Goal: Task Accomplishment & Management: Manage account settings

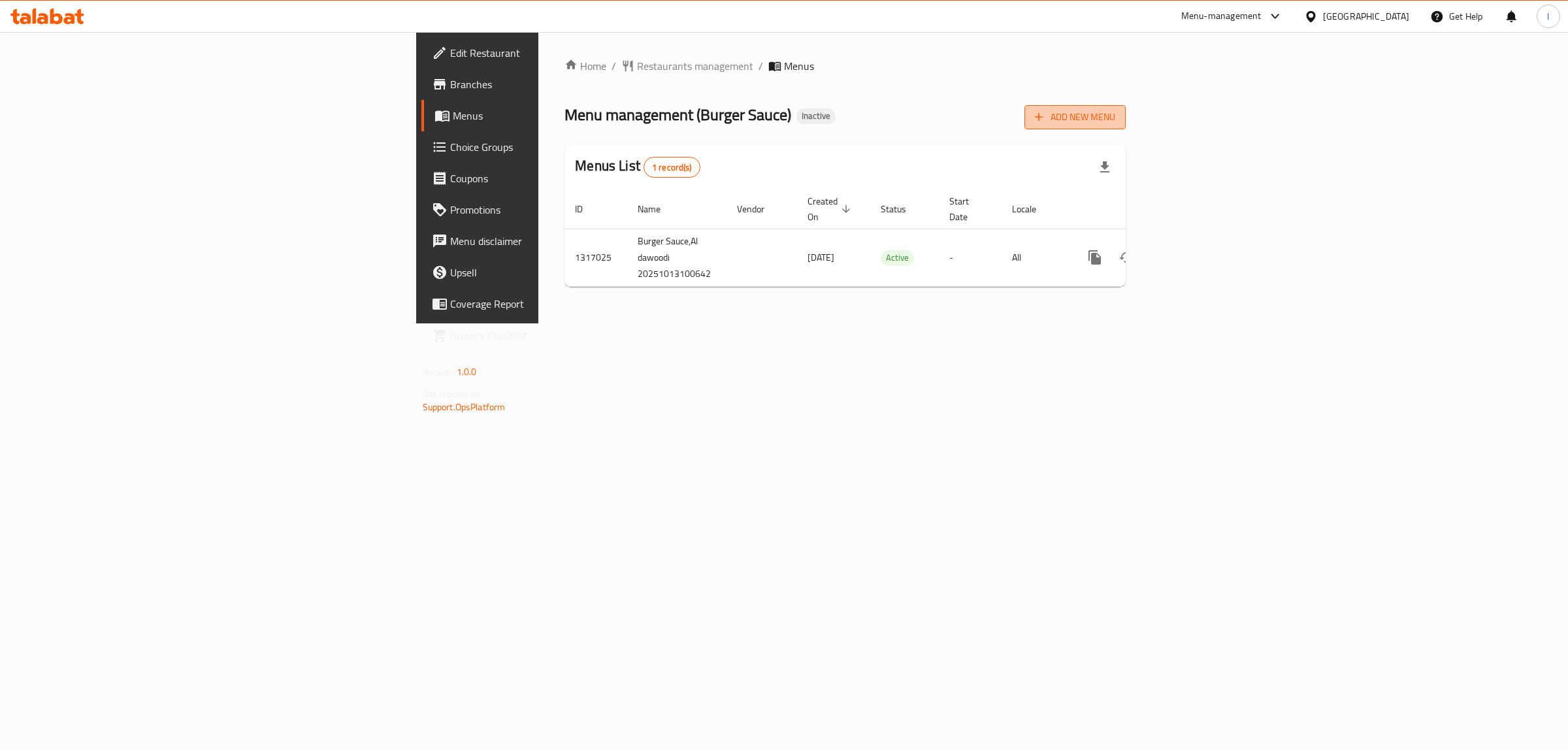
click at [1045, 122] on icon "button" at bounding box center [1038, 116] width 13 height 13
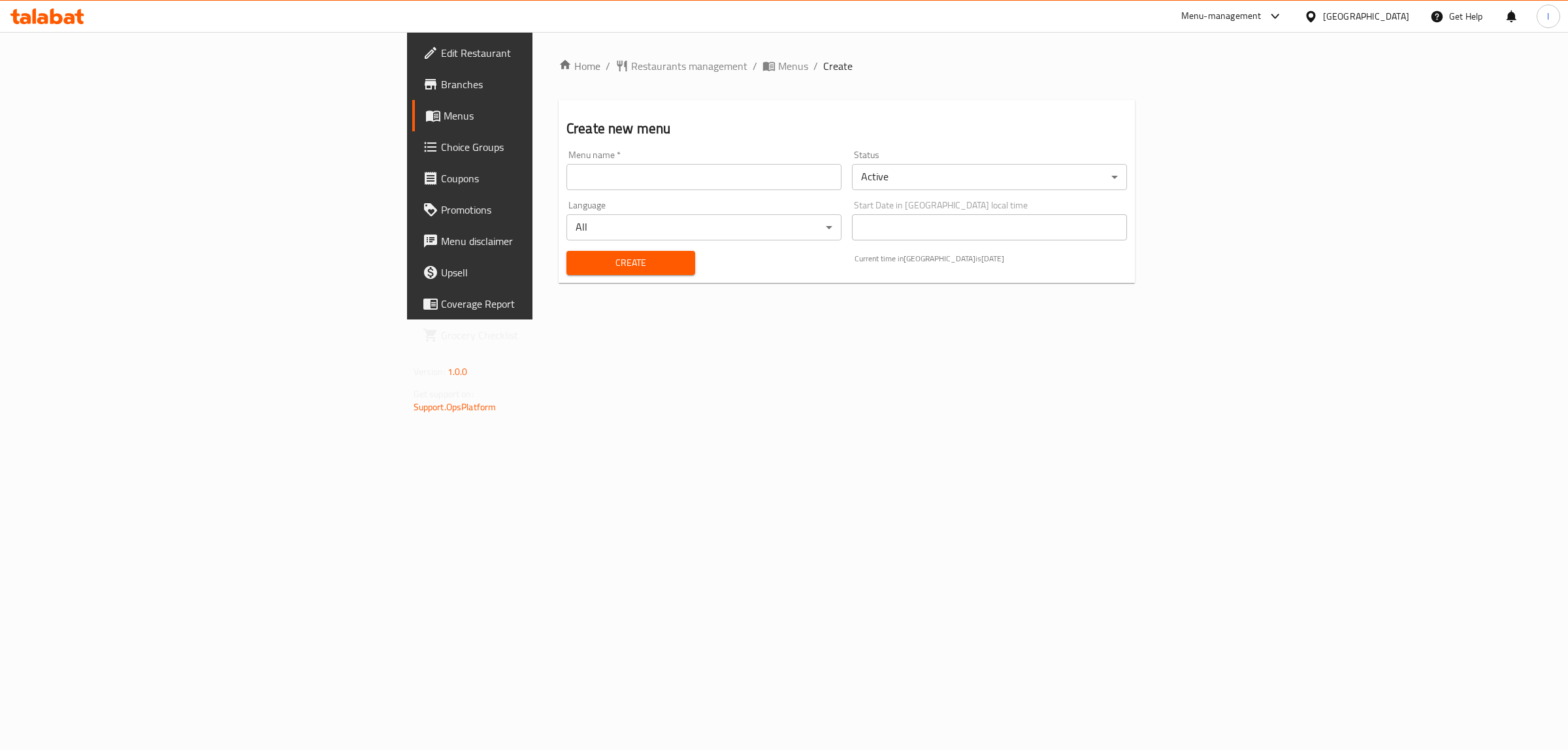
drag, startPoint x: 713, startPoint y: 171, endPoint x: 593, endPoint y: 190, distance: 121.5
click at [713, 171] on input "text" at bounding box center [704, 176] width 275 height 26
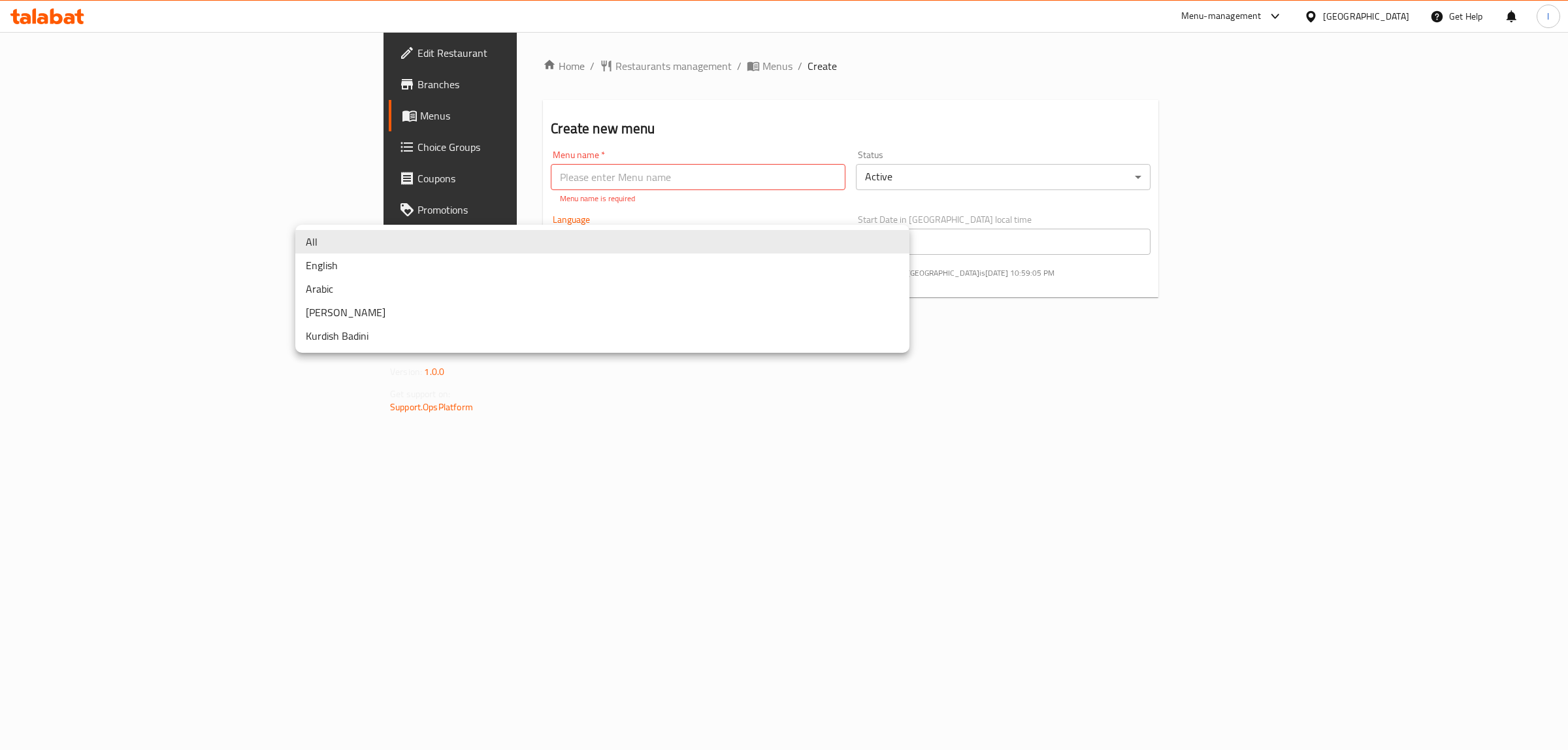
click at [418, 216] on body "​ Menu-management Iraq Get Help l Edit Restaurant Branches Menus Choice Groups …" at bounding box center [784, 391] width 1568 height 718
click at [422, 178] on div at bounding box center [784, 375] width 1568 height 750
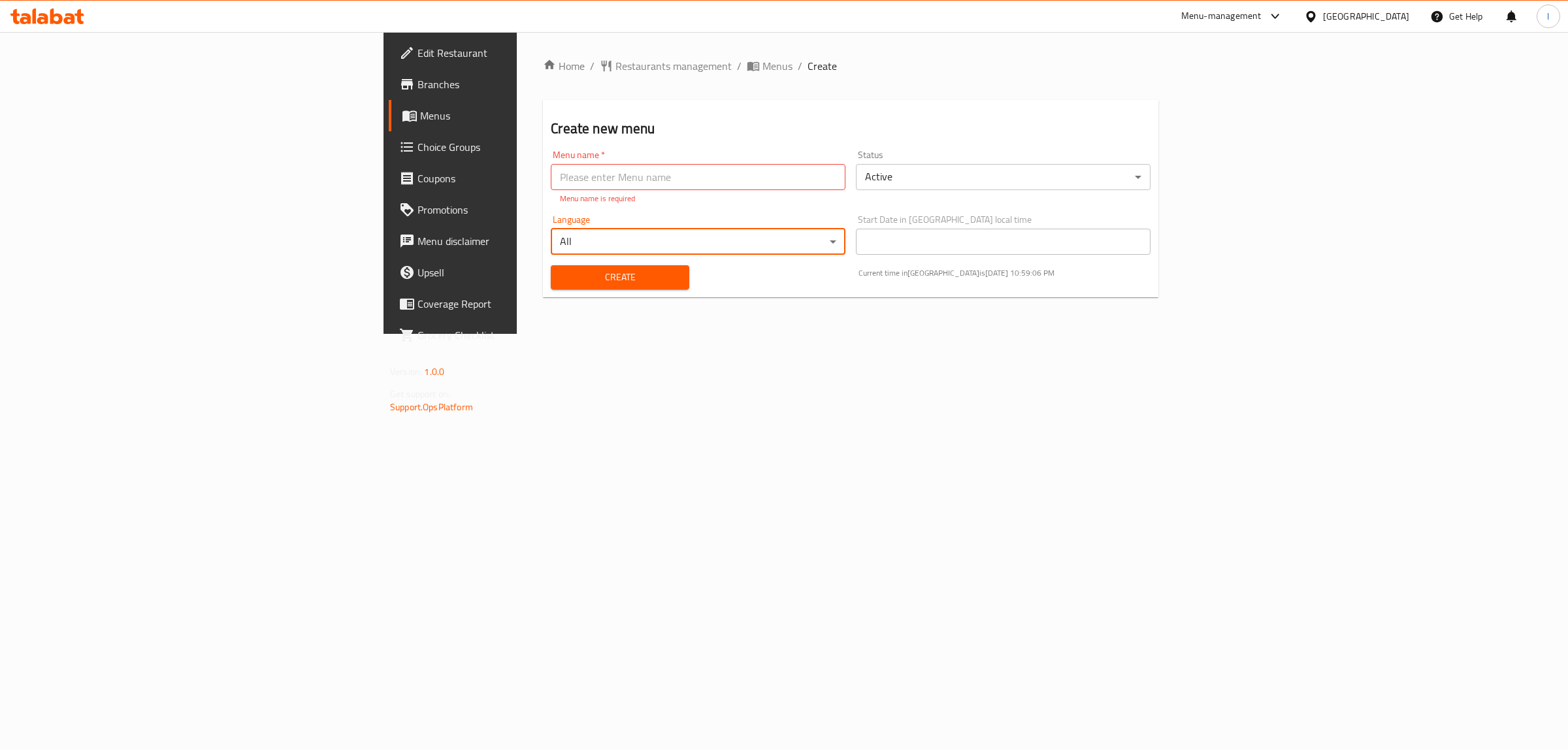
click at [551, 177] on input "text" at bounding box center [698, 176] width 295 height 26
type input "Lanya"
click at [543, 280] on div "Create" at bounding box center [619, 277] width 154 height 40
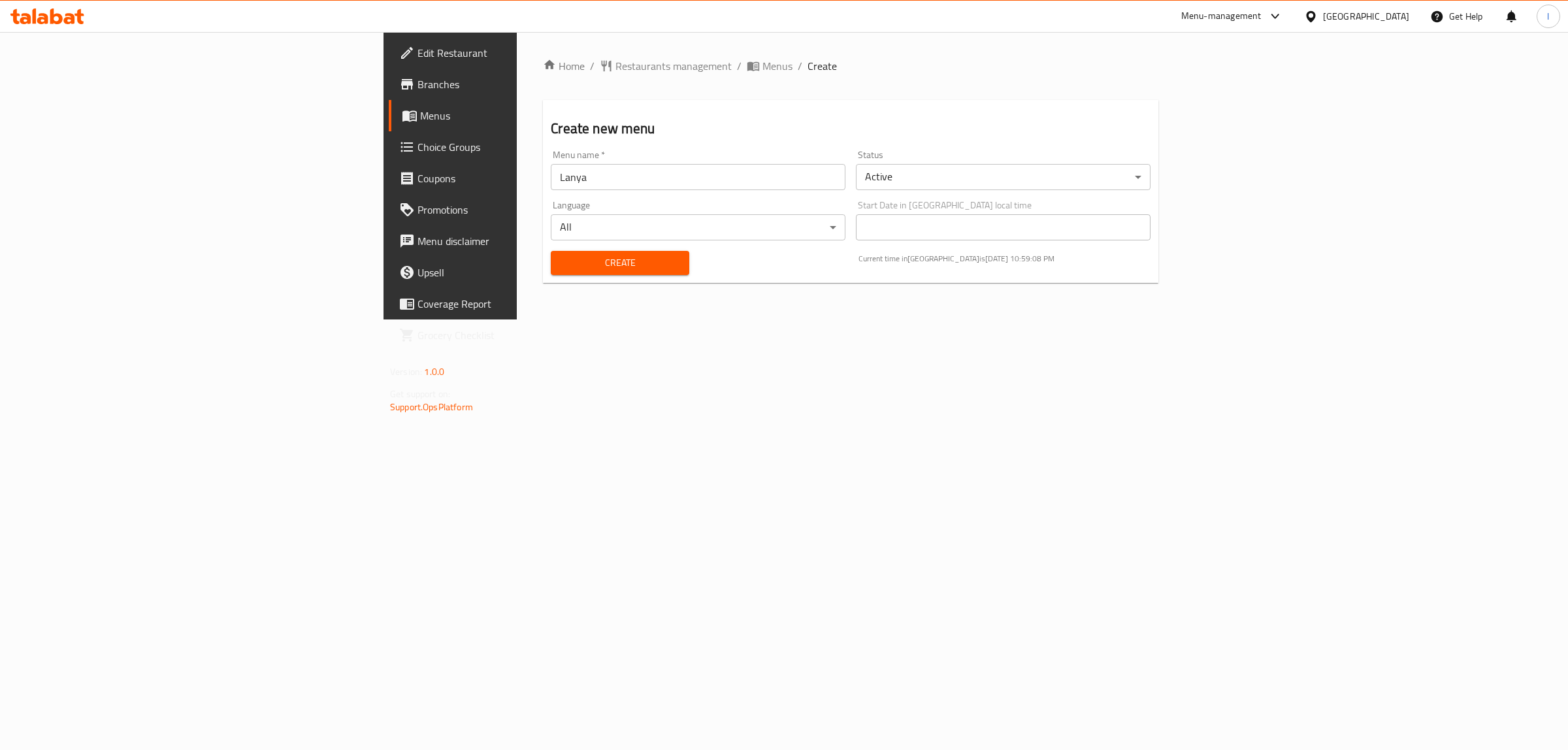
click at [561, 268] on span "Create" at bounding box center [619, 263] width 117 height 16
click at [420, 109] on span "Menus" at bounding box center [527, 115] width 215 height 15
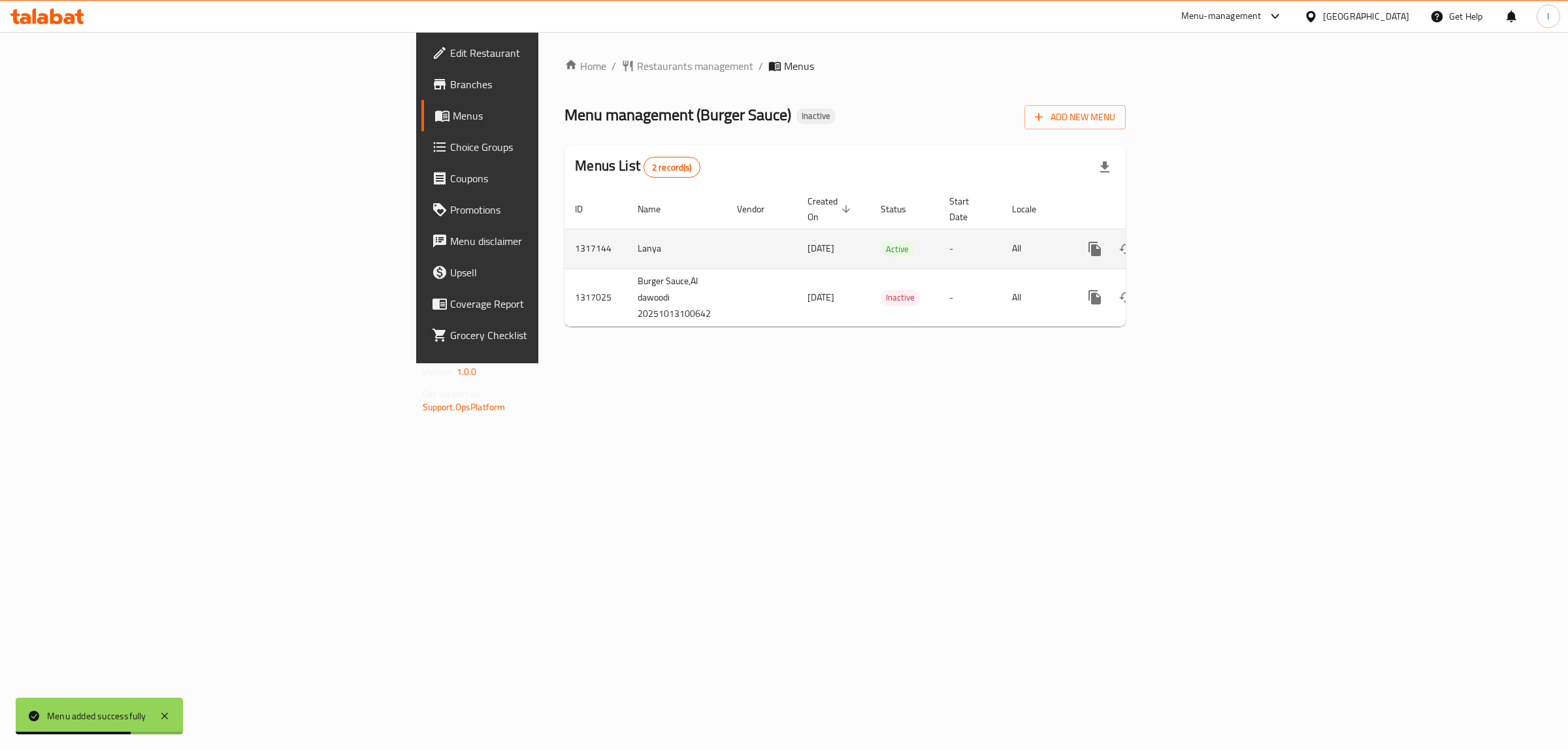
click at [1204, 234] on link "enhanced table" at bounding box center [1189, 249] width 31 height 31
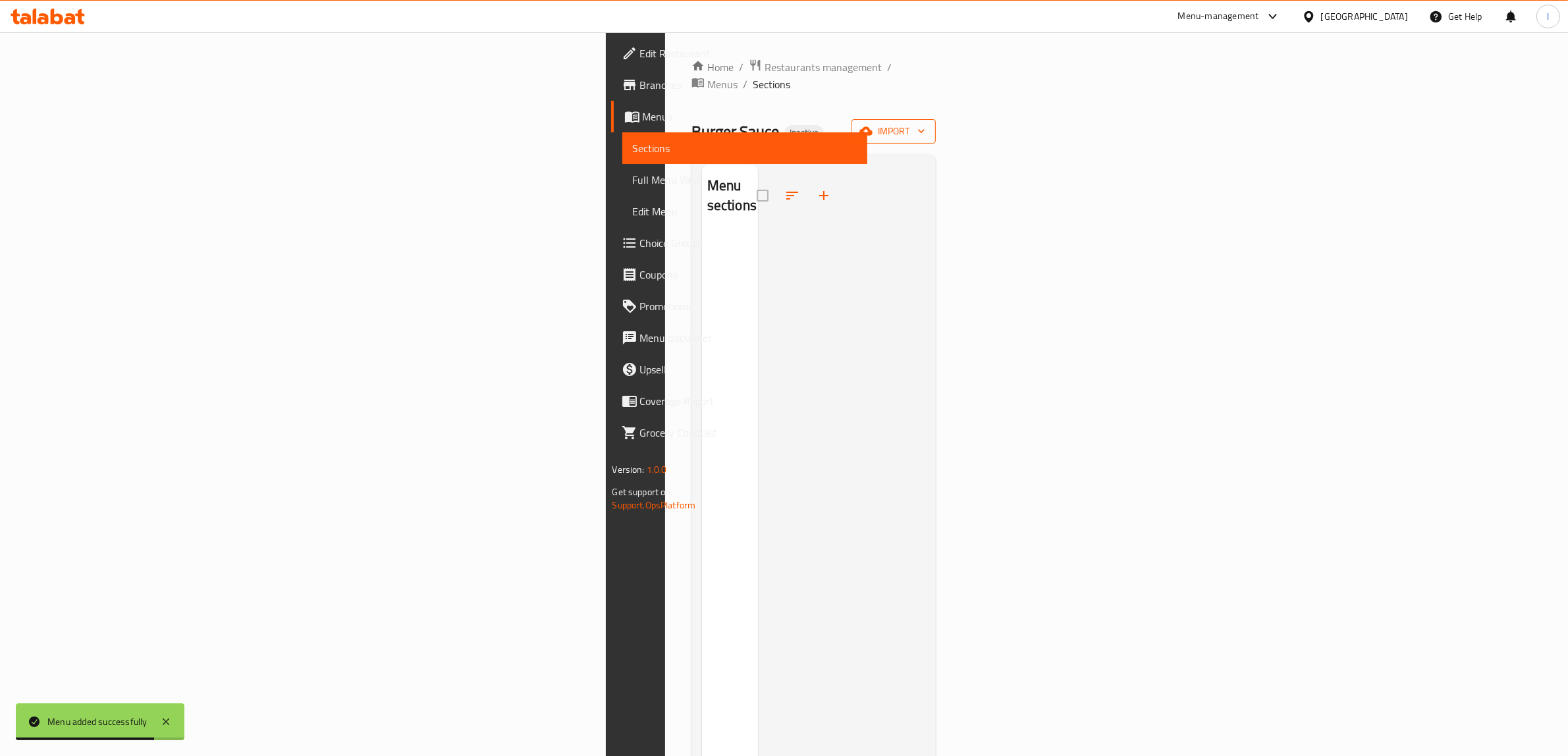
click at [926, 123] on span "import" at bounding box center [894, 131] width 63 height 16
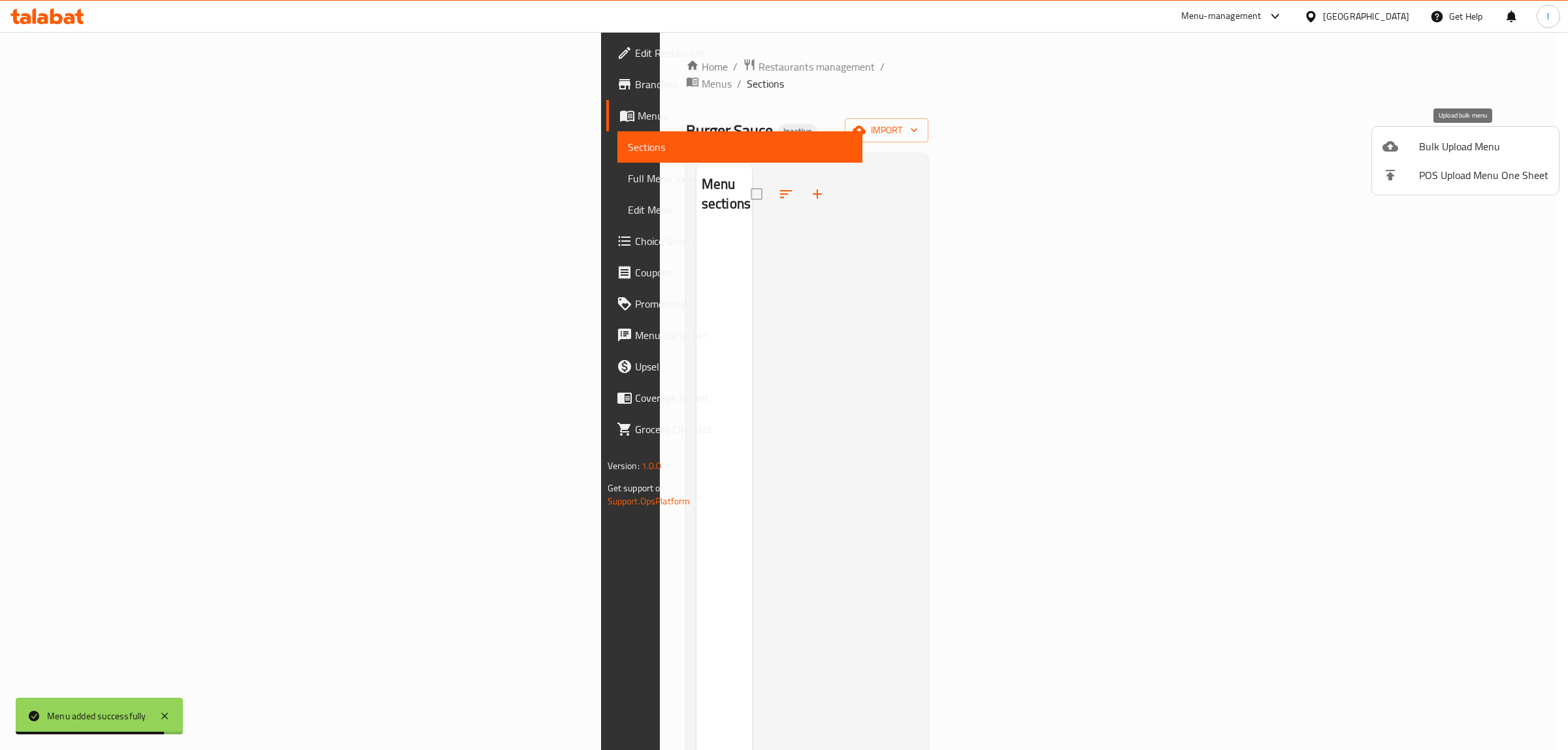
click at [1415, 147] on div at bounding box center [1401, 145] width 36 height 15
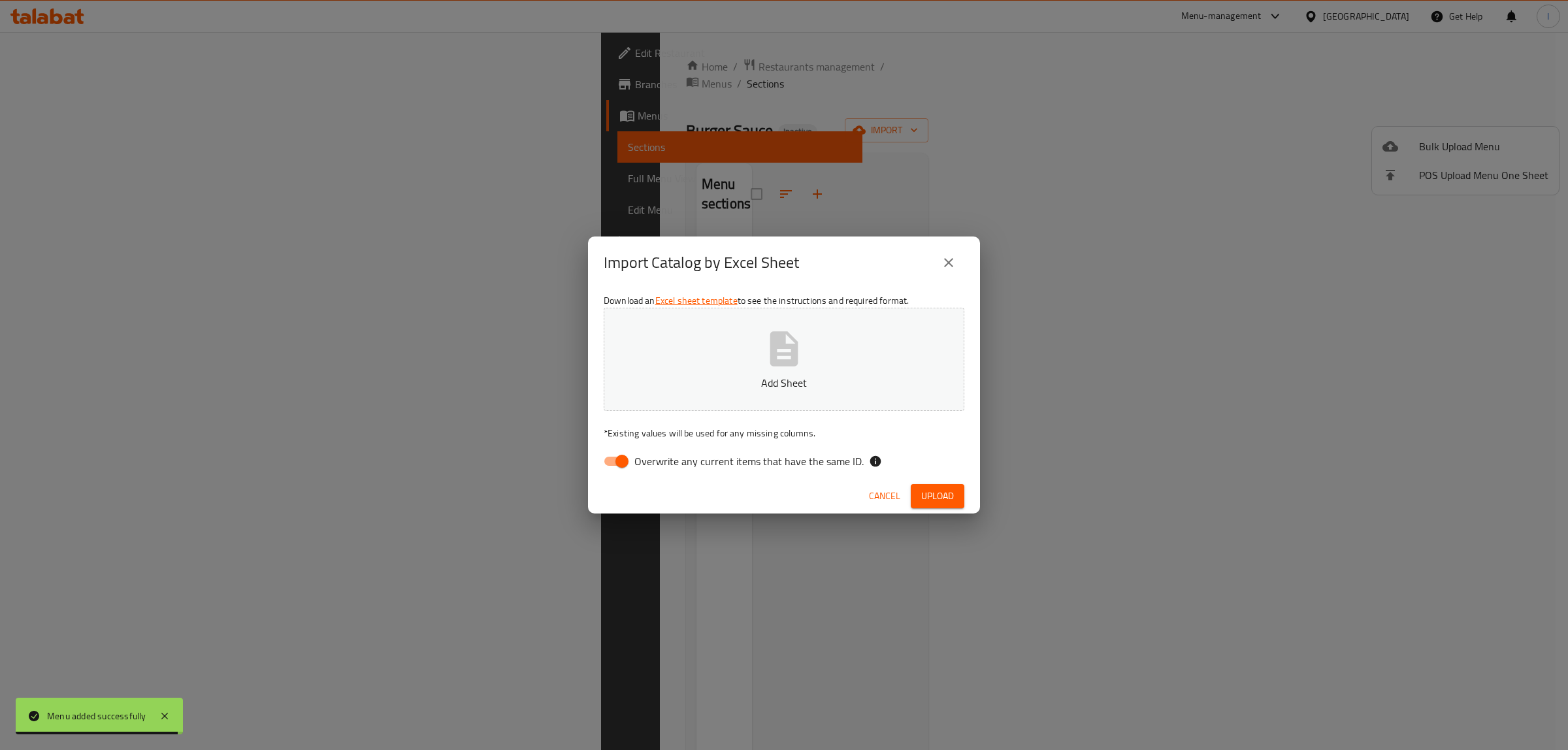
click at [803, 461] on span "Overwrite any current items that have the same ID." at bounding box center [749, 461] width 229 height 15
click at [659, 461] on input "Overwrite any current items that have the same ID." at bounding box center [622, 461] width 75 height 25
checkbox input "false"
click at [784, 352] on icon "button" at bounding box center [784, 349] width 42 height 42
click at [939, 497] on span "Upload" at bounding box center [937, 496] width 33 height 16
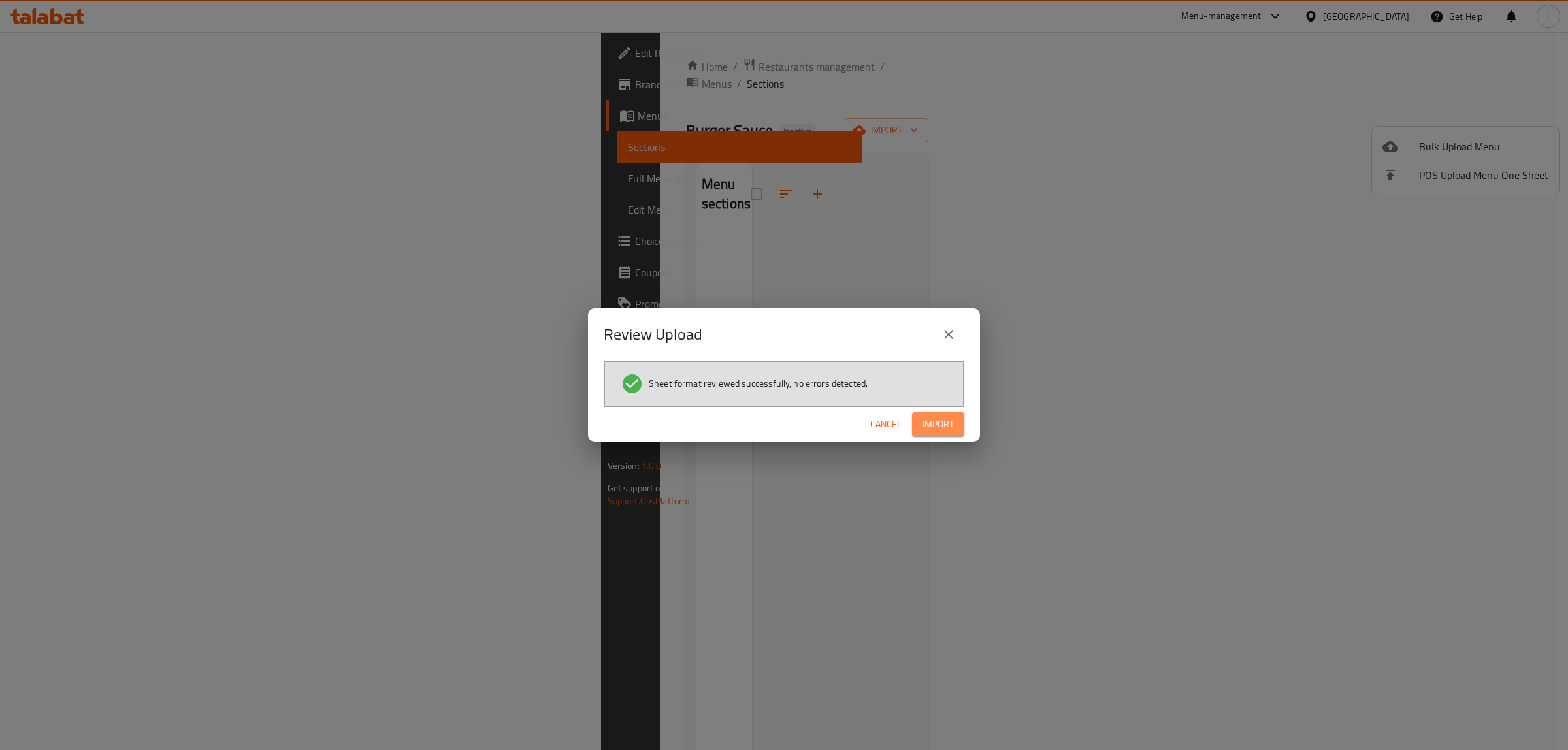
click at [957, 422] on button "Import" at bounding box center [937, 424] width 52 height 25
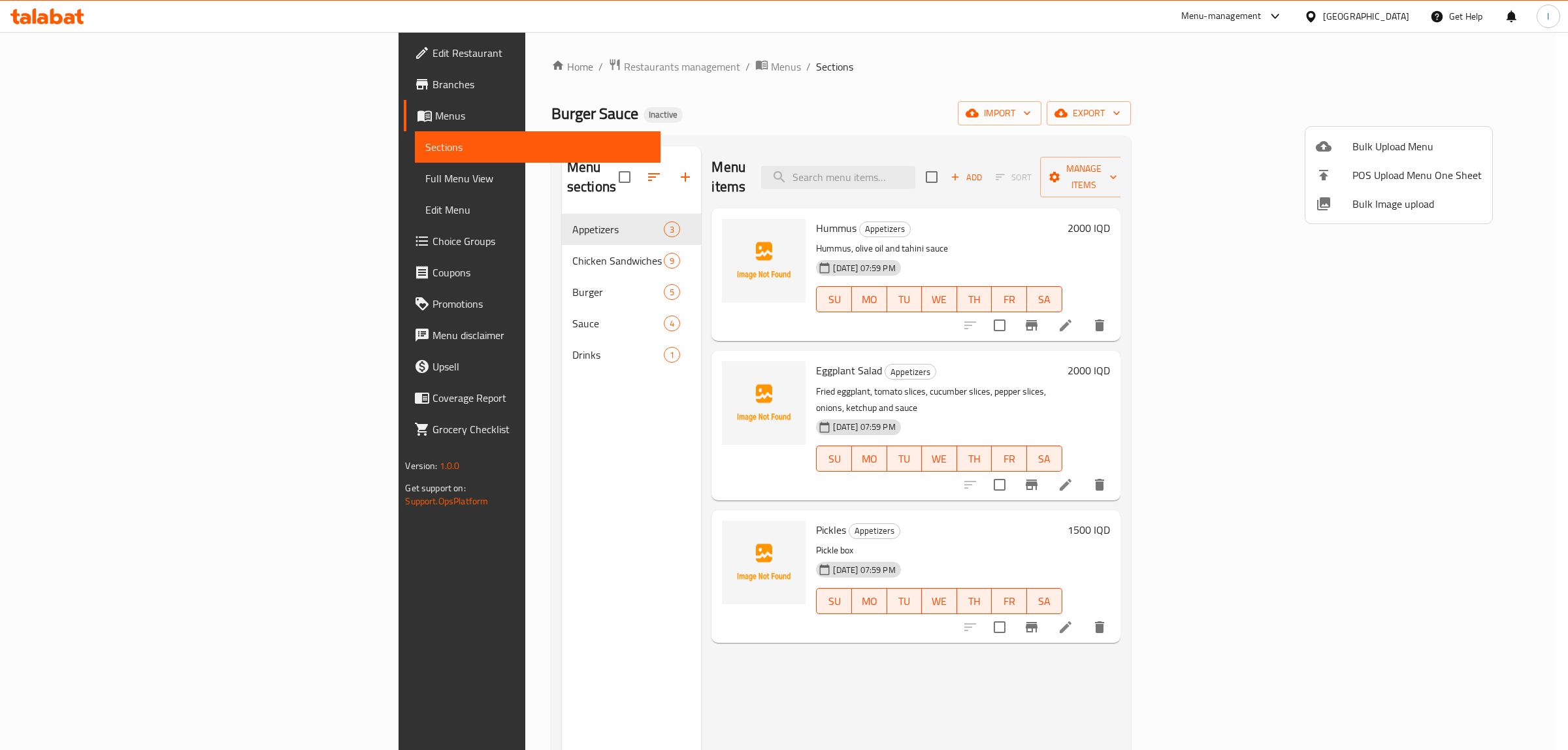
click at [129, 180] on div at bounding box center [784, 375] width 1568 height 750
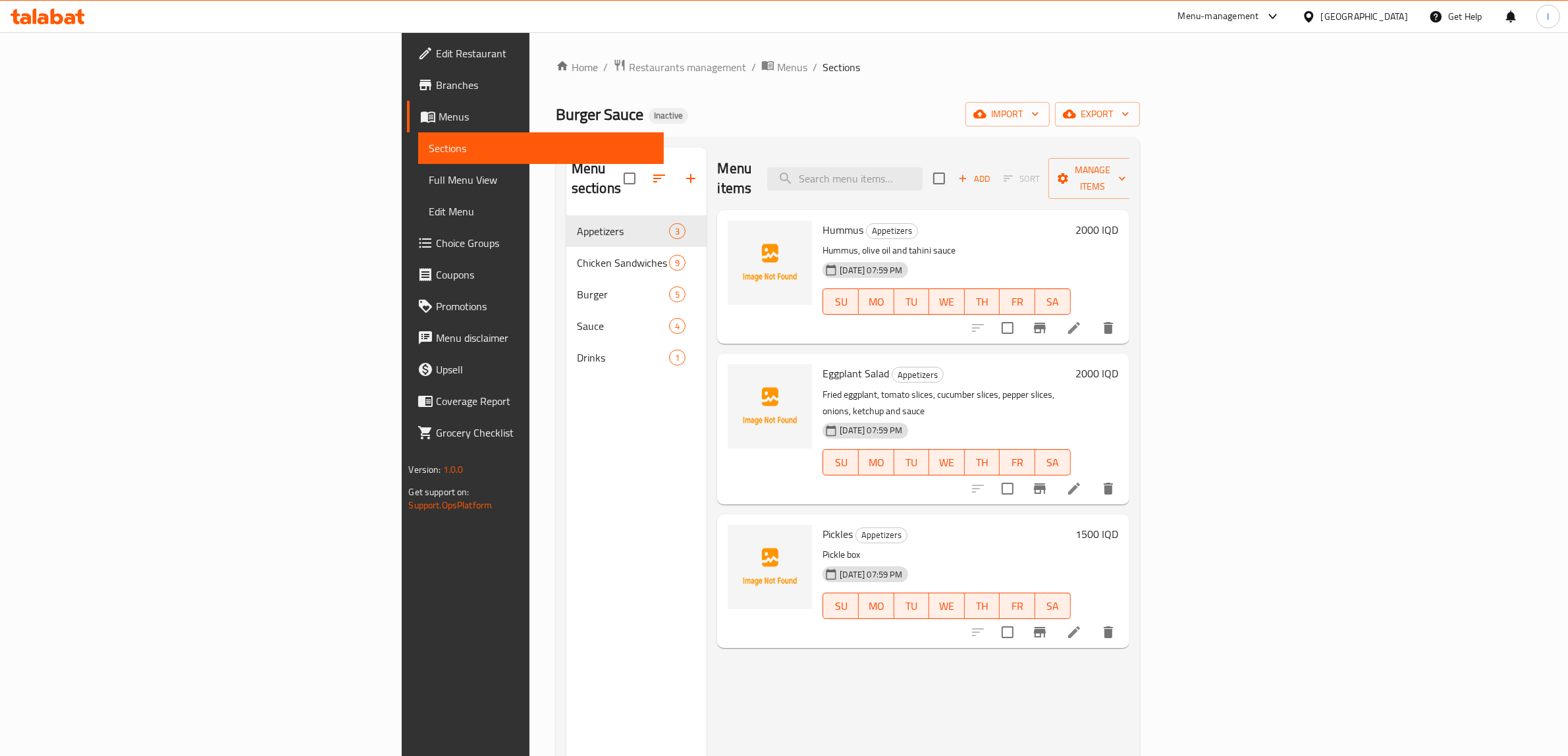
click at [429, 181] on span "Full Menu View" at bounding box center [541, 180] width 225 height 16
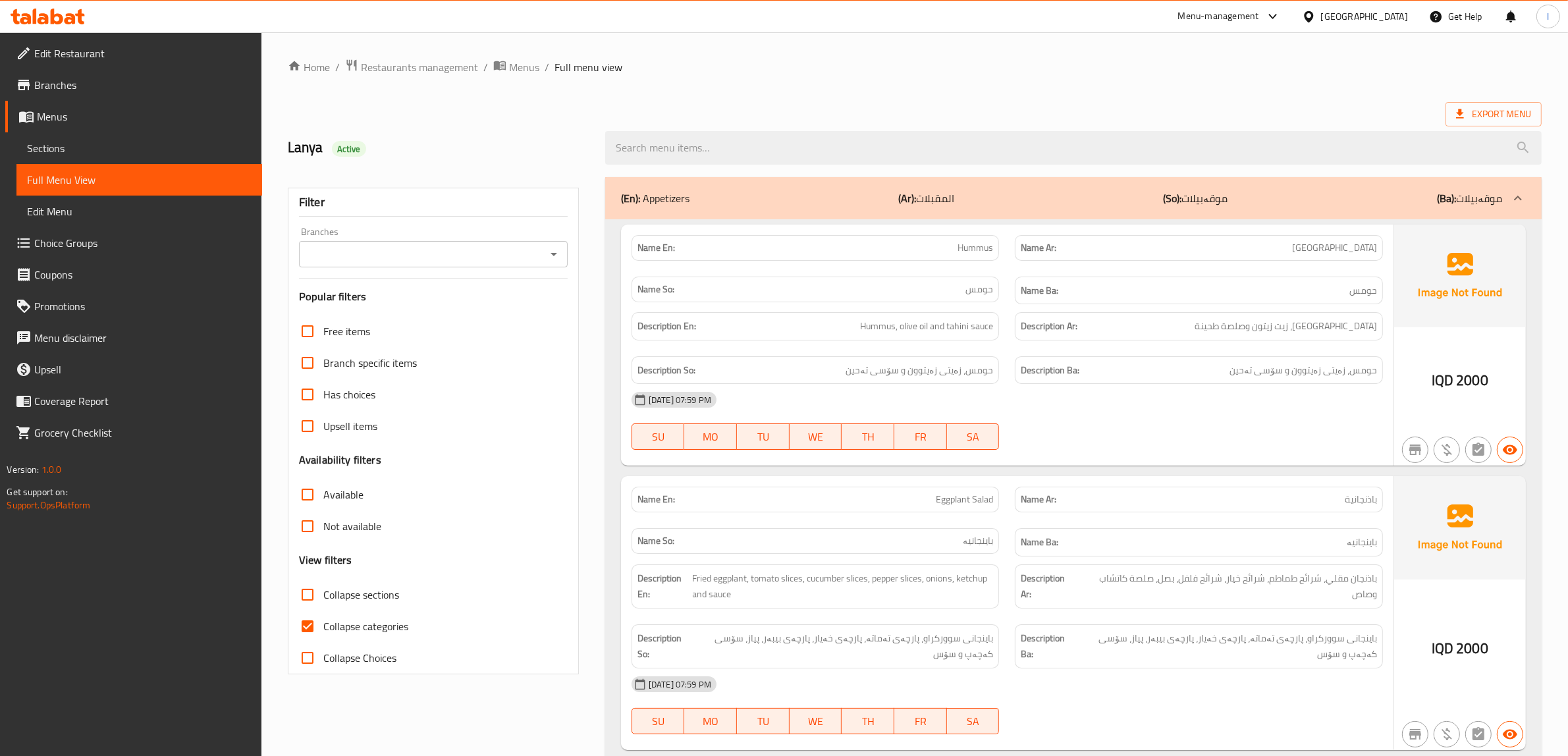
click at [456, 250] on input "Branches" at bounding box center [422, 254] width 239 height 18
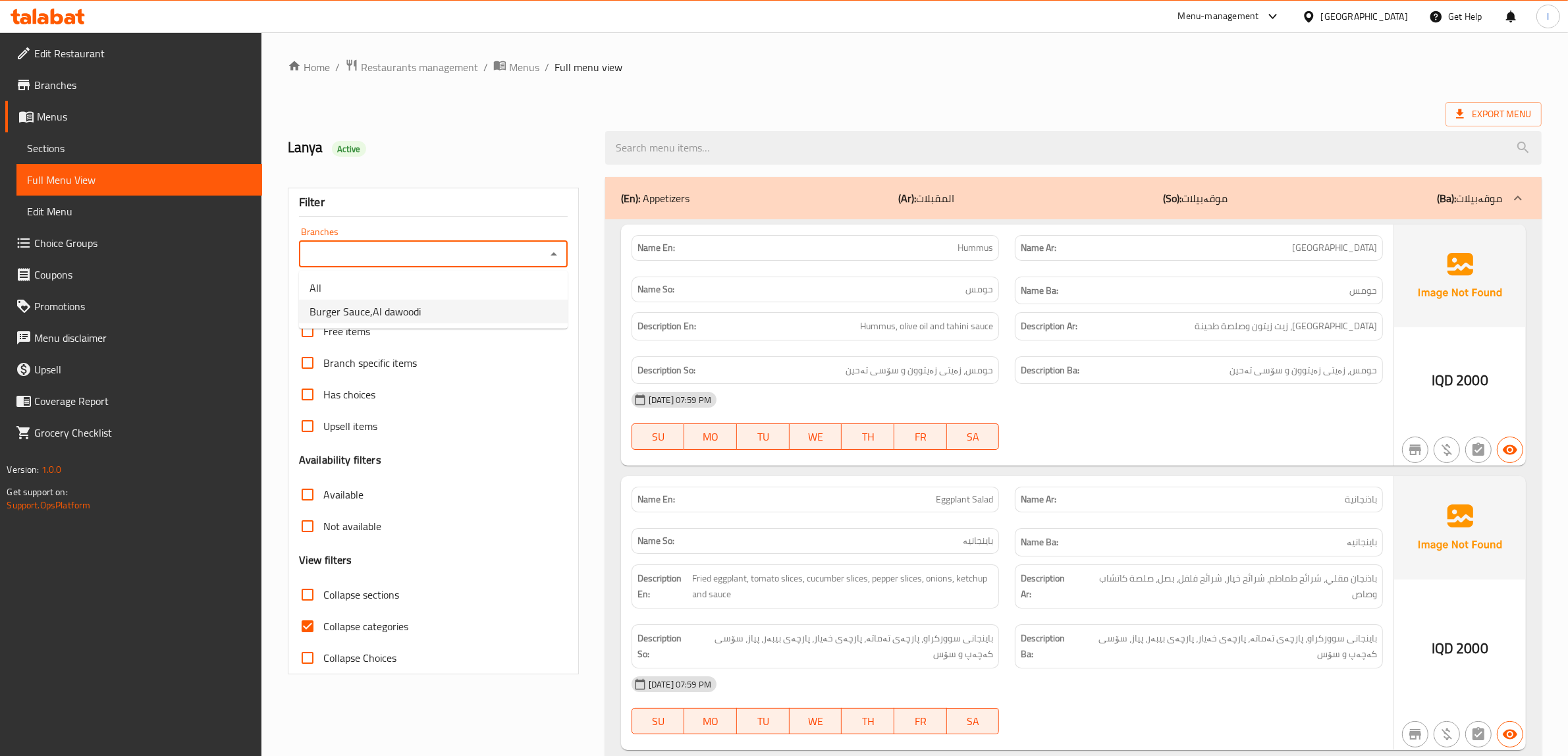
click at [450, 303] on li "Burger Sauce,Al dawoodi" at bounding box center [433, 312] width 269 height 24
type input "Burger Sauce,Al dawoodi"
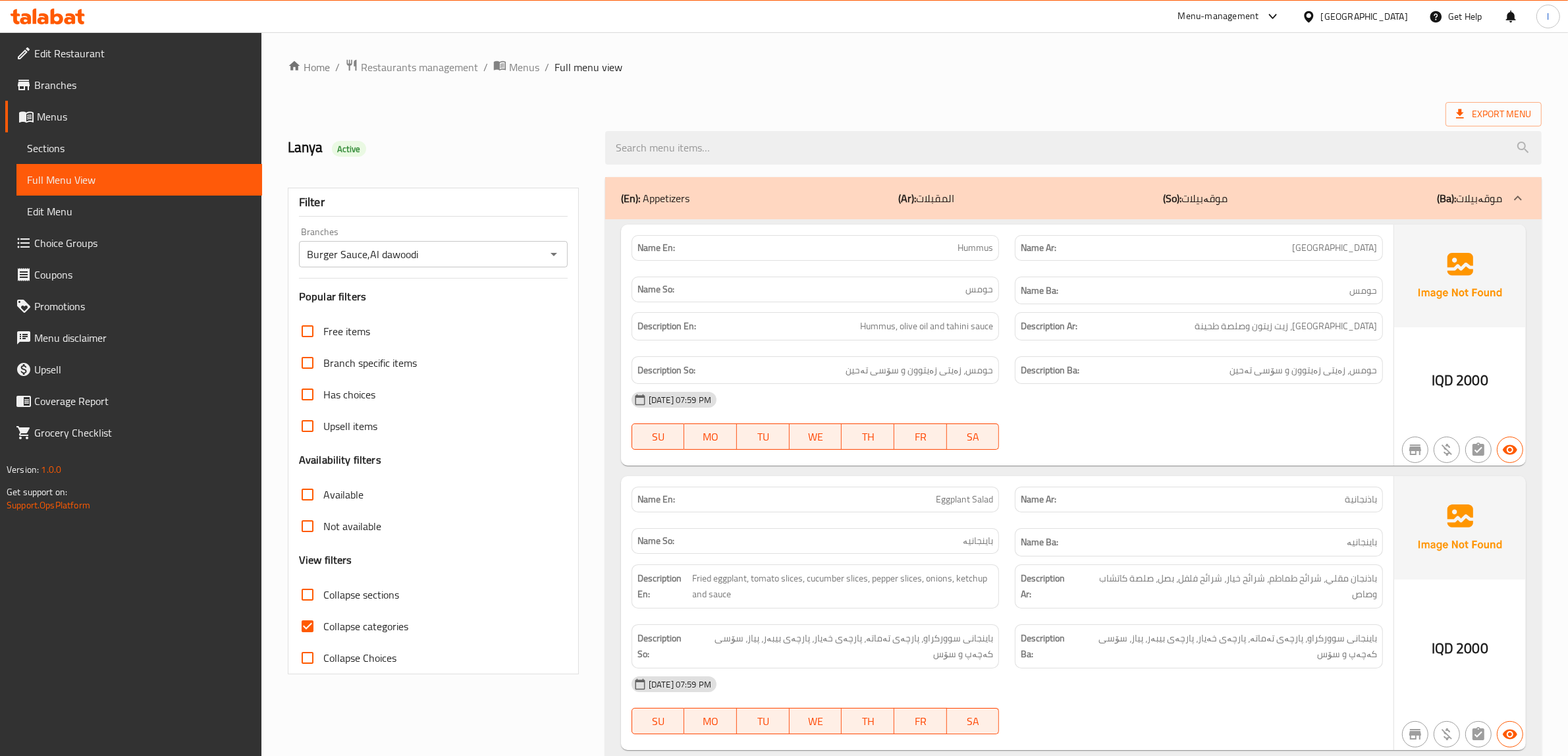
click at [376, 636] on label "Collapse categories" at bounding box center [349, 626] width 116 height 31
click at [323, 636] on input "Collapse categories" at bounding box center [307, 626] width 31 height 31
checkbox input "false"
click at [379, 609] on label "Collapse sections" at bounding box center [345, 595] width 107 height 31
click at [323, 609] on input "Collapse sections" at bounding box center [307, 595] width 31 height 31
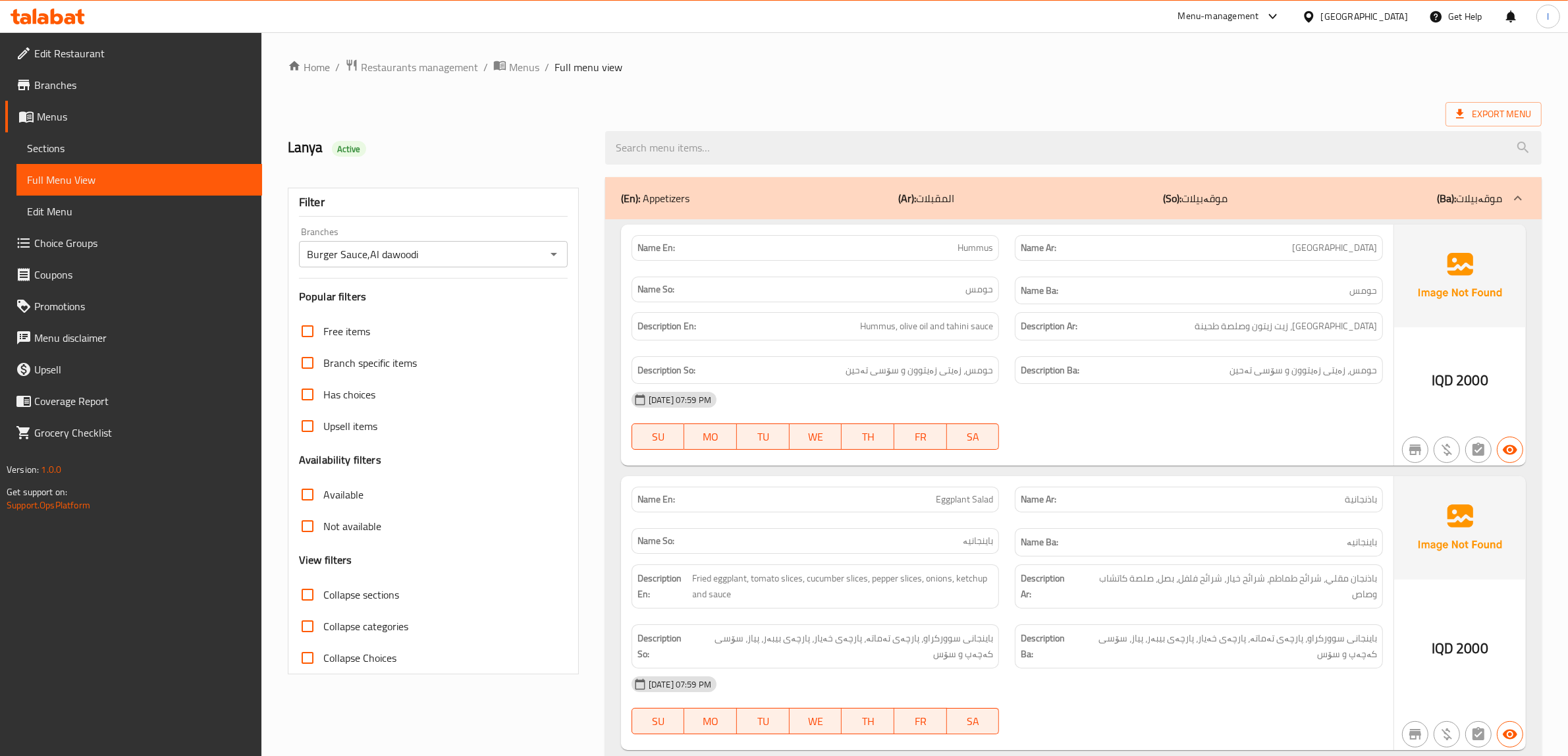
checkbox input "true"
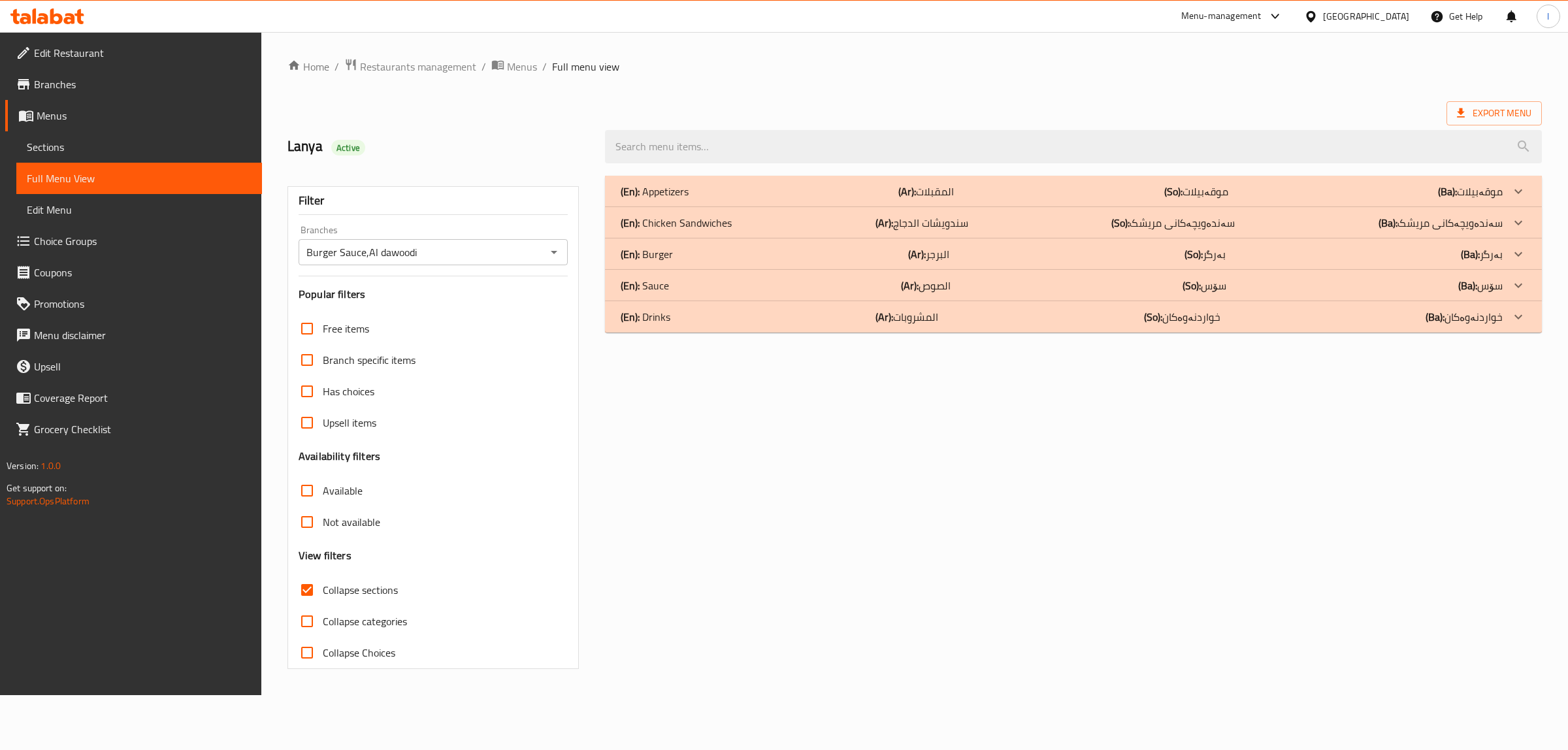
click at [788, 194] on div "(En): Appetizers (Ar): المقبلات (So): موقەبیلات (Ba): موقەبیلات" at bounding box center [1062, 191] width 882 height 15
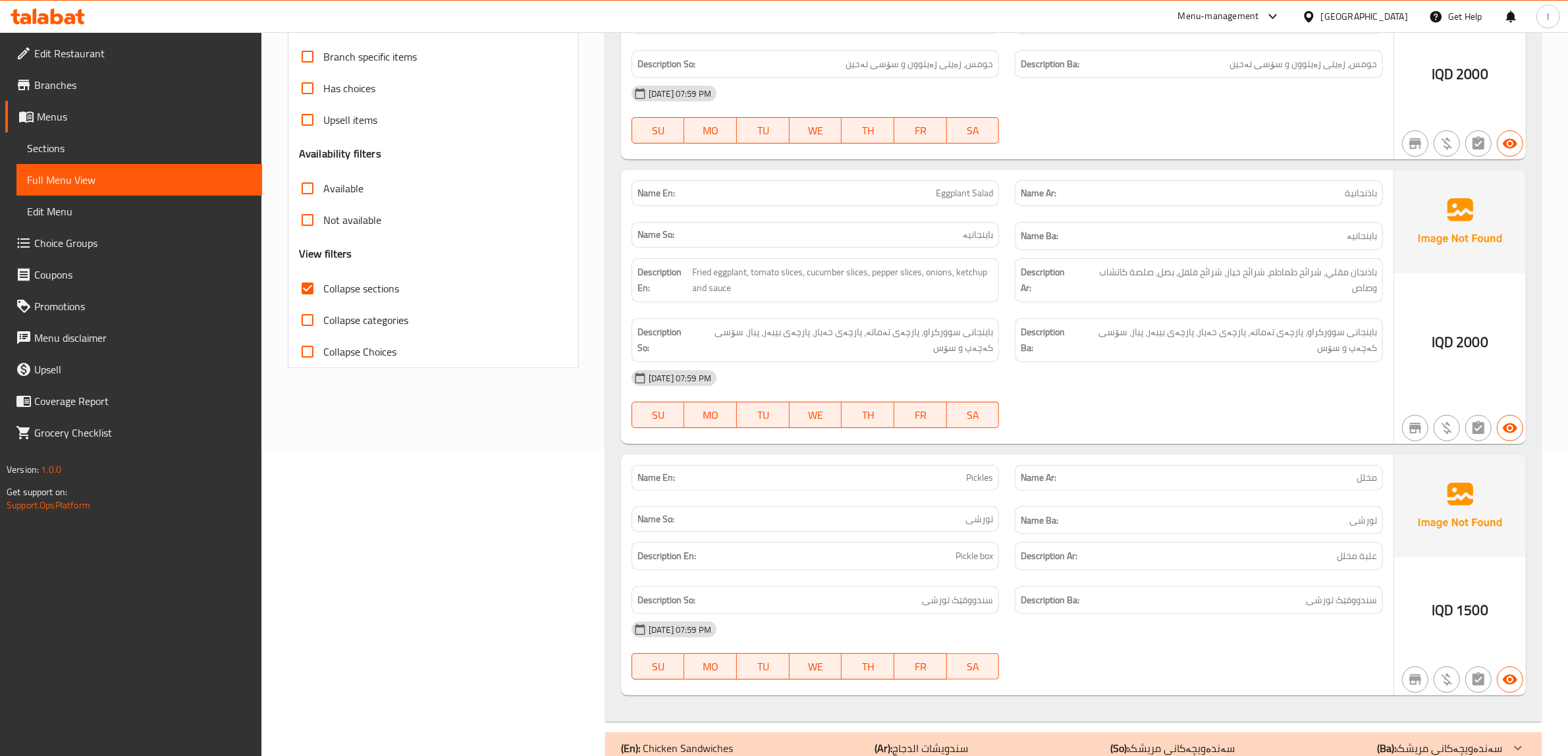
scroll to position [329, 0]
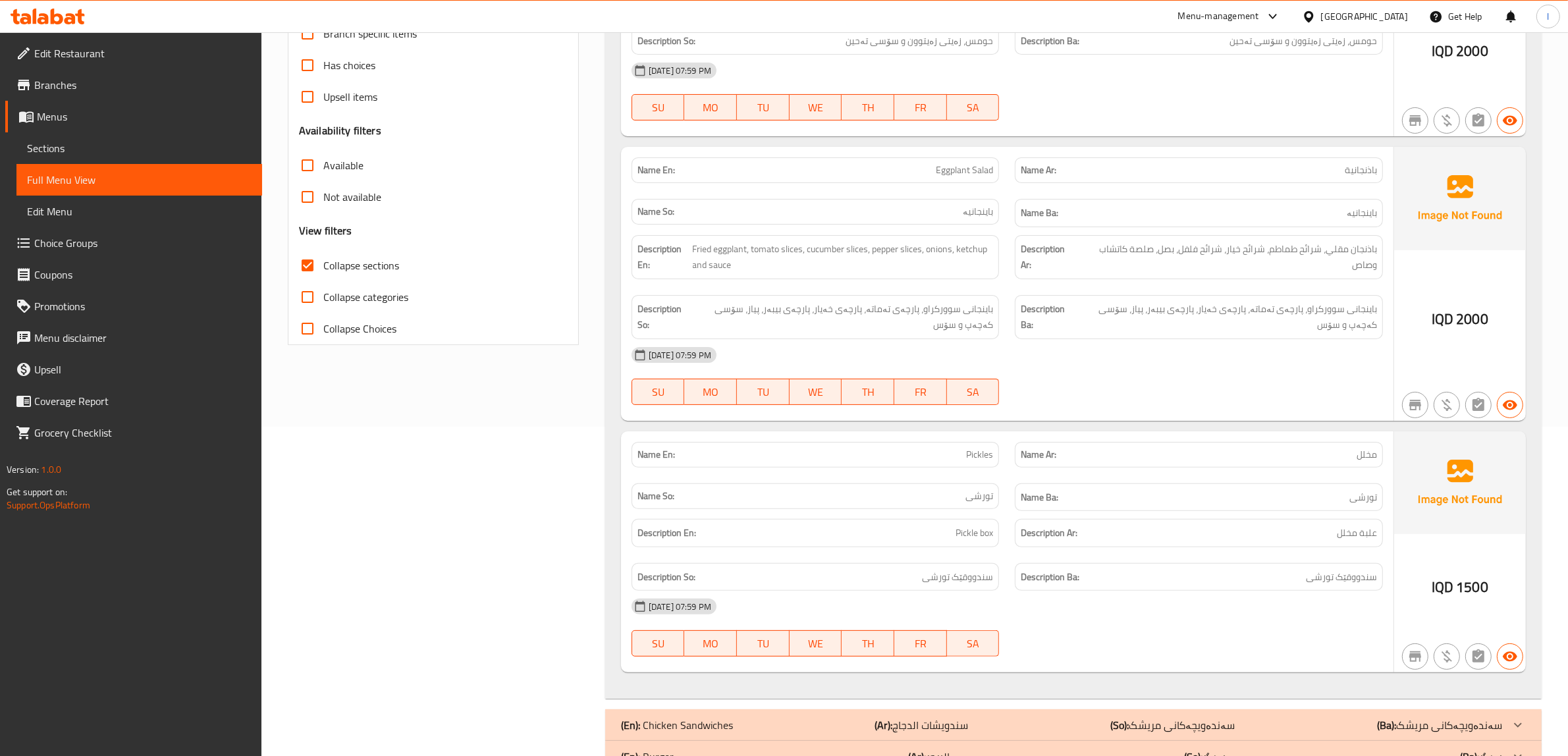
click at [966, 181] on div "Name En: Eggplant Salad" at bounding box center [816, 170] width 368 height 26
copy span "Eggplant Salad"
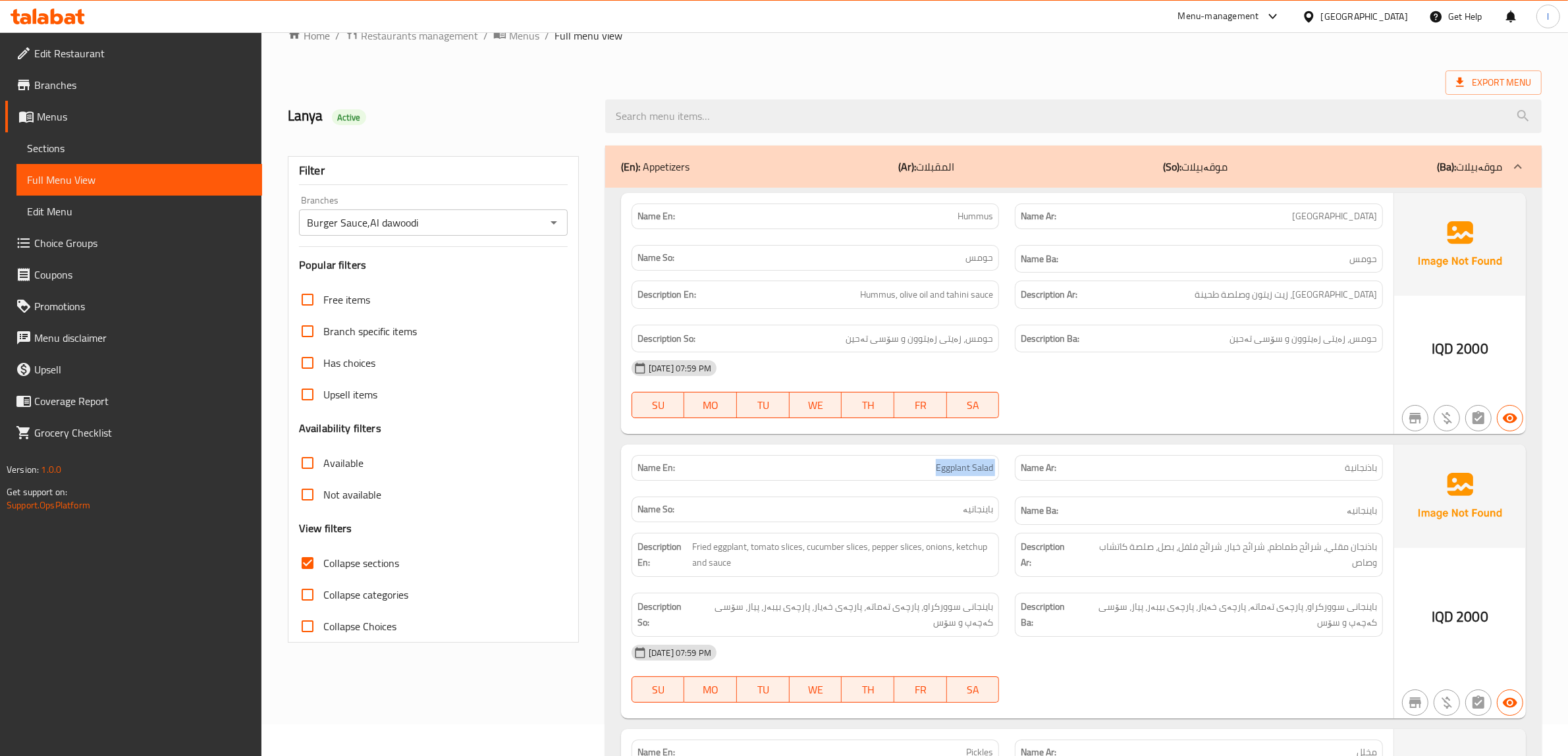
scroll to position [27, 0]
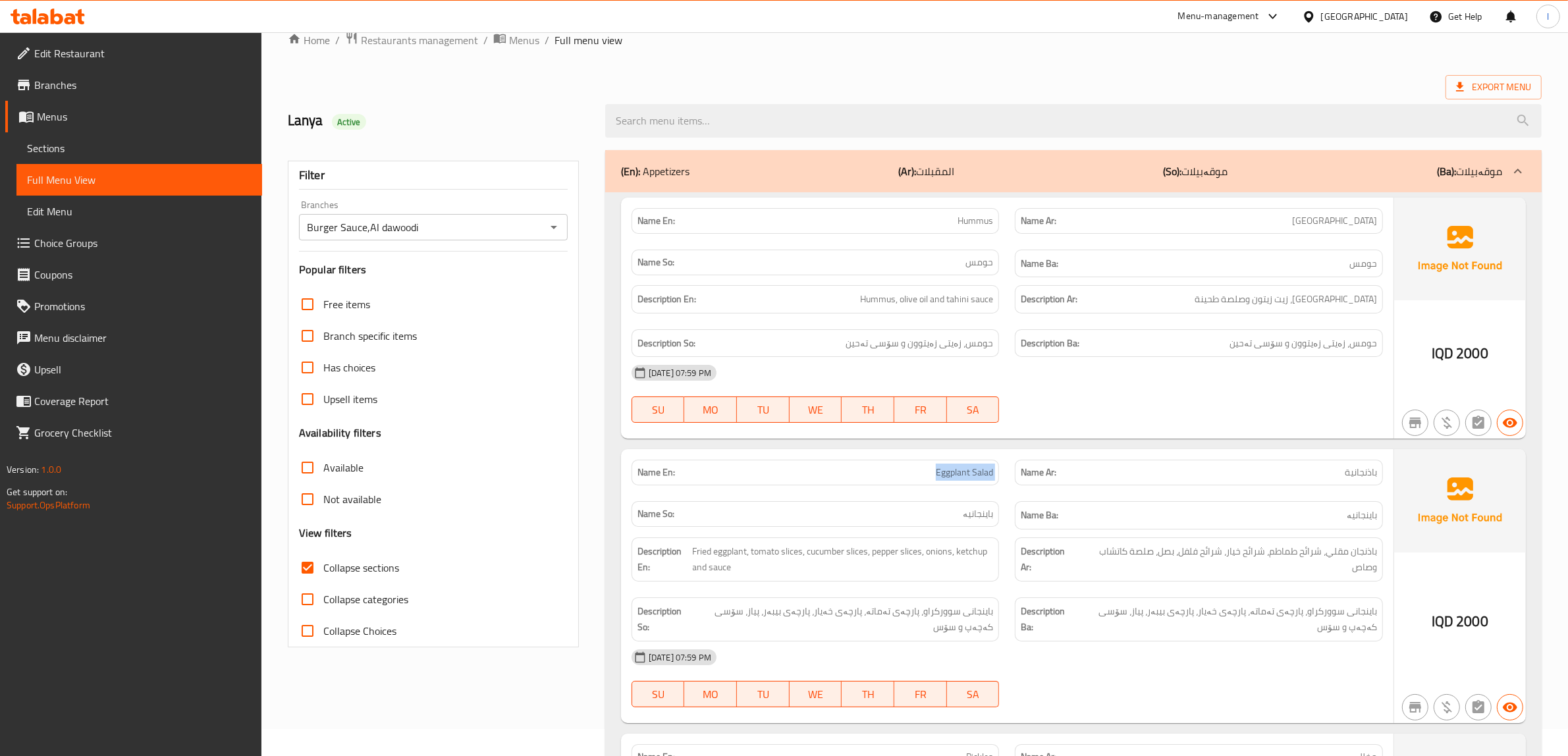
click at [762, 171] on div "(En): Appetizers (Ar): المقبلات (So): موقەبیلات (Ba): موقەبیلات" at bounding box center [1062, 170] width 882 height 16
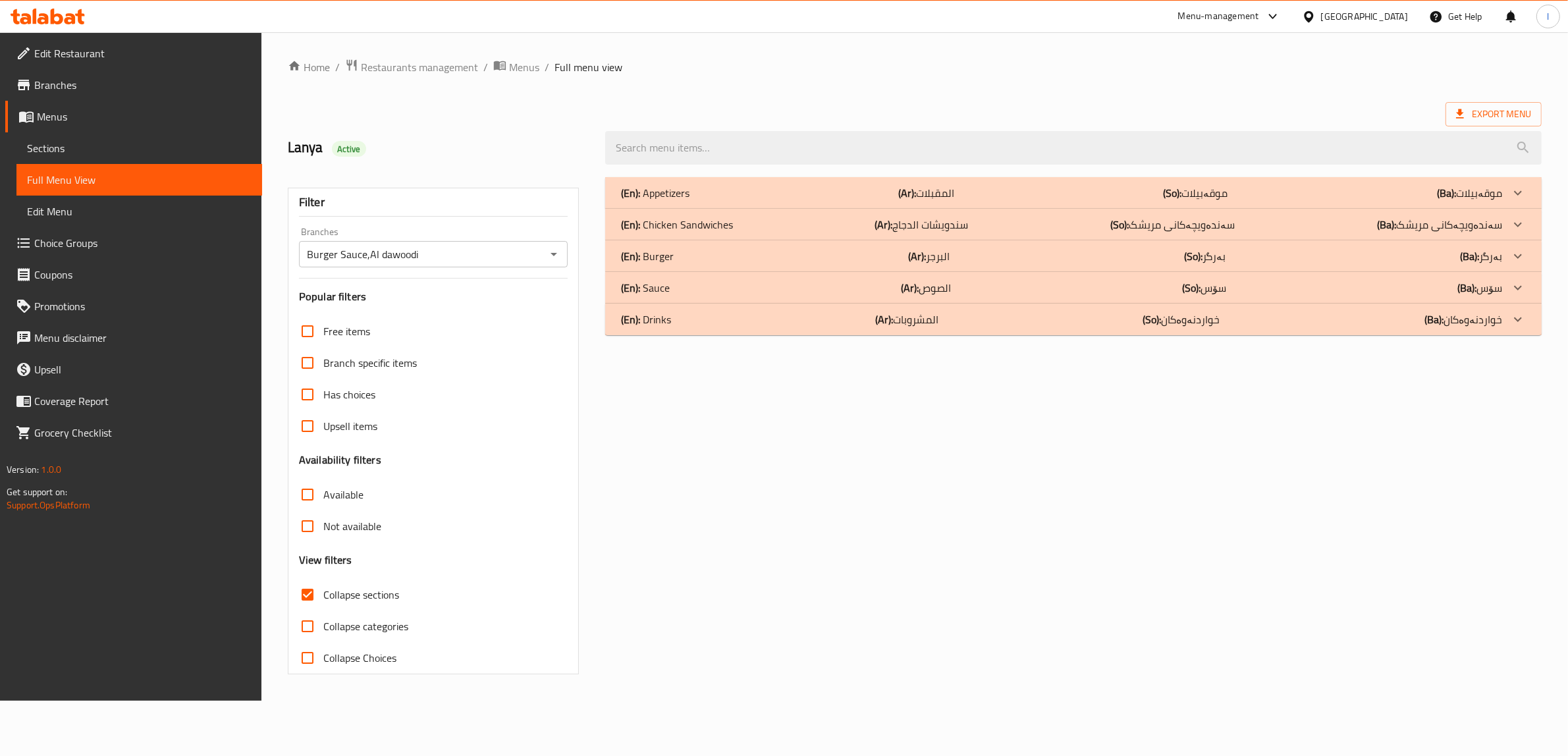
scroll to position [0, 0]
click at [722, 224] on p "(En): Chicken Sandwiches" at bounding box center [682, 224] width 112 height 16
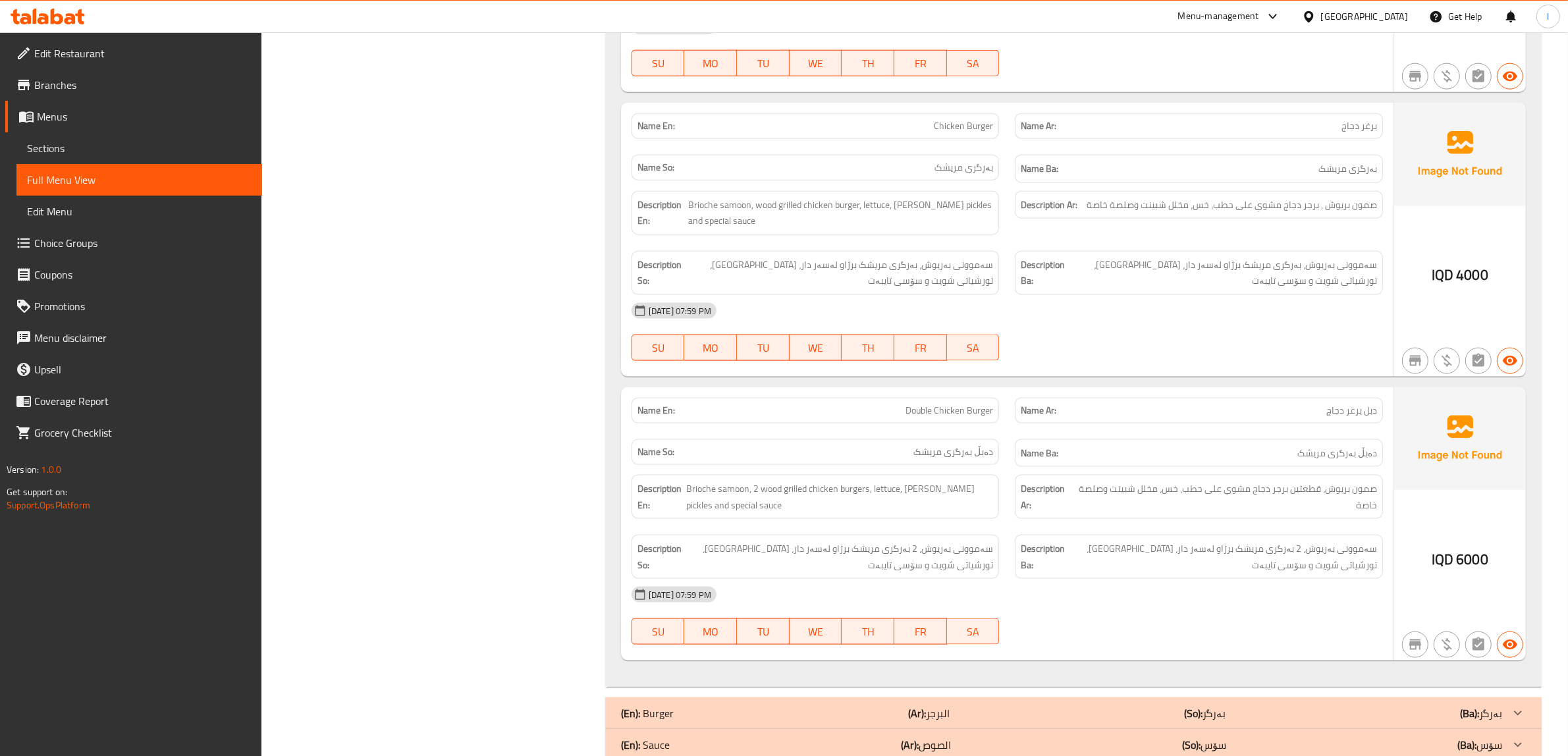
scroll to position [2098, 0]
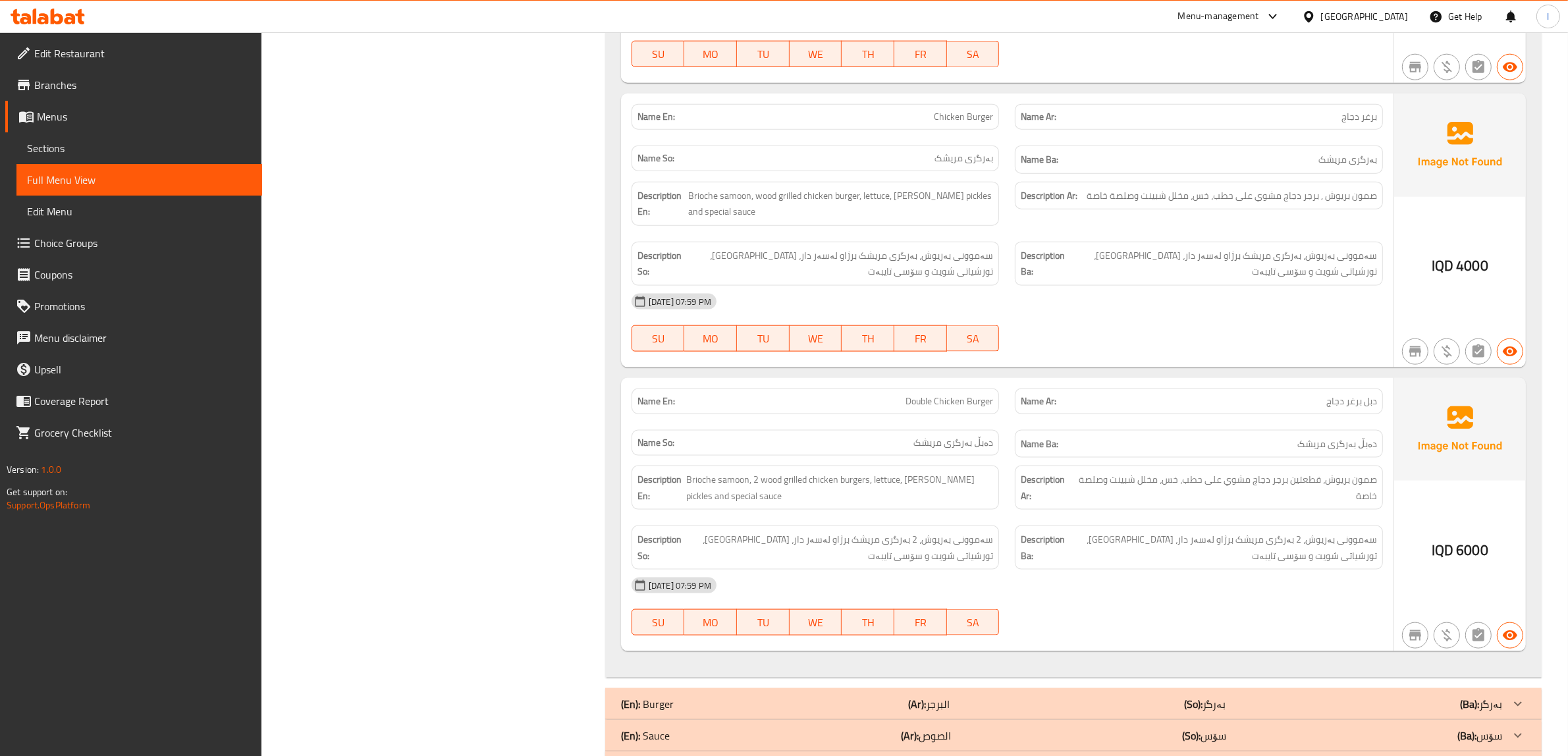
click at [952, 394] on span "Double Chicken Burger" at bounding box center [949, 400] width 88 height 14
copy span "Double Chicken Burger"
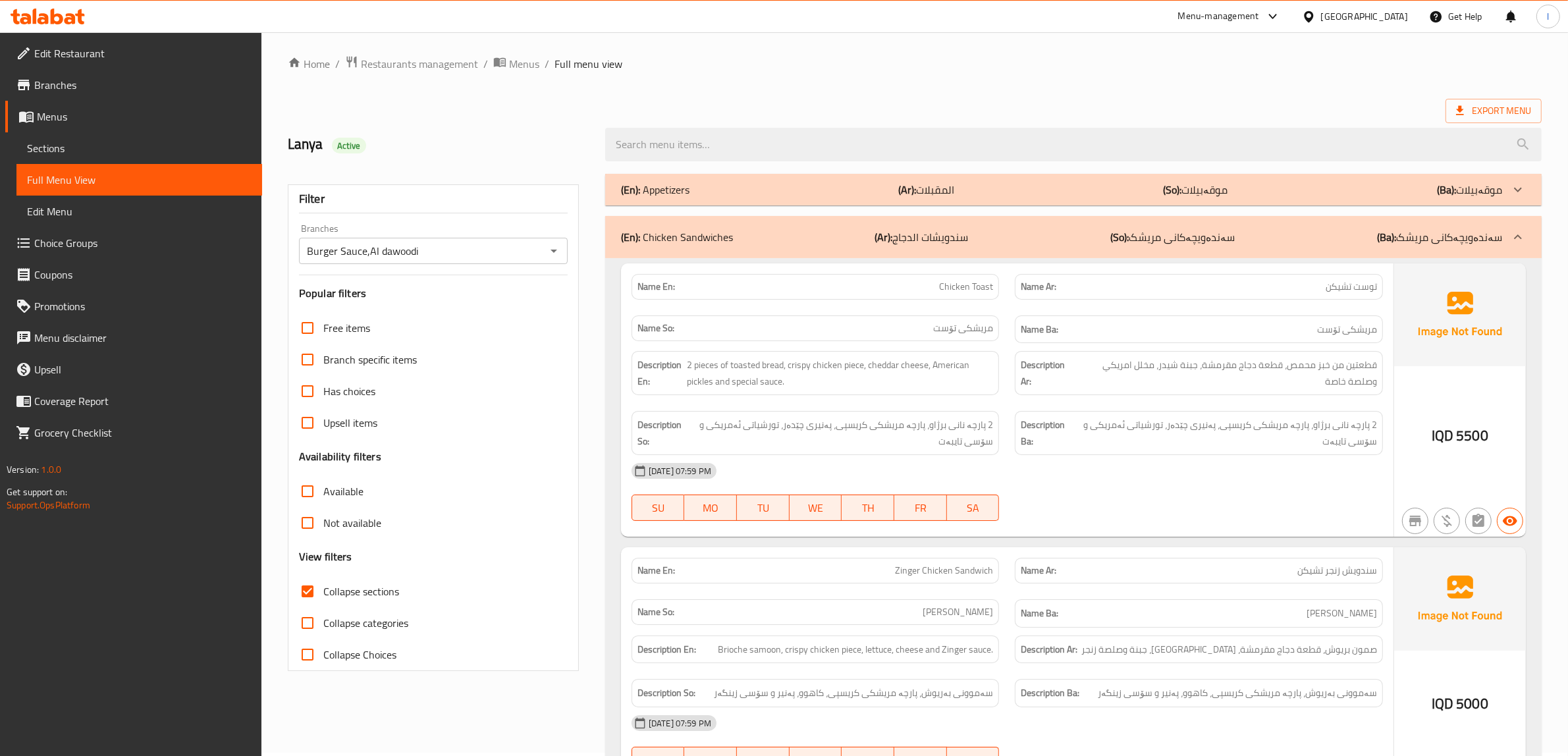
scroll to position [0, 0]
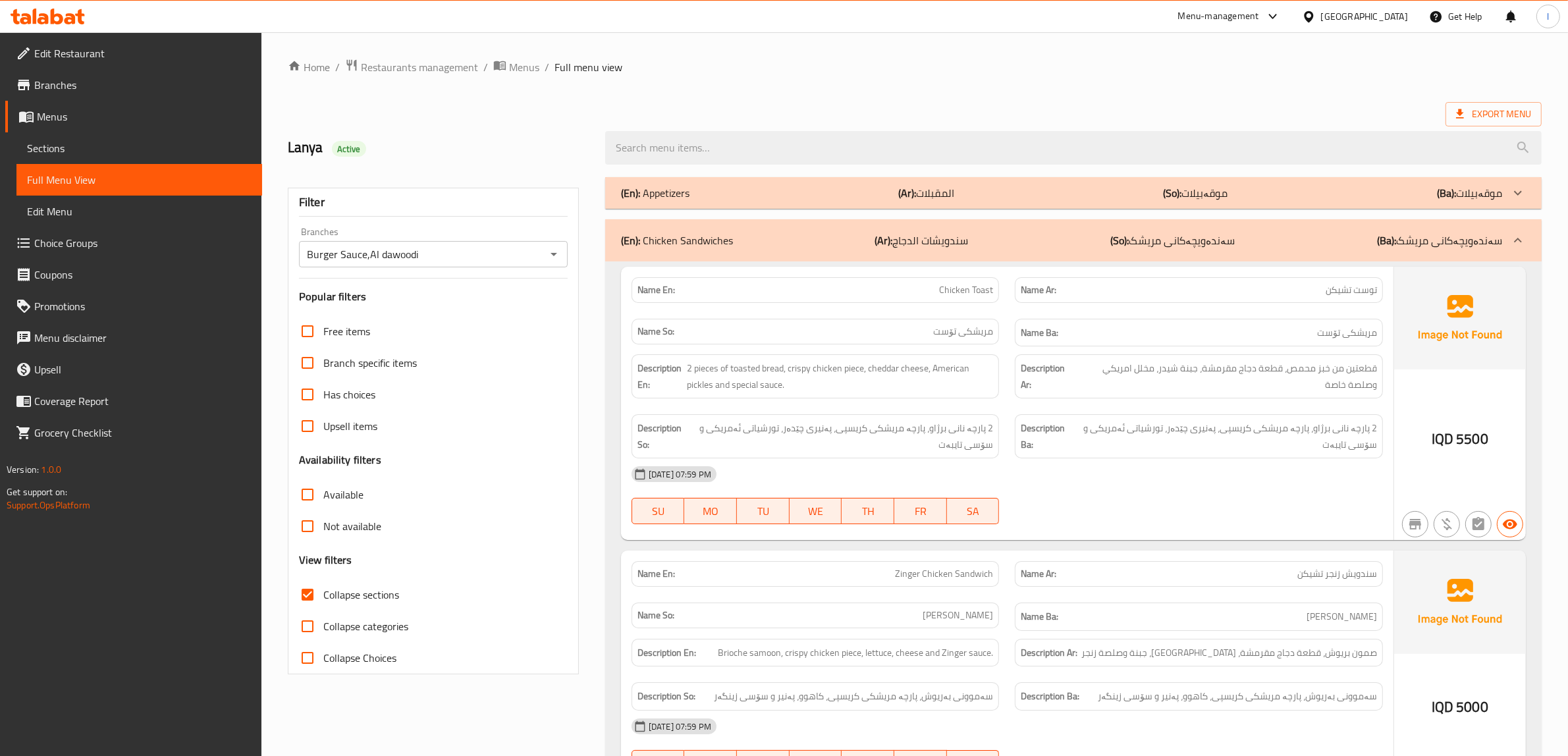
click at [1003, 247] on div "(En): Chicken Sandwiches (Ar): سندويشات الدجاج (So): سەندەویچەکانی مریشک (Ba): …" at bounding box center [1062, 240] width 882 height 16
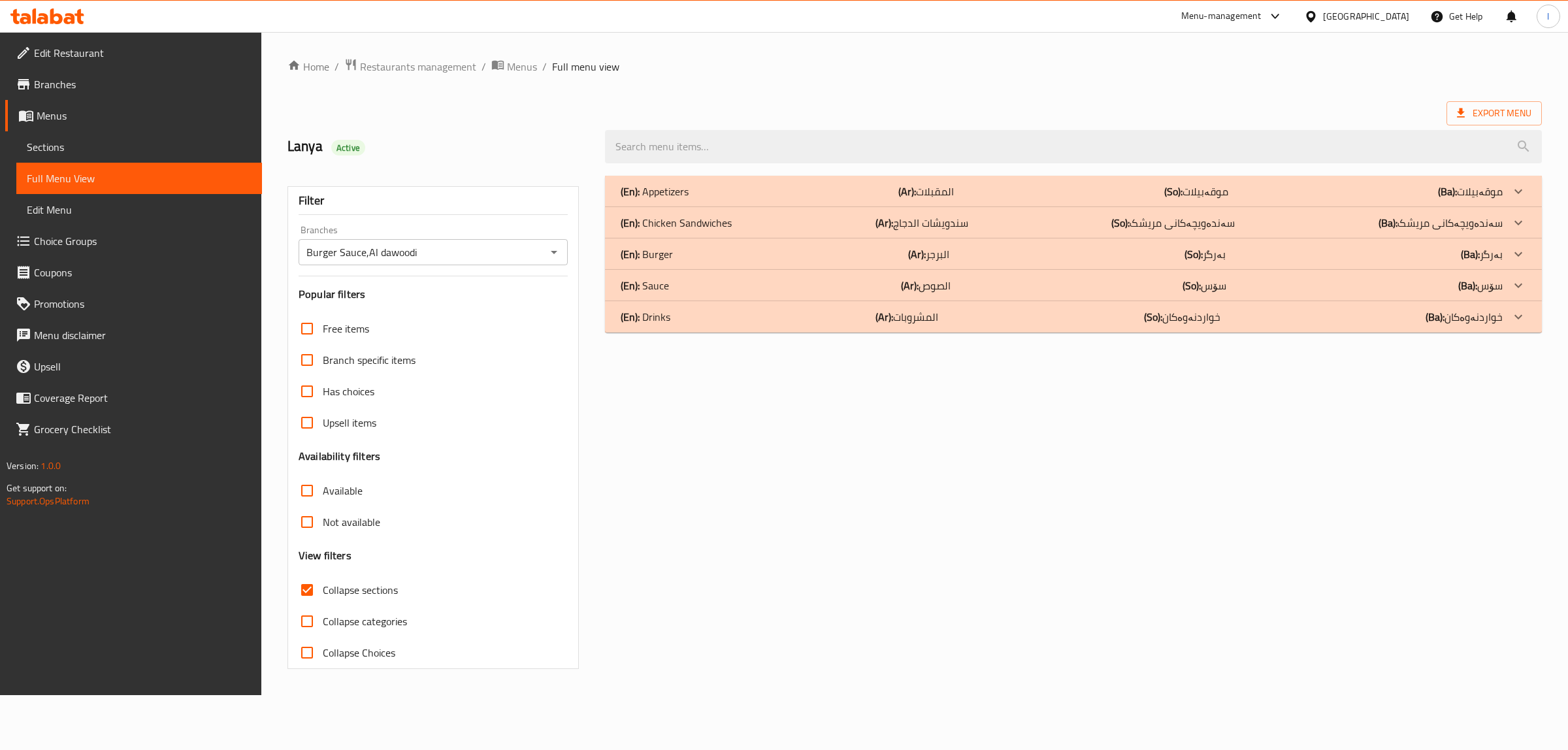
click at [985, 262] on div "(En): Burger (Ar): البرجر (So): بەرگر (Ba): بەرگر" at bounding box center [1062, 254] width 882 height 15
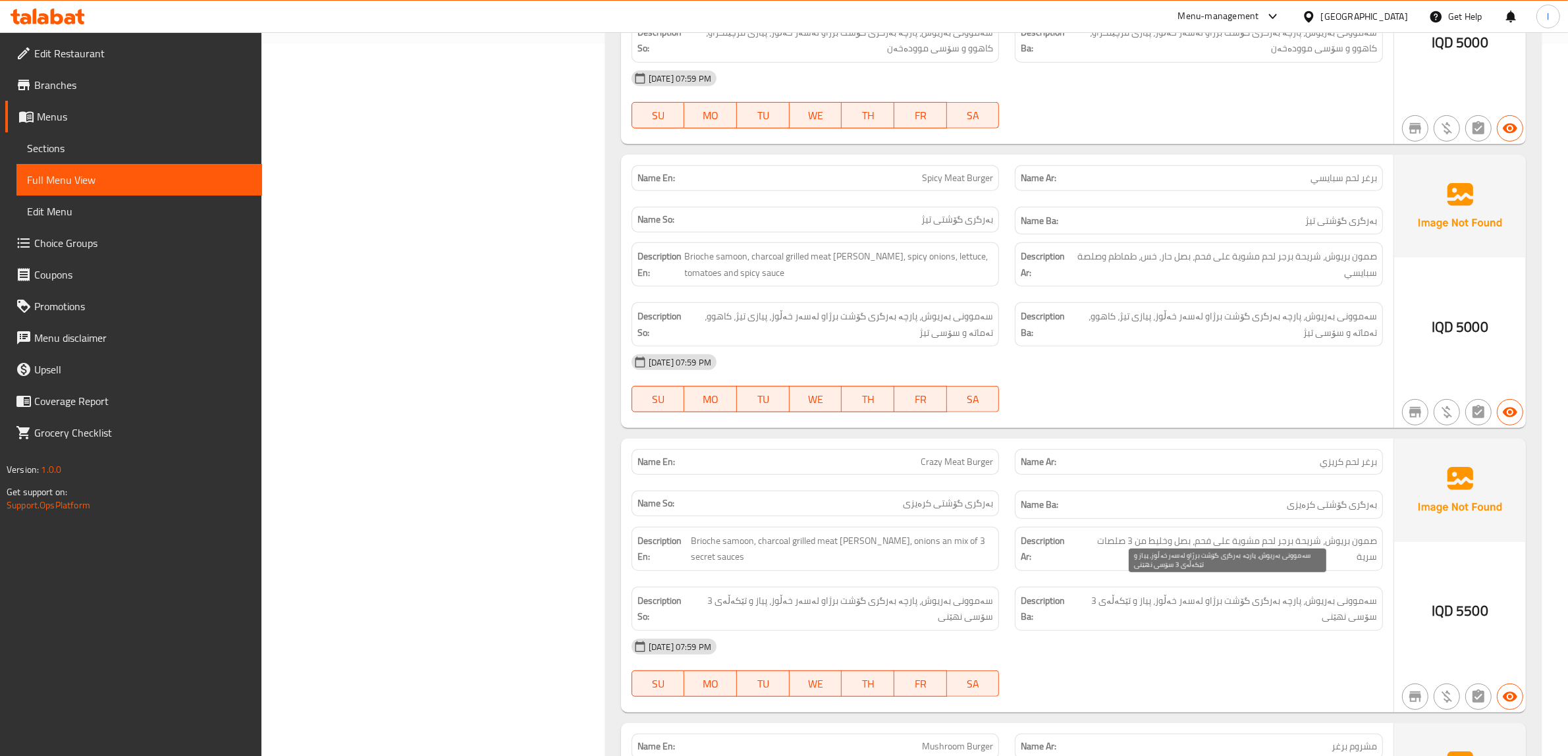
scroll to position [740, 0]
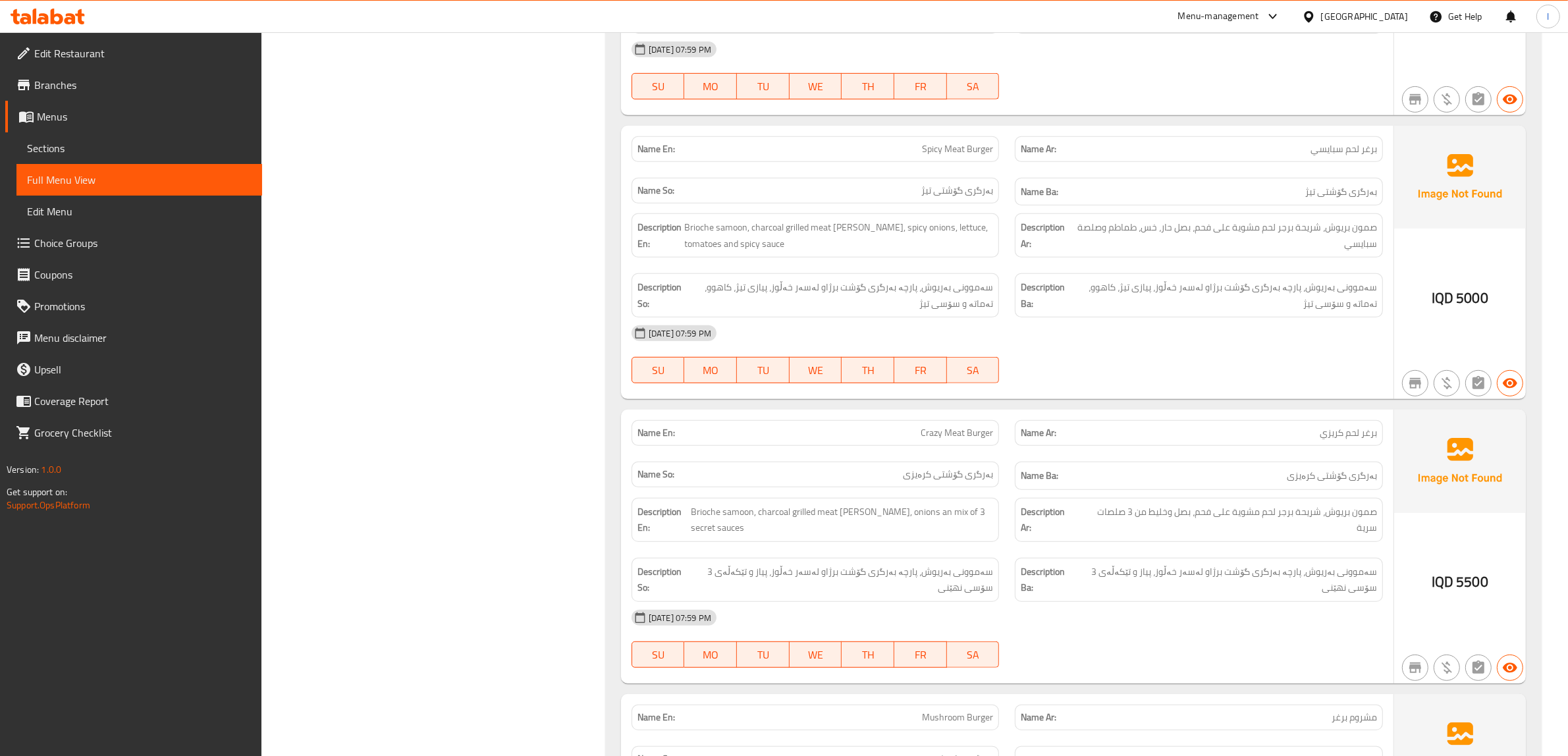
click at [972, 430] on div "Name En: Crazy Meat Burger" at bounding box center [816, 433] width 368 height 26
click at [972, 426] on span "Crazy Meat Burger" at bounding box center [957, 433] width 72 height 14
copy span "Crazy Meat Burger"
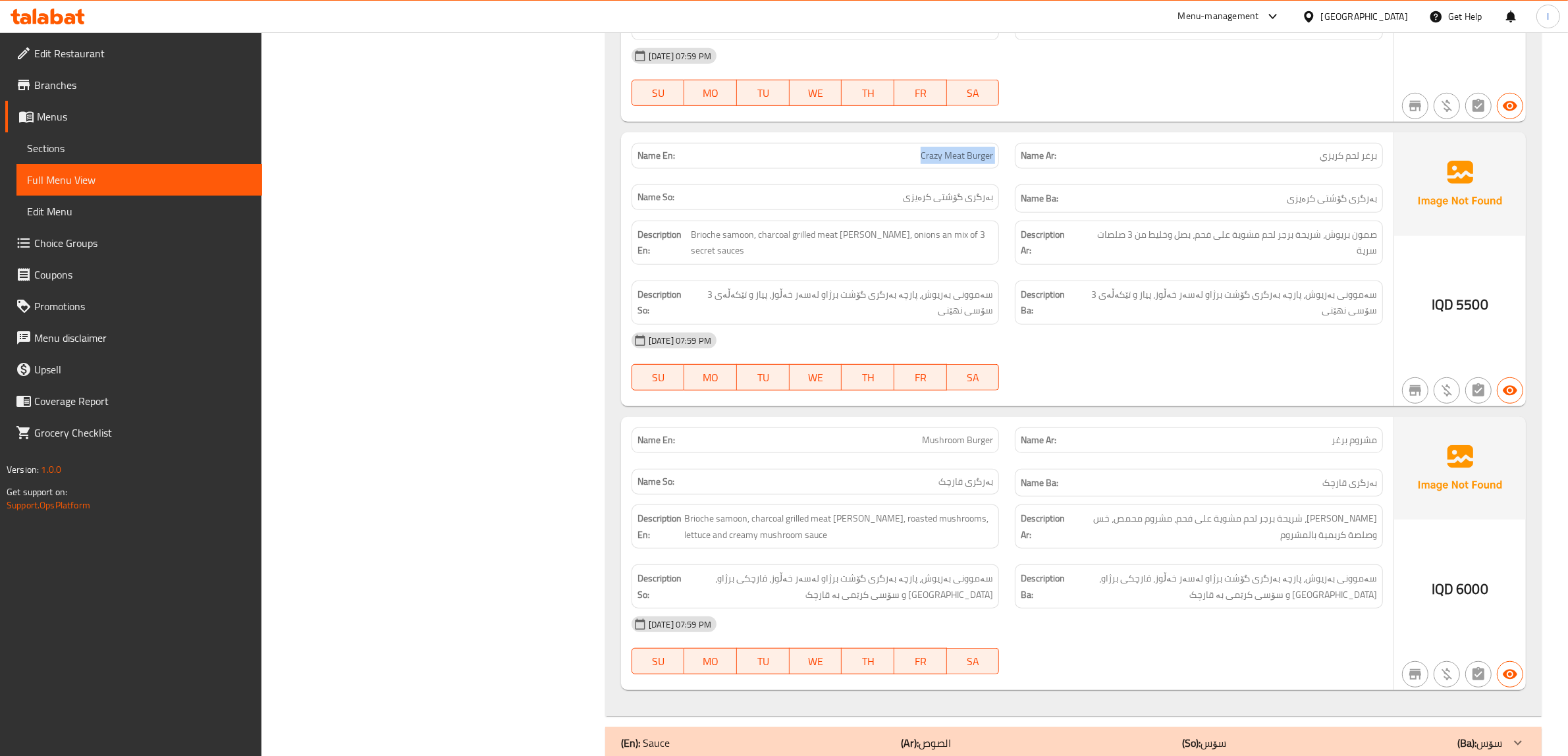
scroll to position [1068, 0]
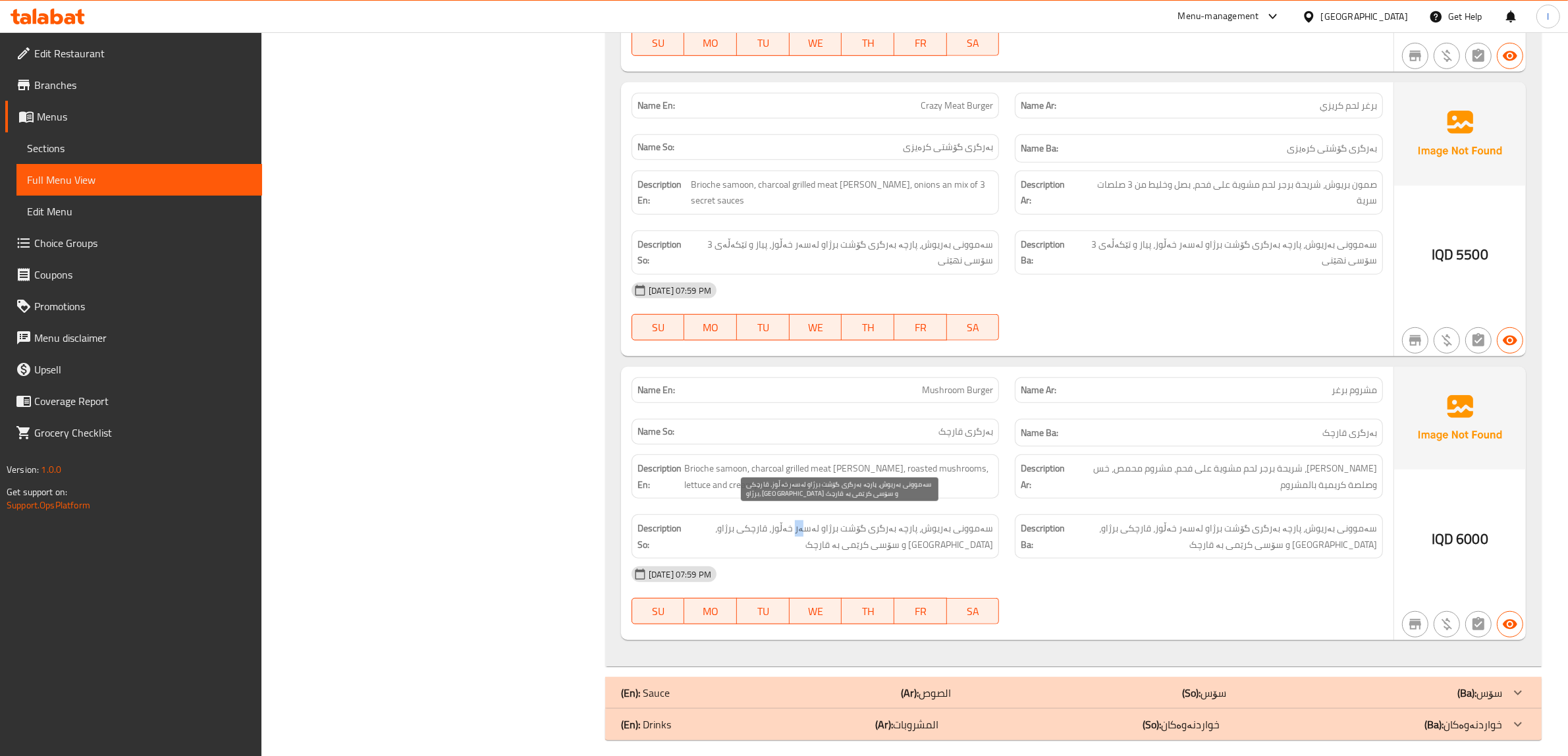
drag, startPoint x: 815, startPoint y: 519, endPoint x: 809, endPoint y: 506, distance: 14.3
click at [807, 520] on span "سەموونی بەریوش، پارچە بەرگری گۆشت برژاو لەسەر خەڵوز، قارچکی برژاو، کاهوو و سۆسی…" at bounding box center [839, 536] width 310 height 32
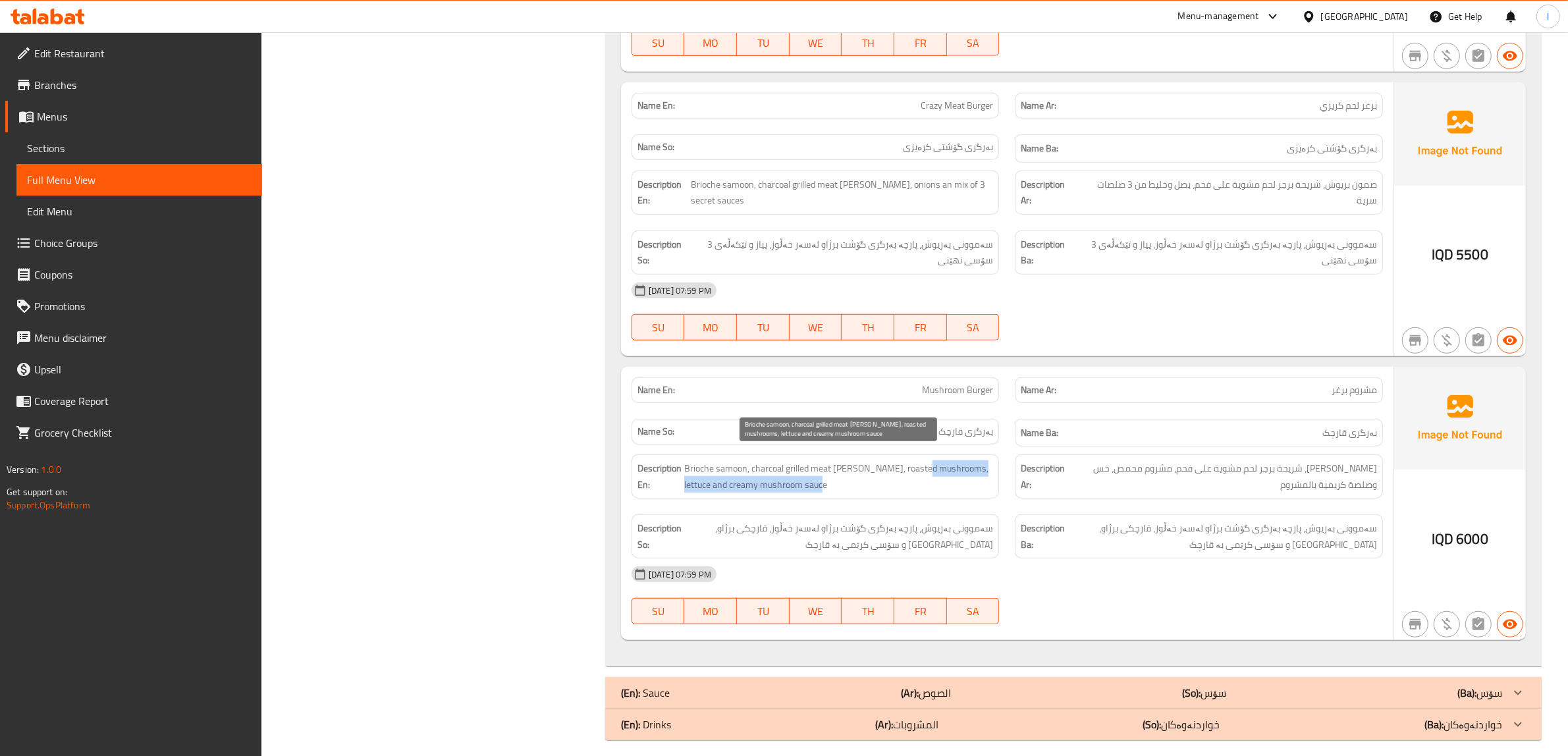
drag, startPoint x: 916, startPoint y: 453, endPoint x: 883, endPoint y: 468, distance: 36.2
click at [883, 468] on span "Brioche samoon, charcoal grilled meat burger patty, roasted mushrooms, lettuce …" at bounding box center [839, 476] width 310 height 32
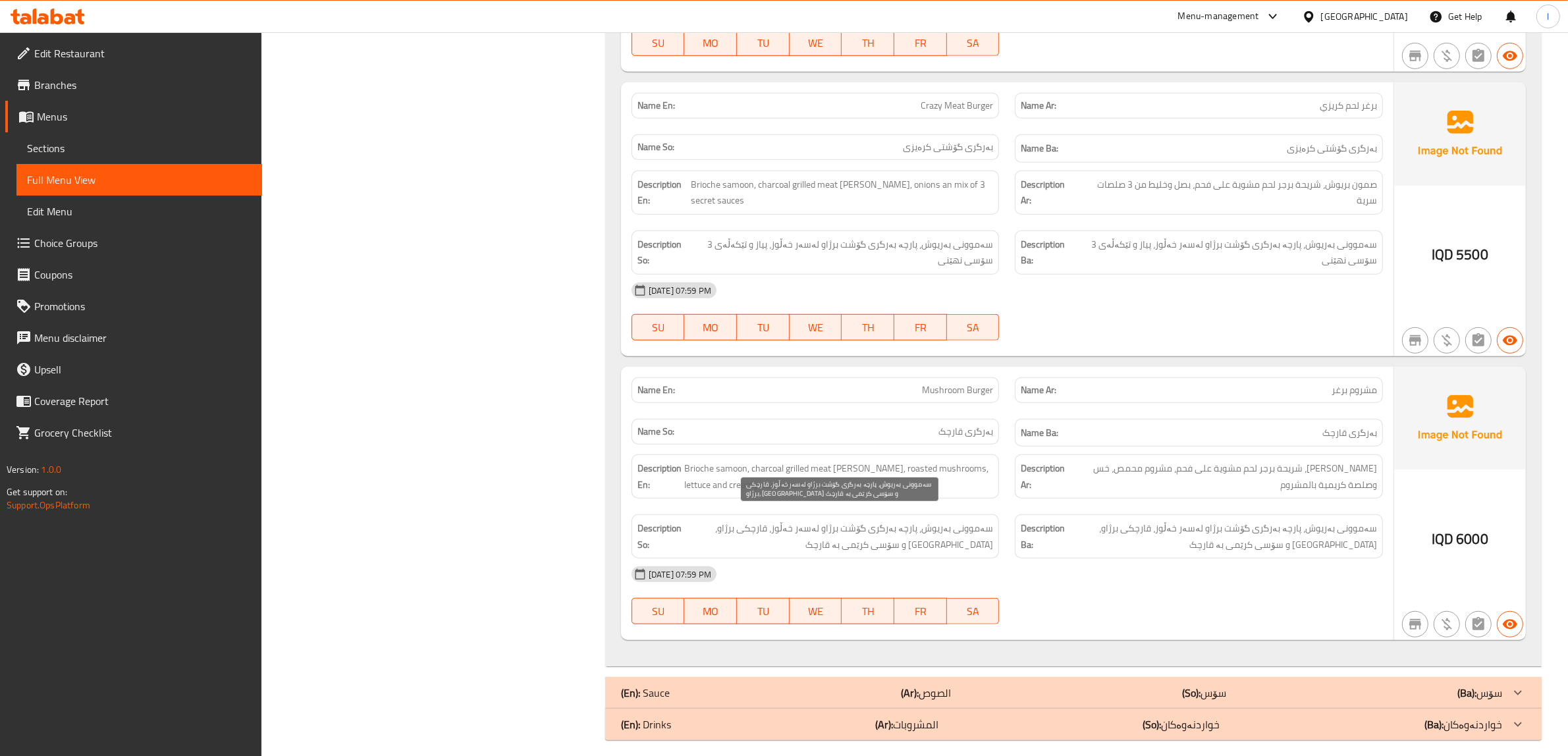
drag, startPoint x: 764, startPoint y: 529, endPoint x: 722, endPoint y: 519, distance: 43.2
click at [731, 528] on span "سەموونی بەریوش، پارچە بەرگری گۆشت برژاو لەسەر خەڵوز، قارچکی برژاو، کاهوو و سۆسی…" at bounding box center [839, 536] width 310 height 32
click at [721, 520] on span "سەموونی بەریوش، پارچە بەرگری گۆشت برژاو لەسەر خەڵوز، قارچکی برژاو، کاهوو و سۆسی…" at bounding box center [839, 536] width 310 height 32
drag, startPoint x: 984, startPoint y: 549, endPoint x: 882, endPoint y: 532, distance: 103.4
click at [882, 532] on div "Name En: Mushroom Burger Name Ar: مشروم برغر Name So: بەرگری قارچک Name Ba: بەر…" at bounding box center [1007, 503] width 773 height 274
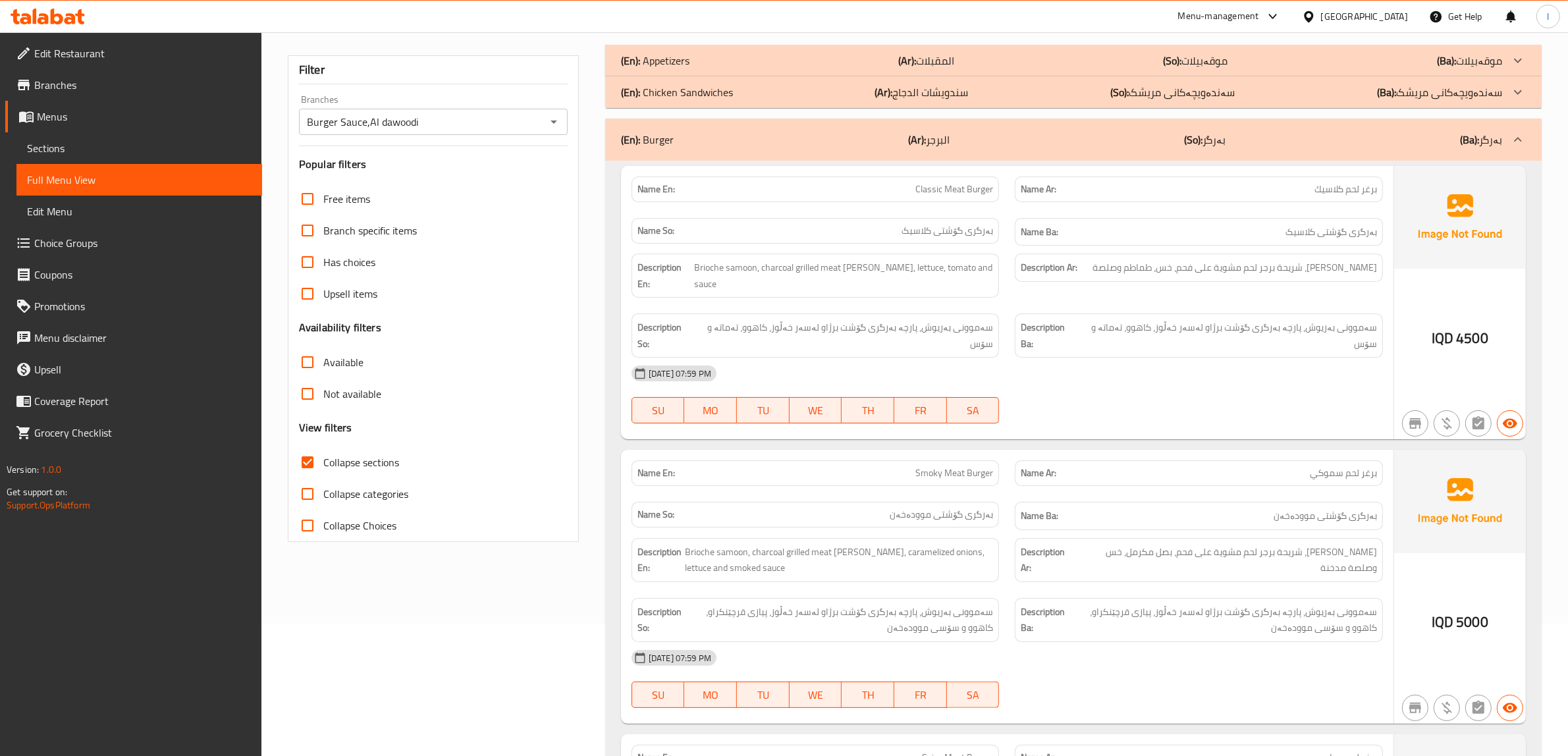
scroll to position [0, 0]
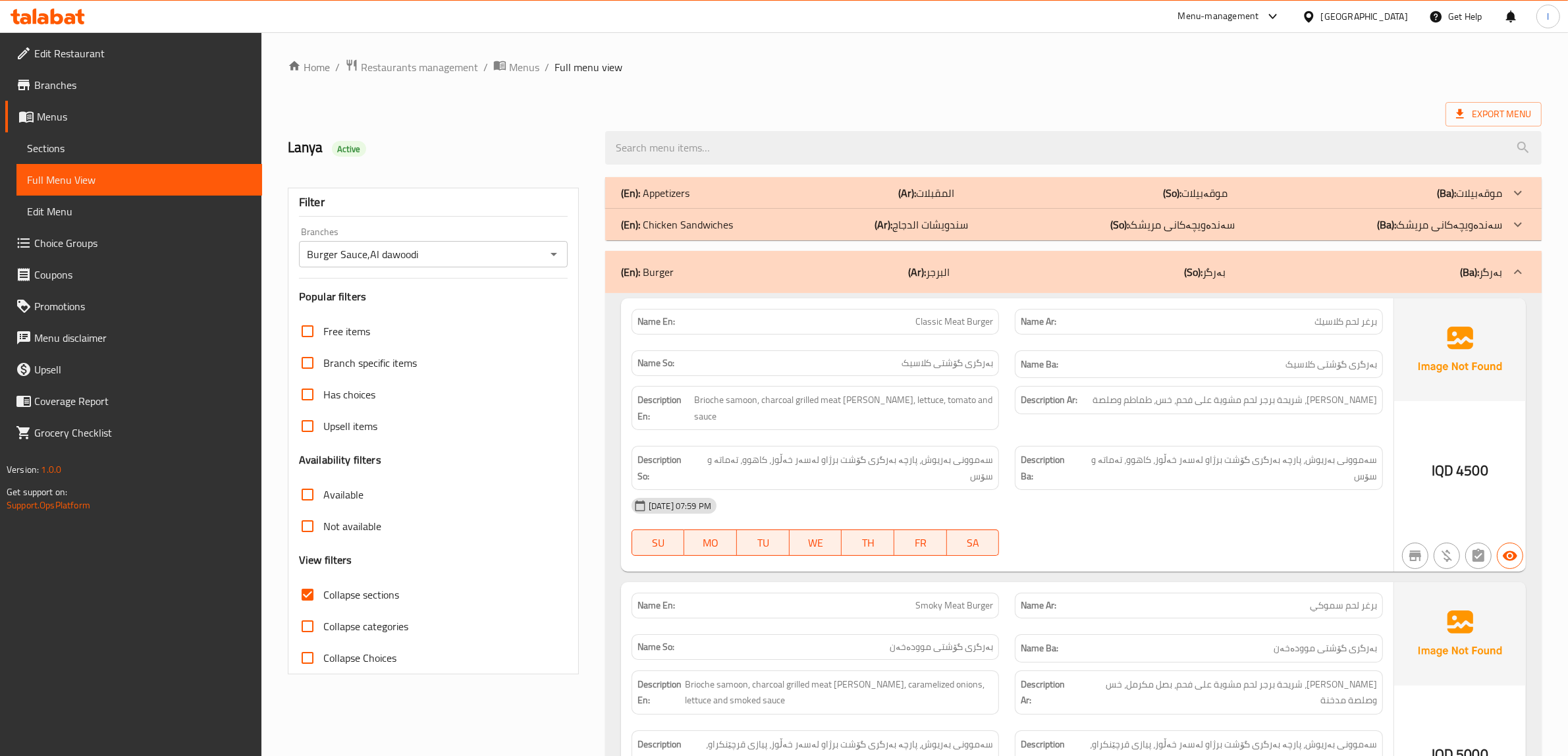
click at [864, 267] on div "(En): Burger (Ar): البرجر (So): بەرگر (Ba): بەرگر" at bounding box center [1062, 271] width 882 height 16
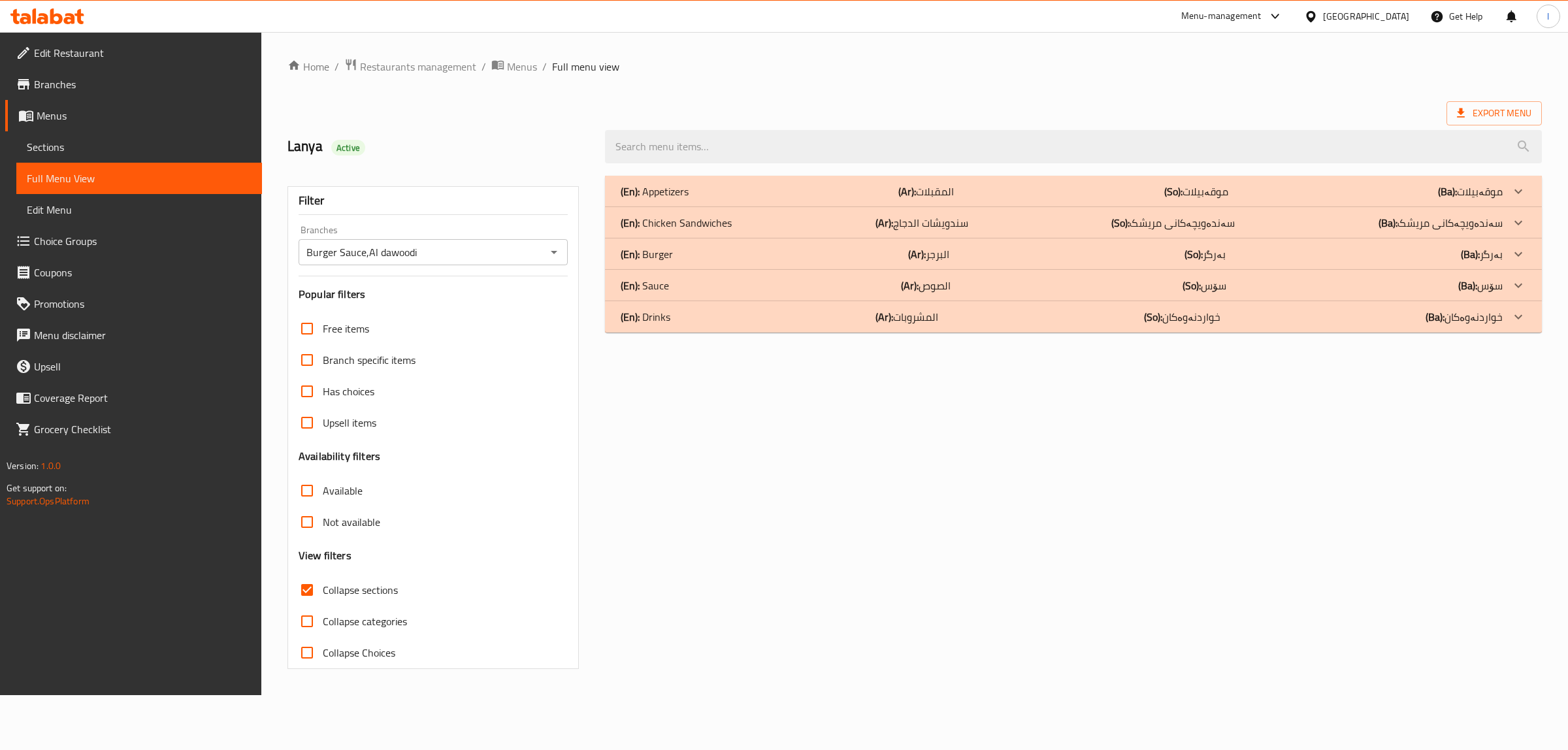
click at [853, 286] on div "(En): Sauce (Ar): الصوص (So): سۆس (Ba): سۆس" at bounding box center [1062, 285] width 882 height 15
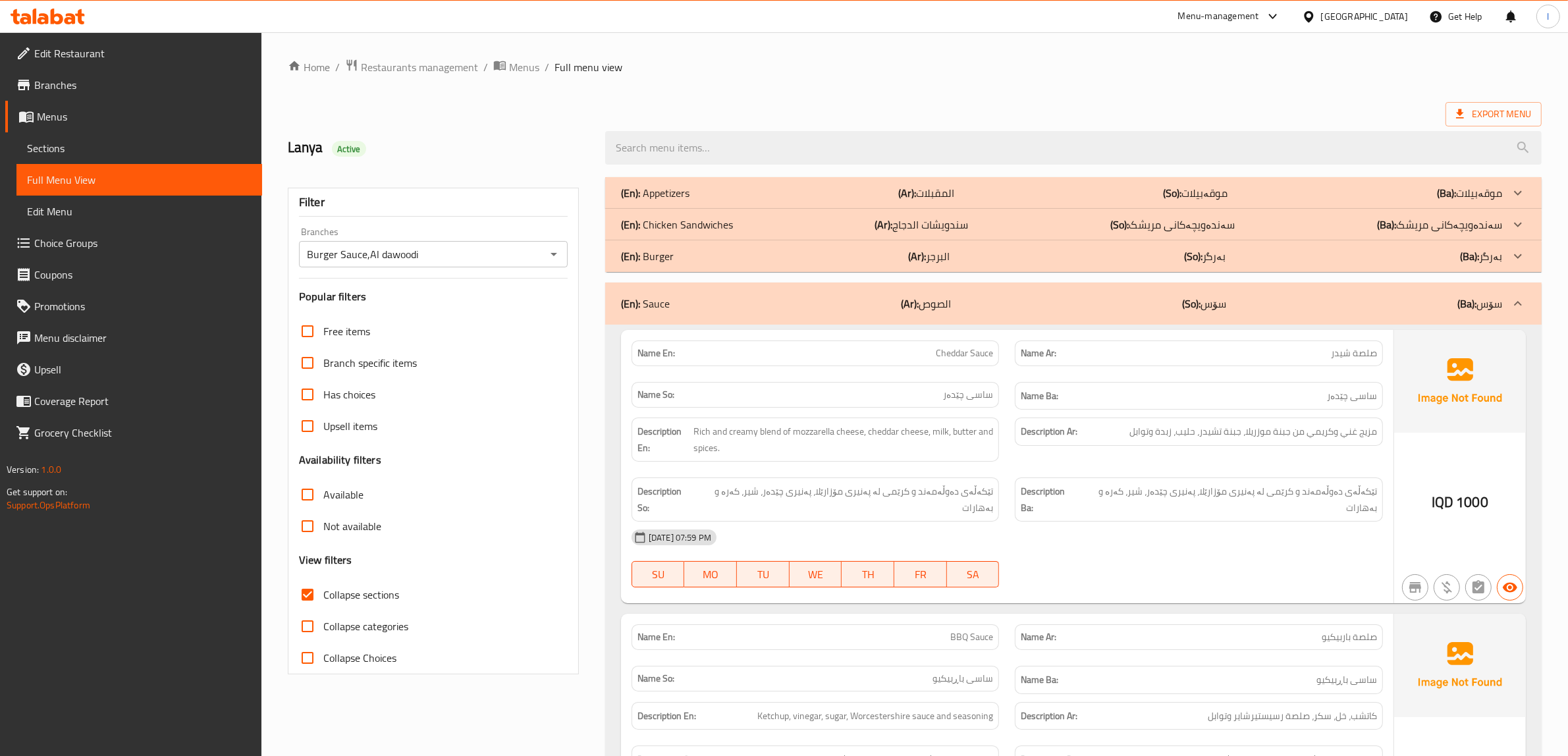
click at [878, 313] on div "(En): Sauce (Ar): الصوص (So): سۆس (Ba): سۆس" at bounding box center [1073, 303] width 937 height 42
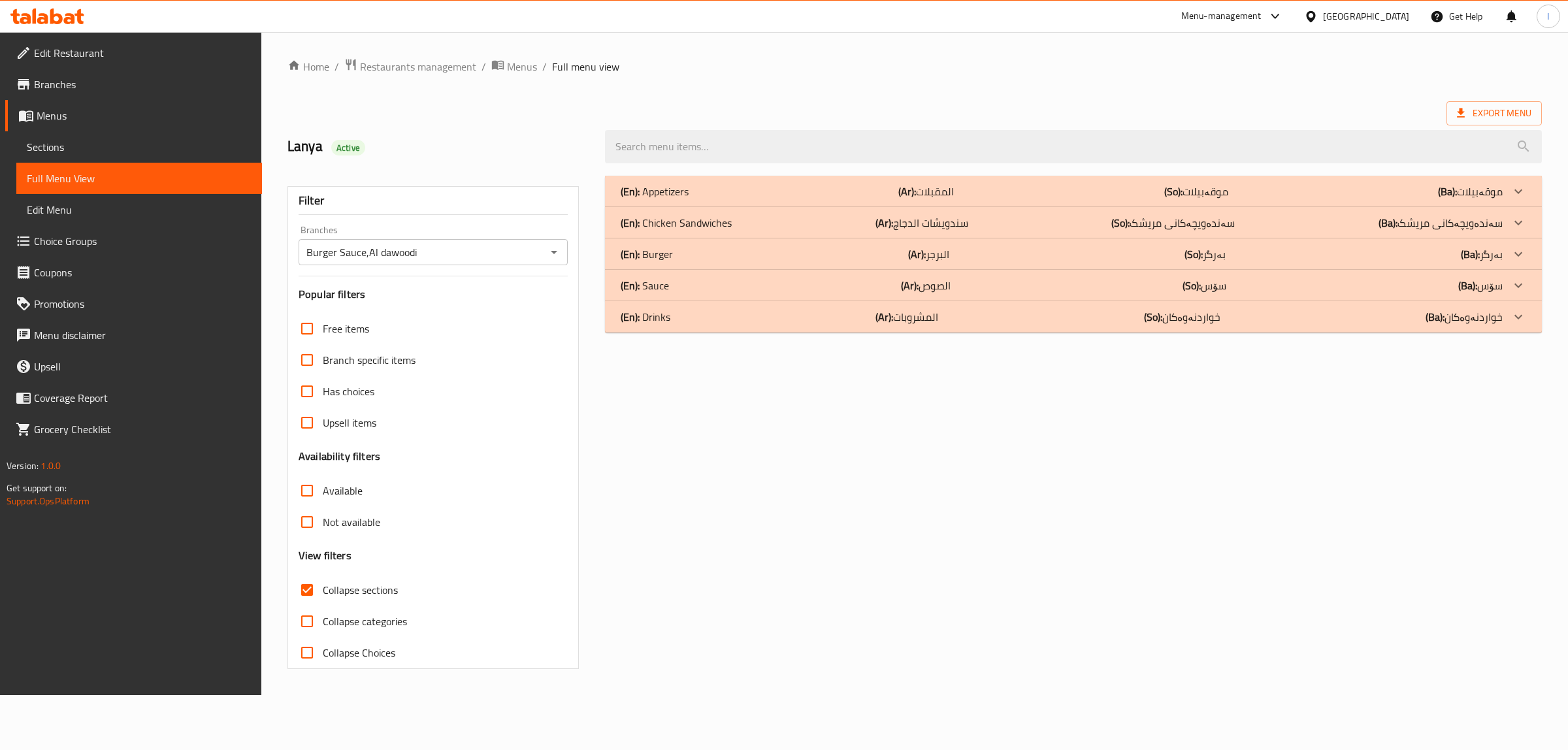
click at [924, 330] on div "(En): Drinks (Ar): المشروبات (So): خواردنەوەکان (Ba): خواردنەوەکان" at bounding box center [1073, 316] width 937 height 31
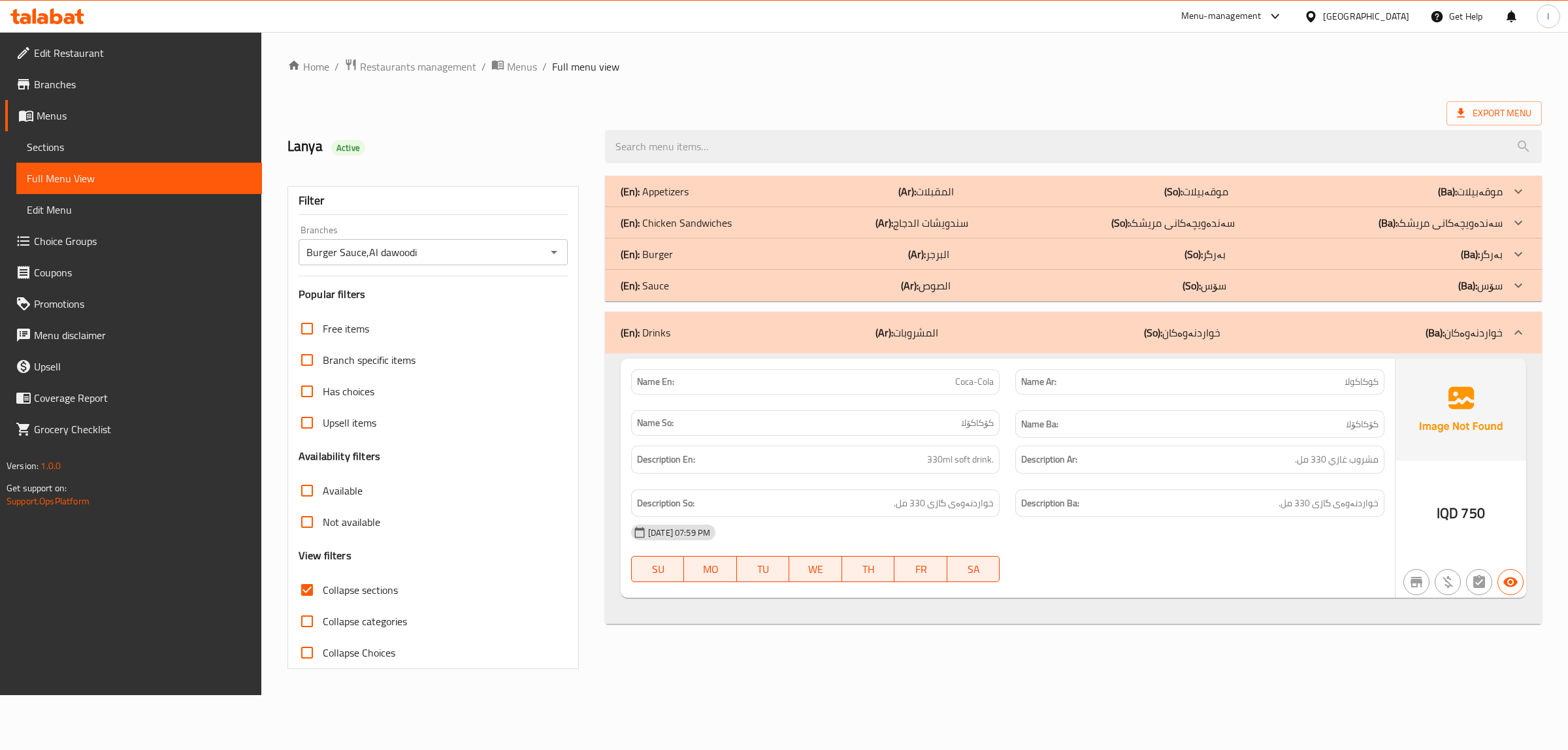
click at [59, 144] on span "Sections" at bounding box center [138, 146] width 225 height 15
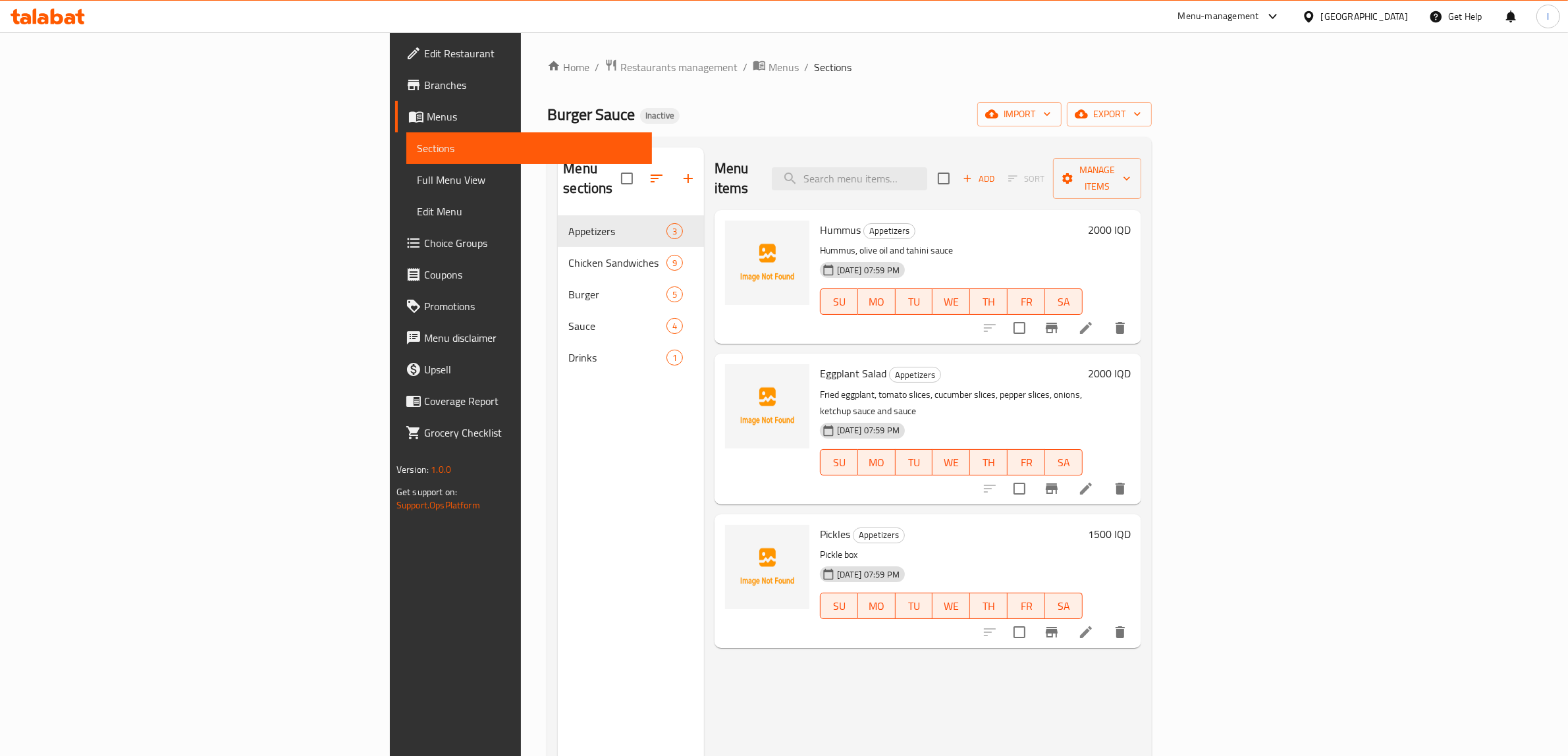
click at [558, 705] on div "Menu sections Appetizers 3 Chicken Sandwiches 9 Burger 5 Sauce 4 Drinks 1" at bounding box center [630, 525] width 146 height 756
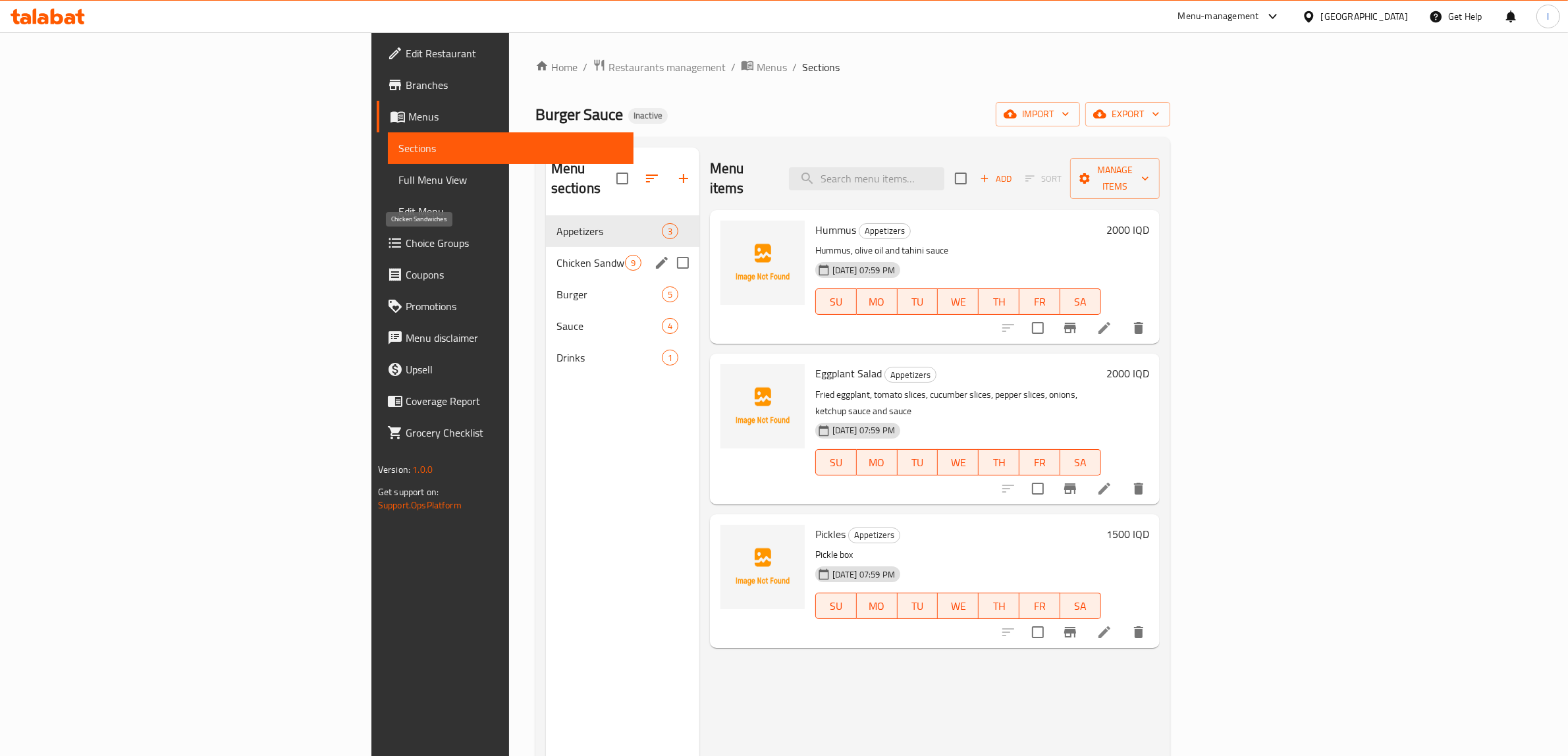
click at [556, 255] on span "Chicken Sandwiches" at bounding box center [590, 262] width 69 height 16
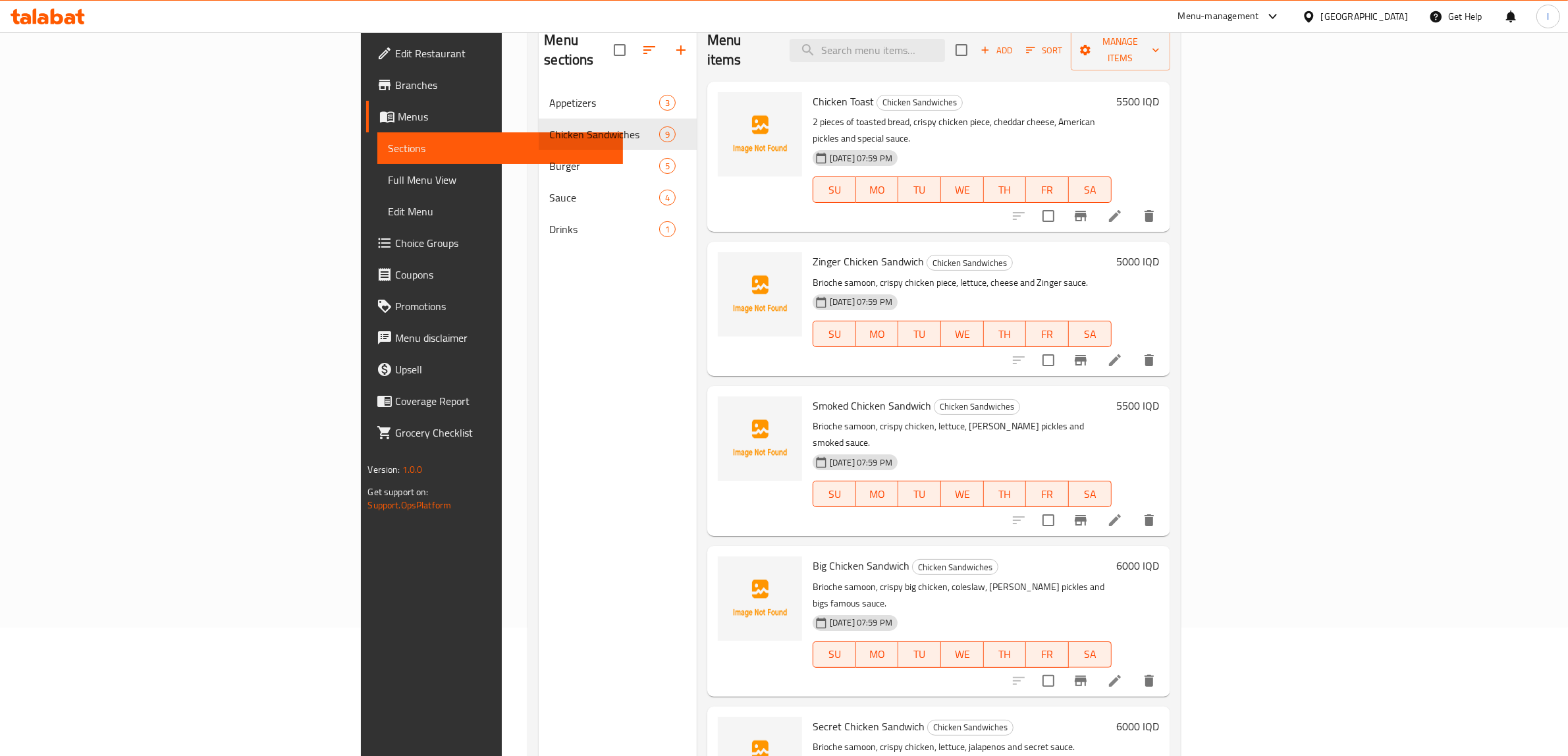
scroll to position [20, 0]
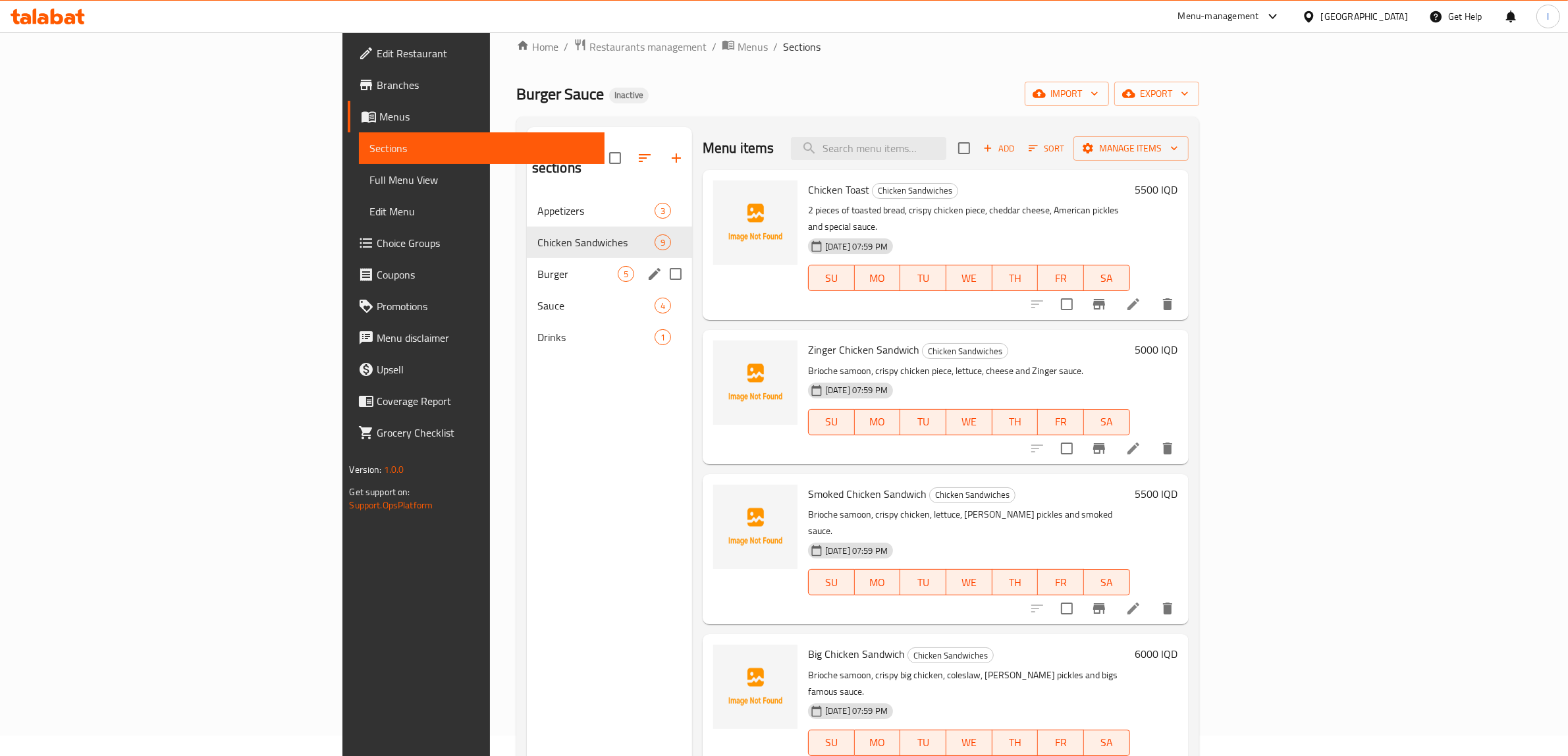
click at [527, 263] on div "Burger 5" at bounding box center [609, 274] width 165 height 31
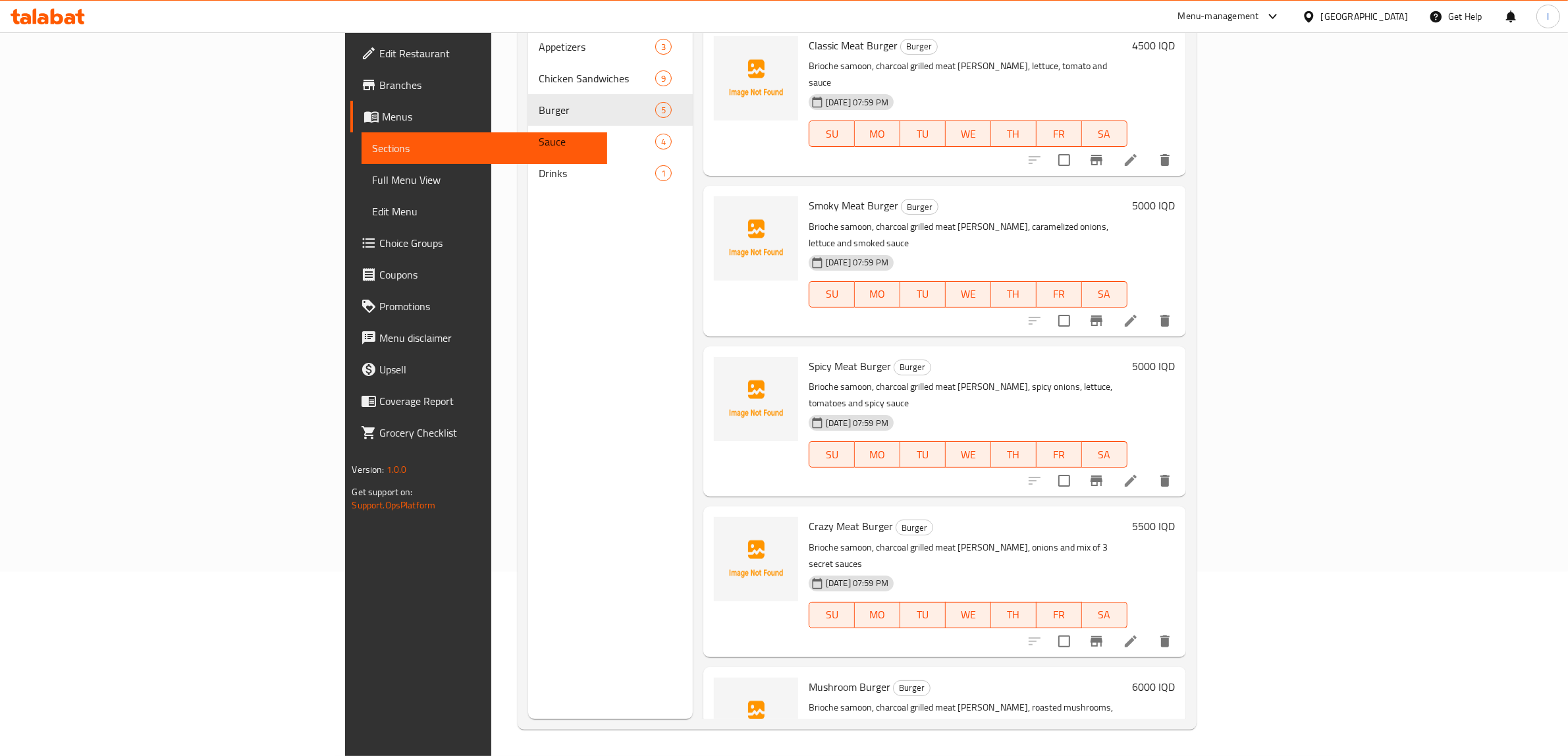
scroll to position [185, 0]
click at [528, 666] on div "Menu sections Appetizers 3 Chicken Sandwiches 9 Burger 5 Sauce 4 Drinks 1" at bounding box center [610, 341] width 165 height 756
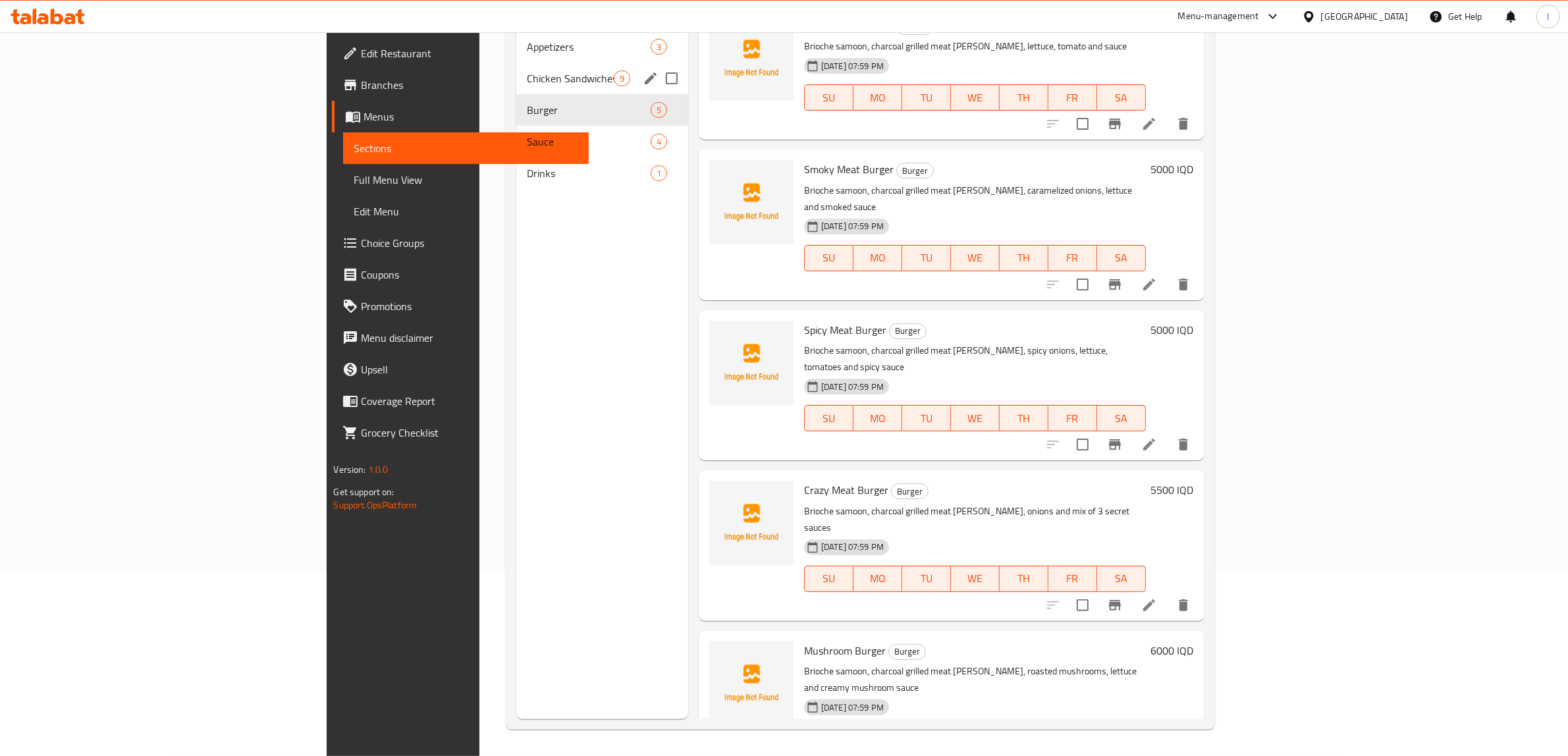
click at [527, 71] on span "Chicken Sandwiches" at bounding box center [570, 78] width 87 height 16
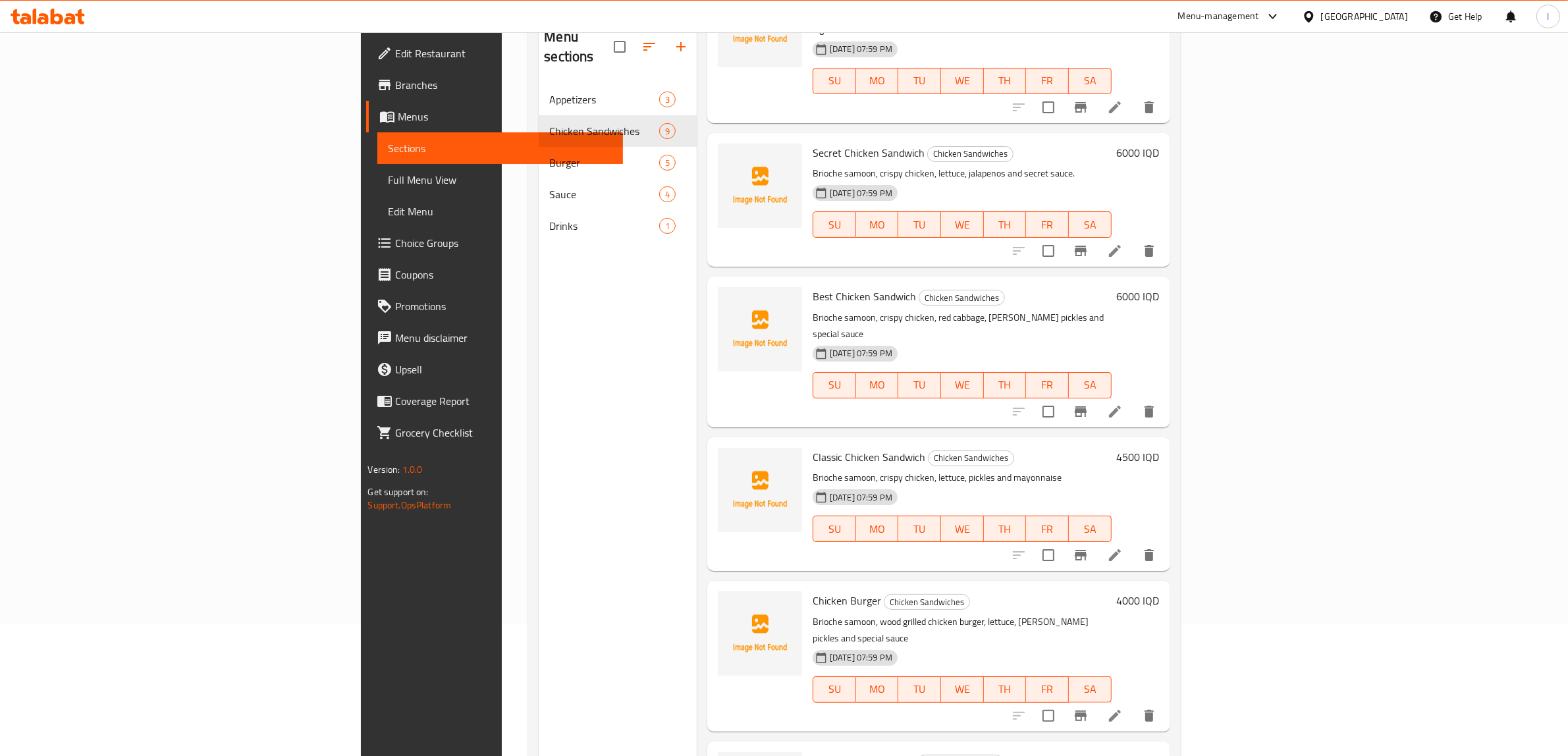
scroll to position [185, 0]
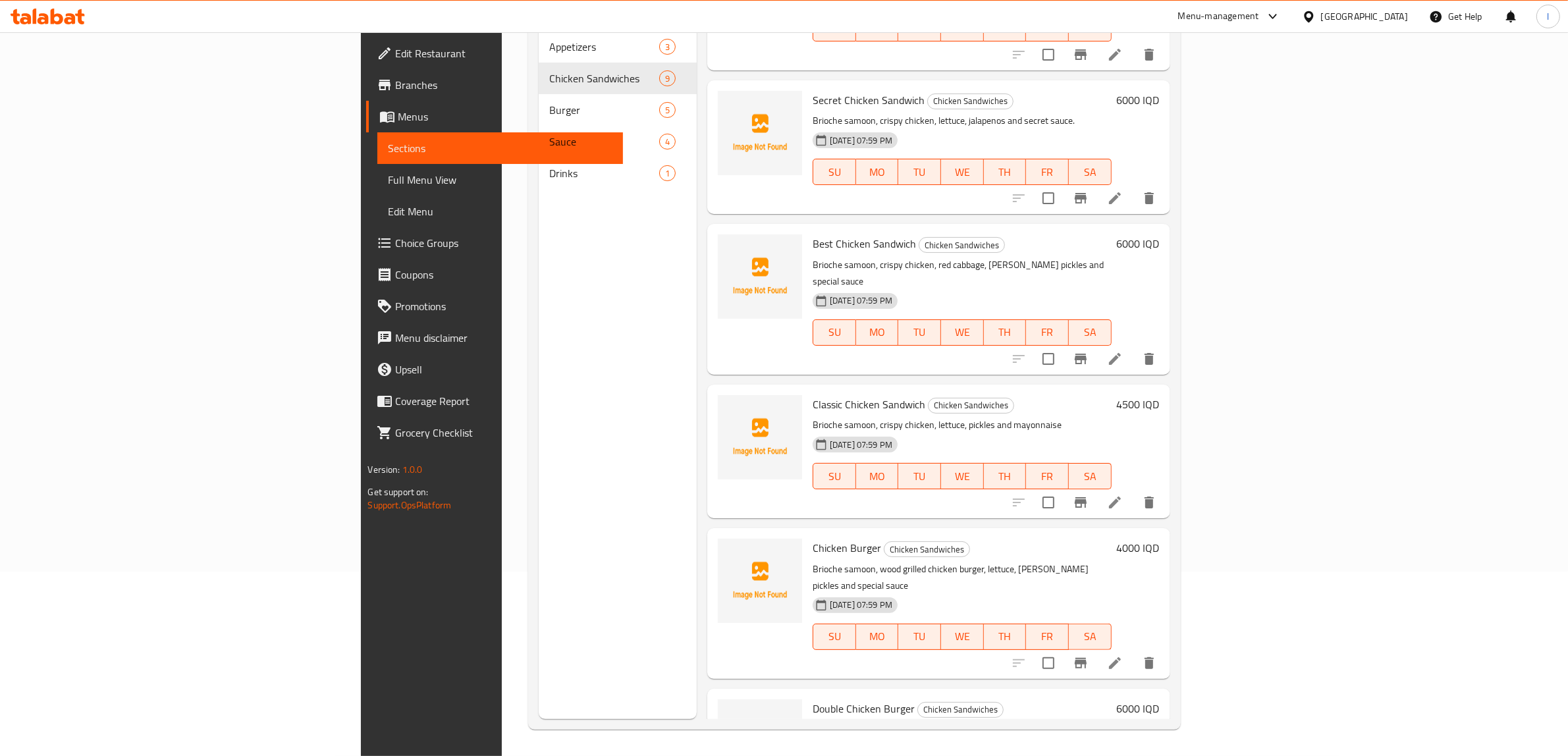
click at [539, 668] on div "Menu sections Appetizers 3 Chicken Sandwiches 9 Burger 5 Sauce 4 Drinks 1" at bounding box center [618, 341] width 158 height 756
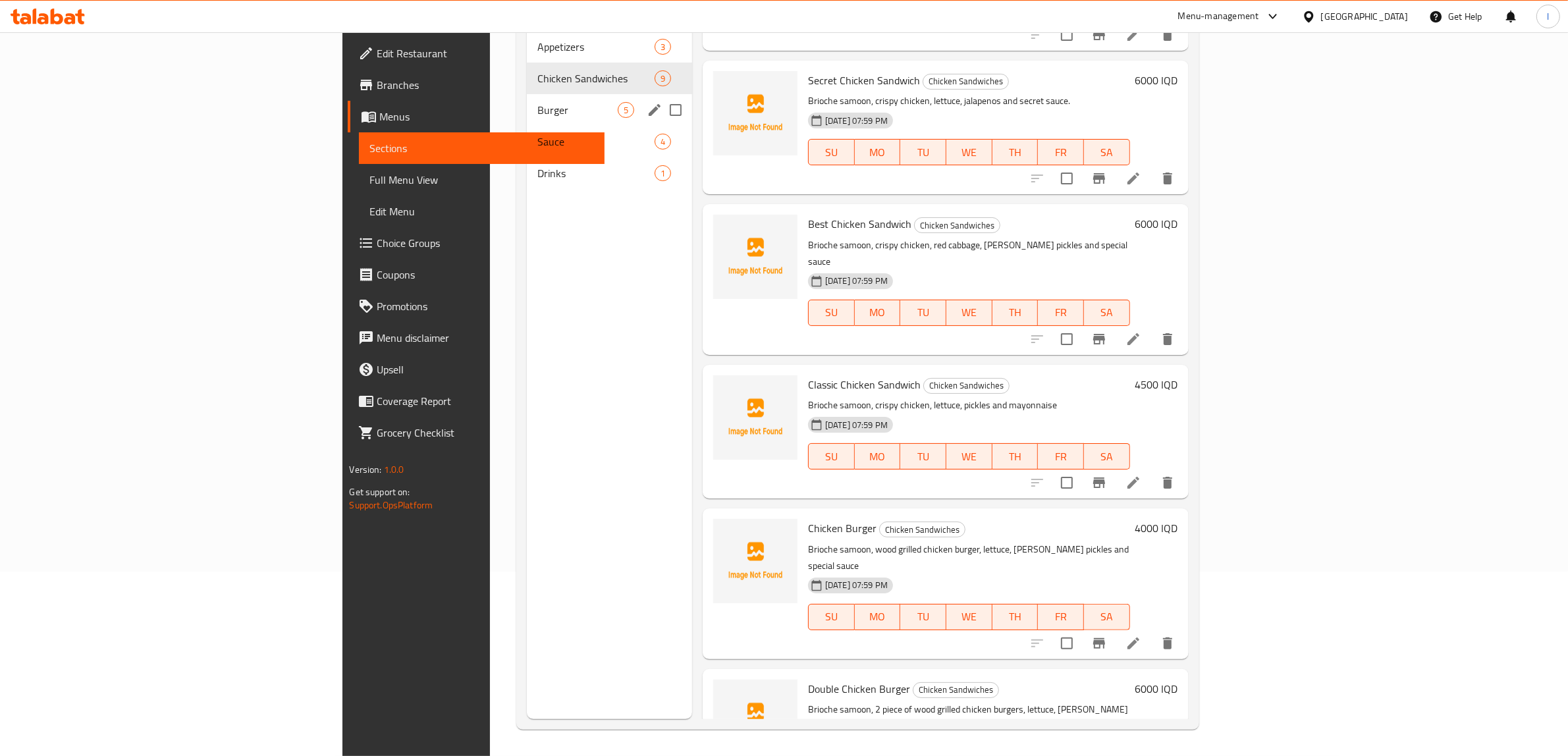
click at [537, 102] on span "Burger" at bounding box center [577, 109] width 81 height 16
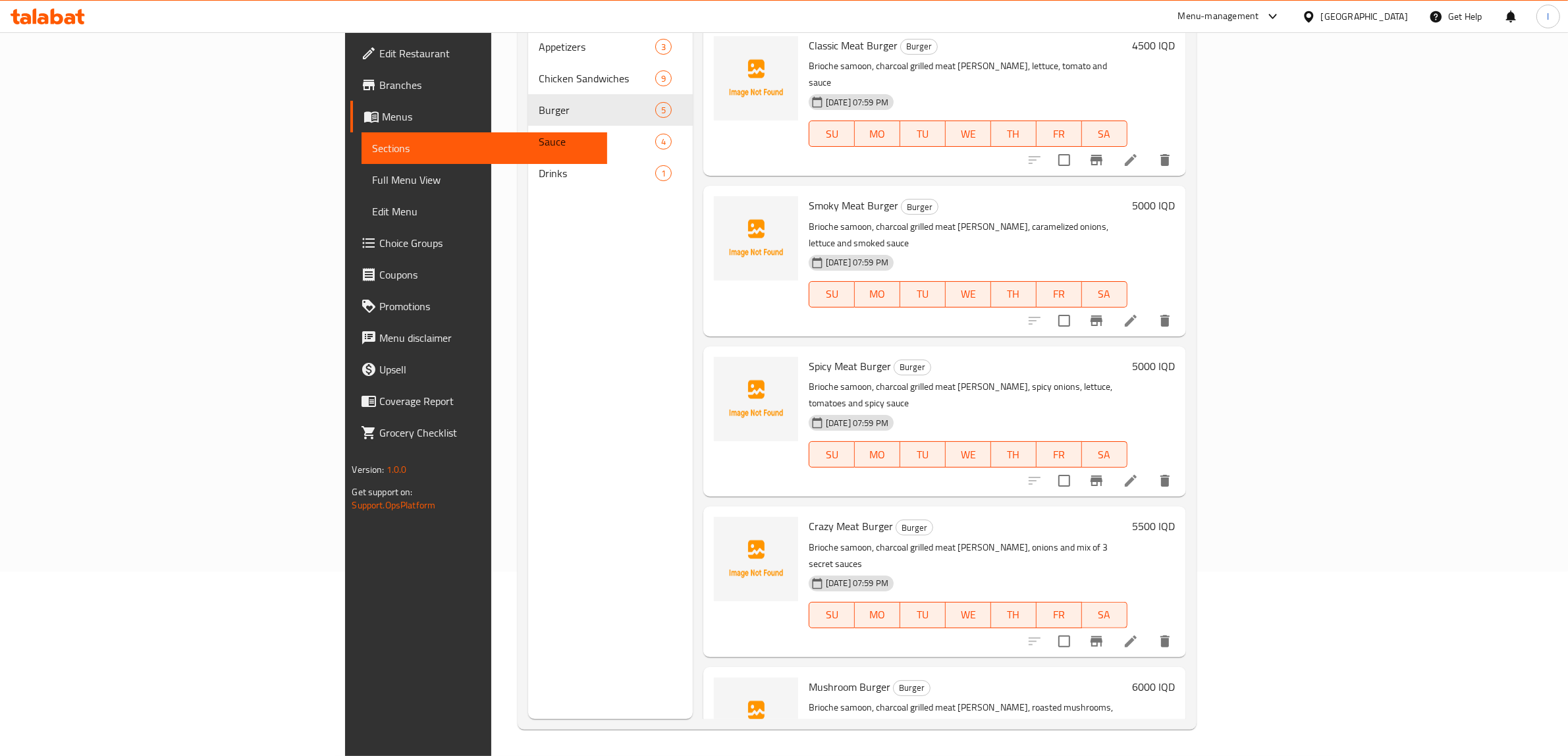
scroll to position [20, 0]
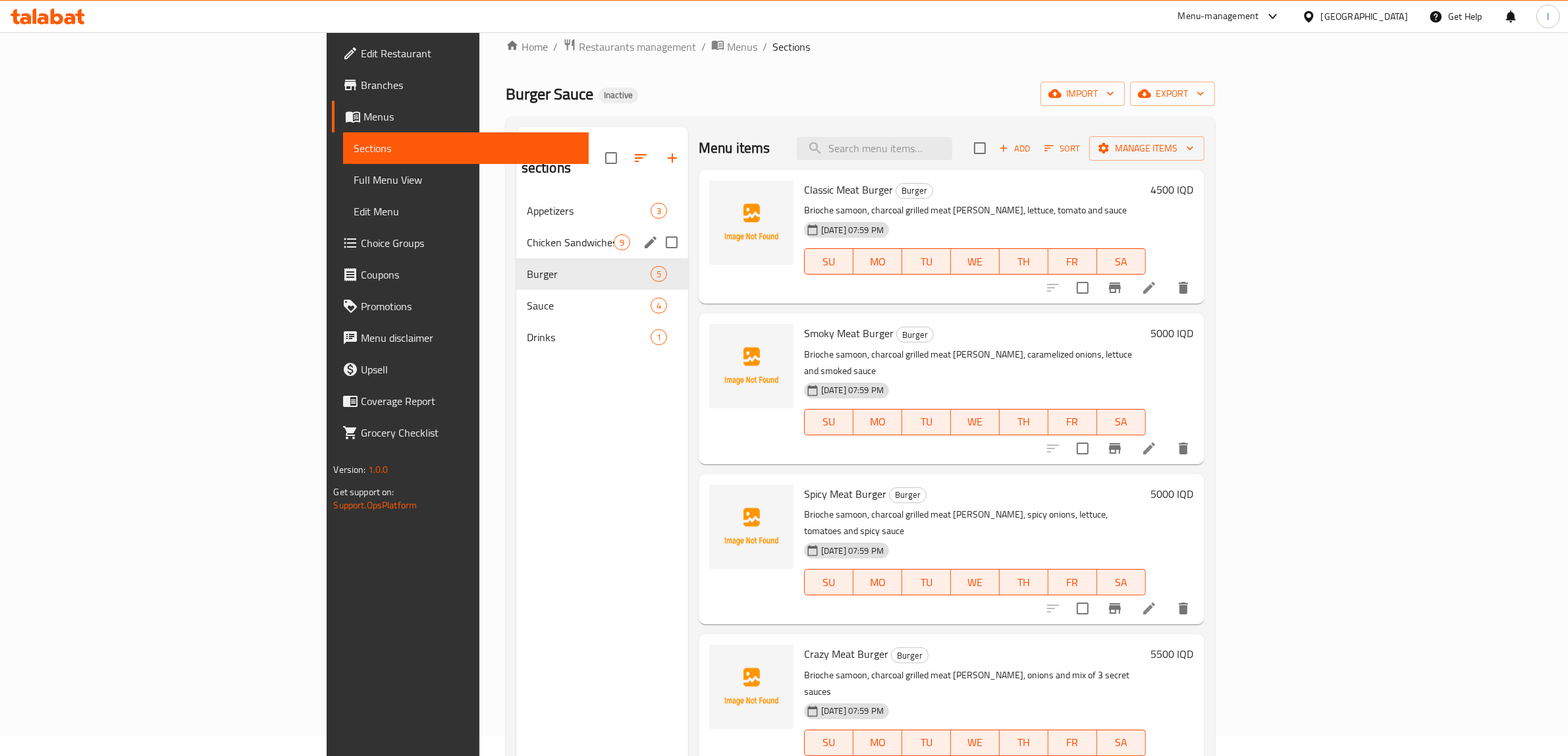
click at [516, 226] on div "Chicken Sandwiches 9" at bounding box center [602, 242] width 172 height 31
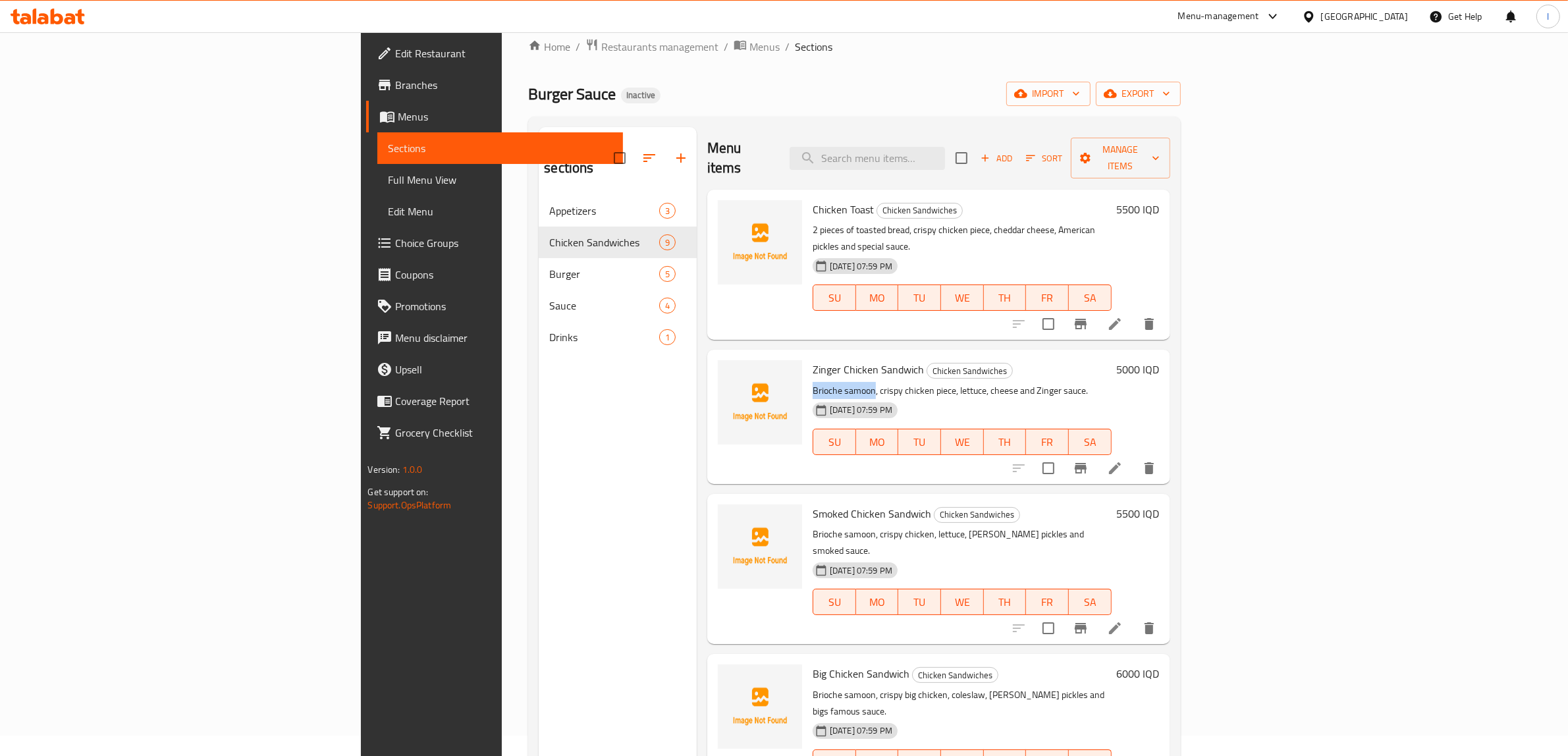
drag, startPoint x: 721, startPoint y: 353, endPoint x: 784, endPoint y: 356, distance: 63.1
click at [807, 356] on div "Zinger Chicken Sandwich Chicken Sandwiches Brioche samoon, crispy chicken piece…" at bounding box center [962, 416] width 310 height 123
copy p "Brioche samoon"
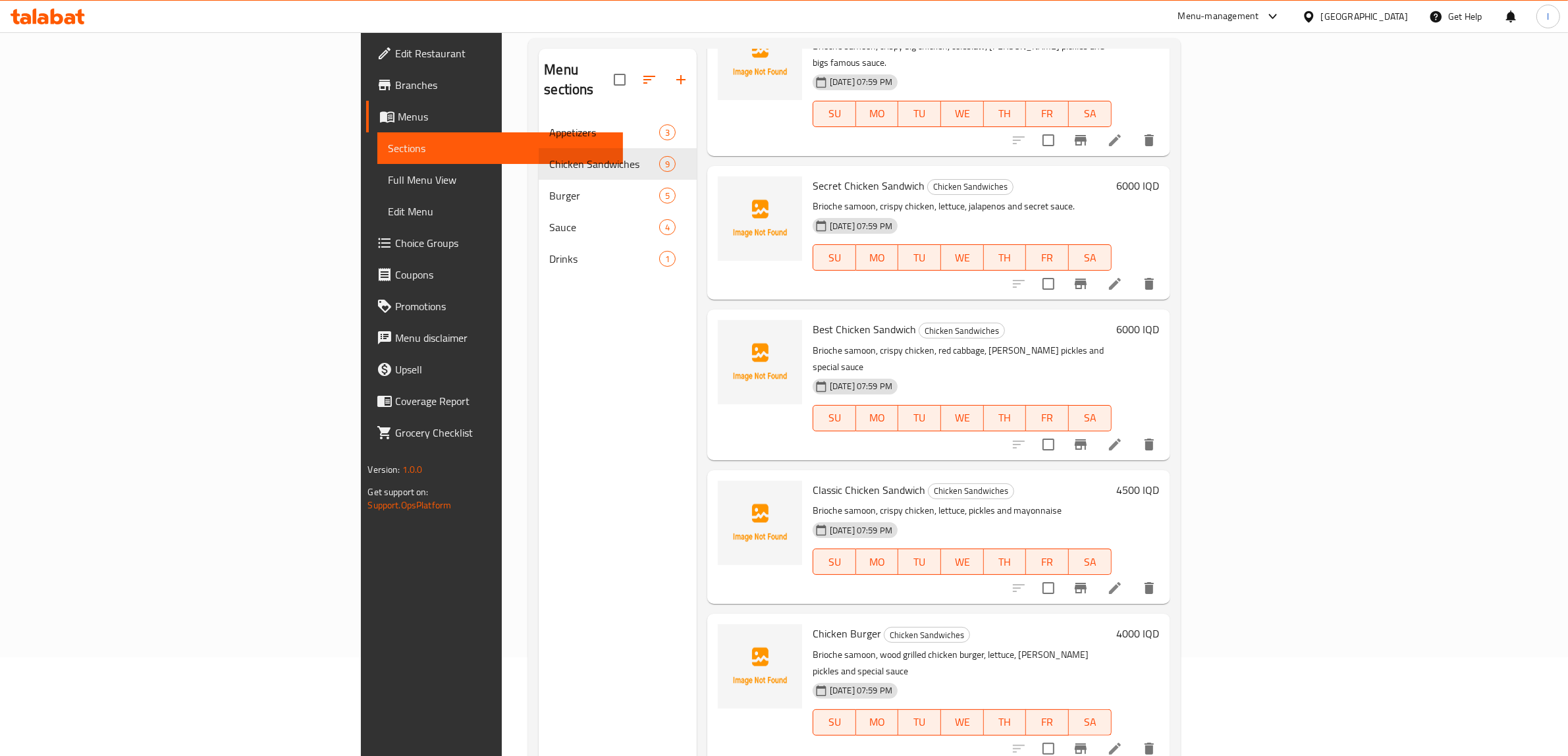
scroll to position [185, 0]
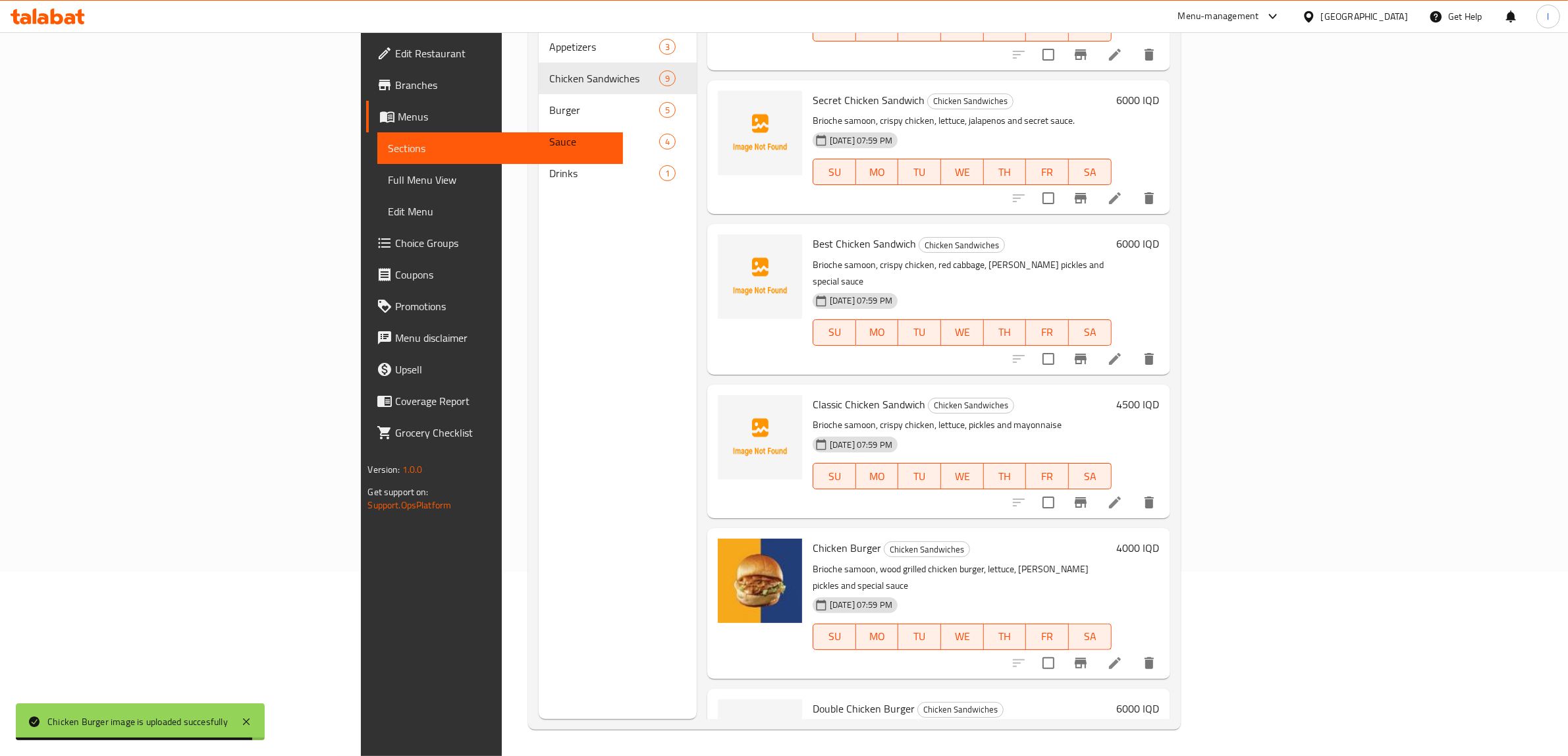
drag, startPoint x: 542, startPoint y: 662, endPoint x: 529, endPoint y: 622, distance: 42.1
click at [541, 660] on div "Menu sections Appetizers 3 Chicken Sandwiches 9 Burger 5 Sauce 4 Drinks 1" at bounding box center [618, 341] width 158 height 756
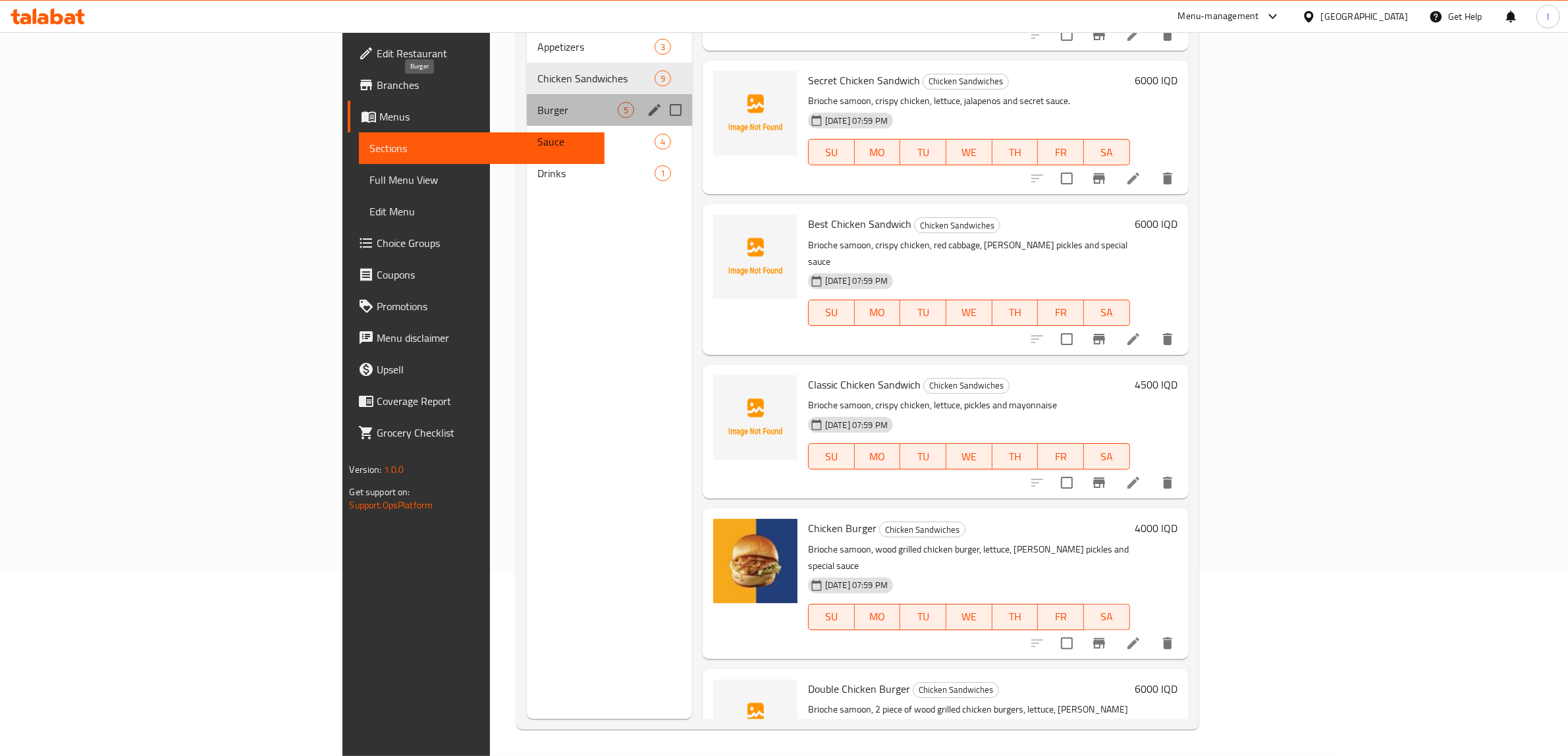
click at [537, 102] on span "Burger" at bounding box center [577, 109] width 81 height 16
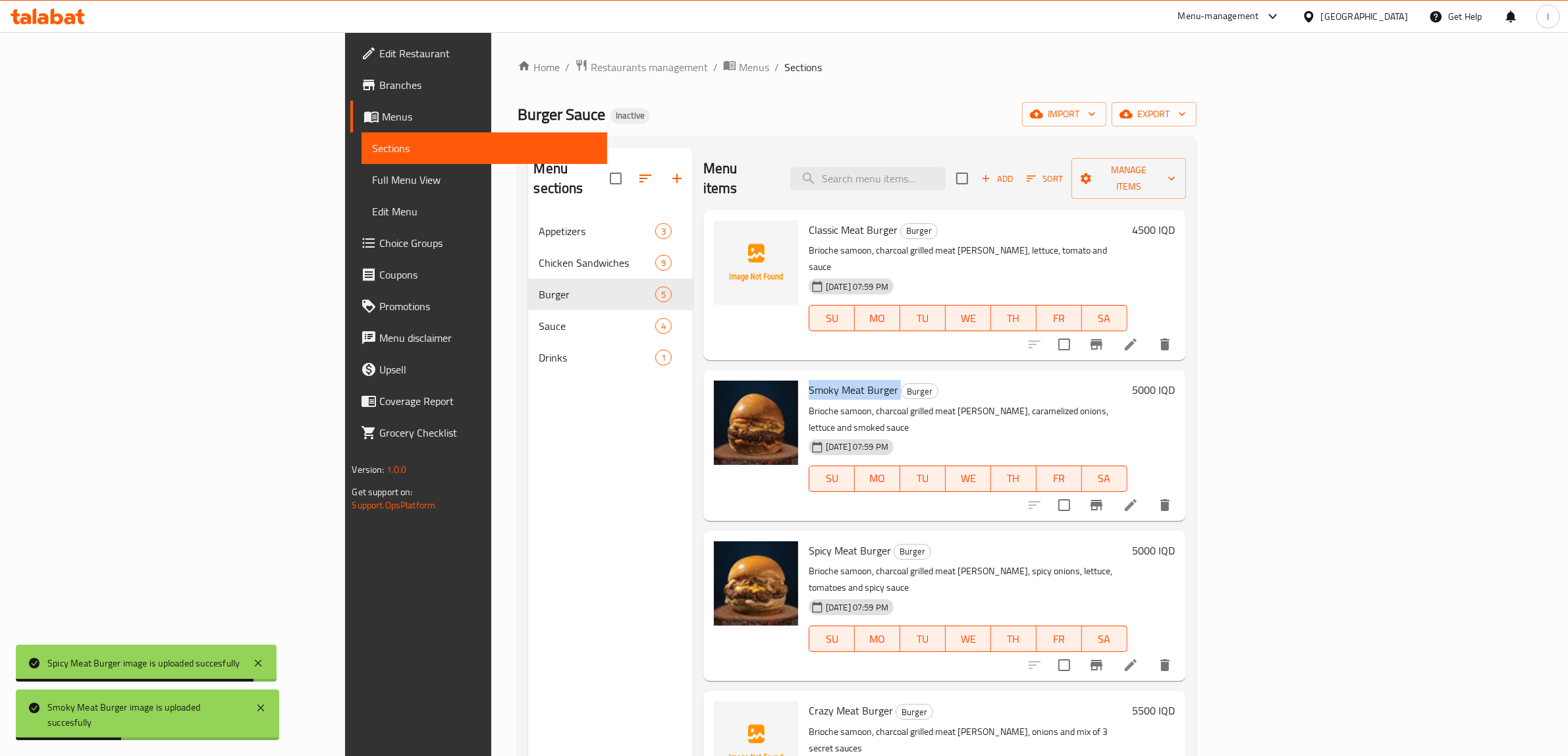
drag, startPoint x: 725, startPoint y: 354, endPoint x: 811, endPoint y: 356, distance: 86.0
click at [811, 380] on h6 "Smoky Meat Burger Burger" at bounding box center [969, 389] width 319 height 18
copy h6 "Smoky Meat Burger"
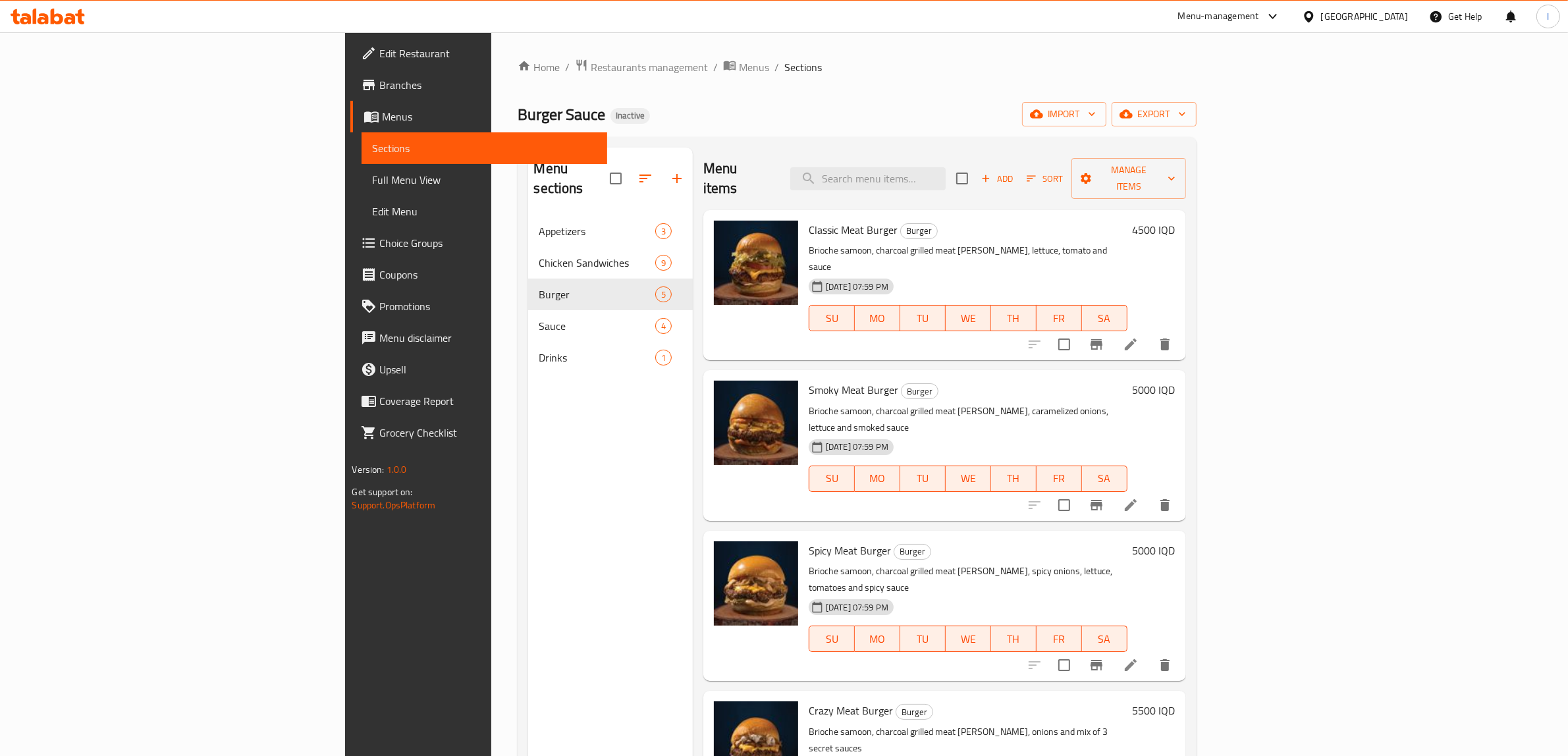
click at [579, 442] on div "Menu sections Appetizers 3 Chicken Sandwiches 9 Burger 5 Sauce 4 Drinks 1" at bounding box center [610, 525] width 165 height 756
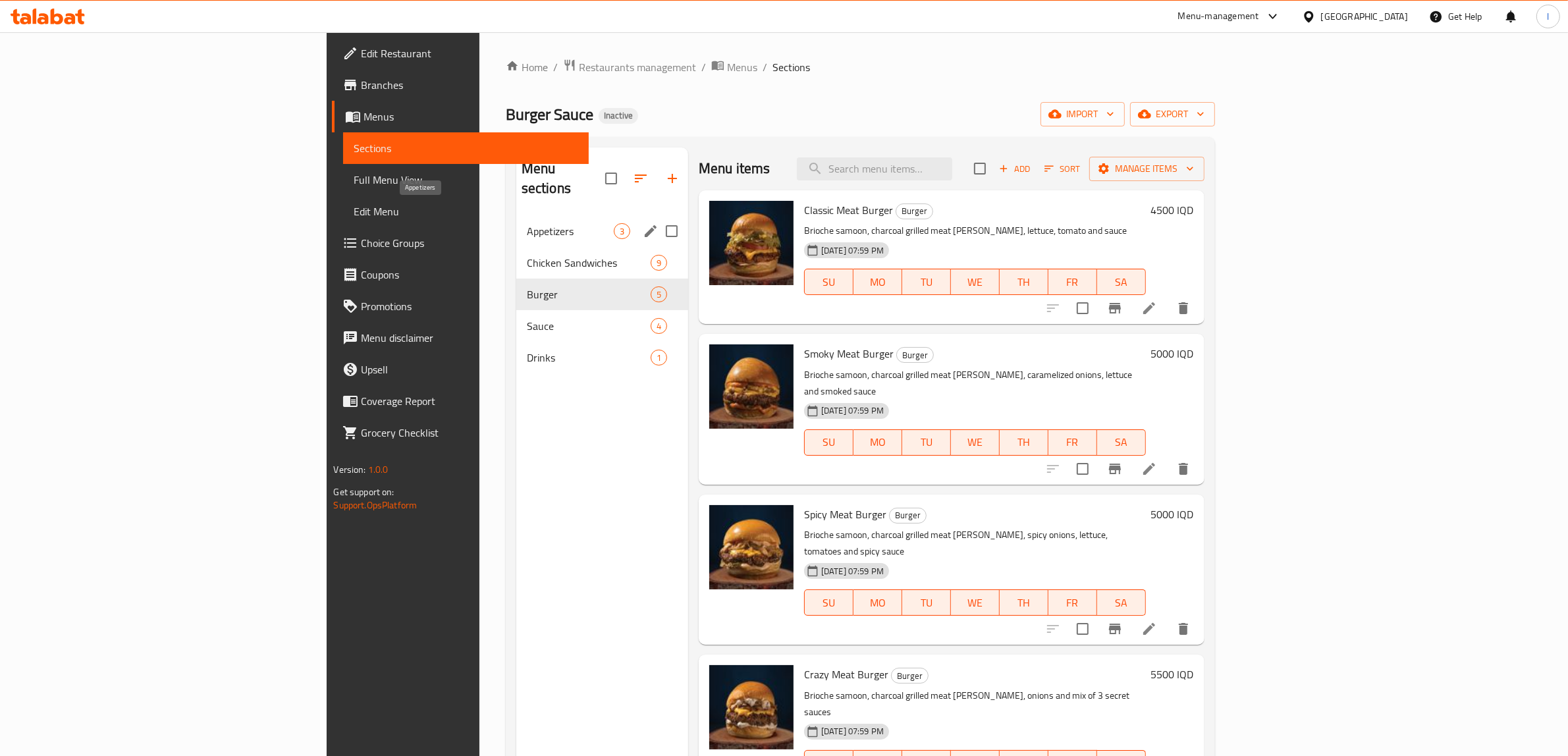
click at [527, 224] on span "Appetizers" at bounding box center [570, 231] width 87 height 16
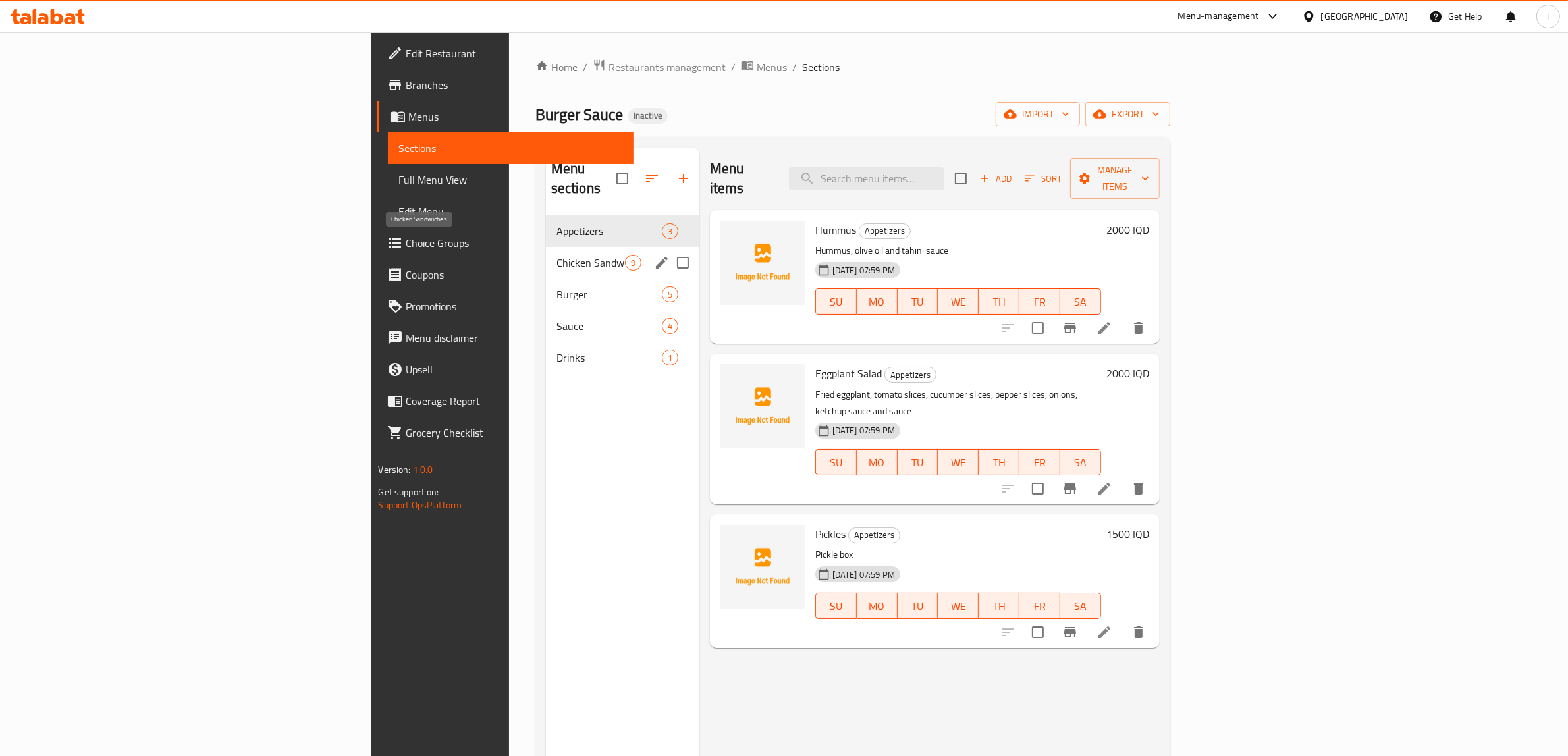
click at [556, 255] on span "Chicken Sandwiches" at bounding box center [590, 262] width 69 height 16
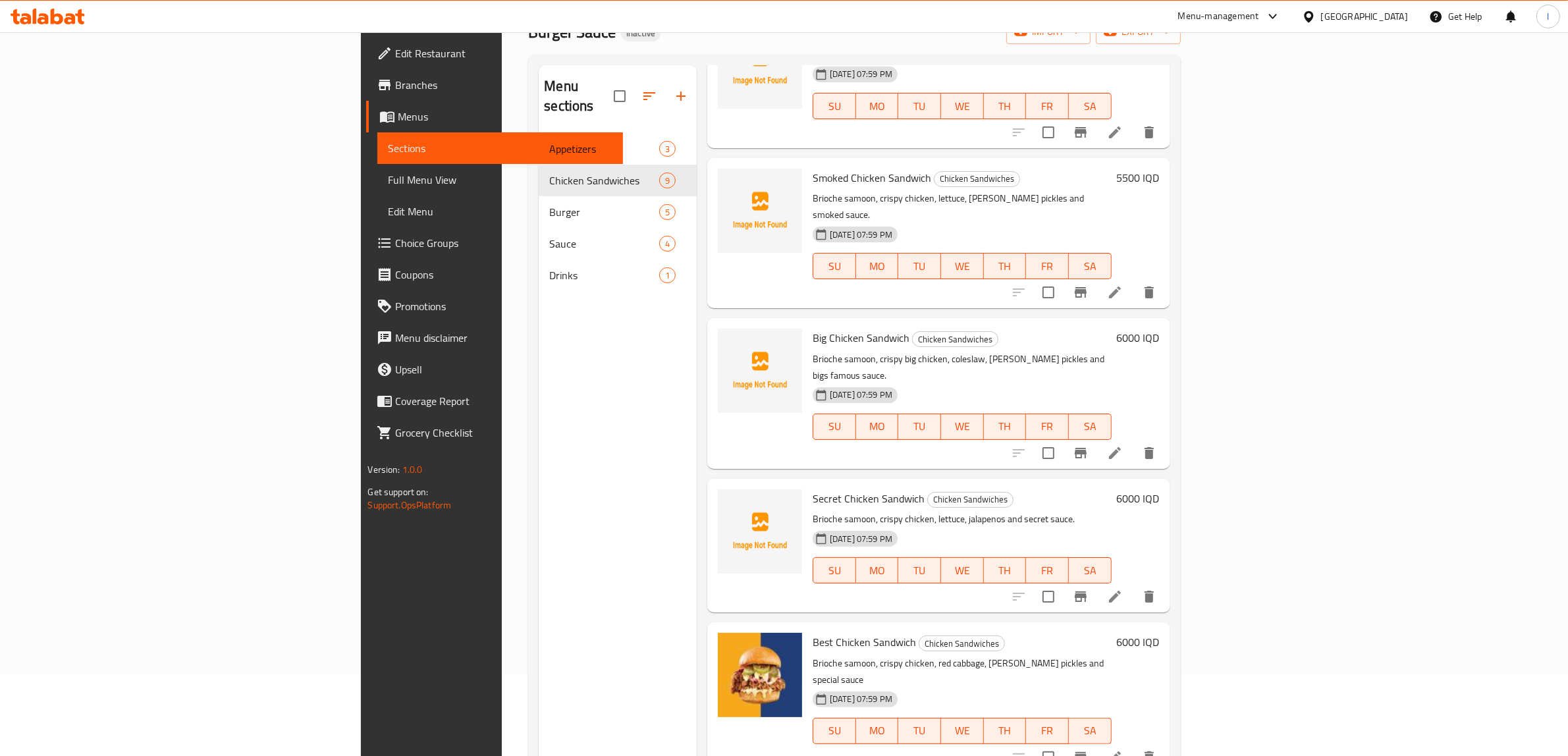
scroll to position [247, 0]
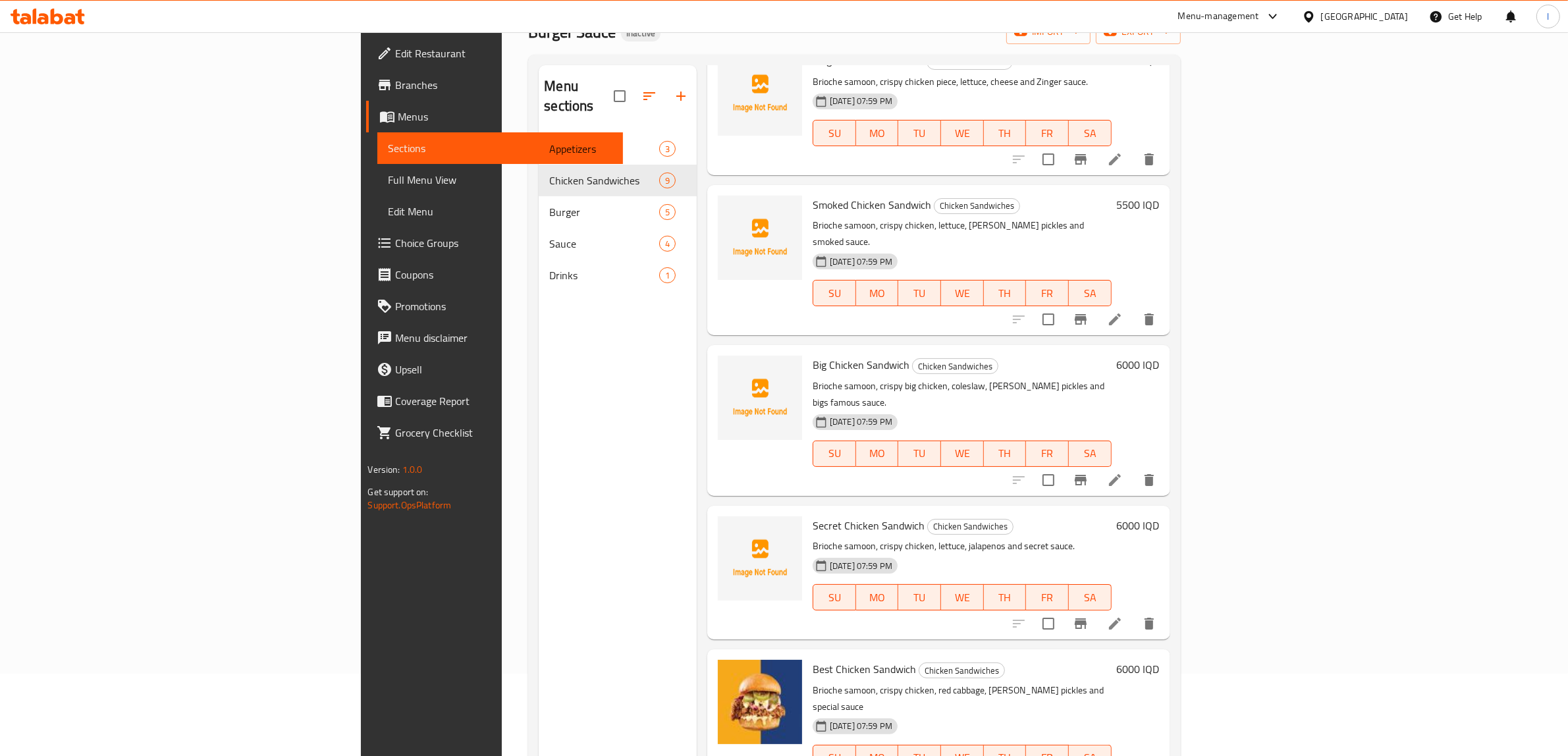
click at [813, 516] on span "Secret Chicken Sandwich" at bounding box center [869, 526] width 112 height 20
copy h6 "Sandwich"
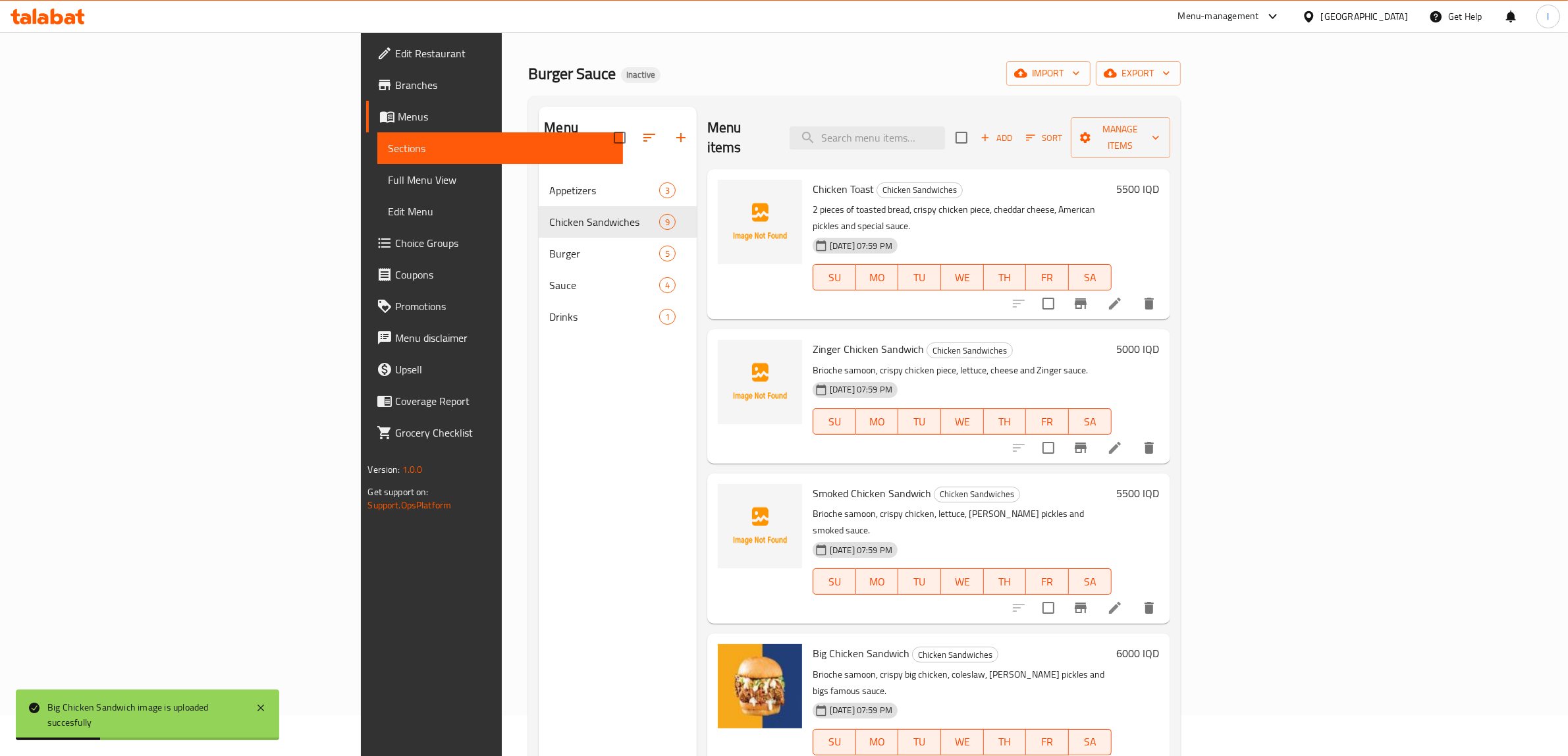
scroll to position [0, 0]
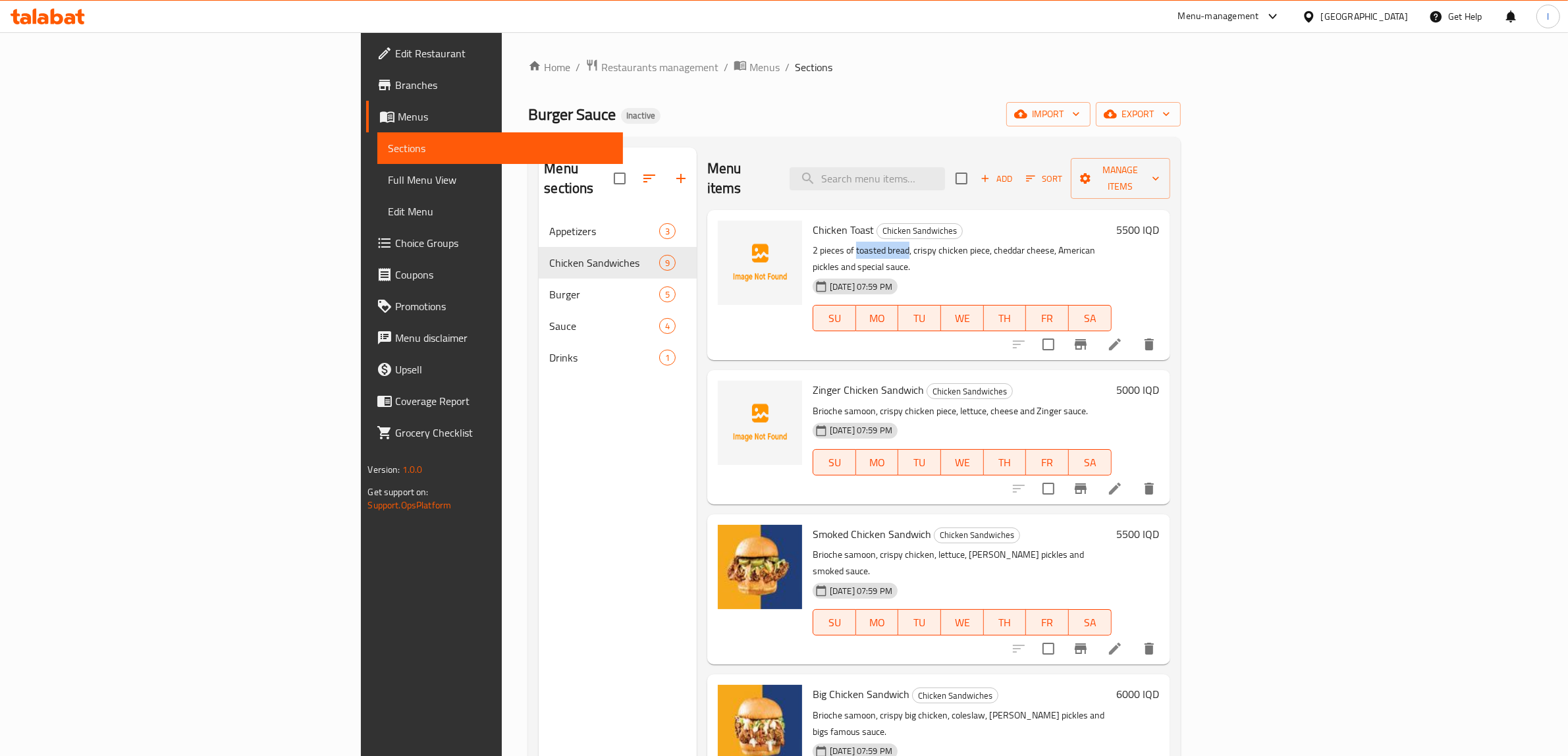
drag, startPoint x: 765, startPoint y: 229, endPoint x: 818, endPoint y: 229, distance: 53.0
click at [818, 242] on p "2 pieces of toasted bread, crispy chicken piece, cheddar cheese, American pickl…" at bounding box center [962, 258] width 299 height 33
copy p "toasted bread"
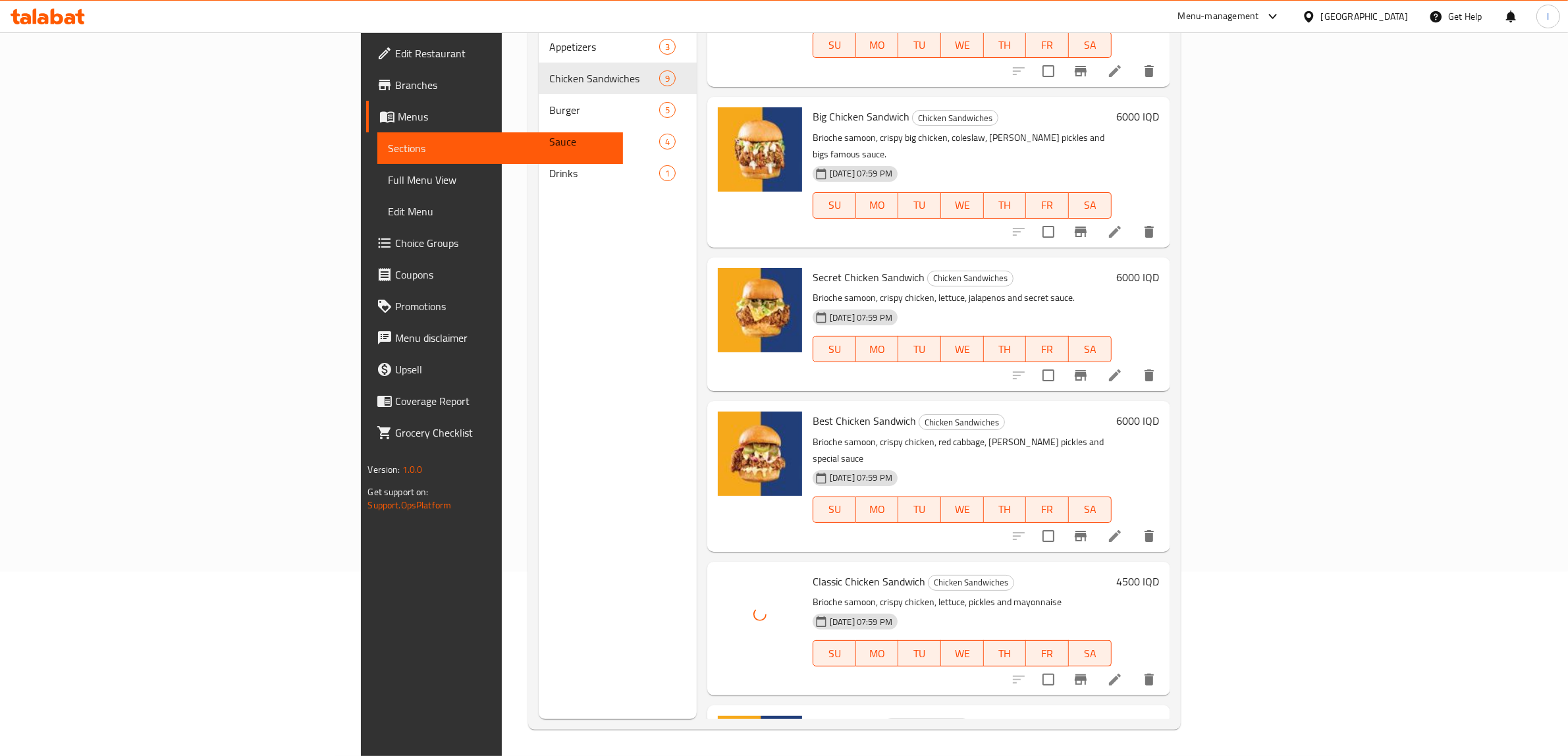
scroll to position [411, 0]
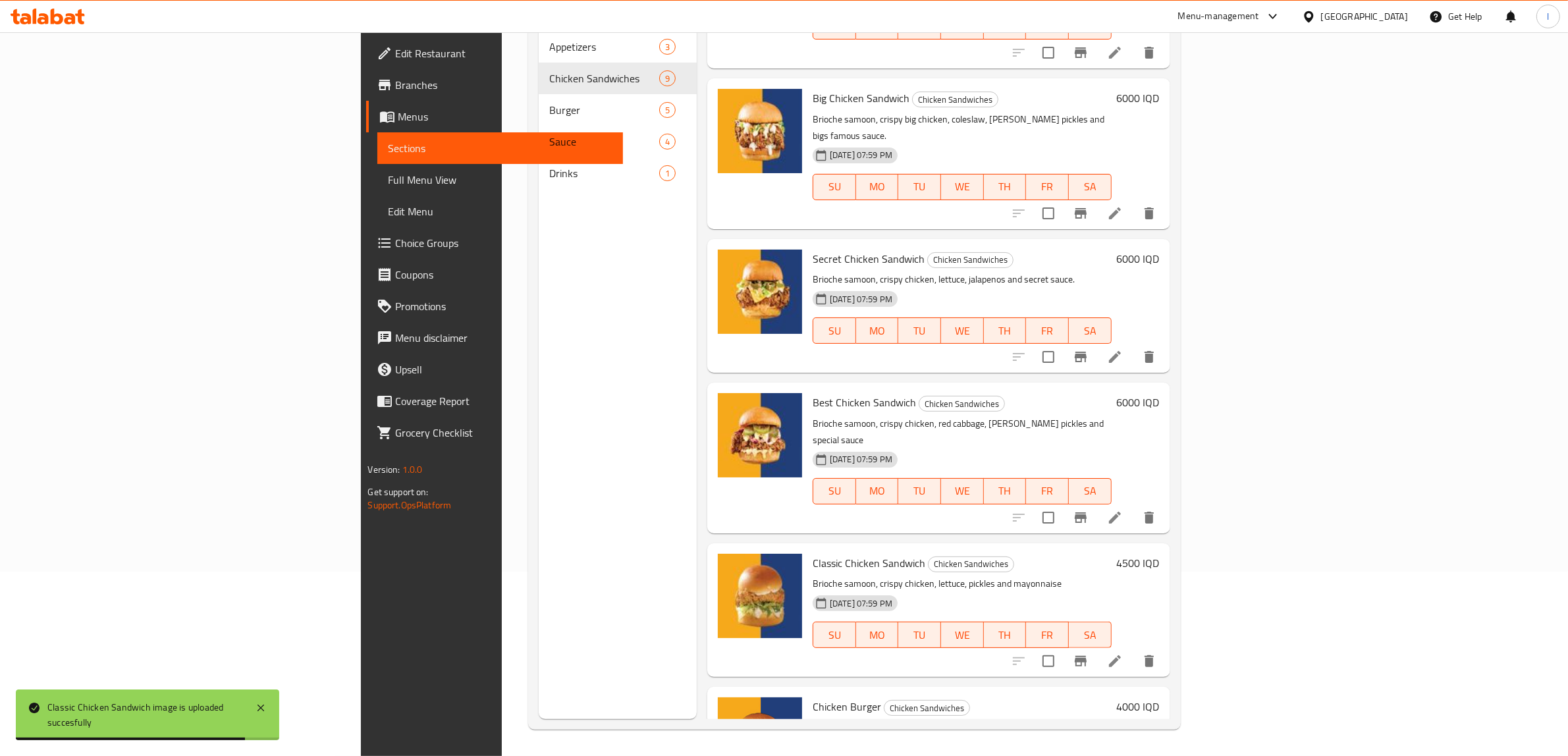
click at [539, 663] on div "Menu sections Appetizers 3 Chicken Sandwiches 9 Burger 5 Sauce 4 Drinks 1" at bounding box center [618, 341] width 158 height 756
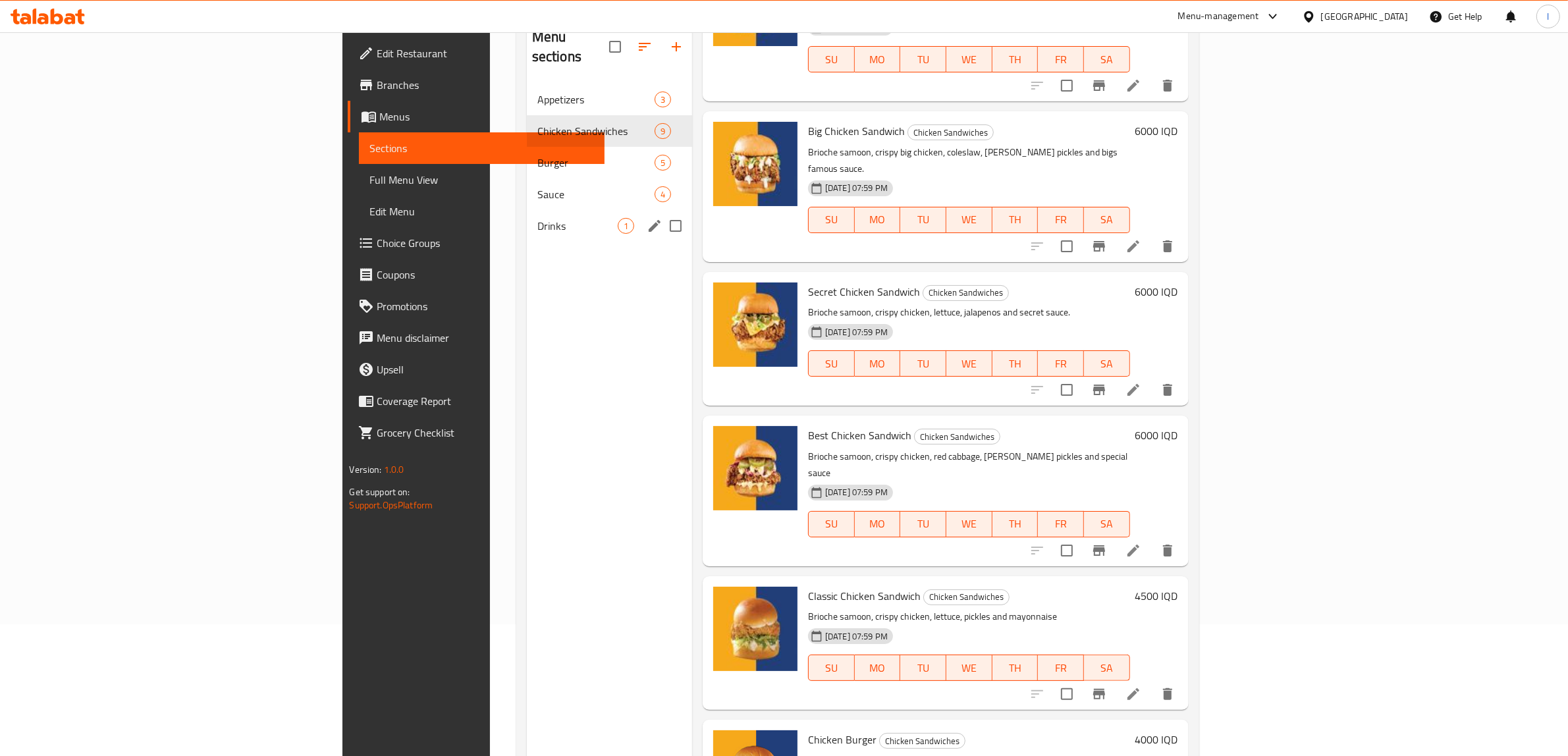
scroll to position [103, 0]
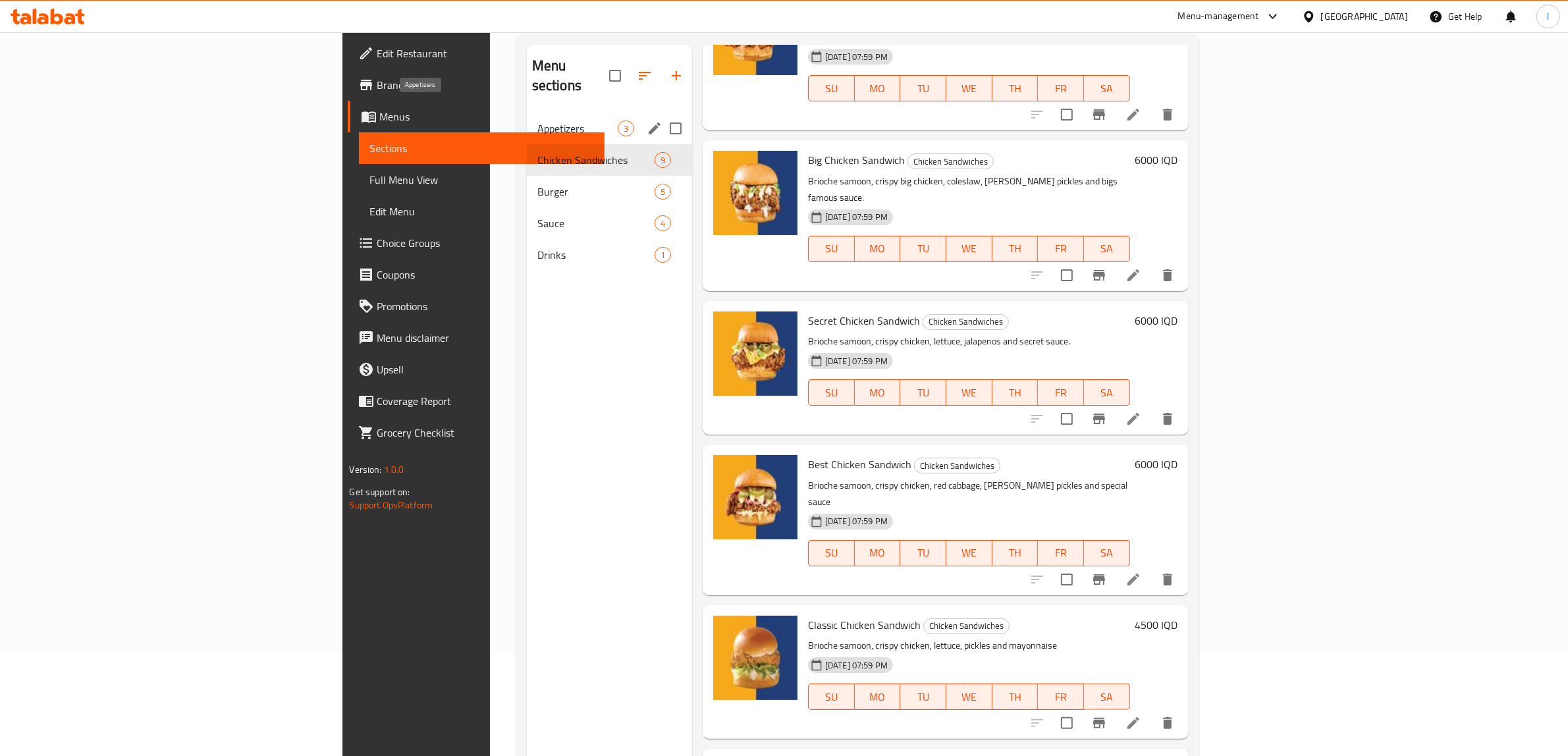
click at [537, 121] on span "Appetizers" at bounding box center [577, 128] width 81 height 16
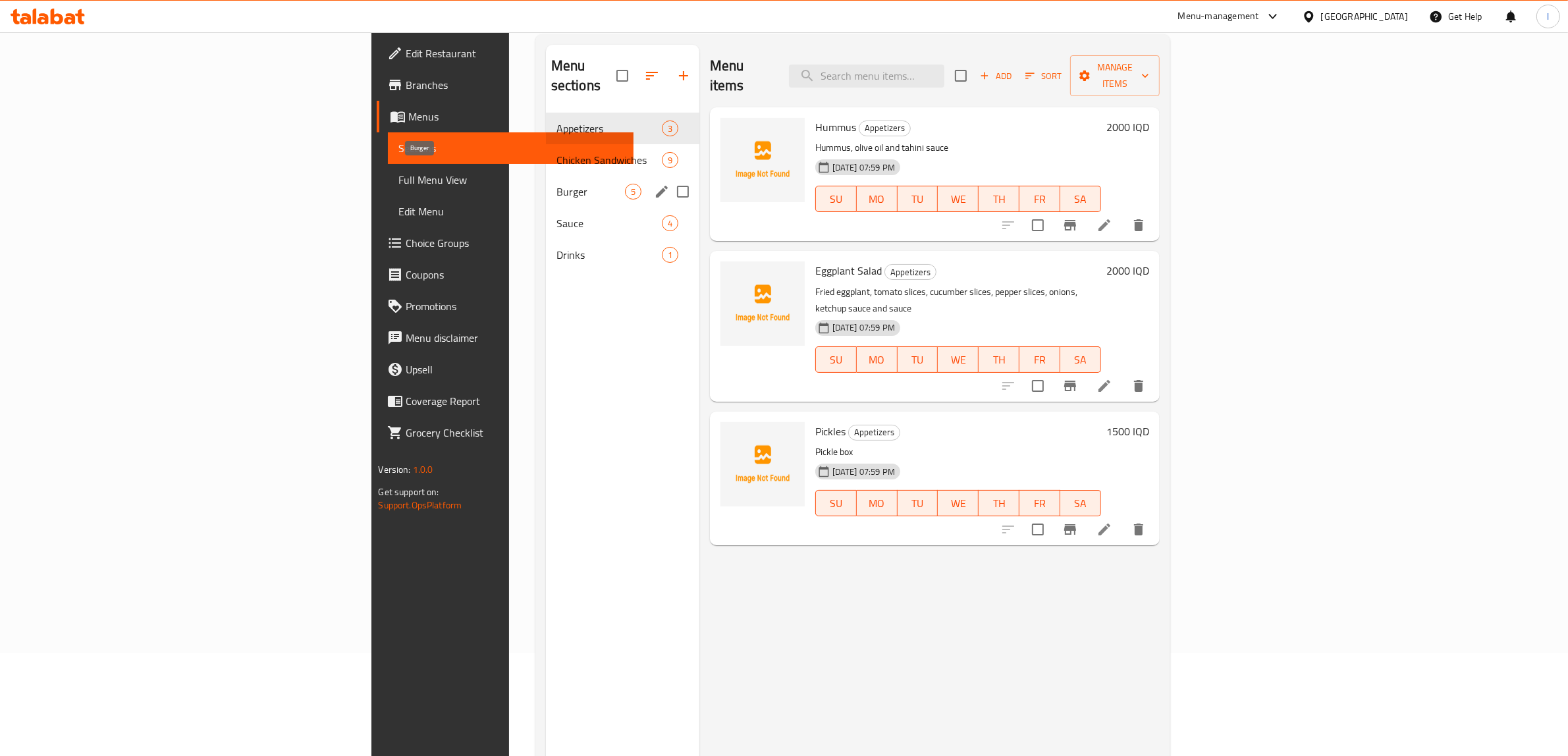
click at [556, 184] on span "Burger" at bounding box center [590, 192] width 69 height 16
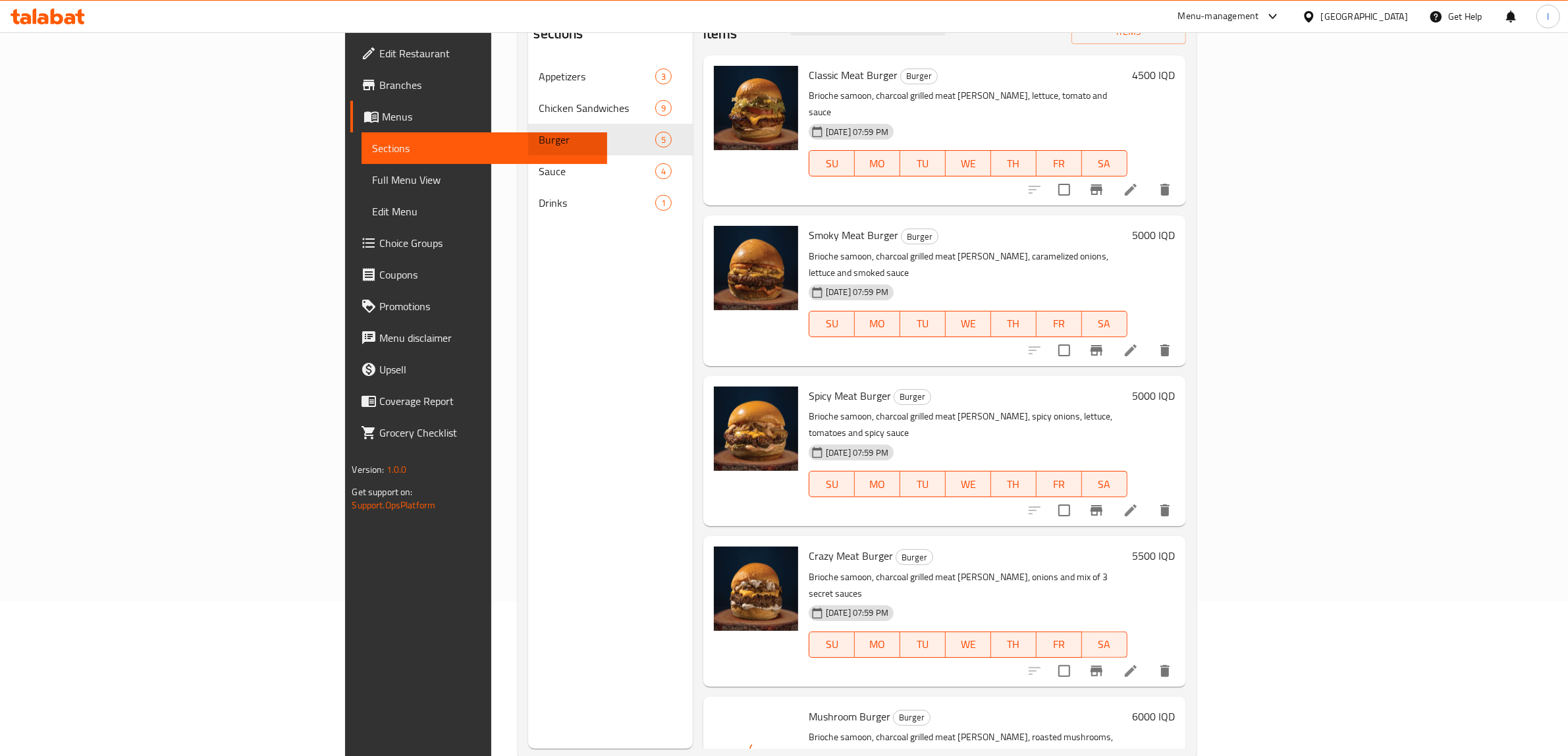
scroll to position [185, 0]
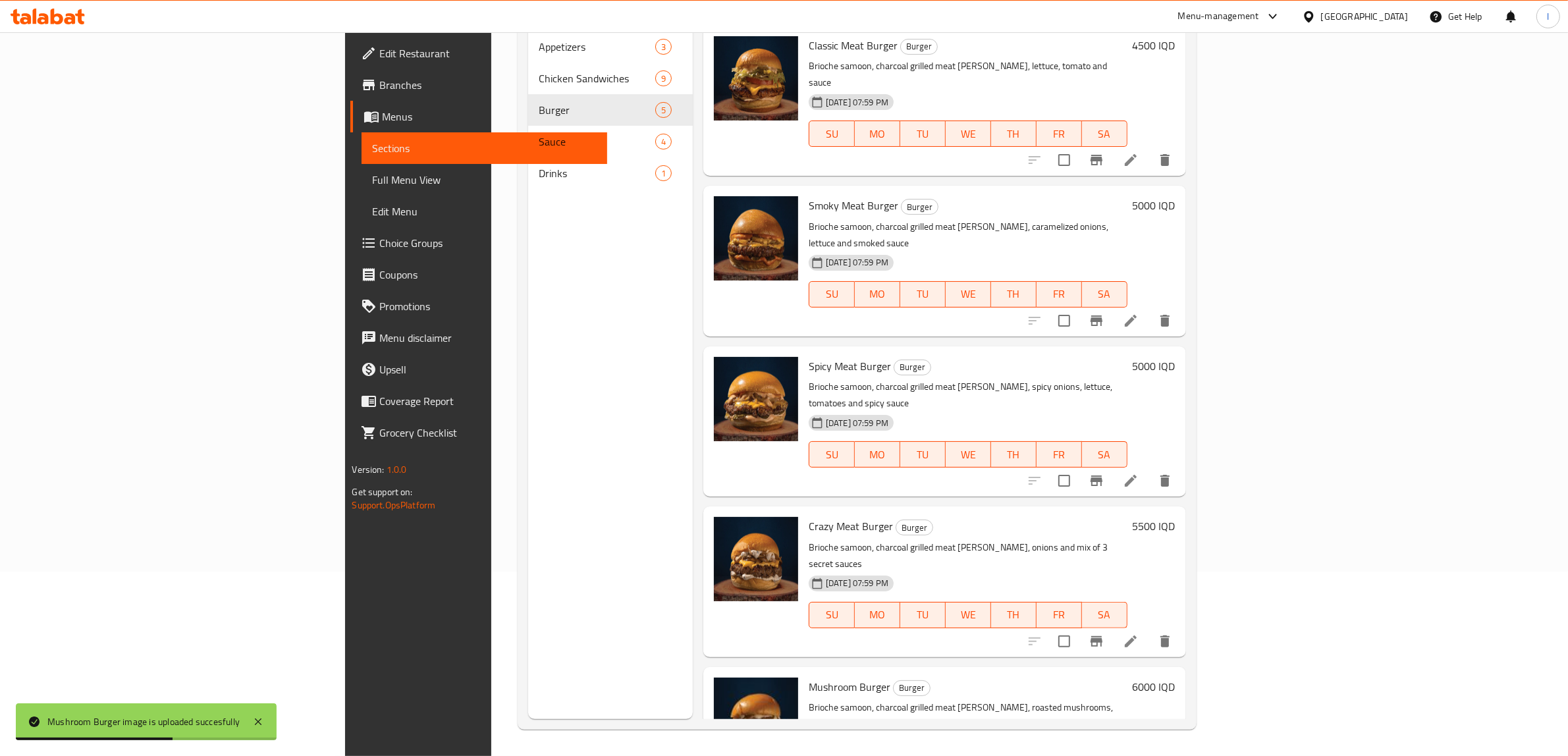
click at [528, 640] on div "Menu sections Appetizers 3 Chicken Sandwiches 9 Burger 5 Sauce 4 Drinks 1" at bounding box center [610, 341] width 165 height 756
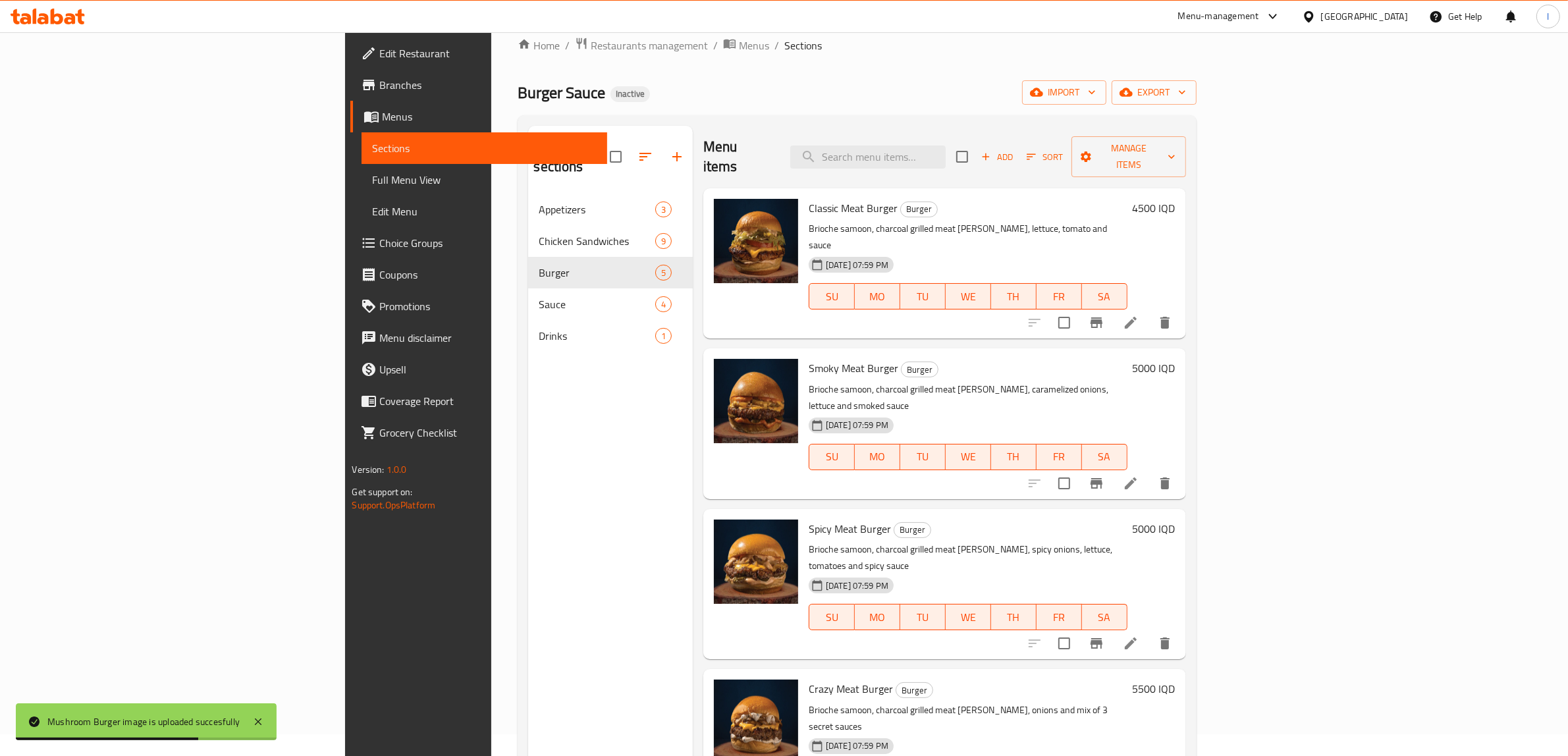
scroll to position [20, 0]
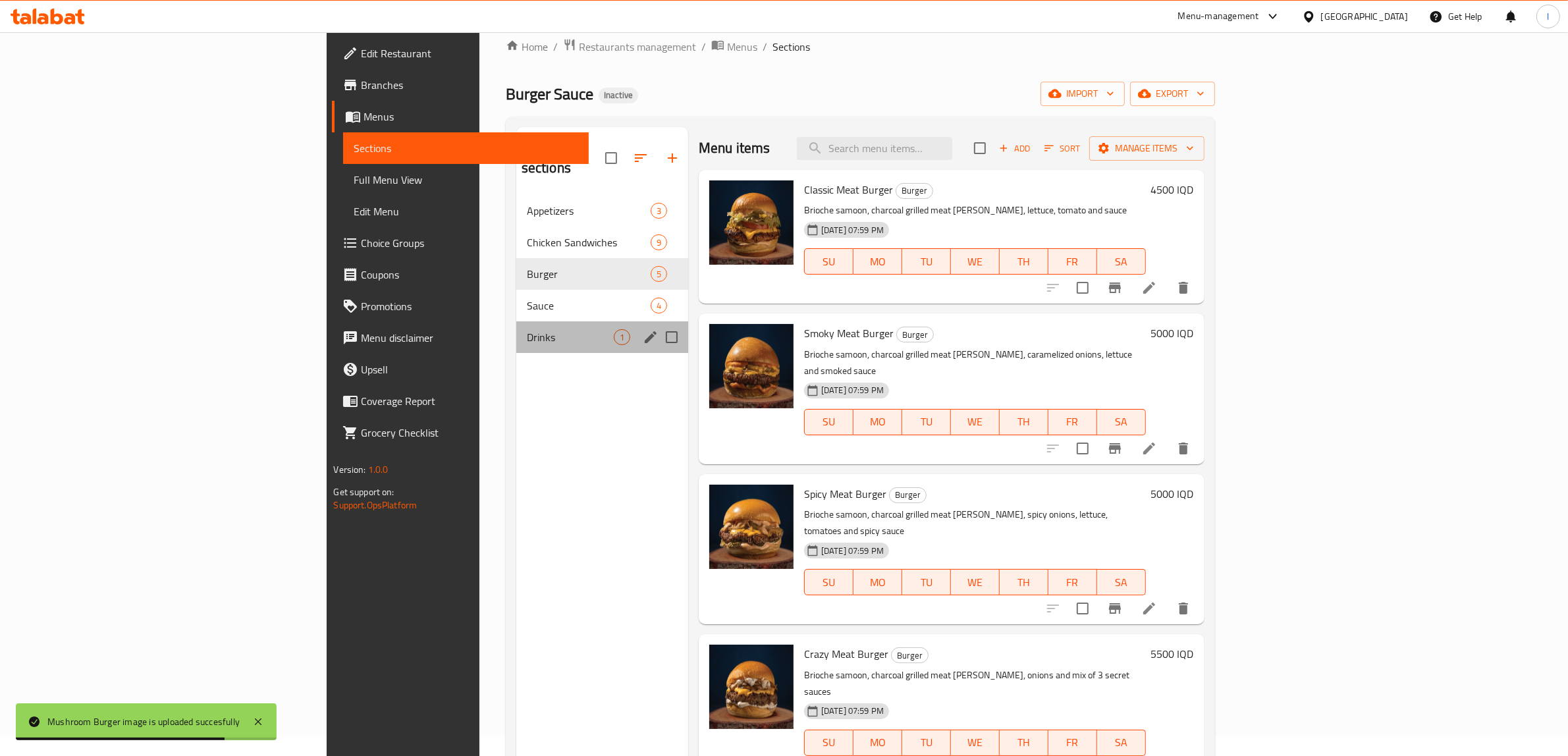
click at [516, 322] on div "Drinks 1" at bounding box center [602, 337] width 172 height 31
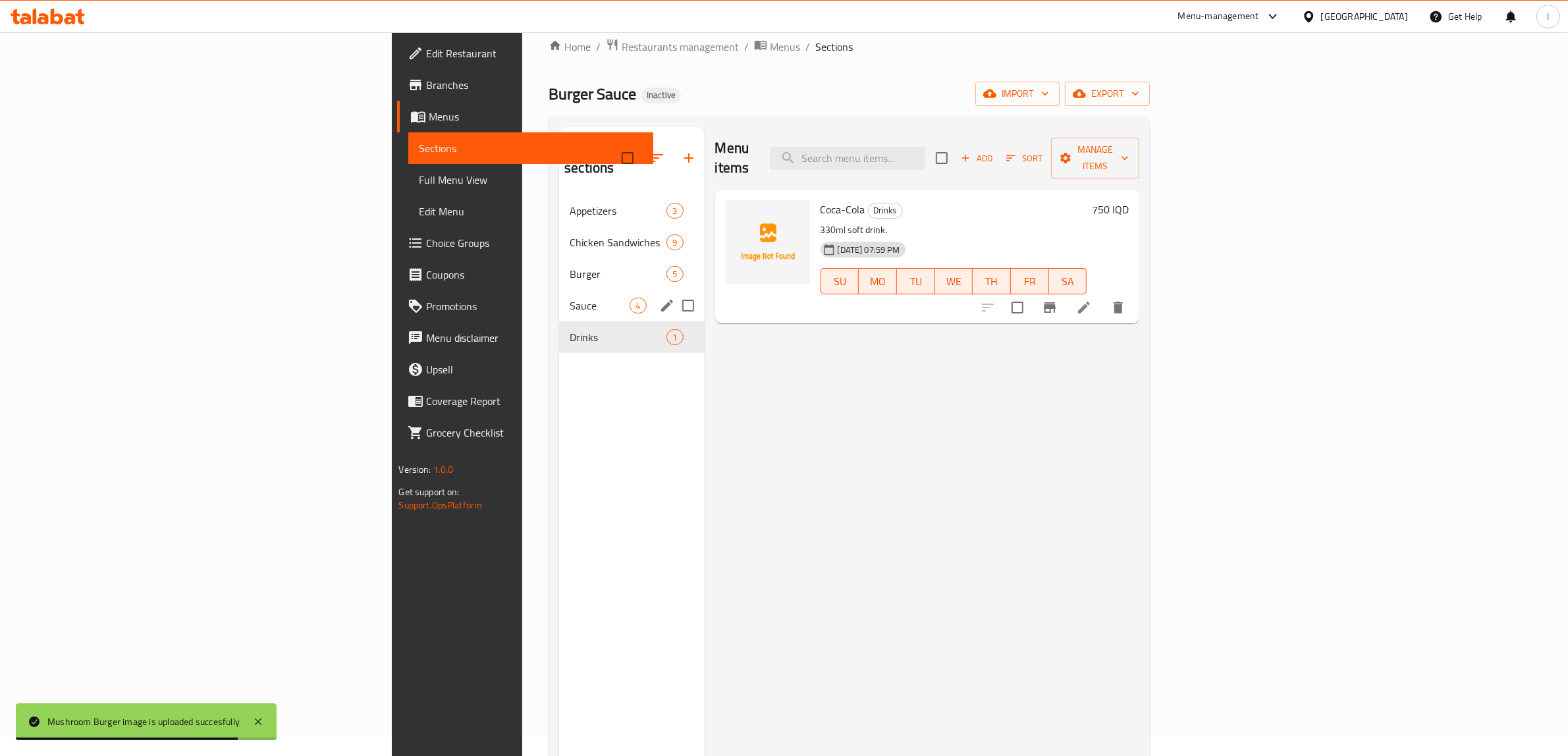
click at [570, 298] on span "Sauce" at bounding box center [599, 305] width 60 height 16
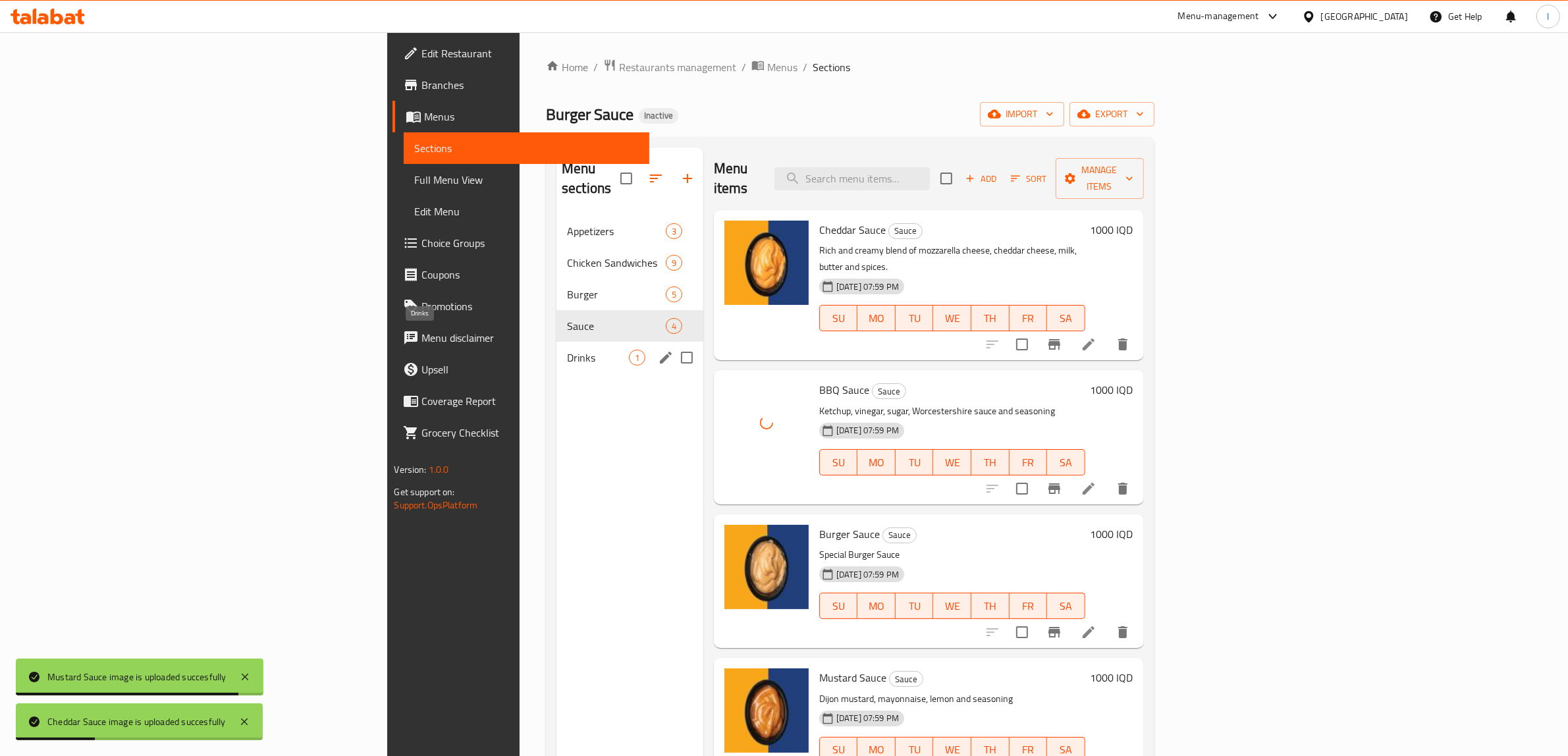
click at [567, 350] on span "Drinks" at bounding box center [598, 357] width 62 height 16
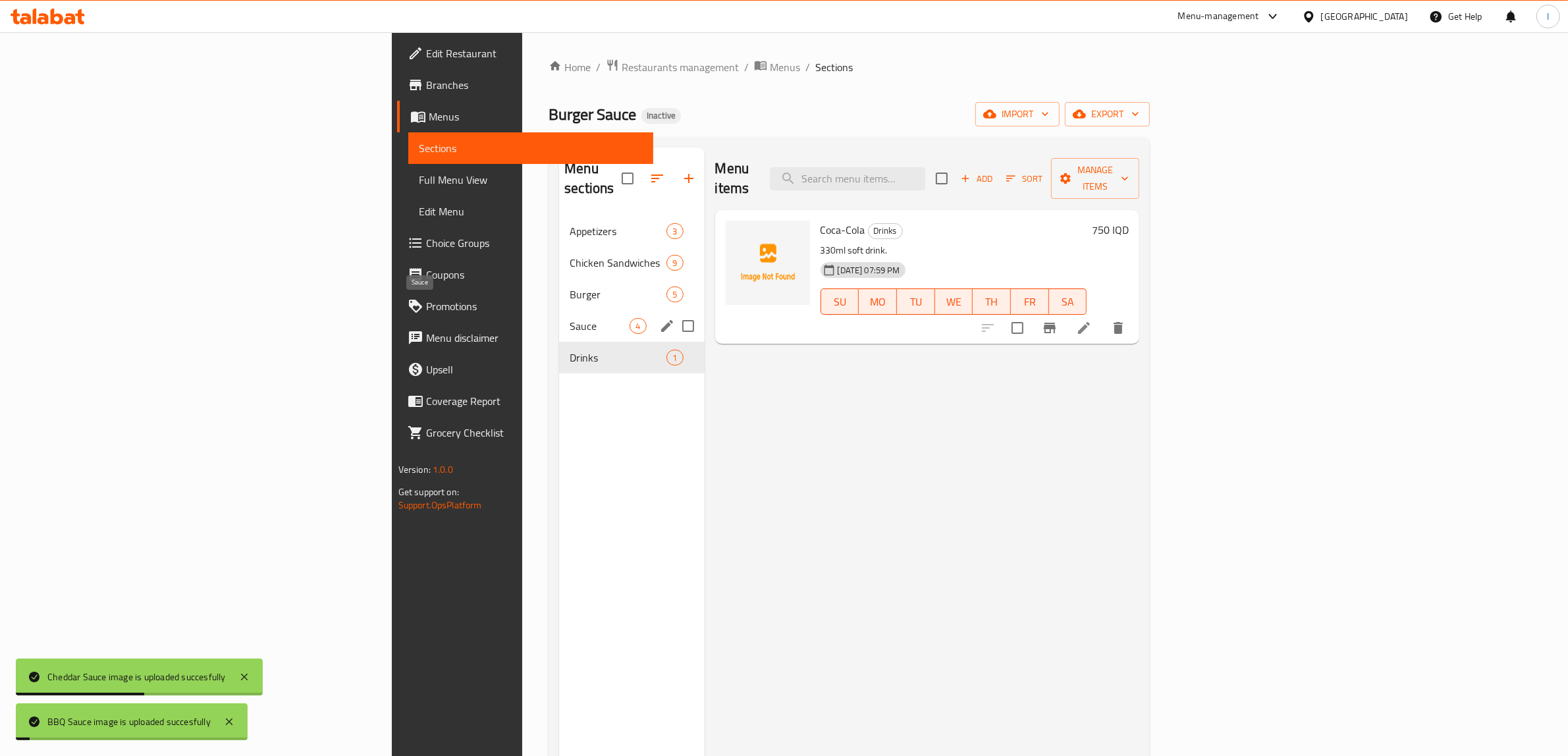
click at [570, 318] on span "Sauce" at bounding box center [599, 325] width 60 height 16
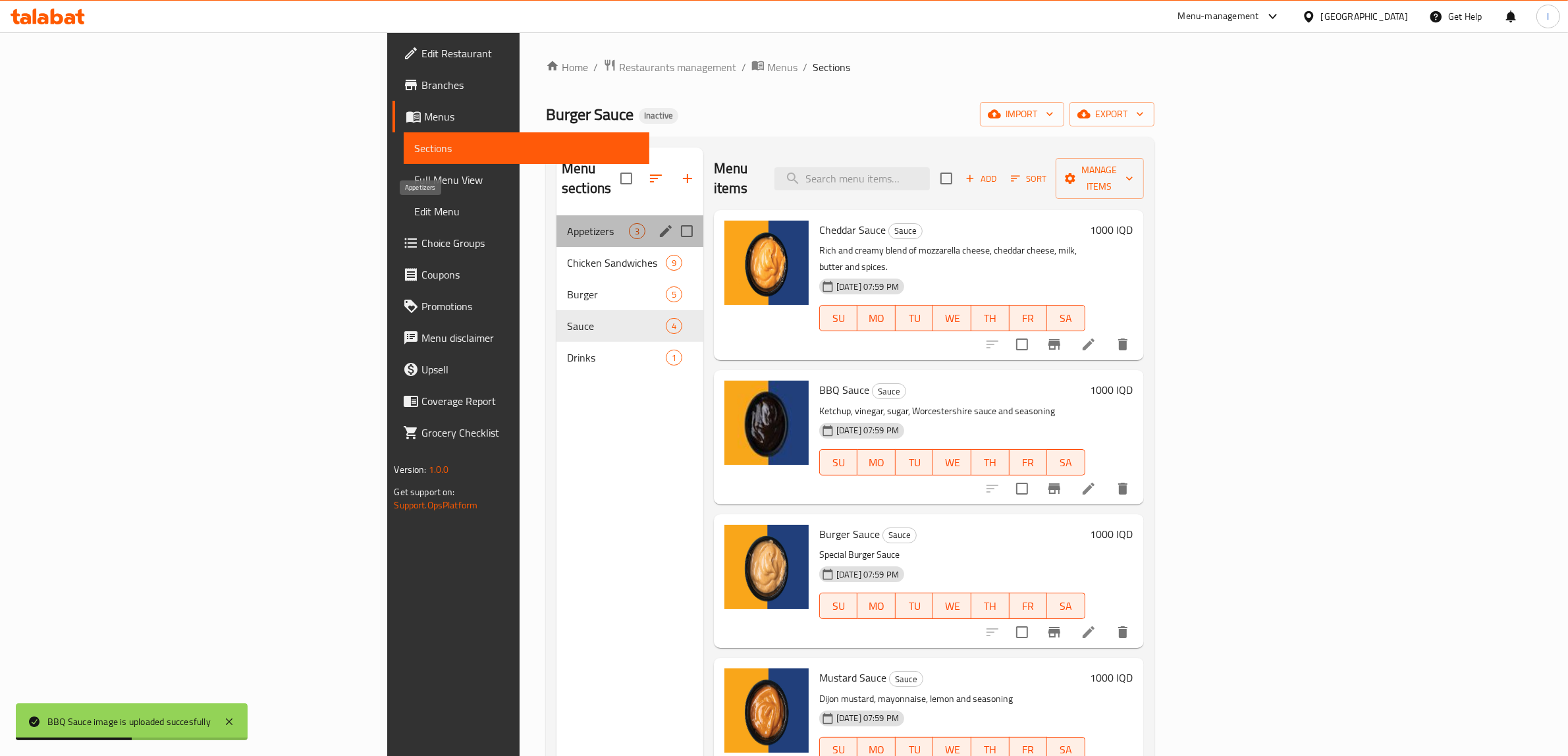
click at [567, 224] on span "Appetizers" at bounding box center [598, 231] width 62 height 16
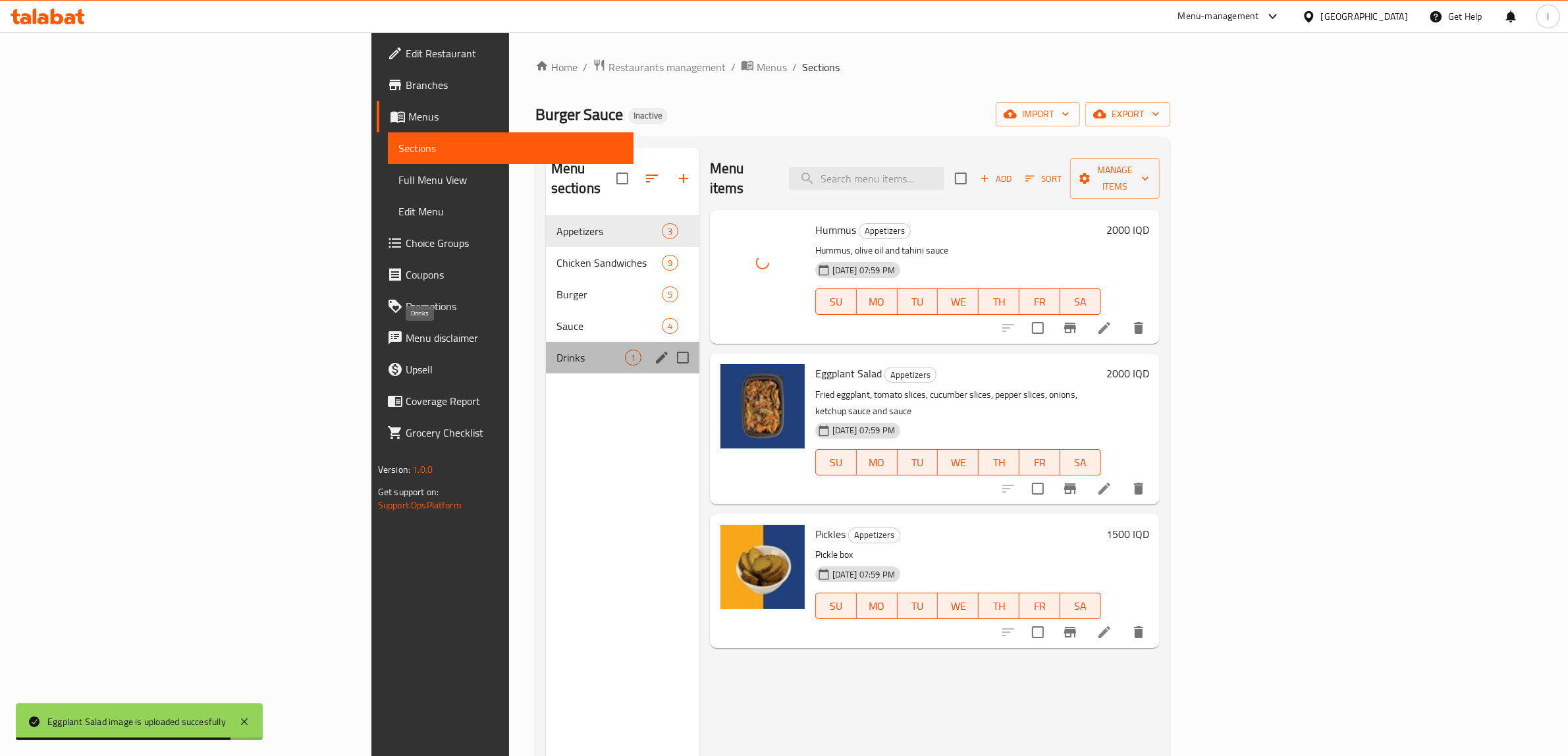
click at [556, 350] on span "Drinks" at bounding box center [590, 357] width 69 height 16
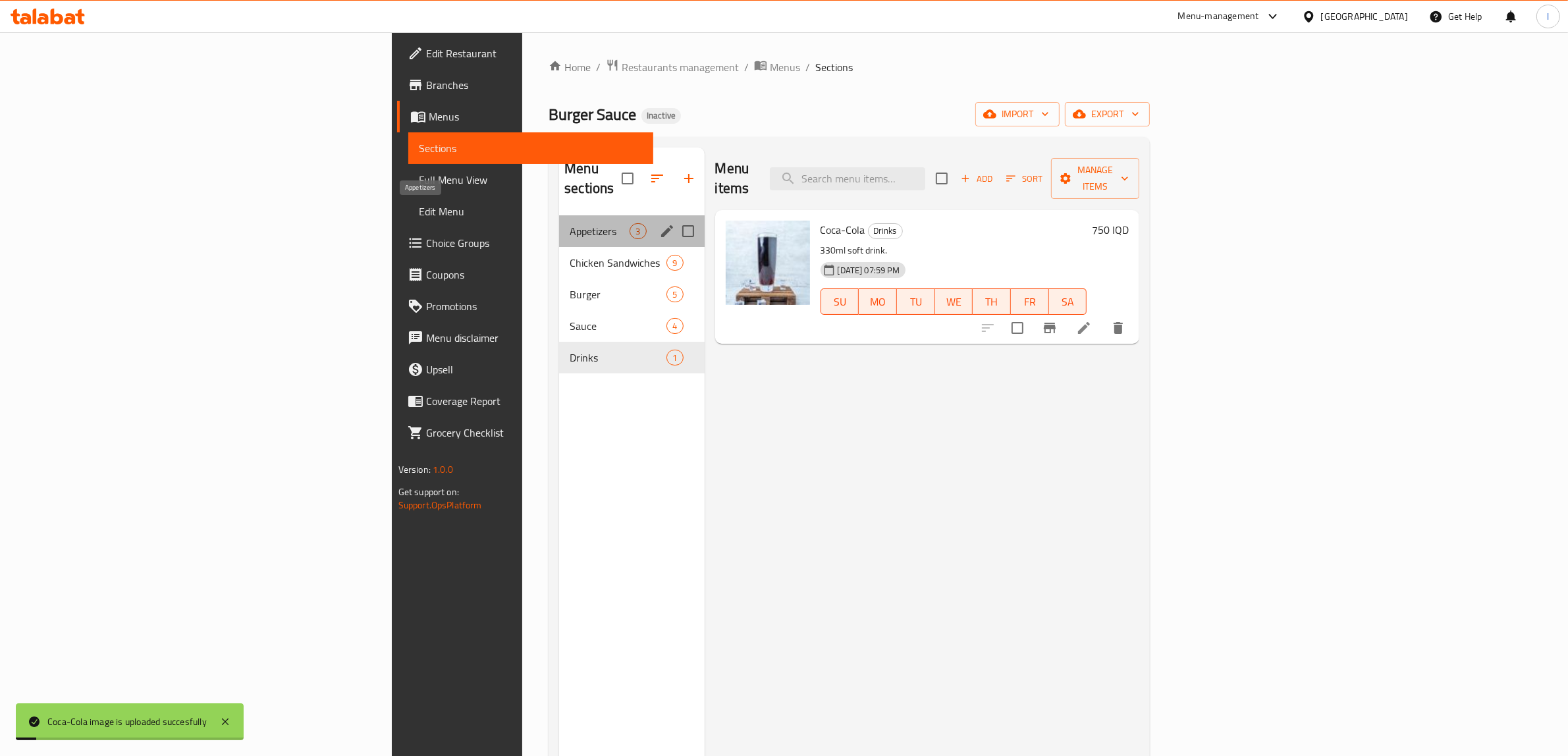
click at [570, 224] on span "Appetizers" at bounding box center [599, 231] width 60 height 16
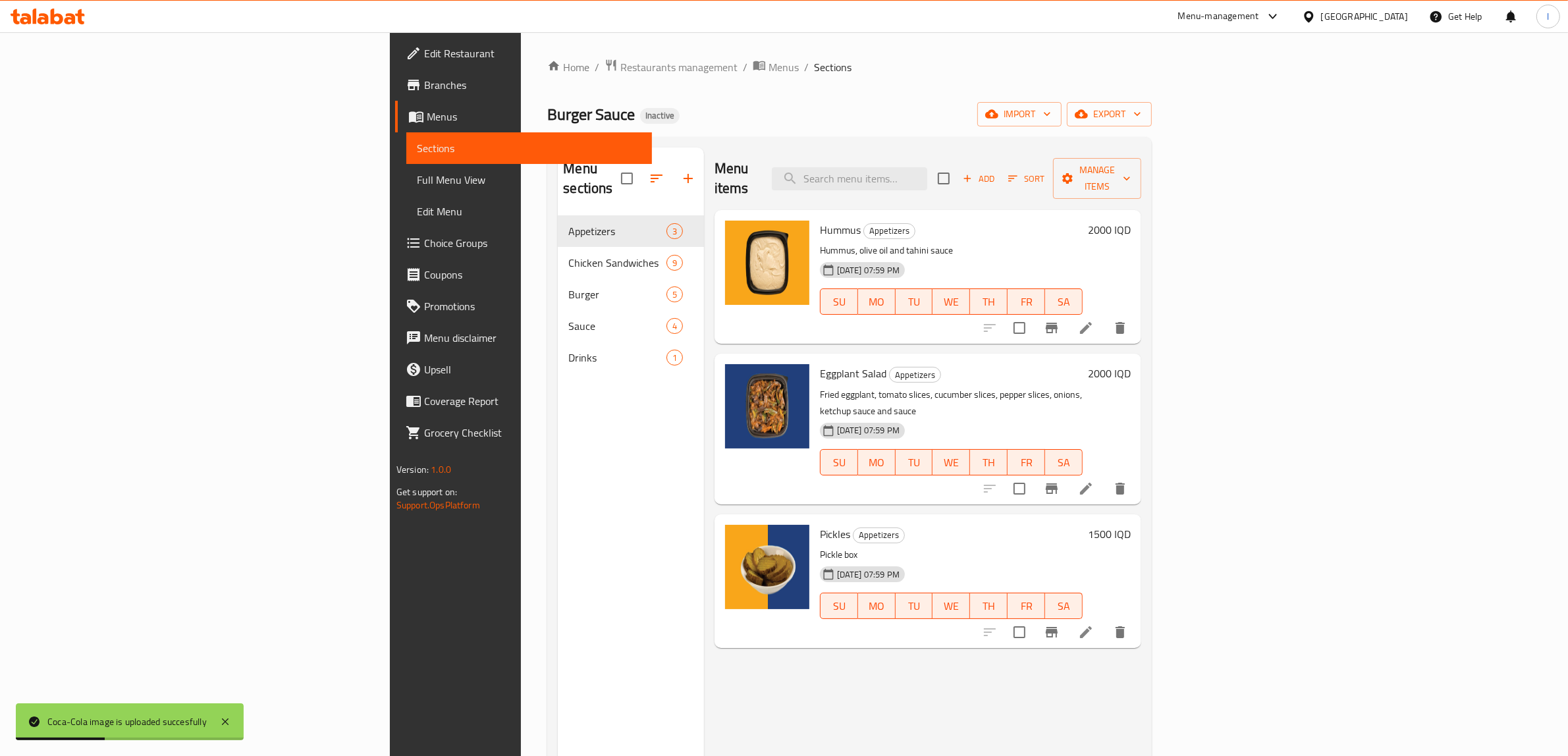
click at [558, 210] on nav "Appetizers 3 Chicken Sandwiches 9 Burger 5 Sauce 4 Drinks 1" at bounding box center [630, 294] width 146 height 169
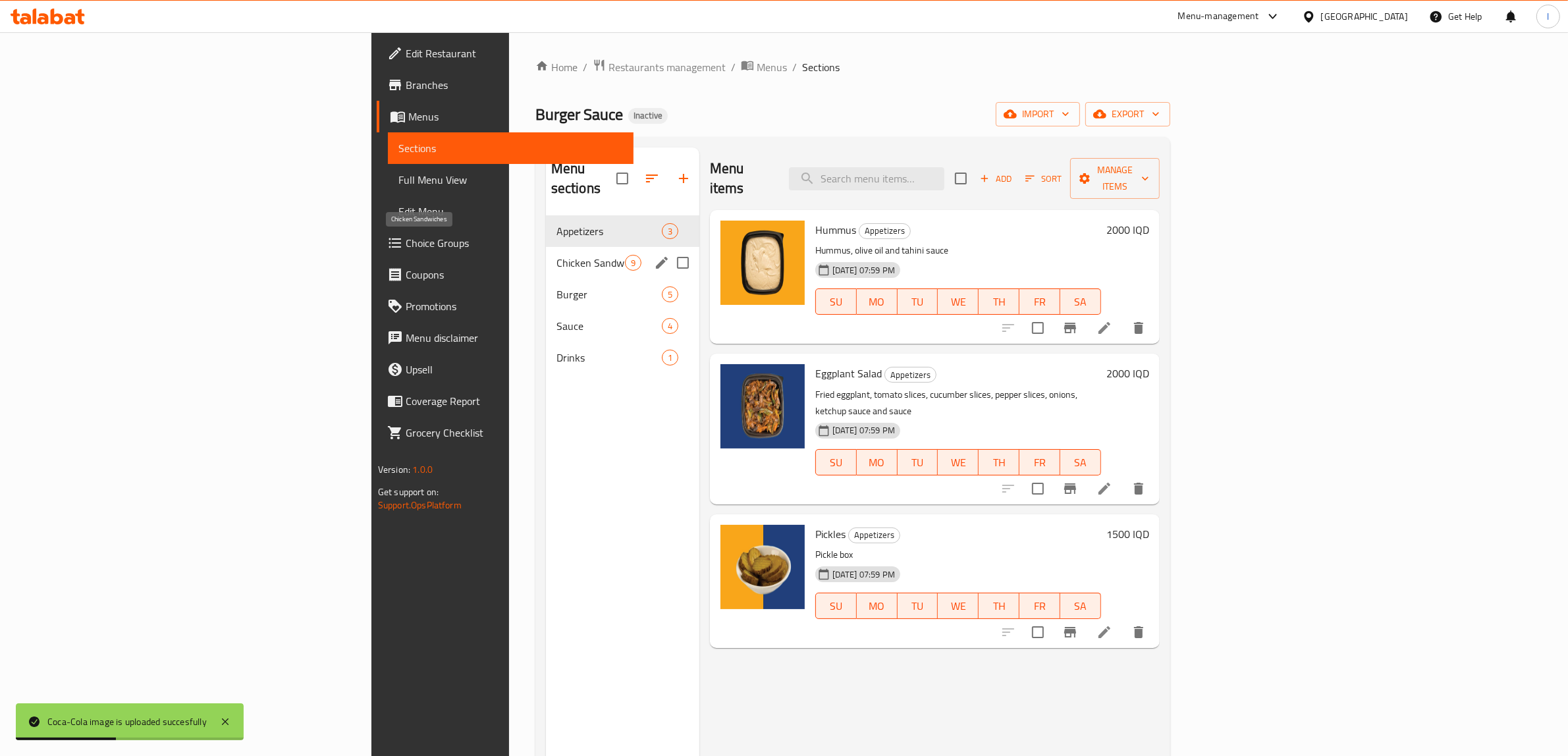
click at [556, 255] on span "Chicken Sandwiches" at bounding box center [590, 262] width 69 height 16
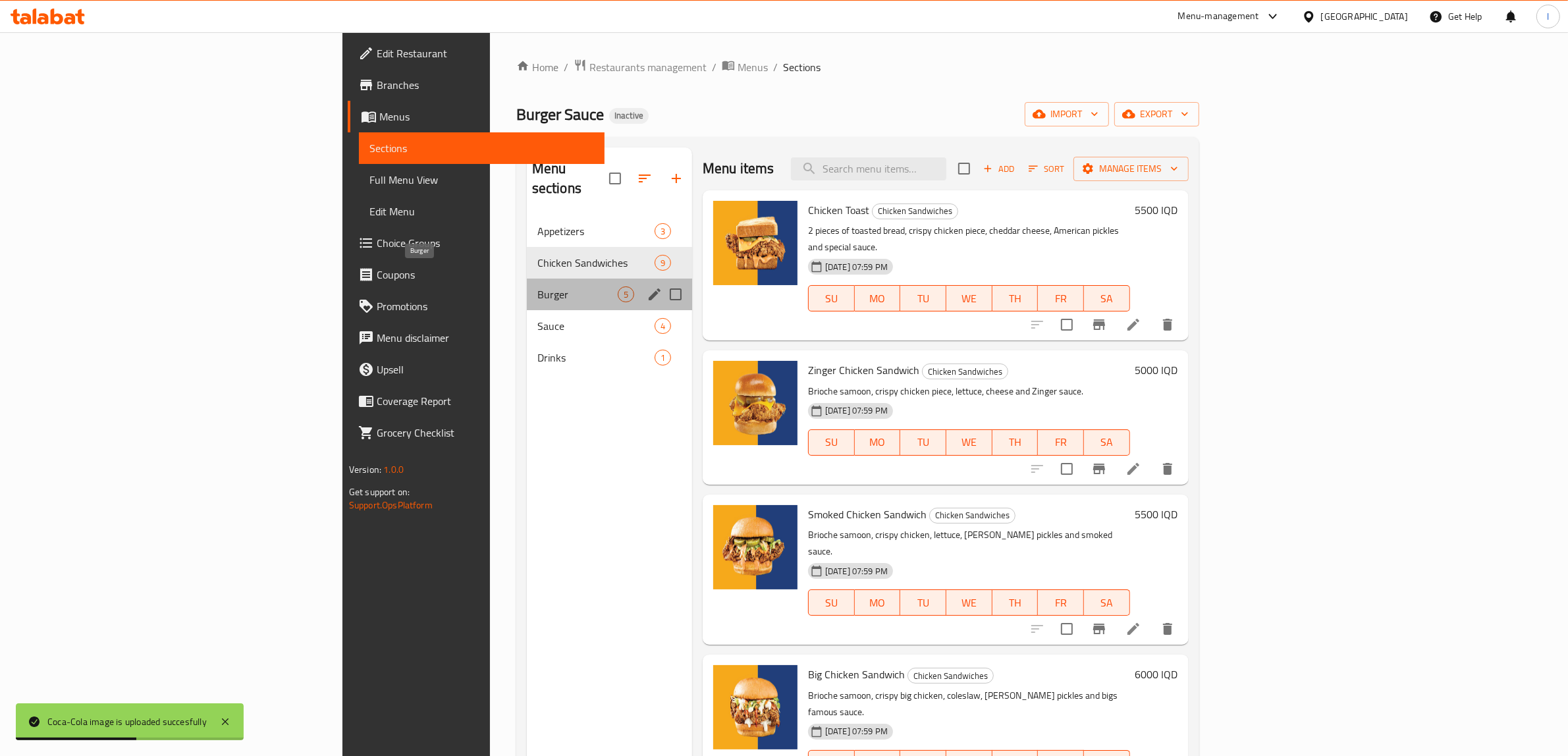
click at [537, 287] on span "Burger" at bounding box center [577, 294] width 81 height 16
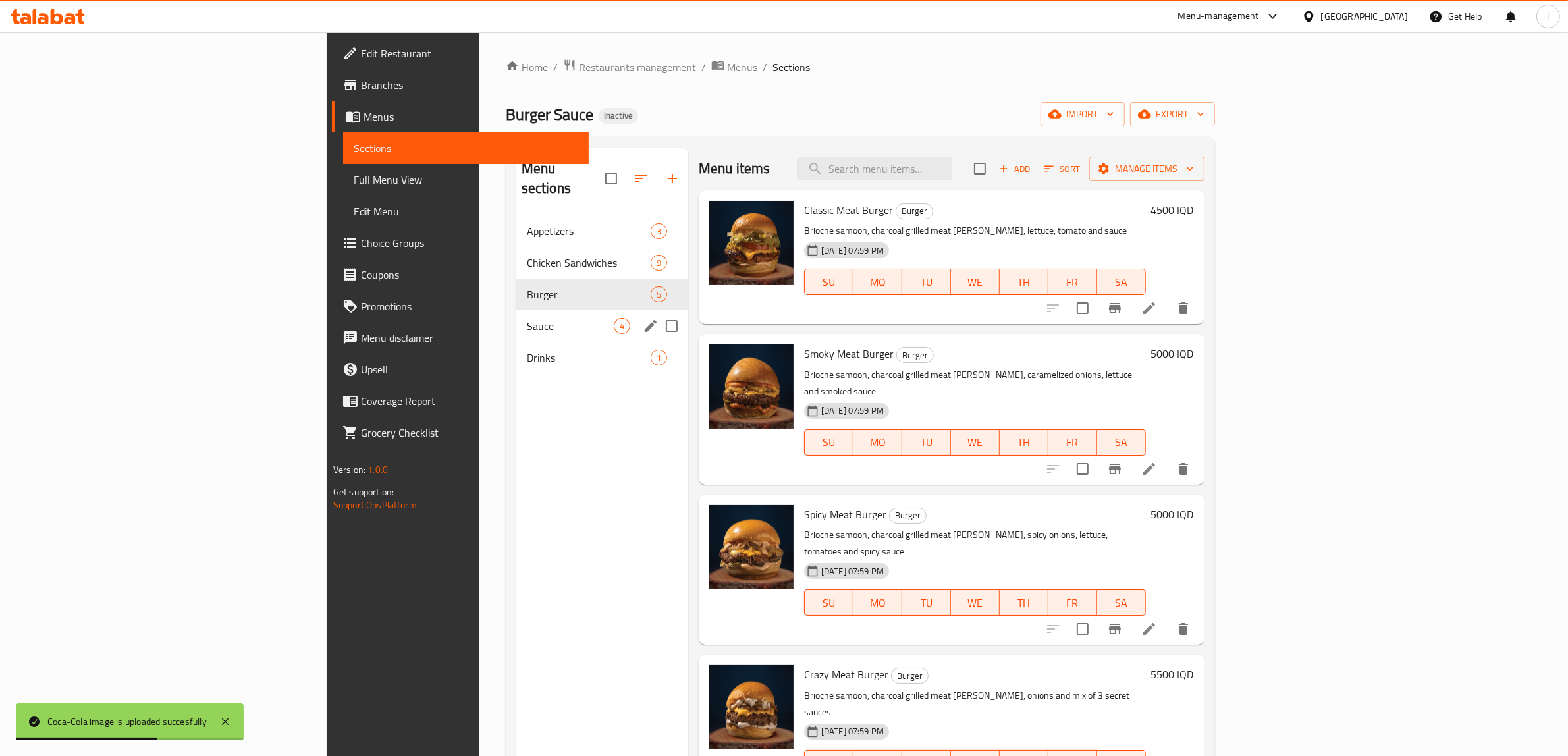
click at [527, 318] on span "Sauce" at bounding box center [570, 325] width 87 height 16
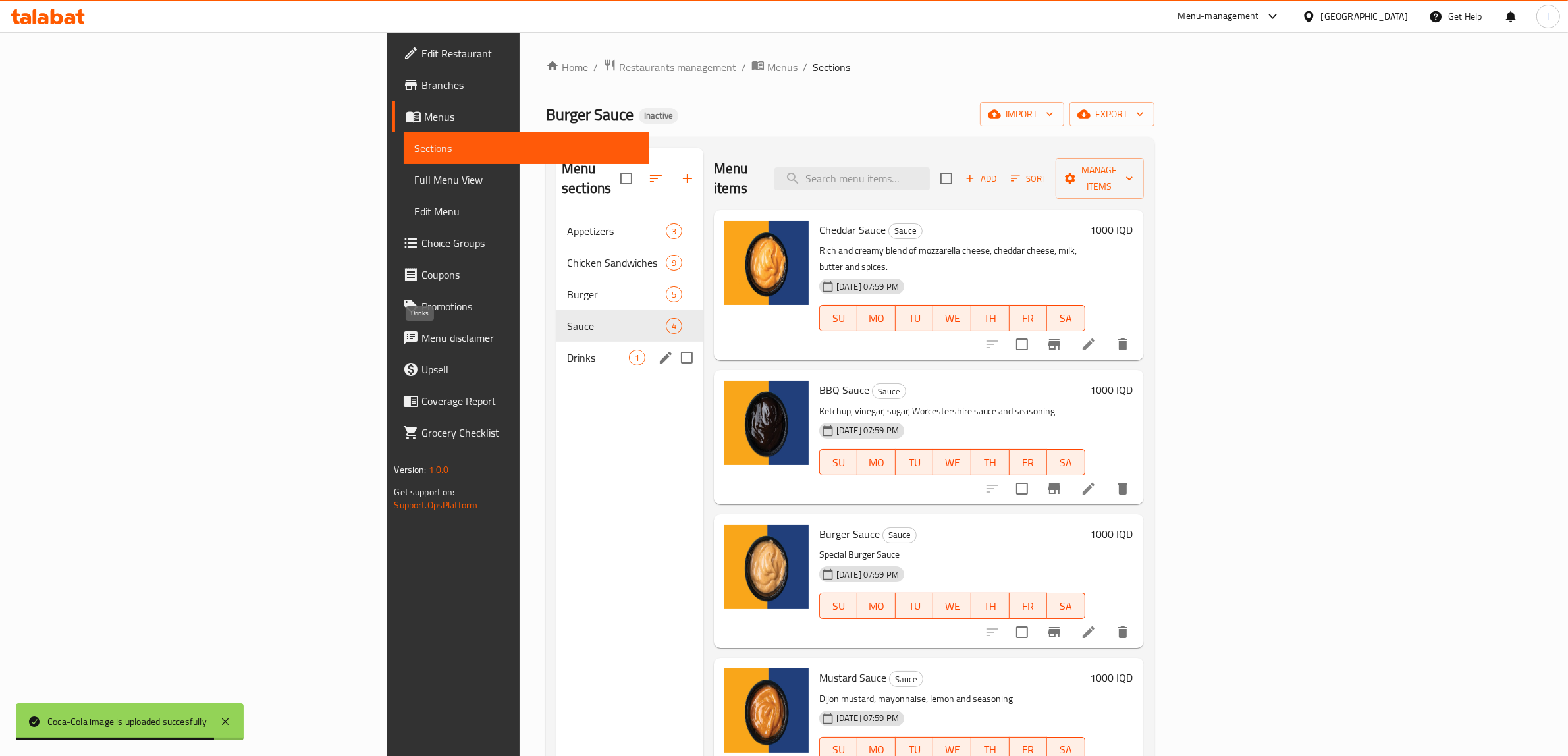
click at [567, 350] on span "Drinks" at bounding box center [598, 357] width 62 height 16
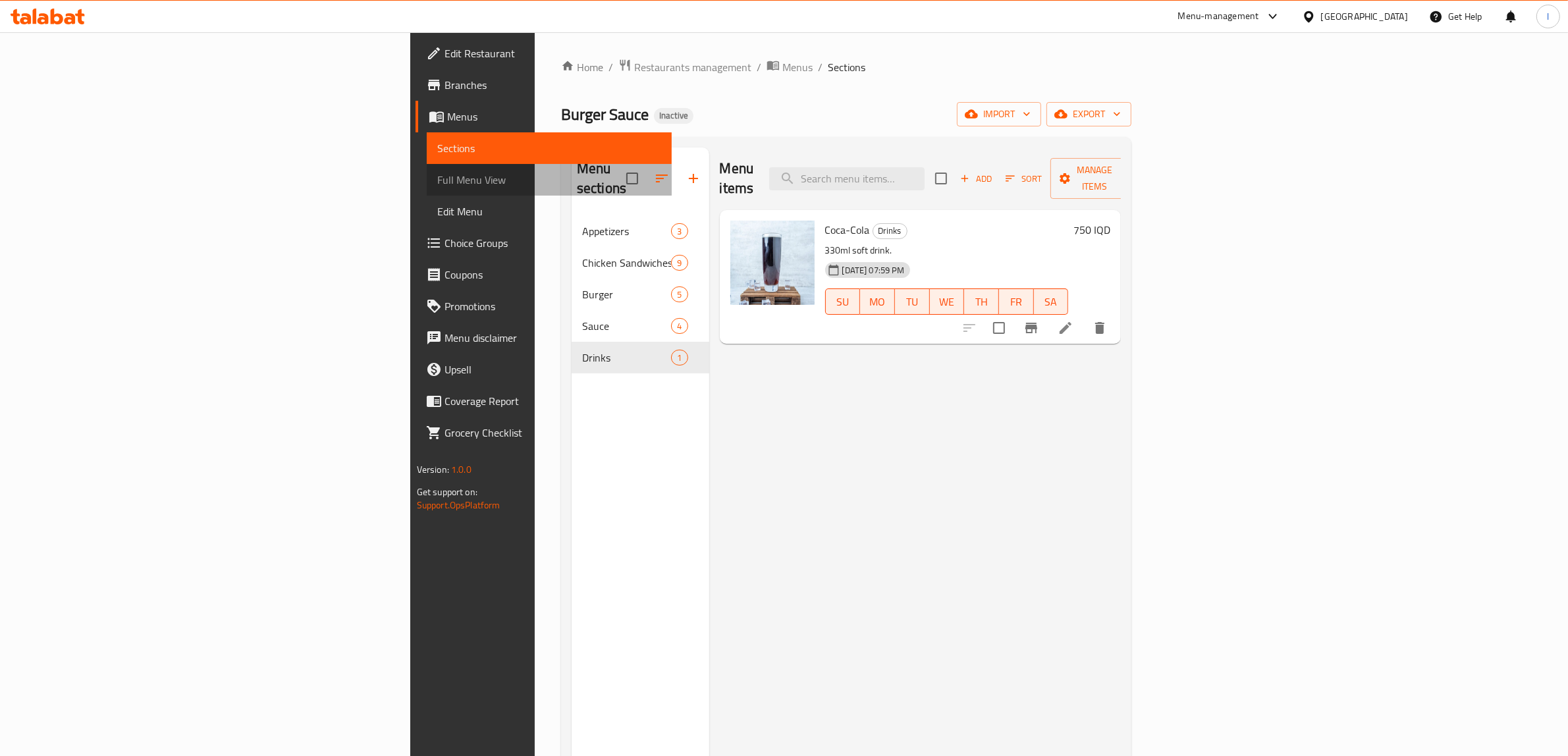
click at [437, 179] on span "Full Menu View" at bounding box center [549, 180] width 225 height 16
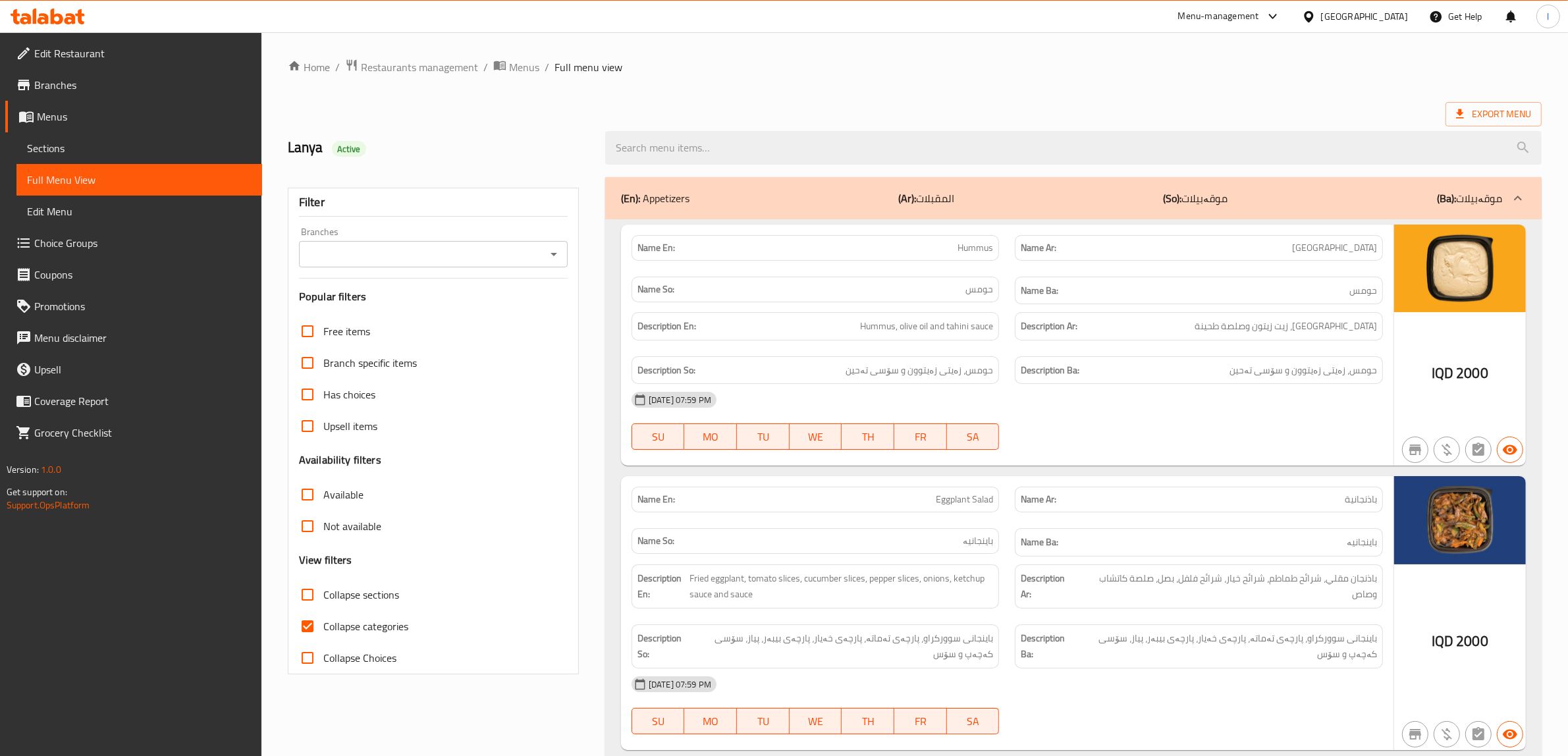
click at [69, 54] on span "Edit Restaurant" at bounding box center [142, 53] width 217 height 16
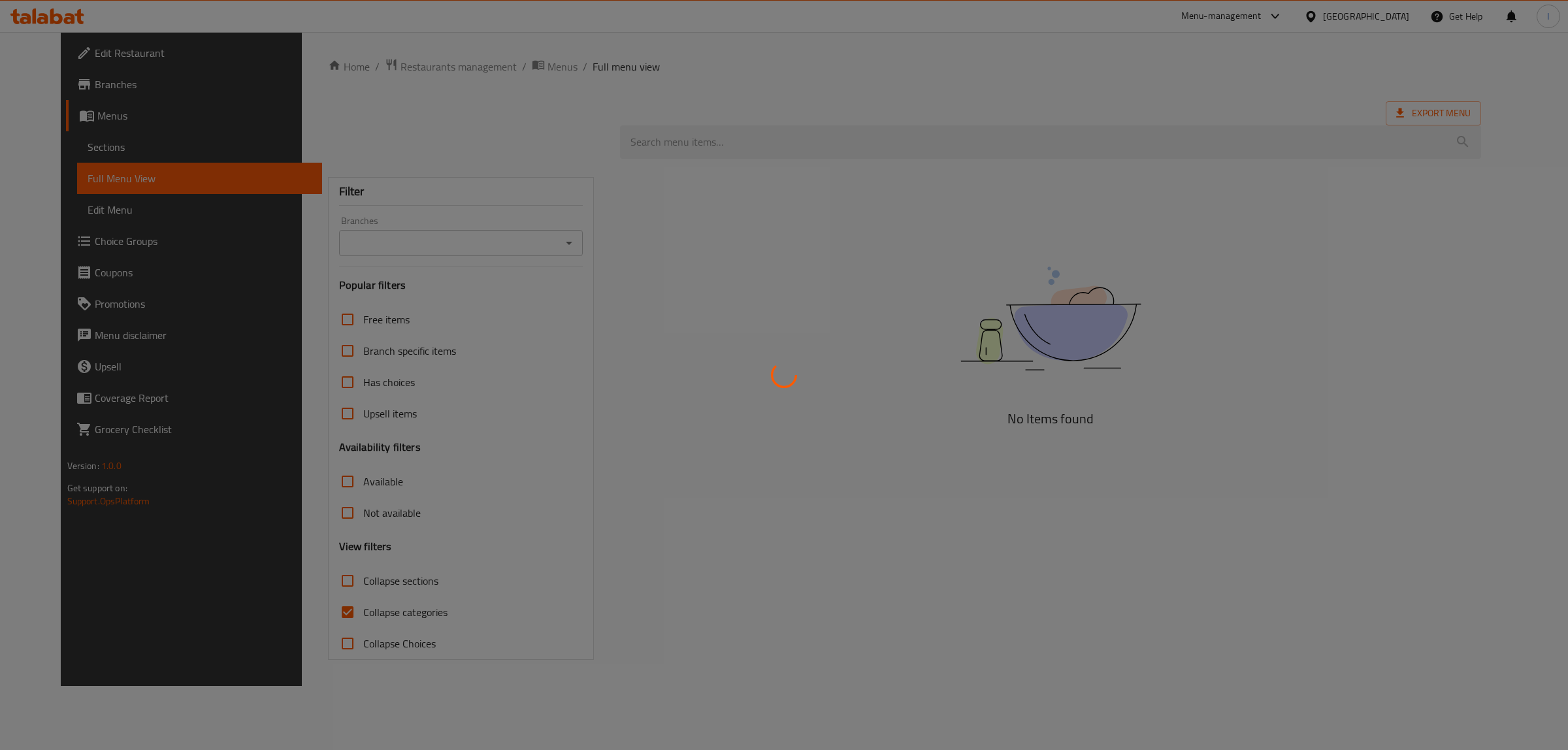
click at [57, 145] on div at bounding box center [784, 375] width 1568 height 750
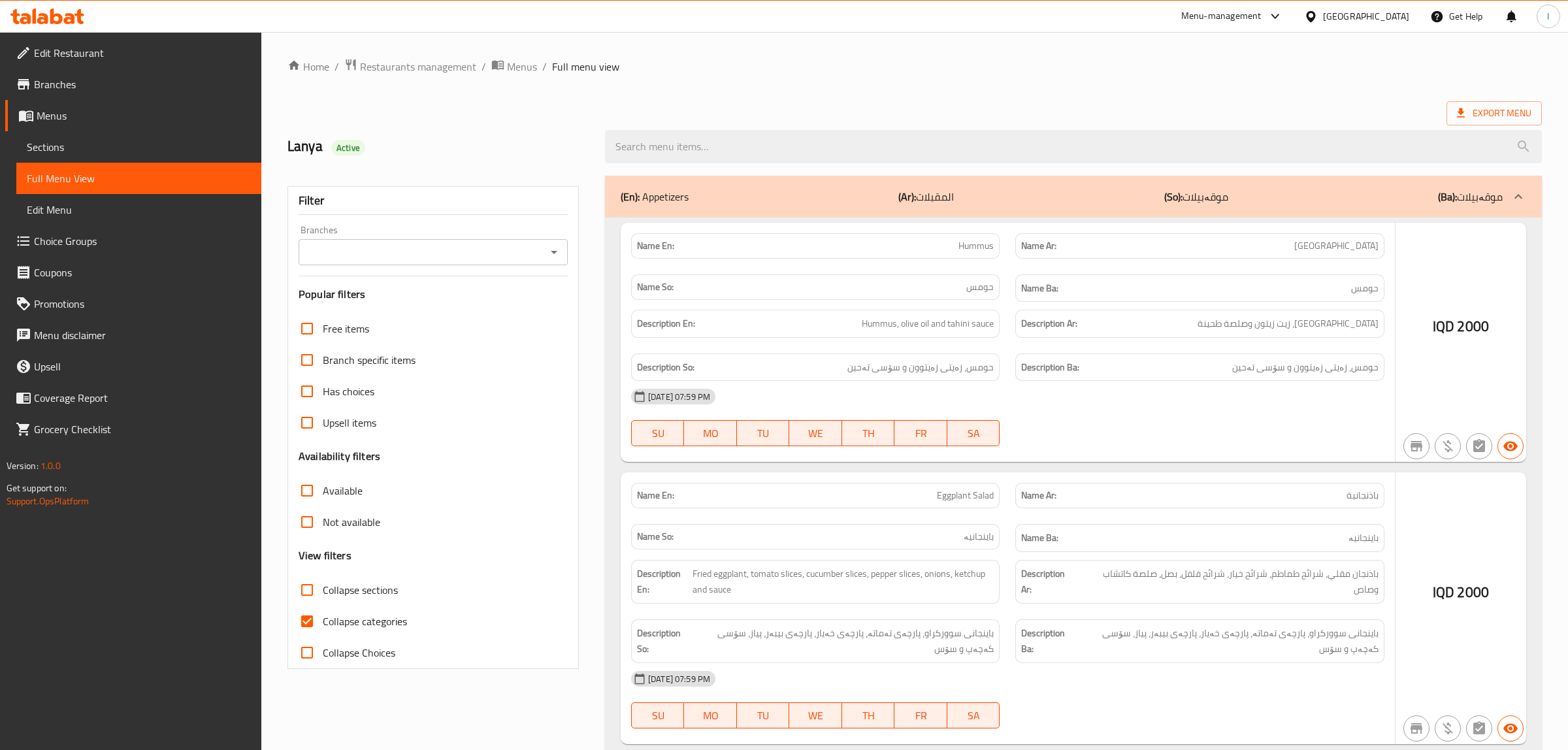
click at [57, 145] on div at bounding box center [784, 375] width 1568 height 750
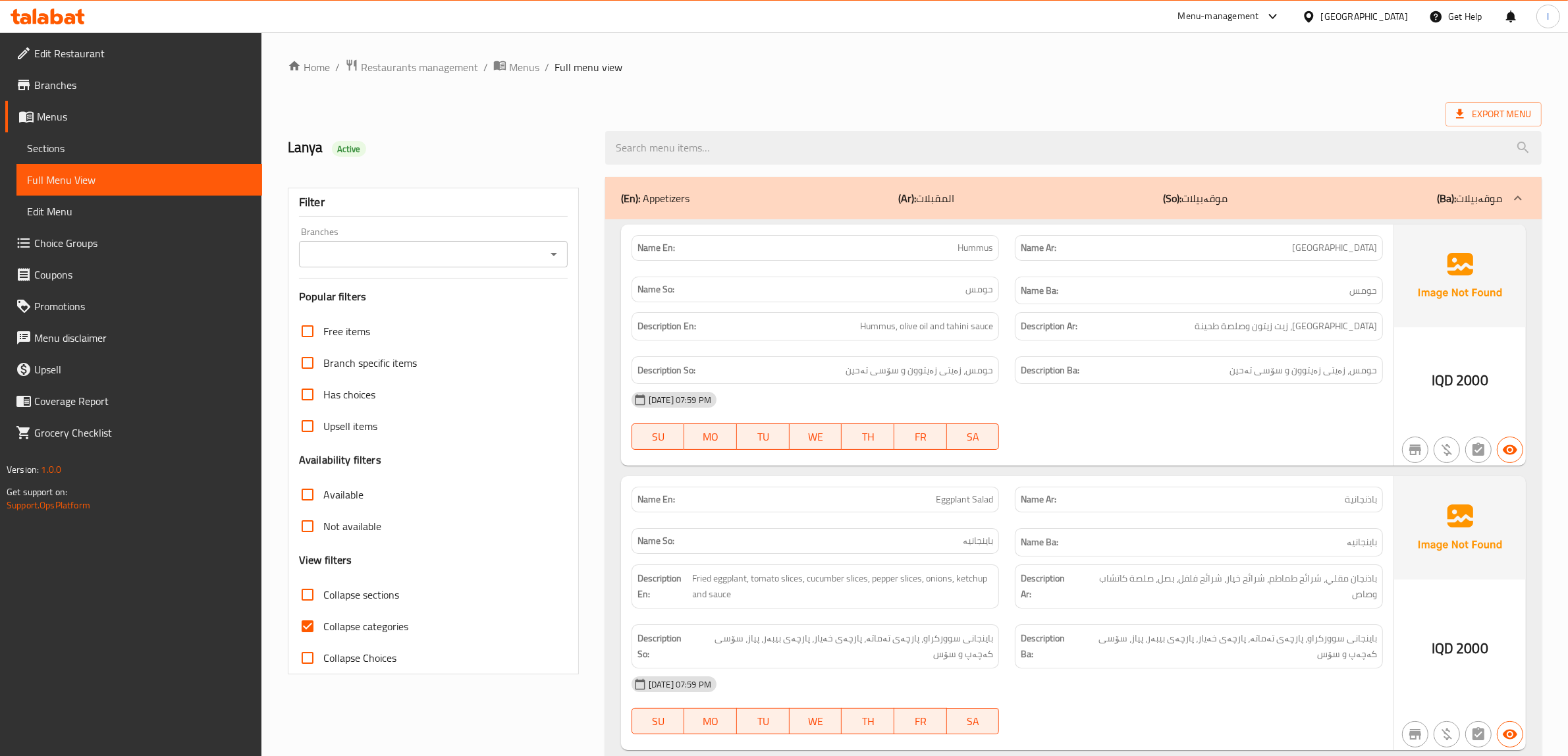
click at [66, 151] on span "Sections" at bounding box center [138, 148] width 225 height 16
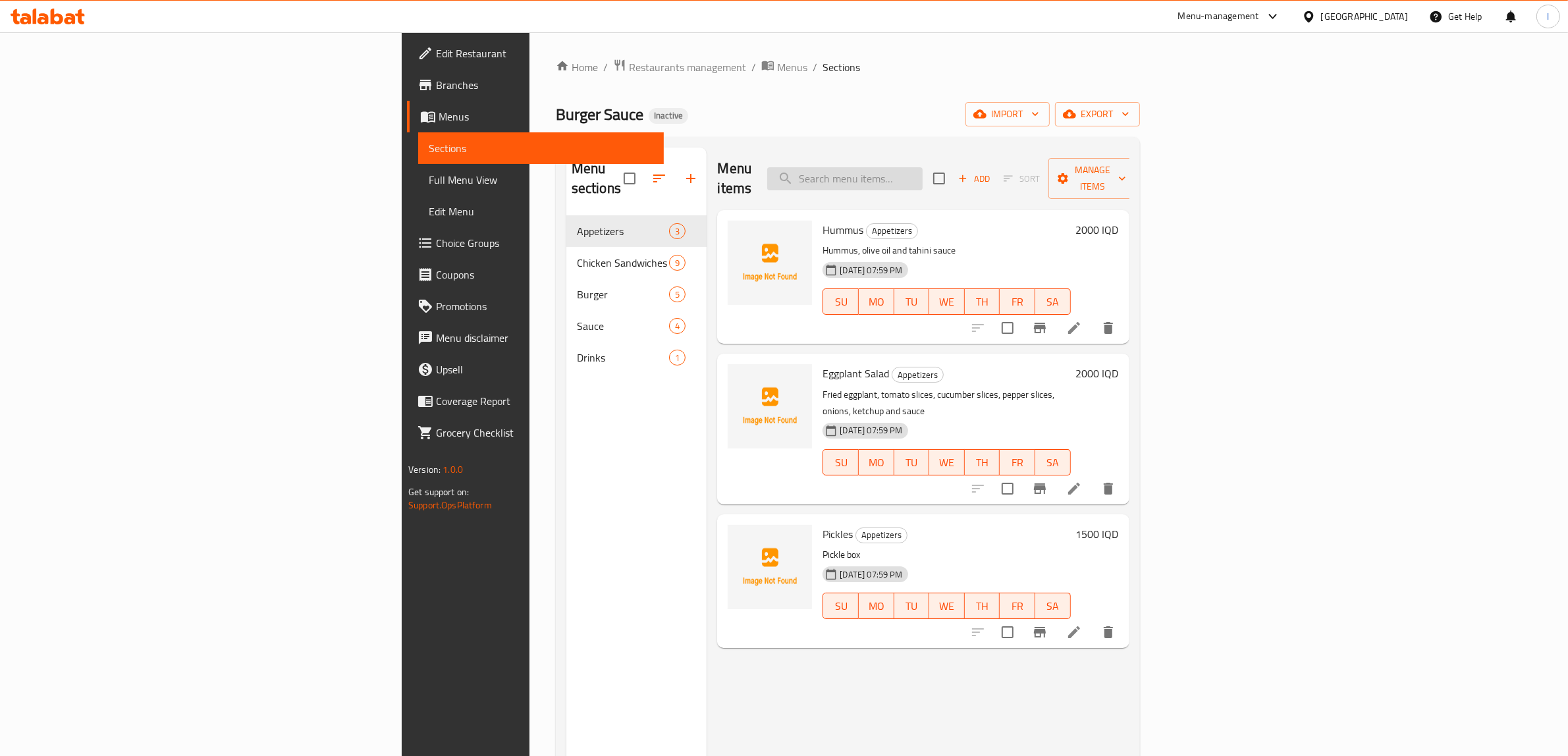
drag, startPoint x: 1106, startPoint y: 168, endPoint x: 1027, endPoint y: 168, distance: 79.0
click at [1106, 168] on div "Menu items Add Sort Manage items" at bounding box center [923, 179] width 411 height 62
click at [923, 168] on input "search" at bounding box center [845, 179] width 156 height 23
paste input "Eggplant Salad"
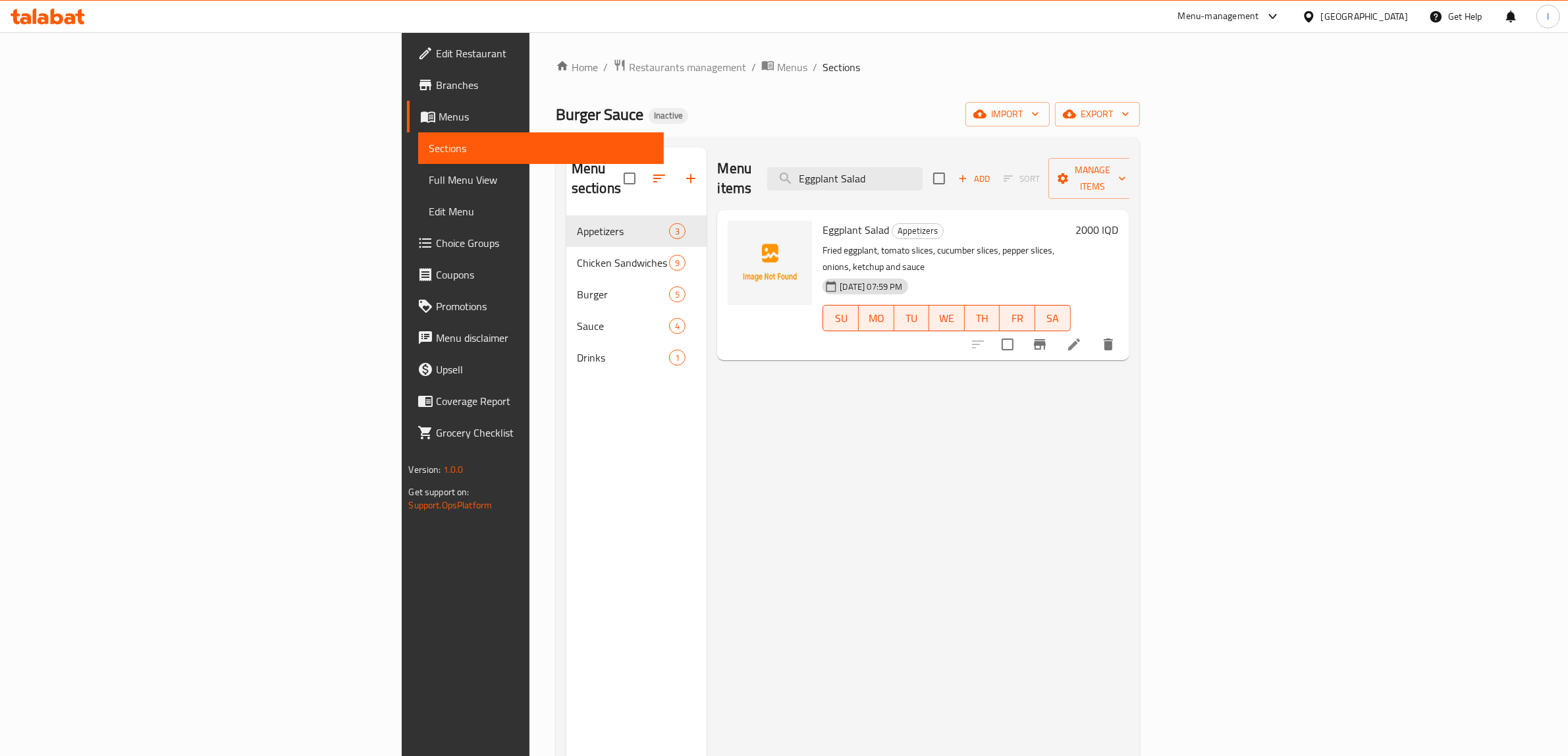
type input "Eggplant Salad"
click at [1082, 336] on icon at bounding box center [1073, 344] width 16 height 16
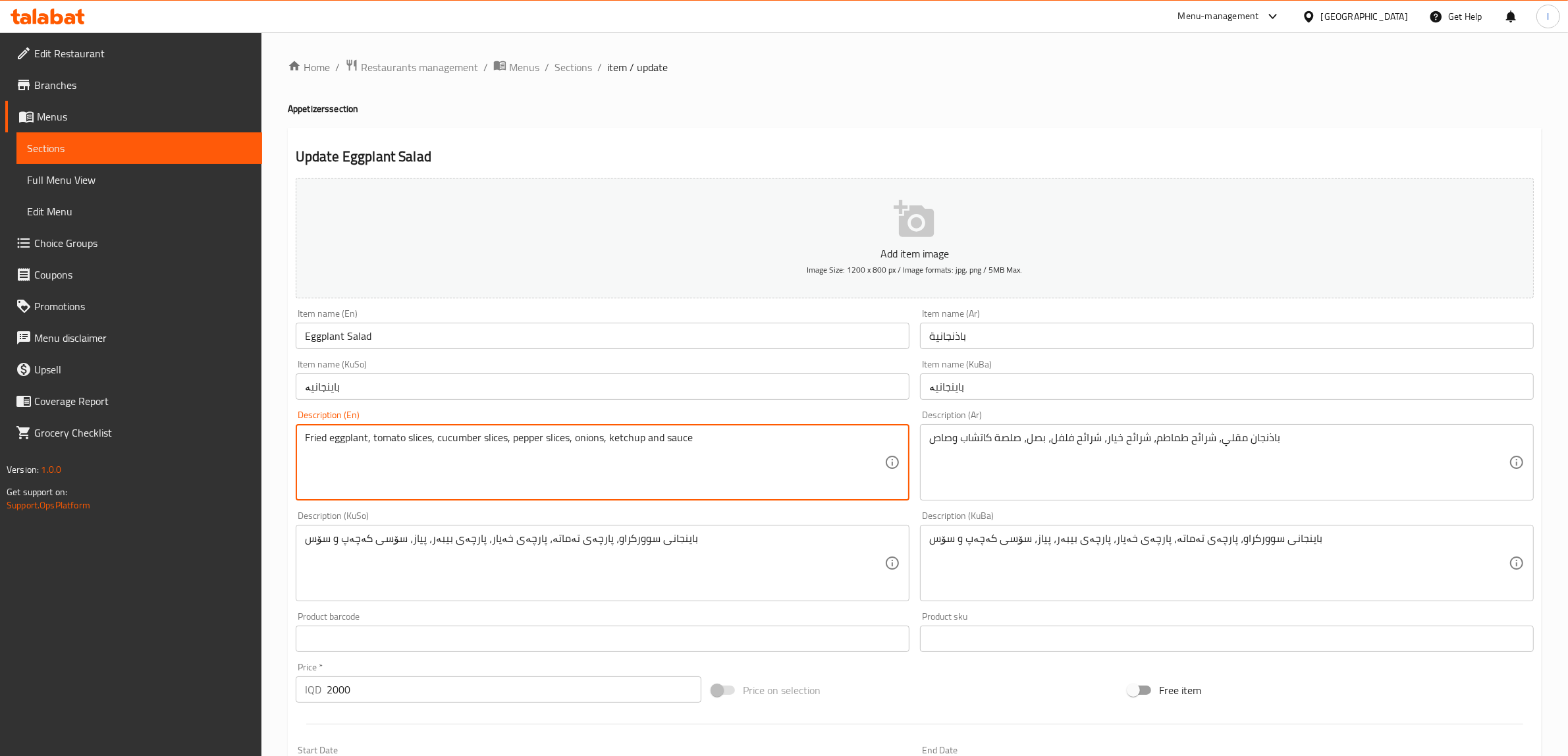
click at [672, 434] on textarea "Fried eggplant, tomato slices, cucumber slices, pepper slices, onions, ketchup …" at bounding box center [595, 463] width 579 height 62
click at [646, 440] on textarea "Fried eggplant, tomato slices, cucumber slices, pepper slices, onions, ketchup …" at bounding box center [595, 463] width 579 height 62
paste textarea "sauce"
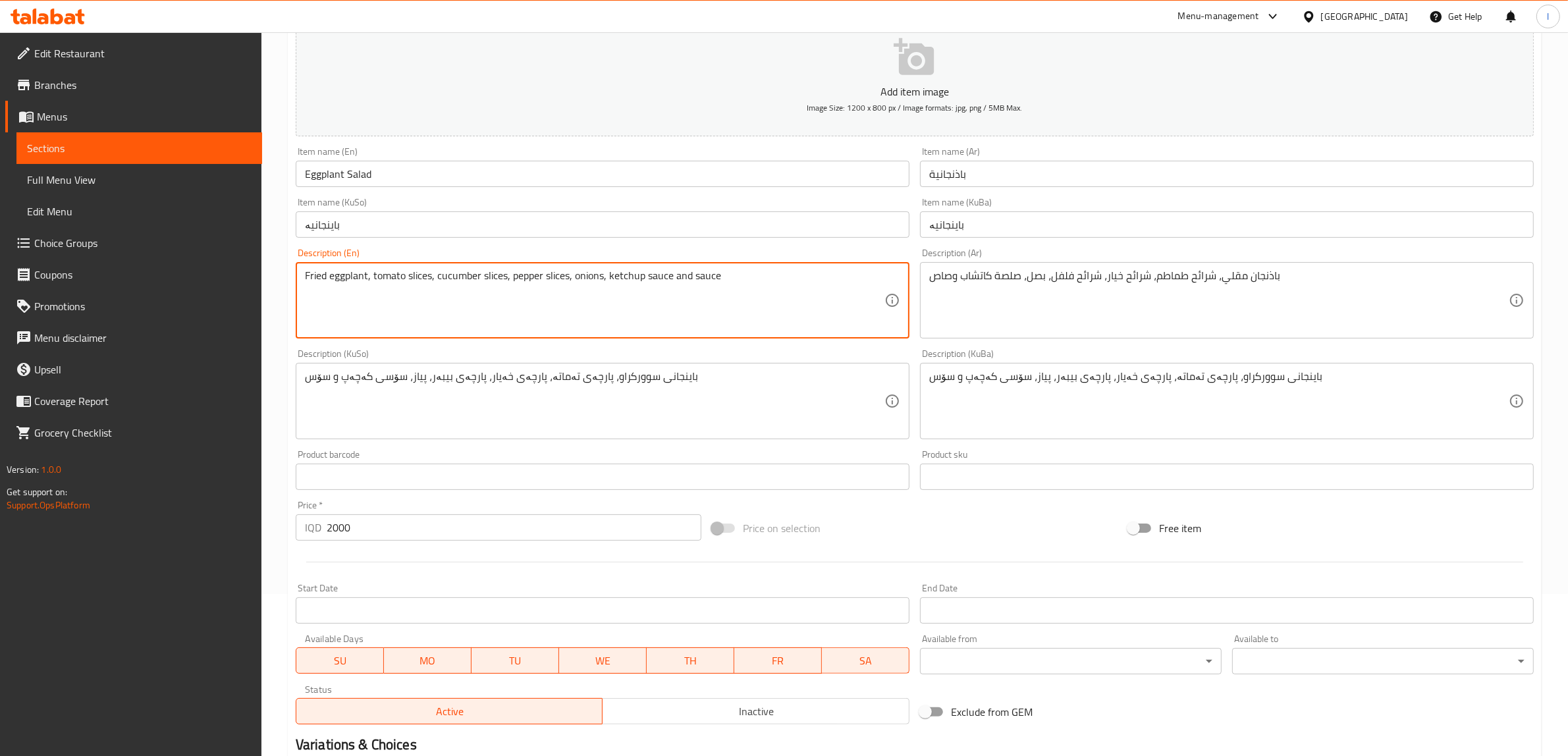
scroll to position [323, 0]
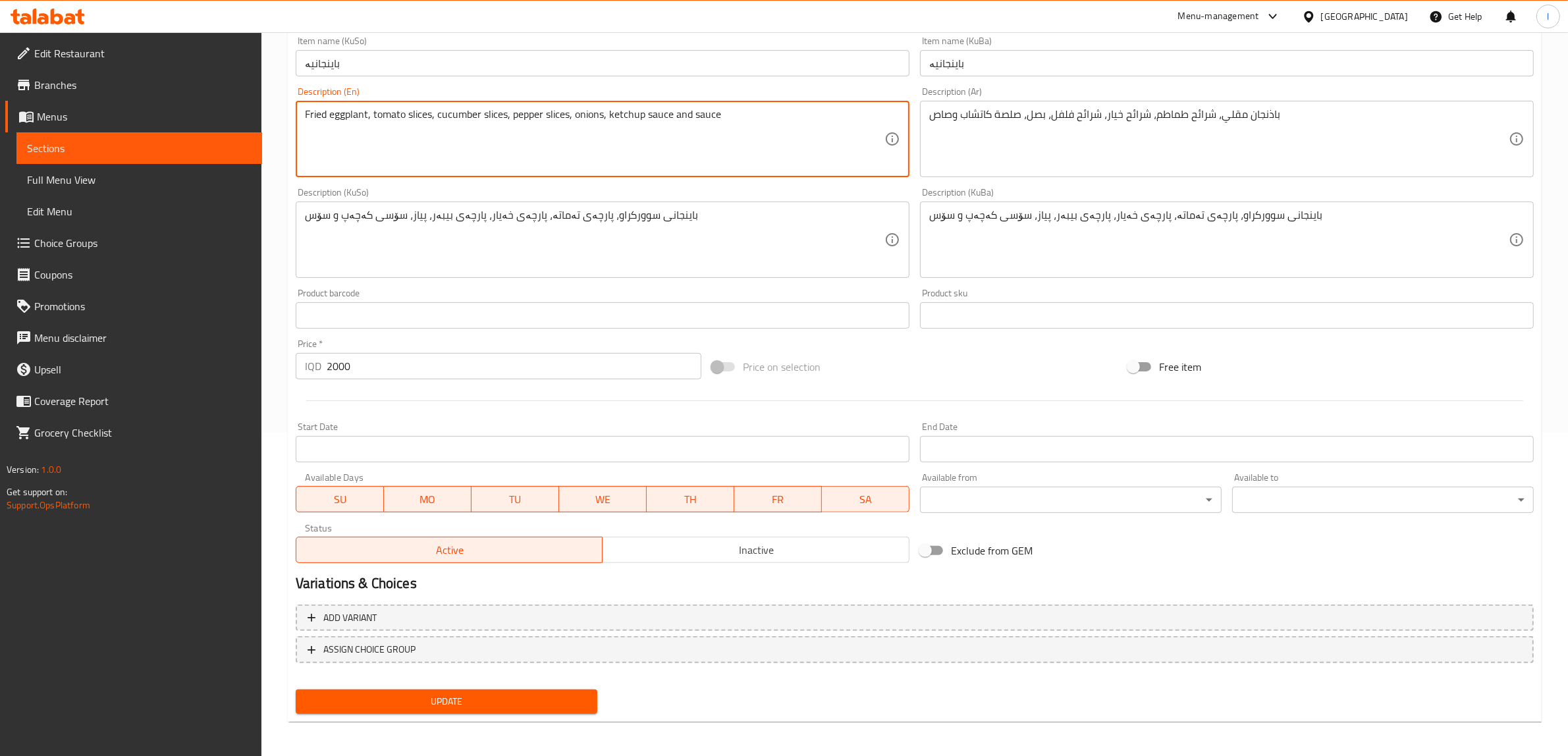
type textarea "Fried eggplant, tomato slices, cucumber slices, pepper slices, onions, ketchup …"
click at [488, 696] on span "Update" at bounding box center [446, 702] width 280 height 16
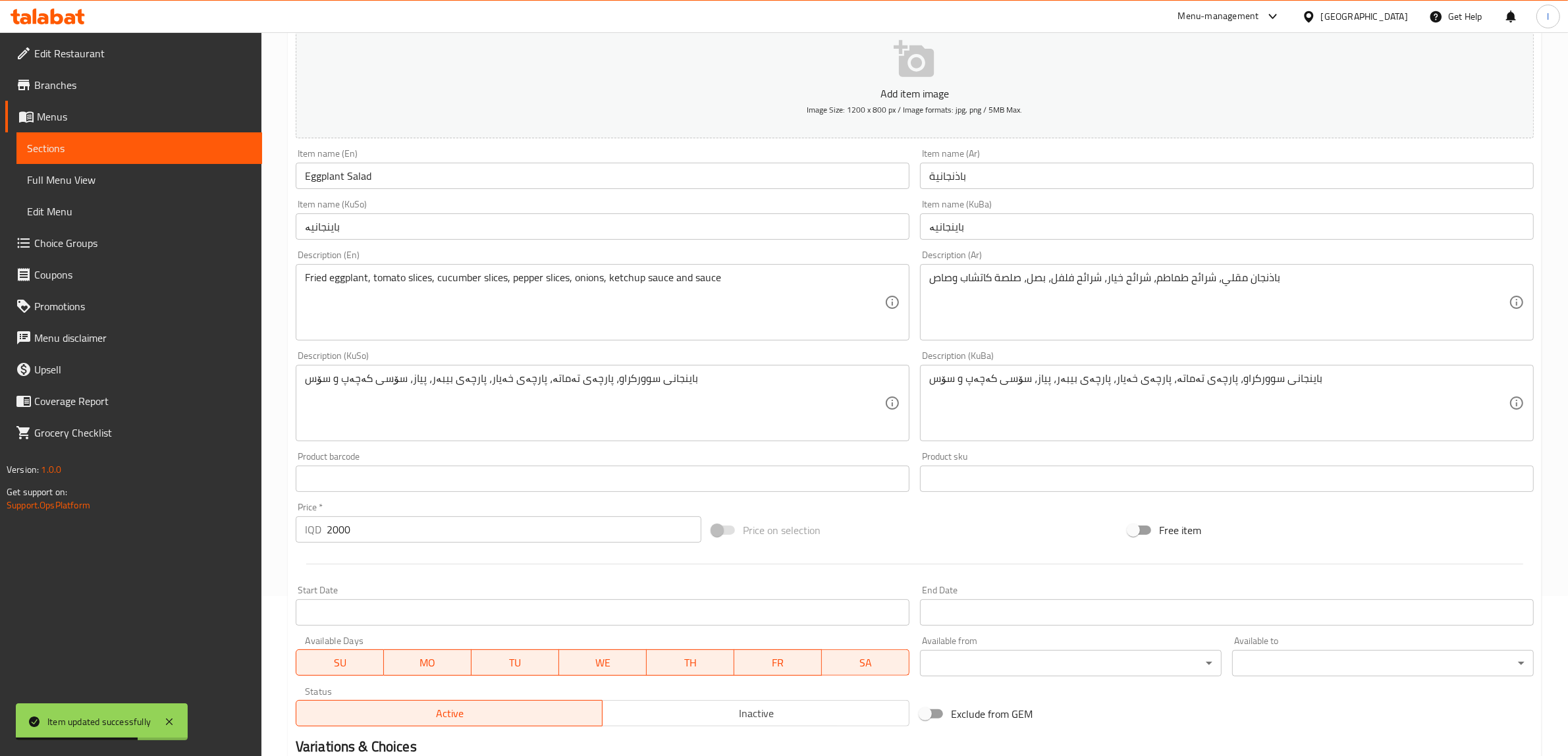
scroll to position [0, 0]
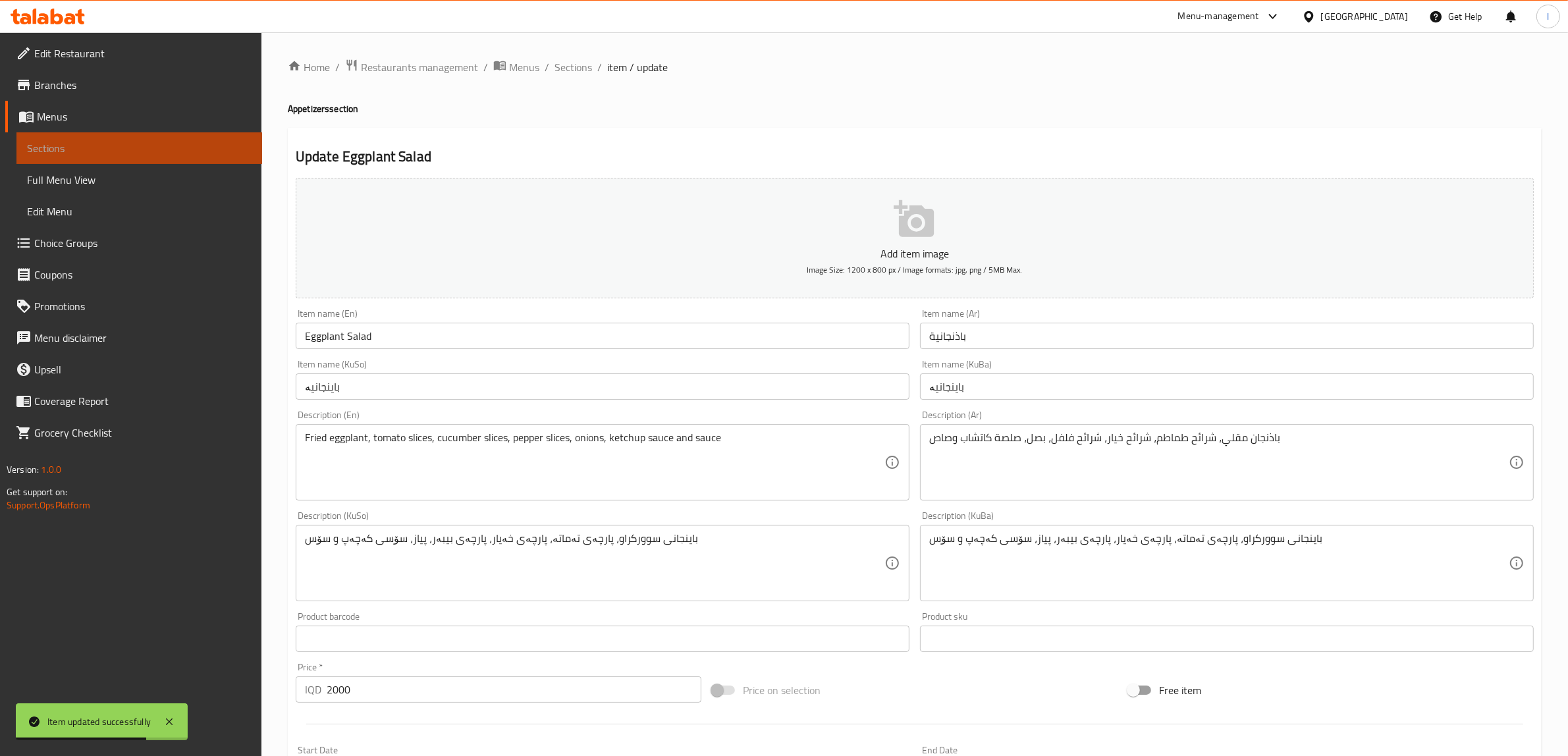
click at [126, 149] on span "Sections" at bounding box center [138, 148] width 225 height 16
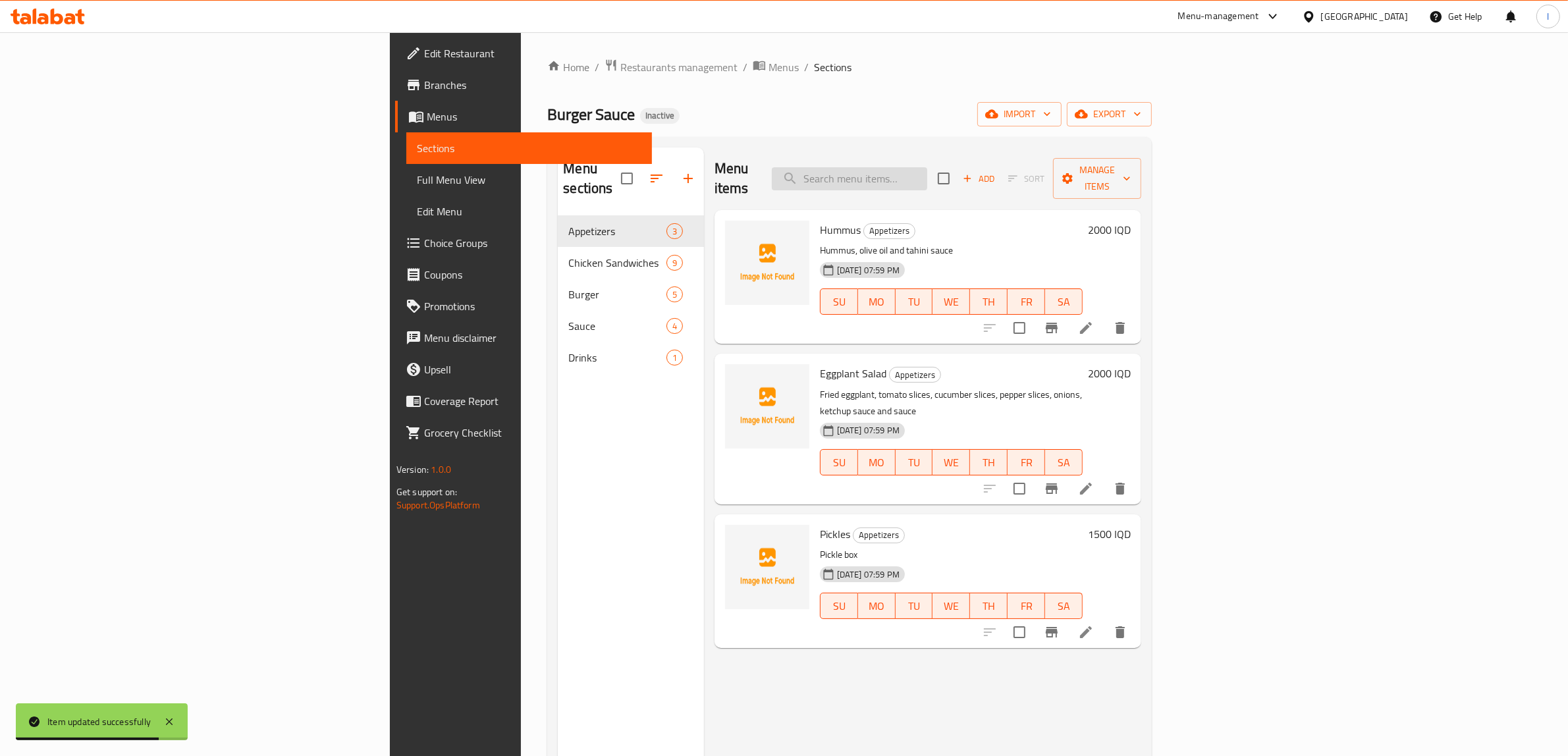
click at [927, 168] on input "search" at bounding box center [850, 179] width 156 height 23
paste input "Double Chicken Burger"
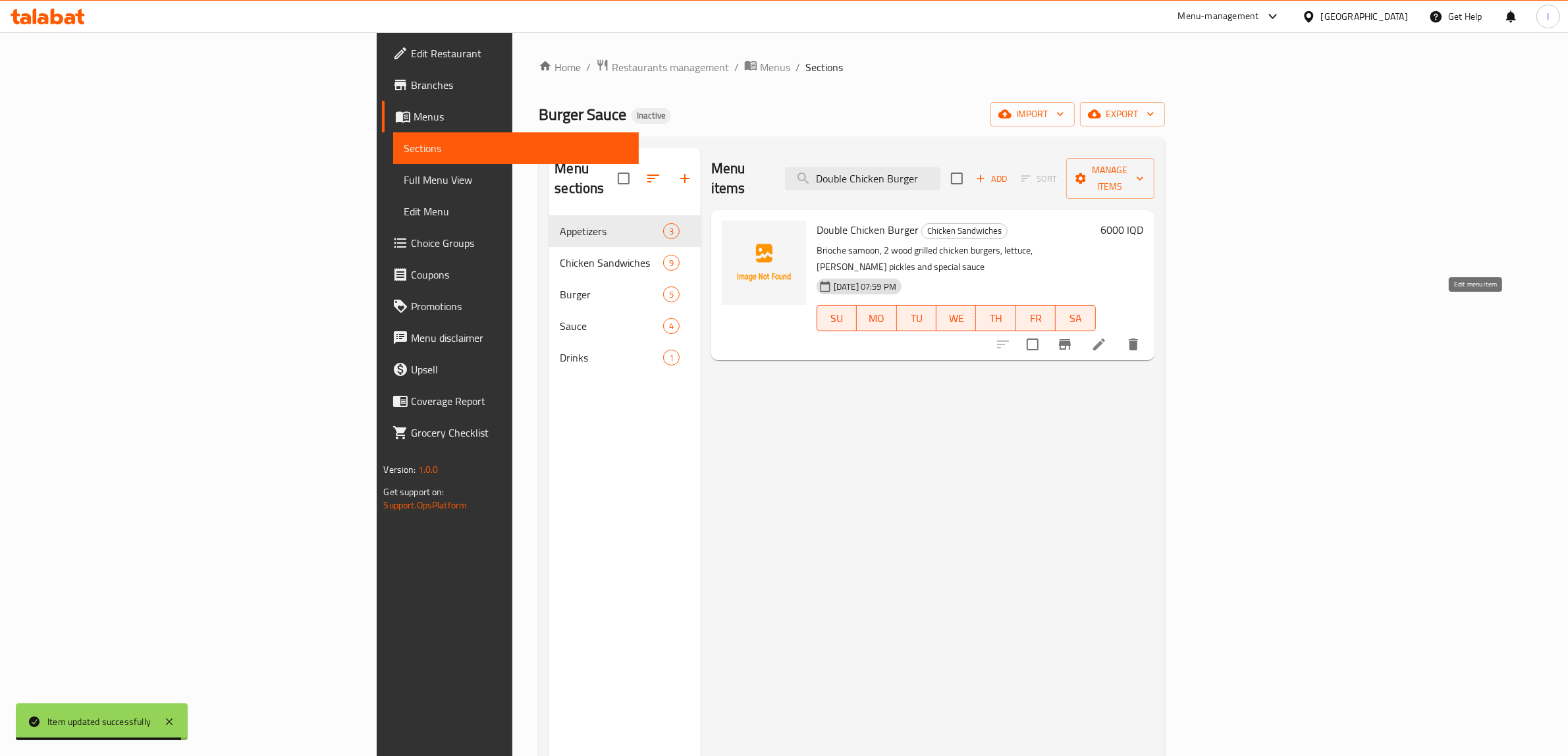
type input "Double Chicken Burger"
click at [1107, 336] on icon at bounding box center [1099, 344] width 16 height 16
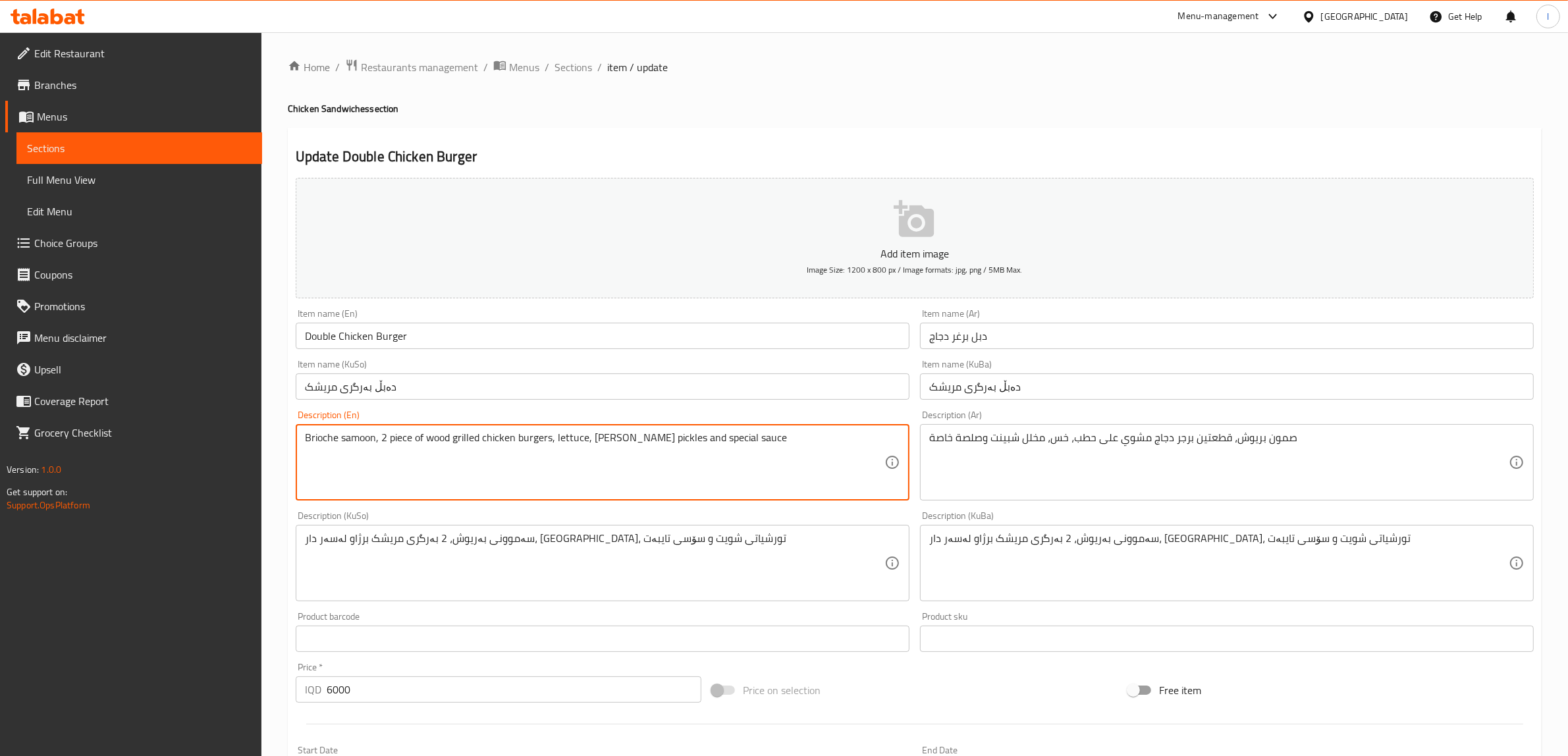
type textarea "Brioche samoon, 2 piece of wood grilled chicken burgers, lettuce, dill pickles …"
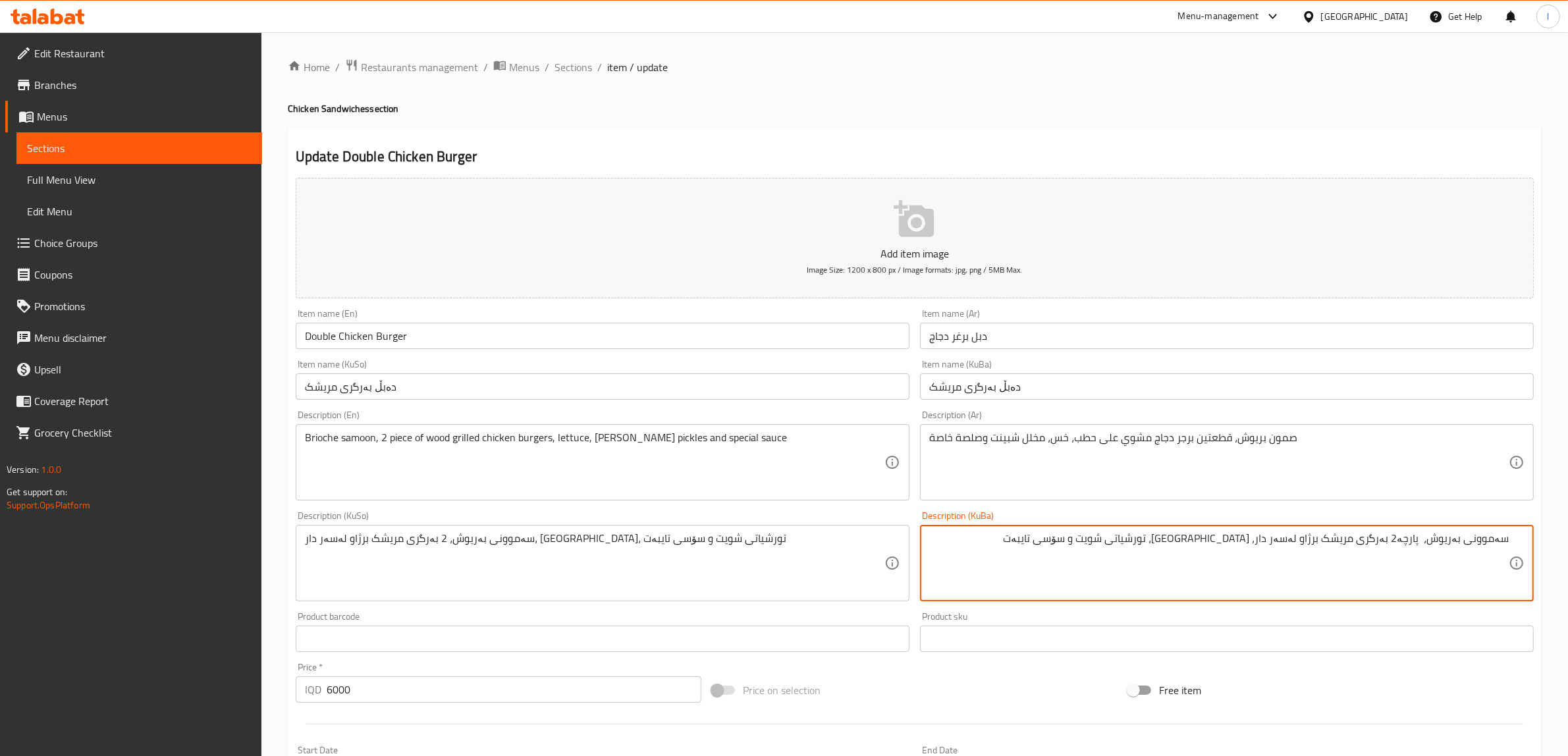
click at [1414, 542] on textarea "سەموونی بەریوش، پارچە2 بەرگری مریشک برژاو لەسەر دار، کاهوو، تورشیاتی شویت و سۆس…" at bounding box center [1219, 564] width 579 height 62
click at [1415, 542] on textarea "سەموونی بەریوش، پارچە2 بەرگری مریشک برژاو لەسەر دار، کاهوو، تورشیاتی شویت و سۆس…" at bounding box center [1219, 564] width 579 height 62
click at [1387, 547] on textarea "سەموونی بەریوش، پارچە2 بەرگری مریشک برژاو لەسەر دار، کاهوو، تورشیاتی شویت و سۆس…" at bounding box center [1219, 564] width 579 height 62
drag, startPoint x: 1407, startPoint y: 541, endPoint x: 1420, endPoint y: 541, distance: 13.0
click at [1421, 542] on textarea "سەموونی بەریوش، پارچە2 بەرگری مریشک برژاو لەسەر دار، کاهوو، تورشیاتی شویت و سۆس…" at bounding box center [1219, 564] width 579 height 62
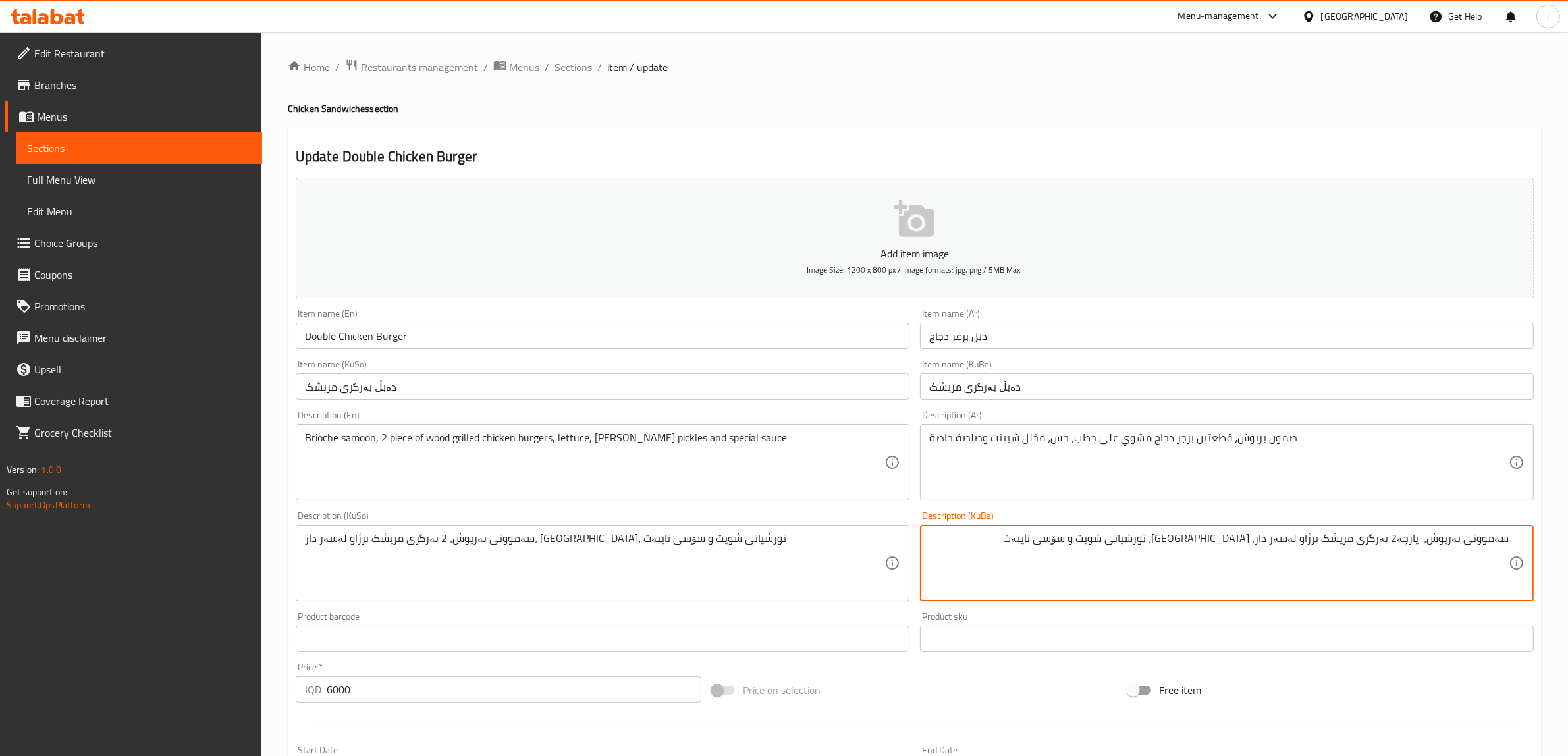
click at [1410, 540] on textarea "سەموونی بەریوش، پارچە2 بەرگری مریشک برژاو لەسەر دار، کاهوو، تورشیاتی شویت و سۆس…" at bounding box center [1219, 564] width 579 height 62
click at [1403, 541] on textarea "سەموونی بەریوش، پارچە2 بەرگری مریشک برژاو لەسەر دار، کاهوو، تورشیاتی شویت و سۆس…" at bounding box center [1219, 564] width 579 height 62
click at [1398, 541] on textarea "سەموونی بەریوش، پارچە2 بەرگری مریشک برژاو لەسەر دار، کاهوو، تورشیاتی شویت و سۆس…" at bounding box center [1219, 564] width 579 height 62
click at [1415, 543] on textarea "سەموونی بەریوش، پارچە بەرگری مریشک برژاو لەسەر دار، کاهوو، تورشیاتی شویت و سۆسی…" at bounding box center [1219, 564] width 579 height 62
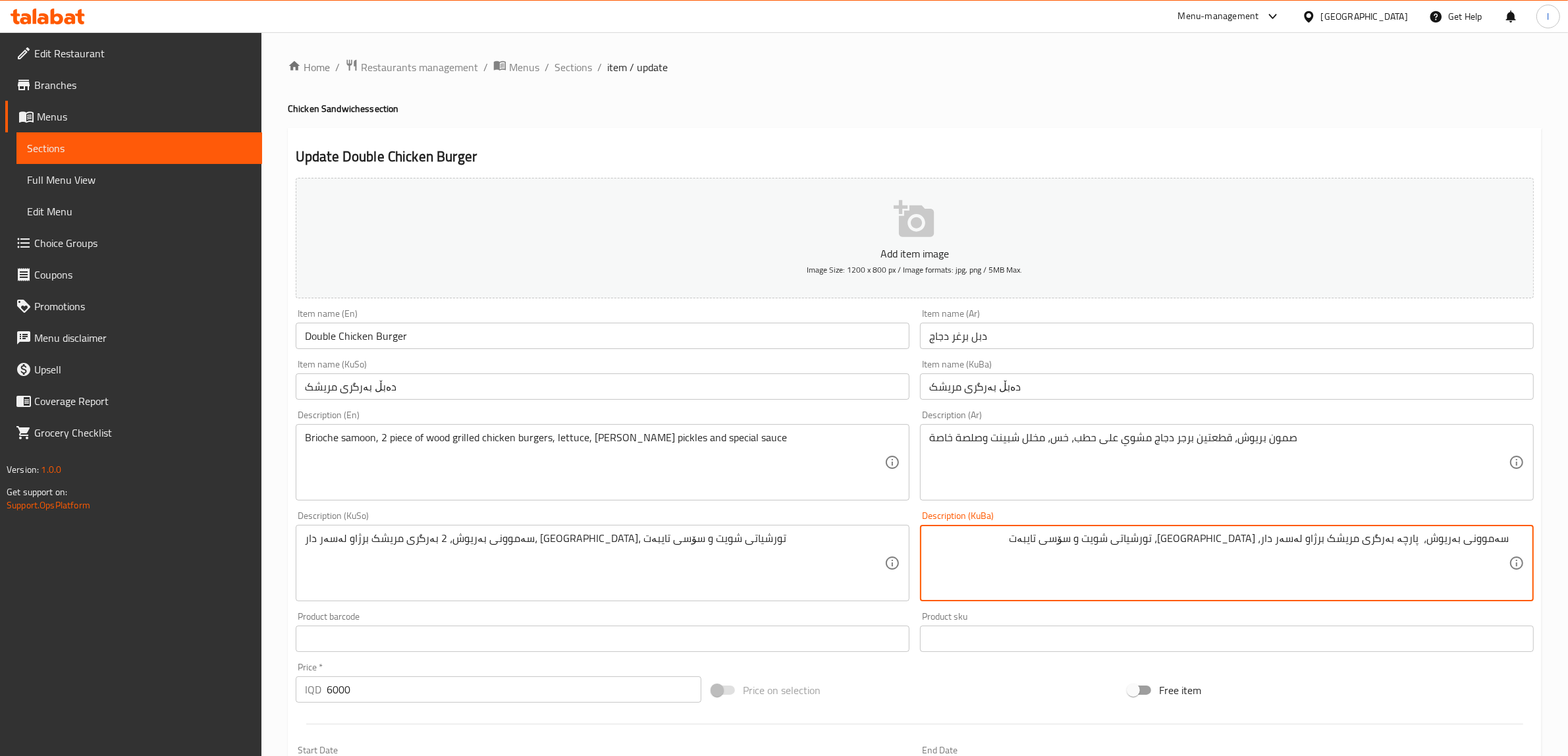
click at [1415, 545] on textarea "سەموونی بەریوش، پارچە بەرگری مریشک برژاو لەسەر دار، کاهوو، تورشیاتی شویت و سۆسی…" at bounding box center [1219, 564] width 579 height 62
type textarea "سەموونی بەریوش، پارچە بەرگری مریشک برژاو لەسەر دار، کاهوو، تورشیاتی شویت و سۆسی…"
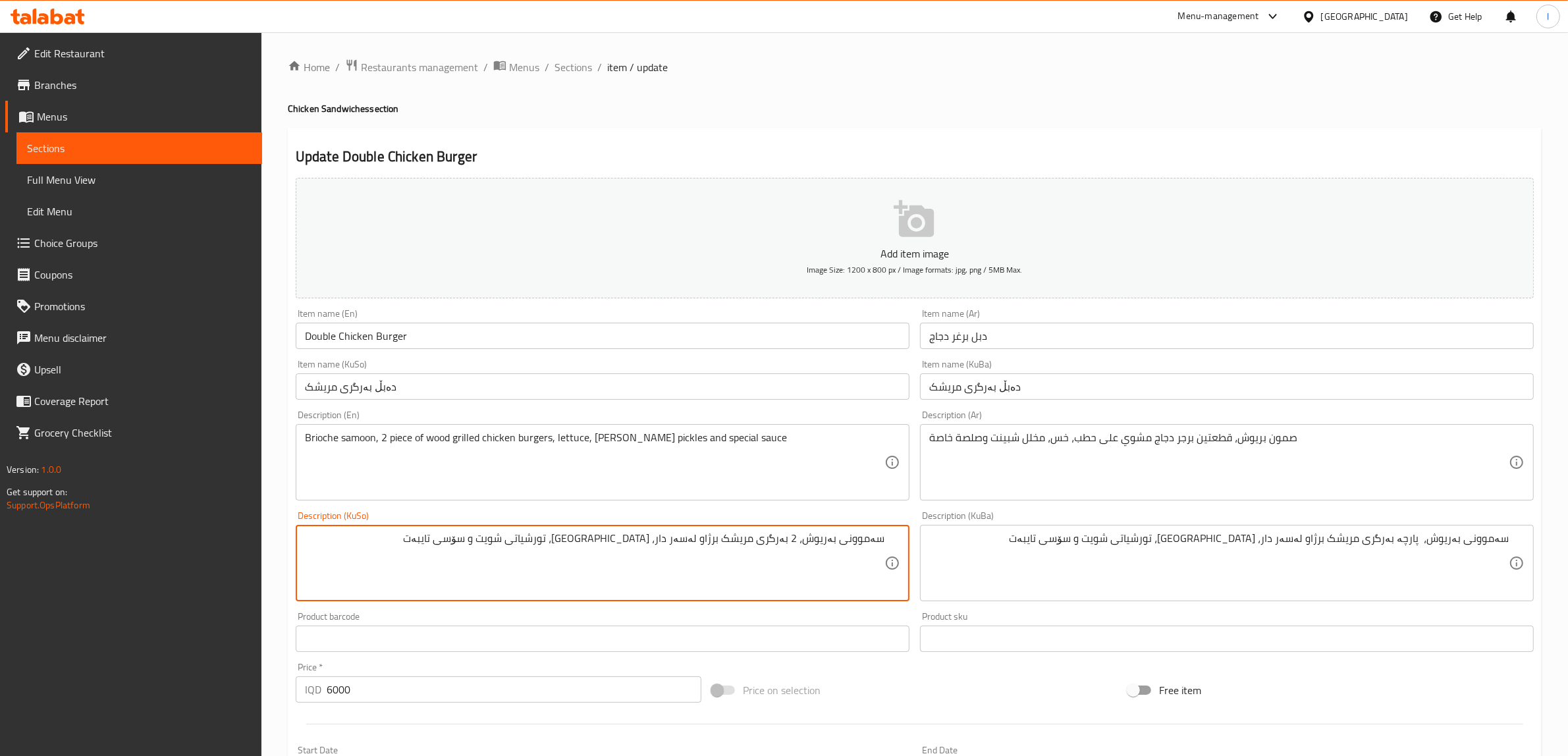
click at [797, 539] on textarea "سەموونی بەریوش، 2 بەرگری مریشک برژاو لەسەر دار، کاهوو، تورشیاتی شویت و سۆسی تای…" at bounding box center [595, 564] width 579 height 62
paste textarea "پارچە"
type textarea "سەموونی بەریوش، 2 پارچە بەرگری مریشک برژاو لەسەر دار، کاهوو، تورشیاتی شویت و سۆ…"
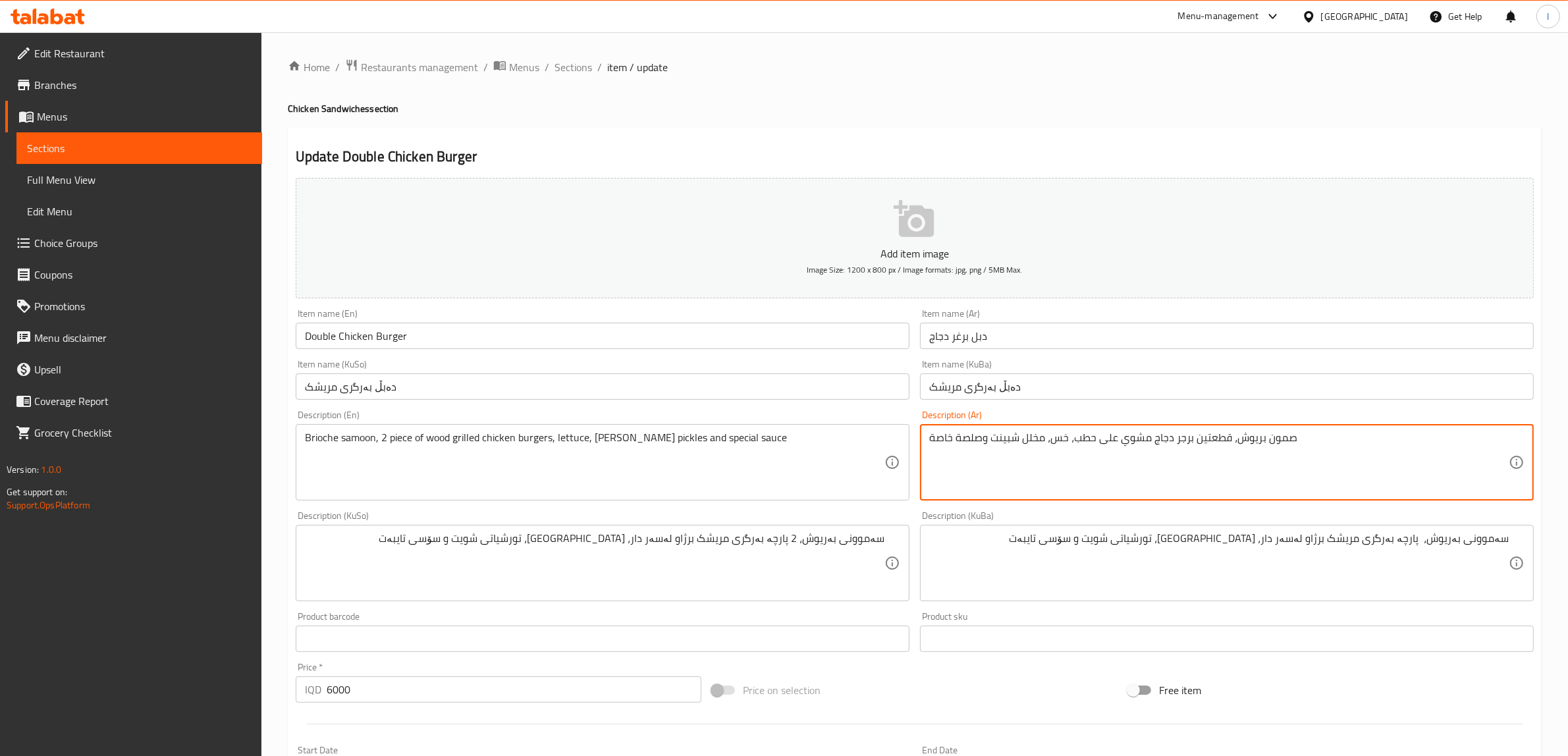
click at [1003, 445] on textarea "صمون بريوش، قطعتين برجر دجاج مشوي على حطب، خس، مخلل شبينت وصلصة خاصة" at bounding box center [1219, 463] width 579 height 62
click at [1008, 448] on textarea "صمون بريوش، قطعتين برجر دجاج مشوي على حطب، خس، مخلل شبينت وصلصة خاصة" at bounding box center [1219, 463] width 579 height 62
click at [1002, 444] on textarea "صمون بريوش، قطعتين برجر دجاج مشوي على حطب، خس، مخلل شبينت وصلصة خاصة" at bounding box center [1219, 463] width 579 height 62
click at [1003, 436] on textarea "صمون بريوش، قطعتين برجر دجاج مشوي على حطب، خس، مخلل شبنت وصلصة خاصة" at bounding box center [1219, 463] width 579 height 62
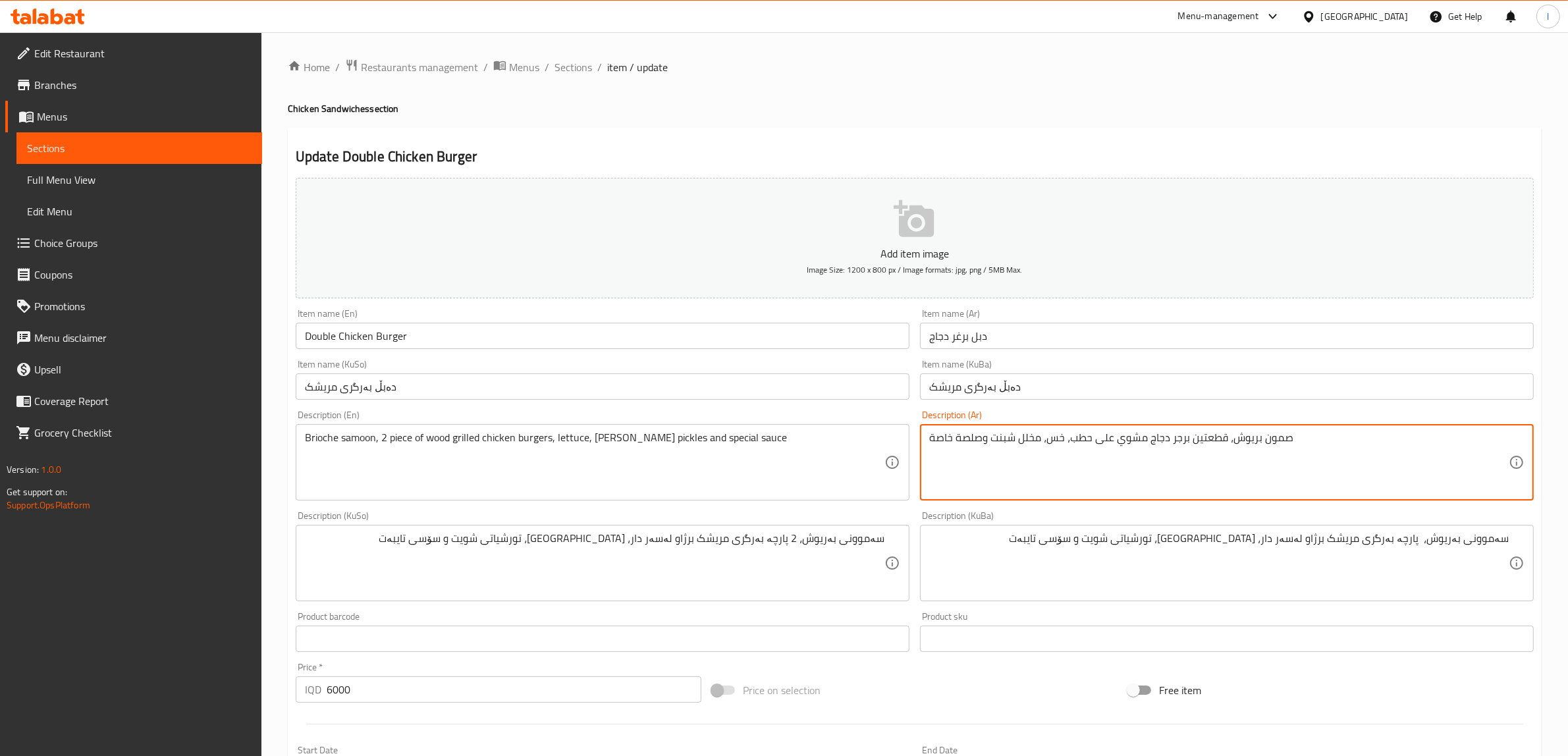
type textarea "صمون بريوش، قطعتين برجر دجاج مشوي على حطب، خس، مخلل شبينت وصلصة خاصة"
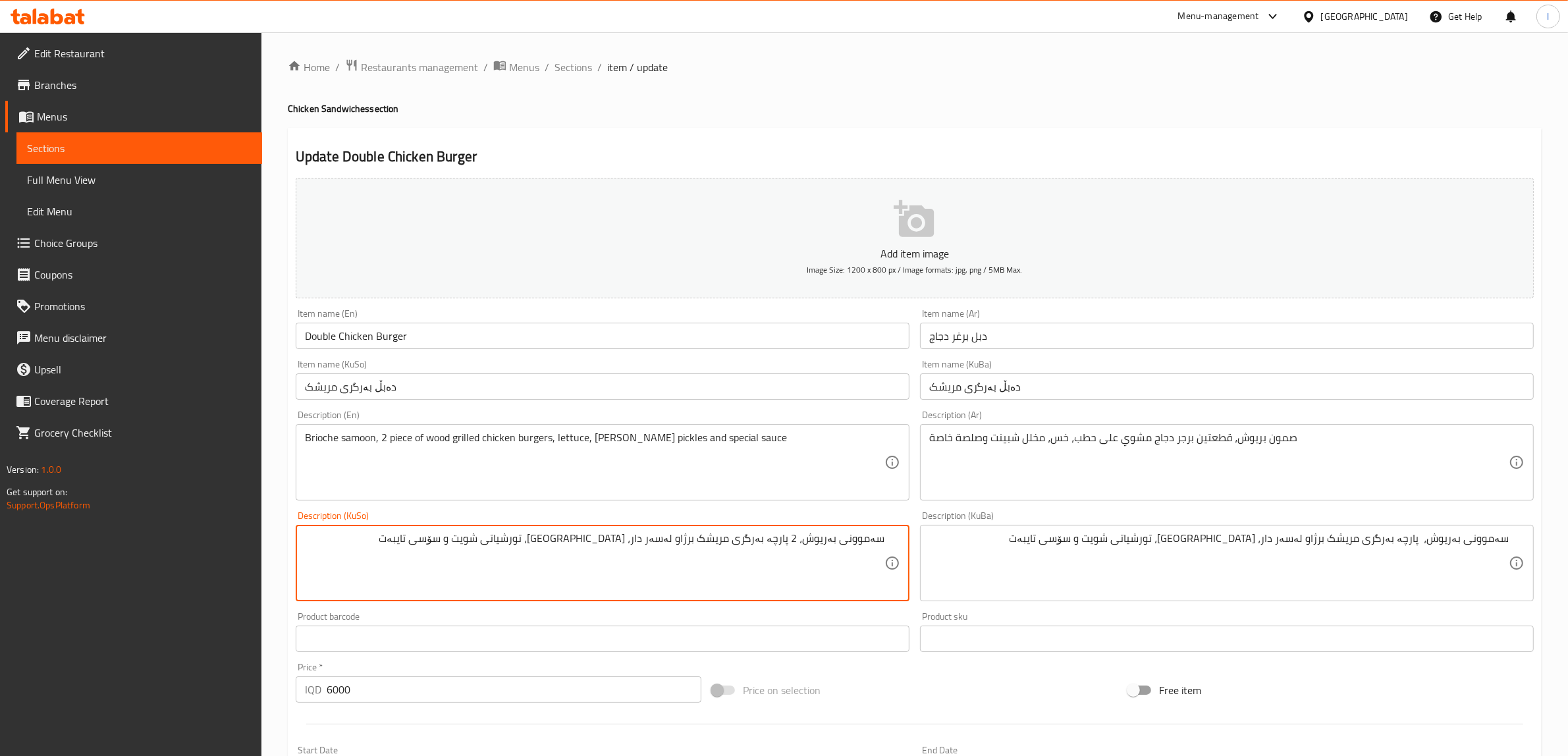
click at [776, 532] on textarea "سەموونی بەریوش، 2 پارچە بەرگری مریشک برژاو لەسەر دار، کاهوو، تورشیاتی شویت و سۆ…" at bounding box center [595, 564] width 579 height 62
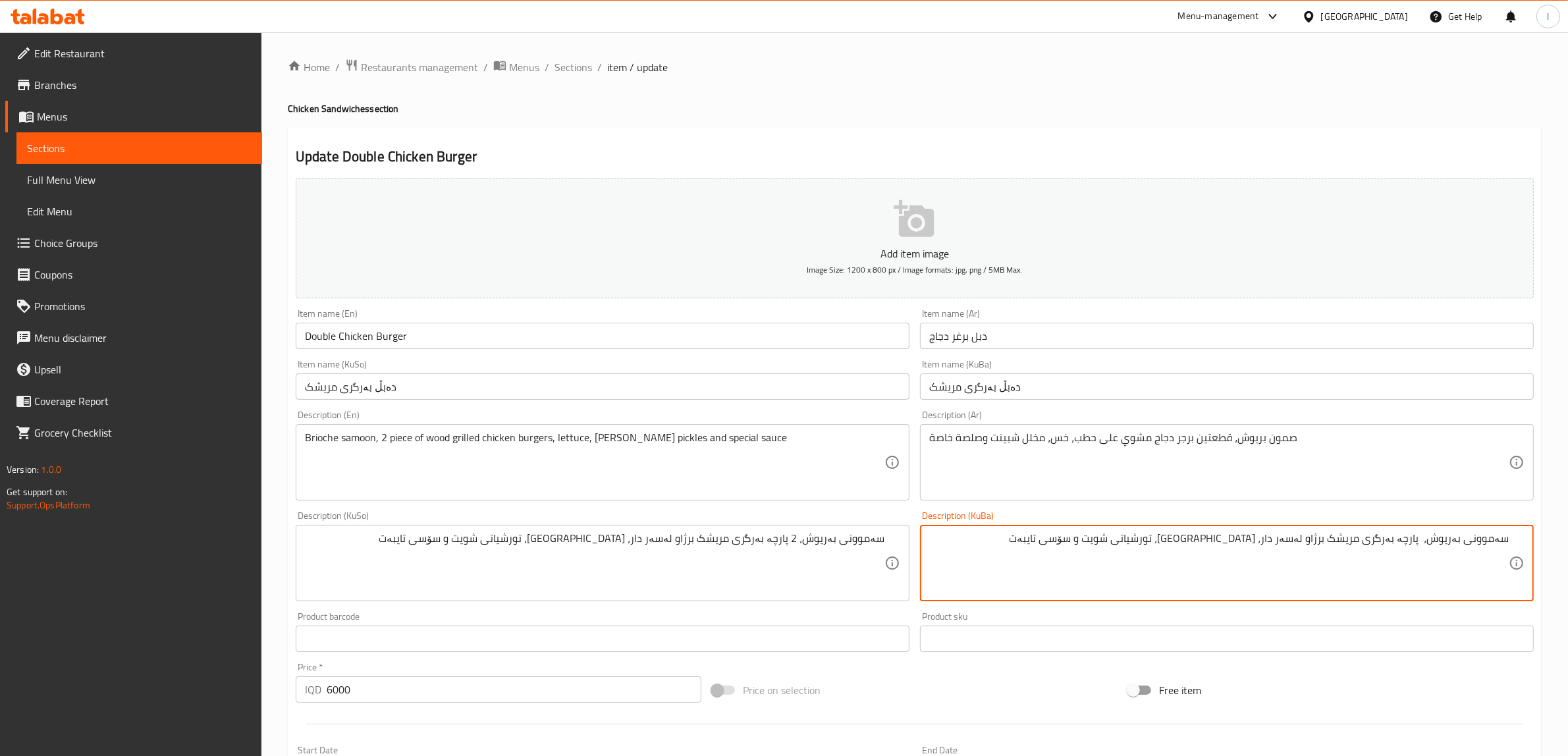
drag, startPoint x: 1080, startPoint y: 546, endPoint x: 1579, endPoint y: 544, distance: 499.0
paste textarea "2"
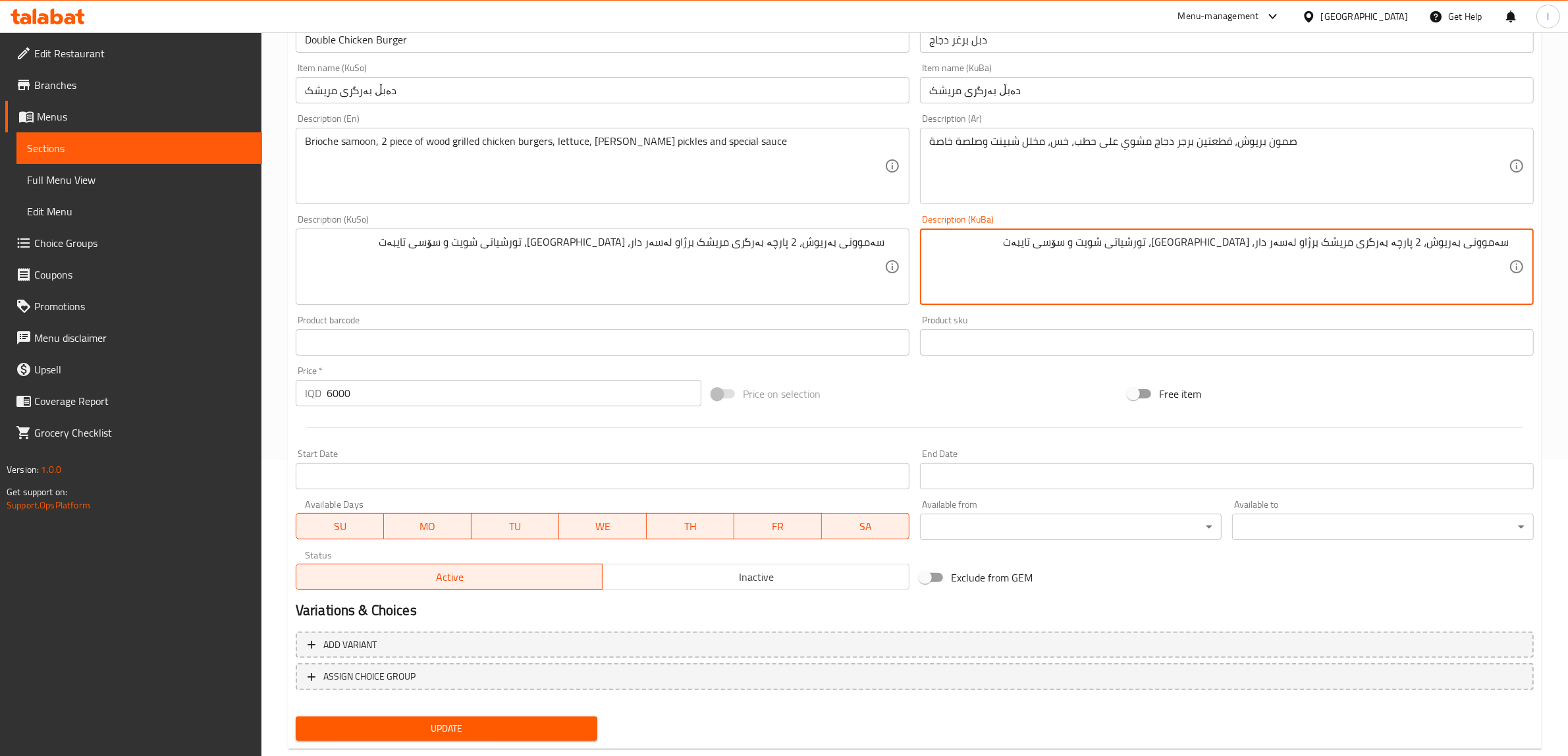
scroll to position [323, 0]
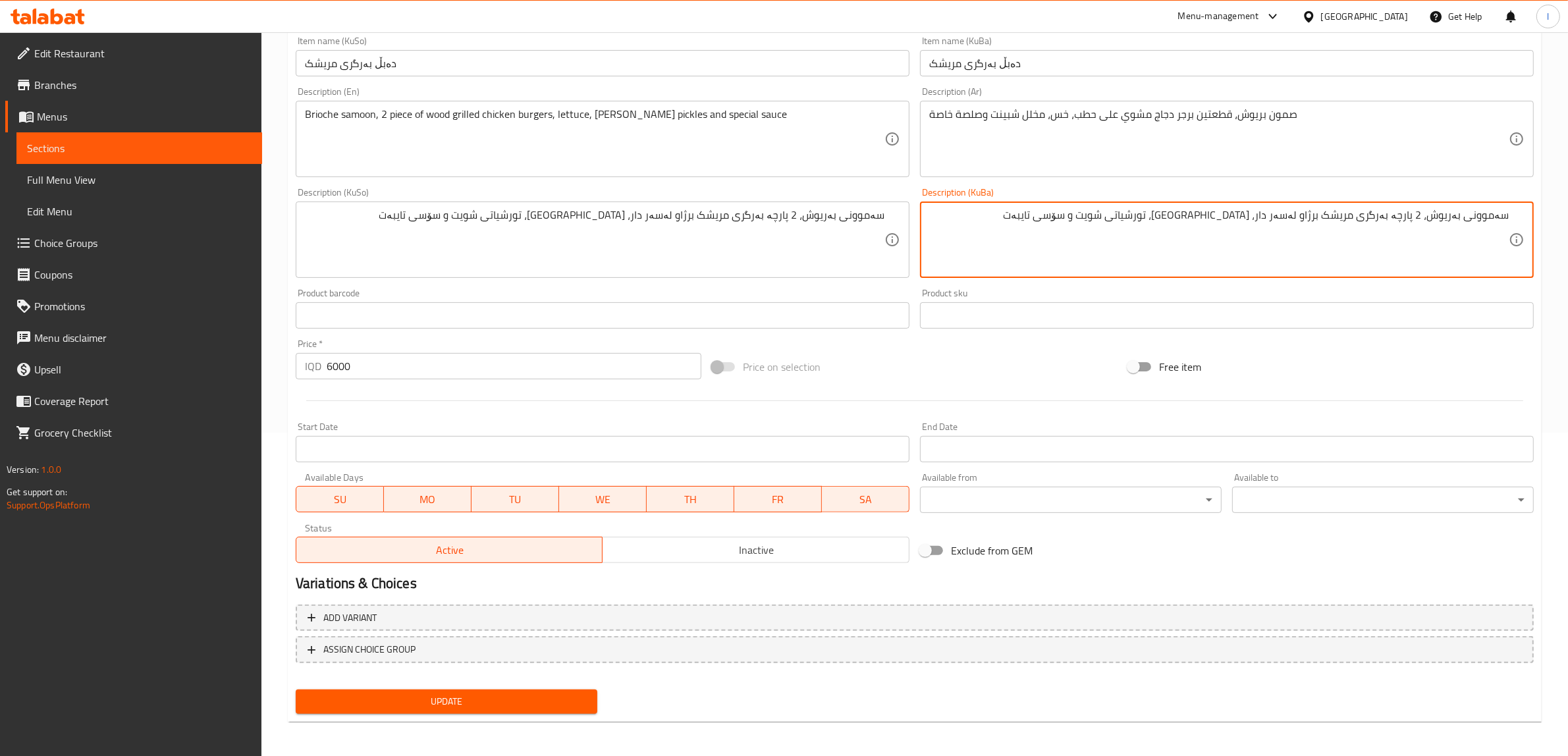
type textarea "سەموونی بەریوش، 2 پارچە بەرگری مریشک برژاو لەسەر دار، کاهوو، تورشیاتی شویت و سۆ…"
click at [510, 704] on span "Update" at bounding box center [446, 702] width 280 height 16
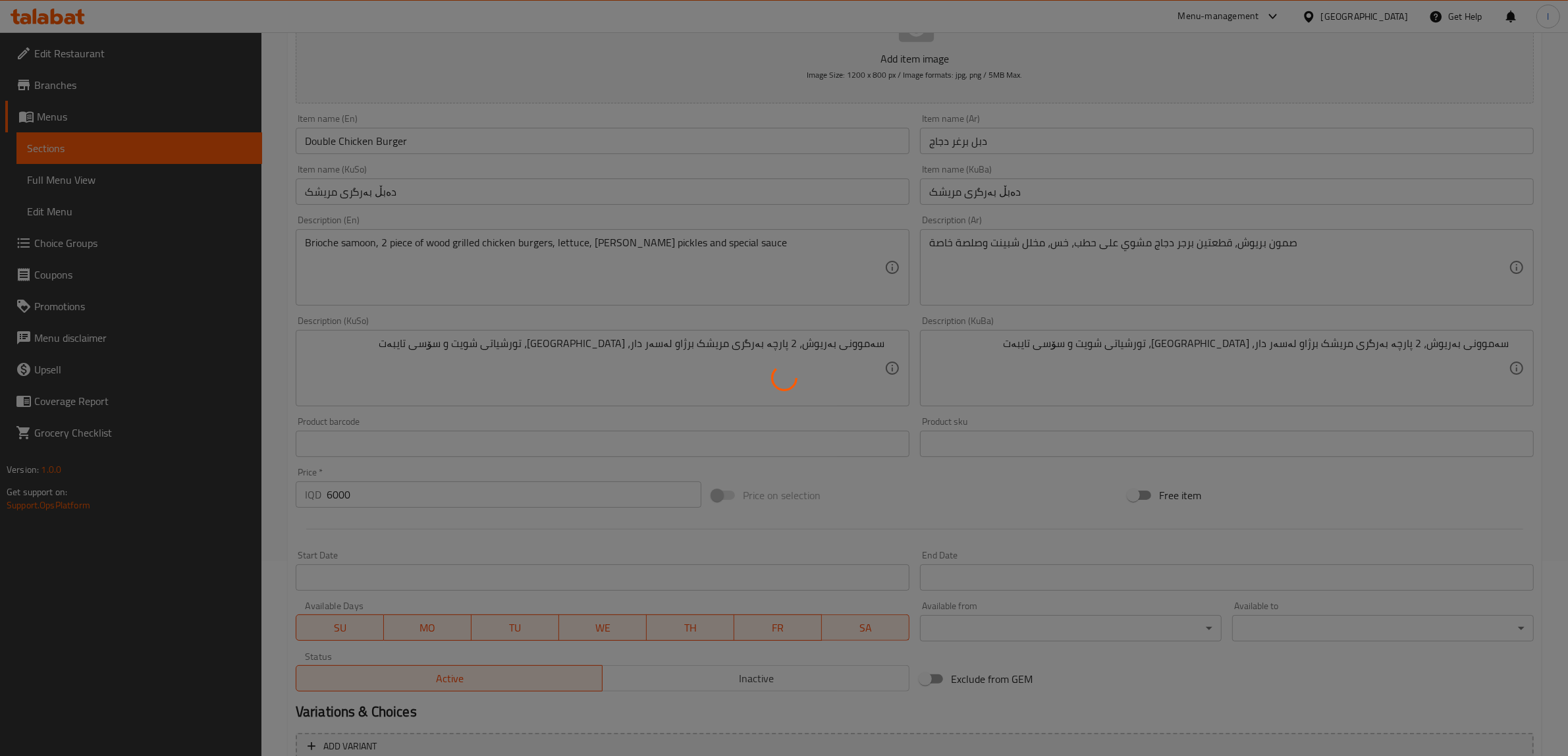
scroll to position [76, 0]
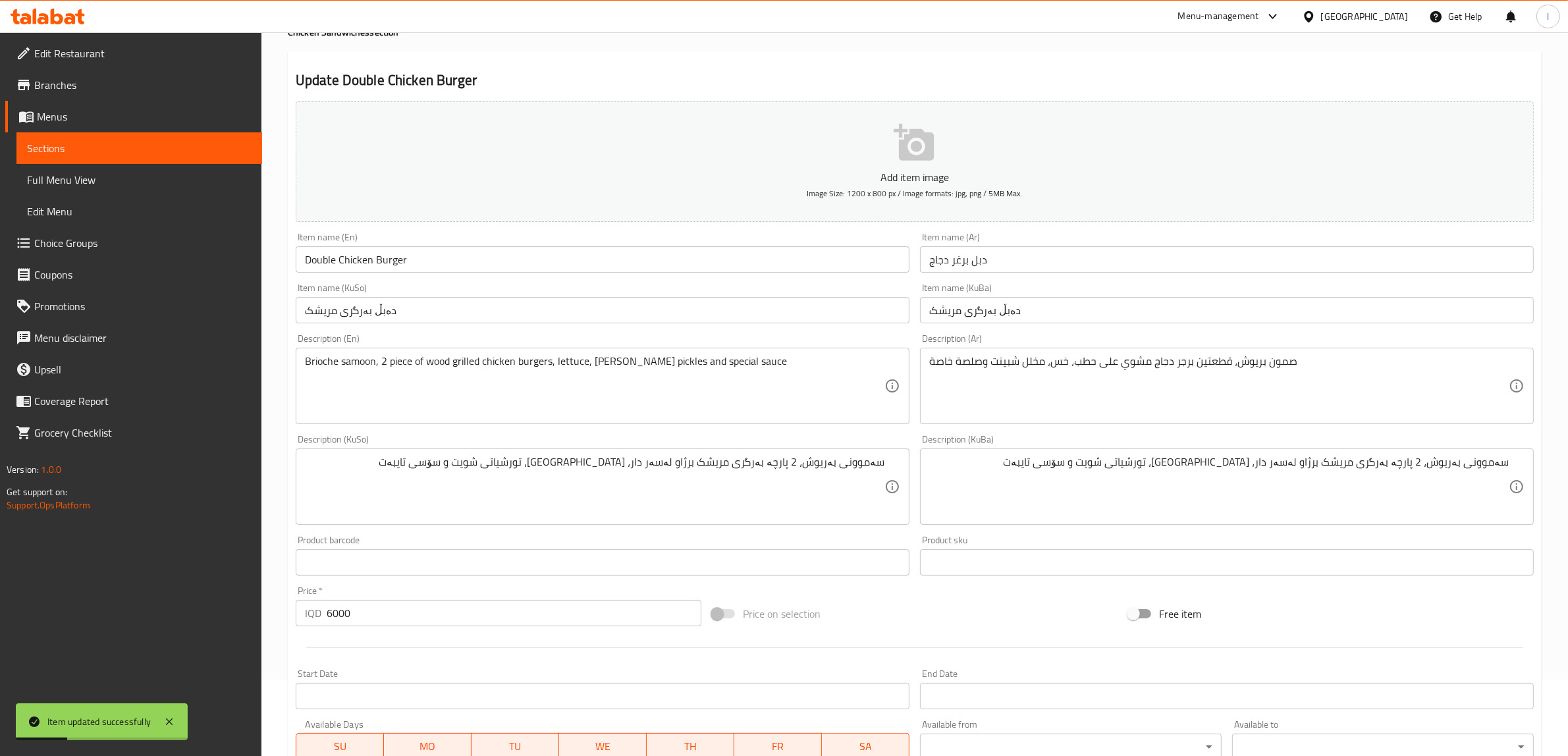
click at [139, 146] on span "Sections" at bounding box center [138, 148] width 225 height 16
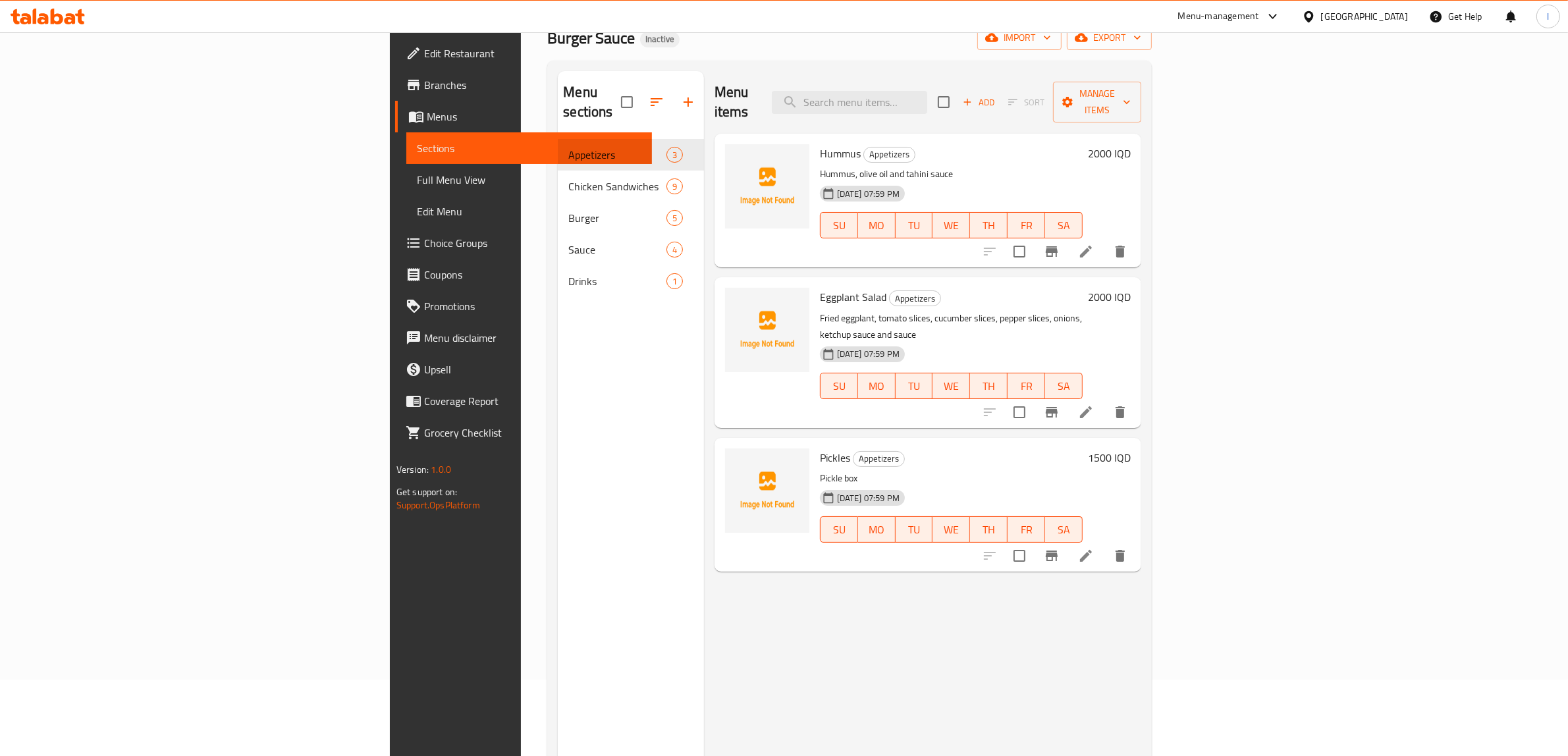
click at [981, 80] on div "Menu items Add Sort Manage items" at bounding box center [928, 103] width 427 height 62
click at [927, 91] on input "search" at bounding box center [850, 102] width 156 height 23
paste input "Crazy Meat Burger"
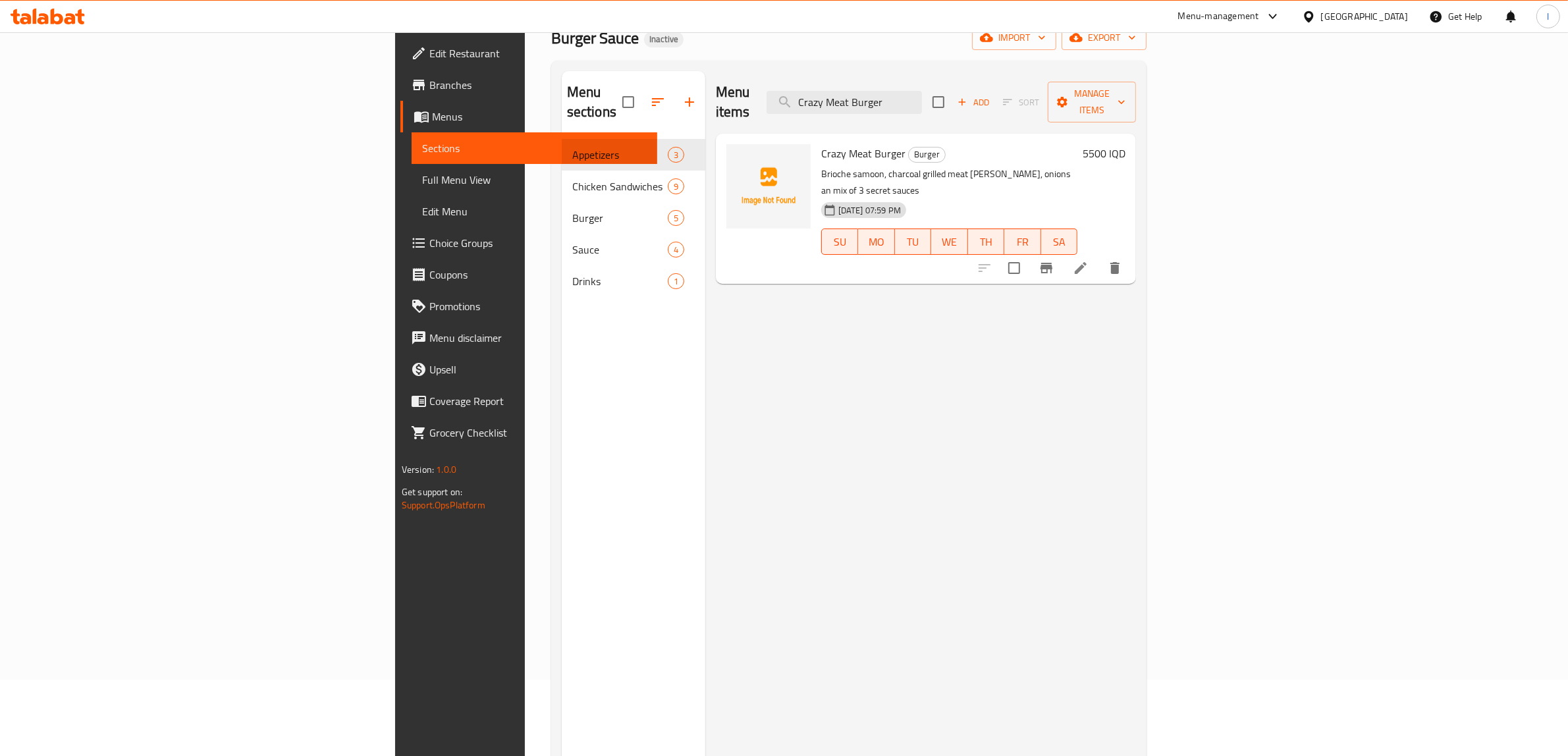
type input "Crazy Meat Burger"
click at [1089, 260] on icon at bounding box center [1080, 268] width 16 height 16
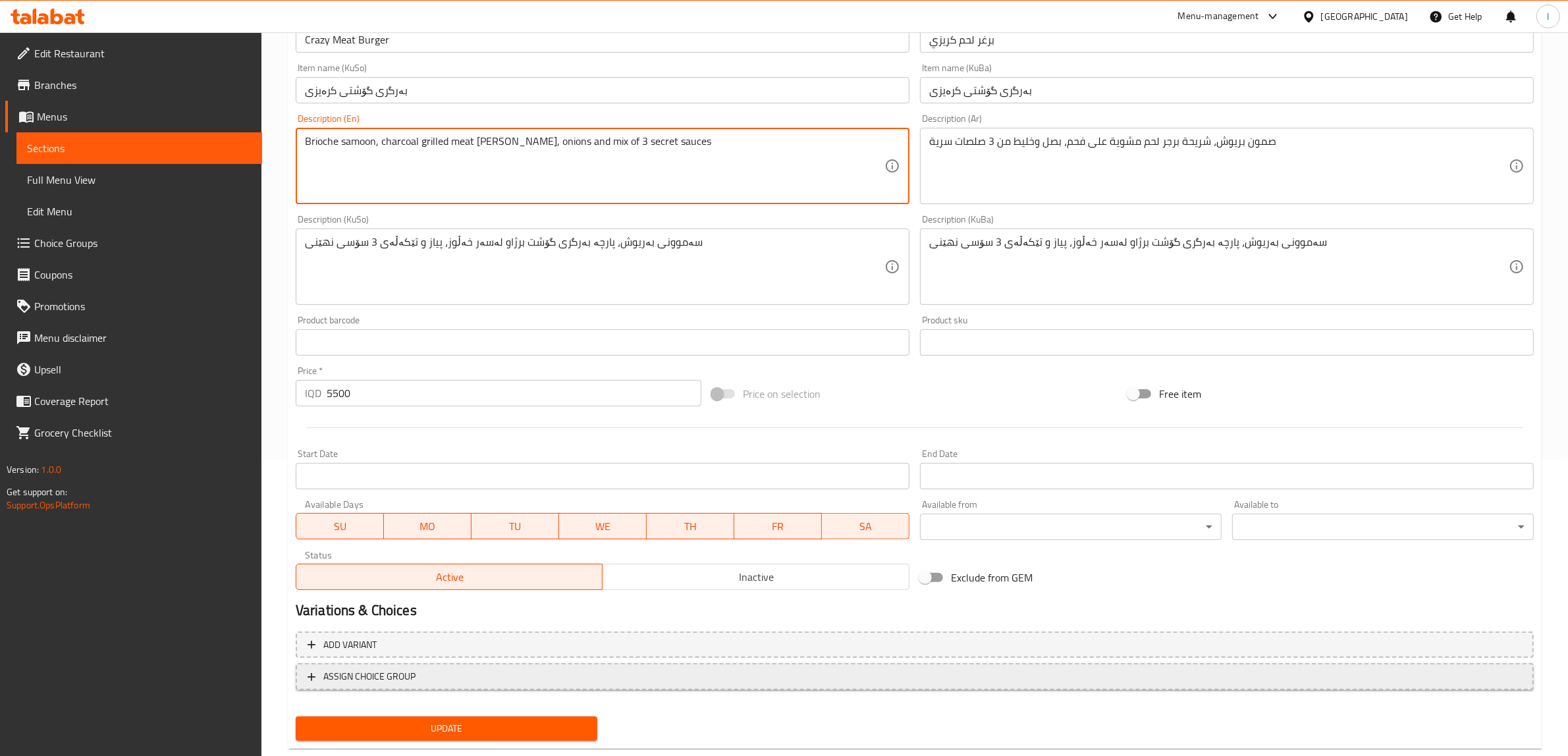
scroll to position [323, 0]
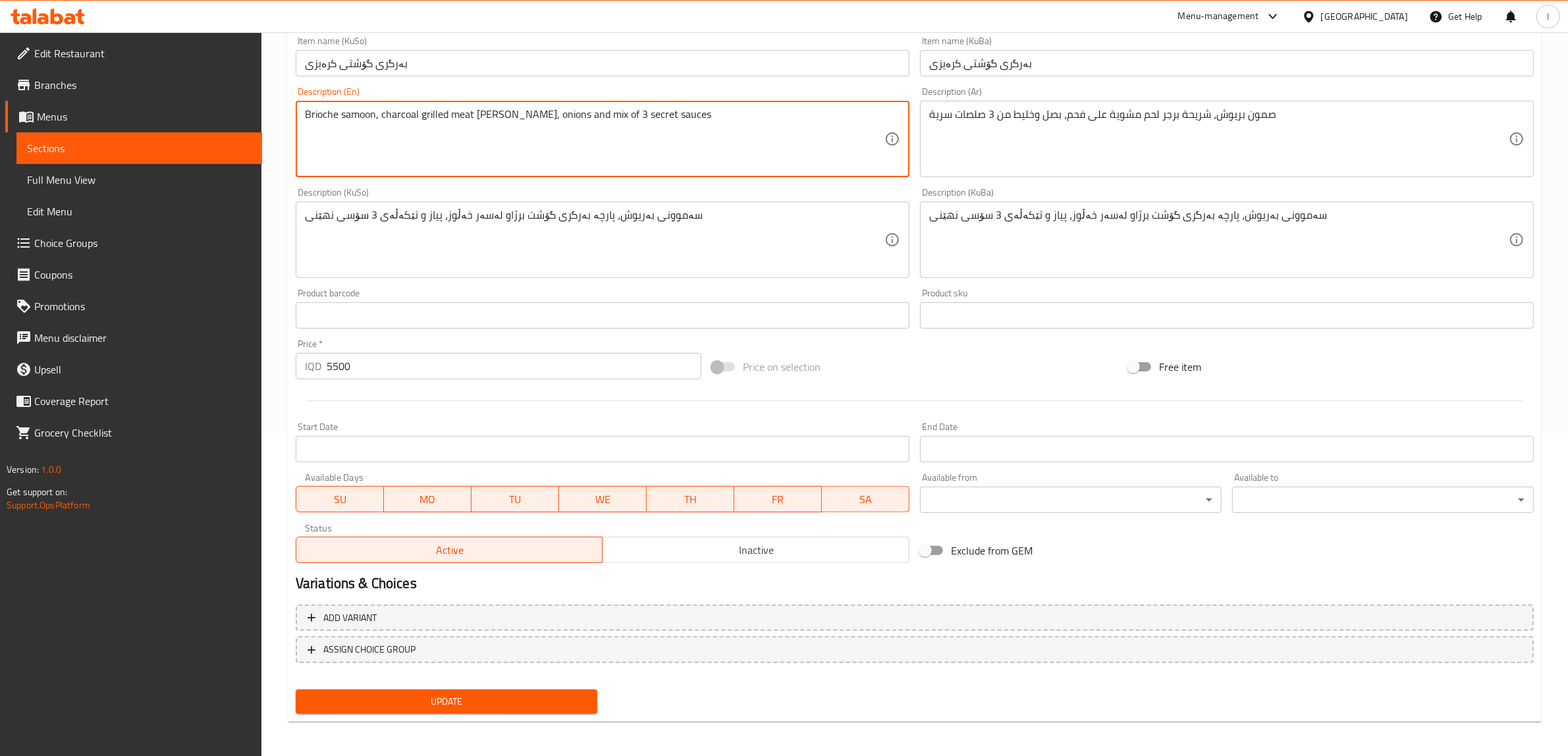
type textarea "Brioche samoon, charcoal grilled meat [PERSON_NAME], onions and mix of 3 secret…"
click at [579, 713] on div "Update" at bounding box center [446, 702] width 313 height 35
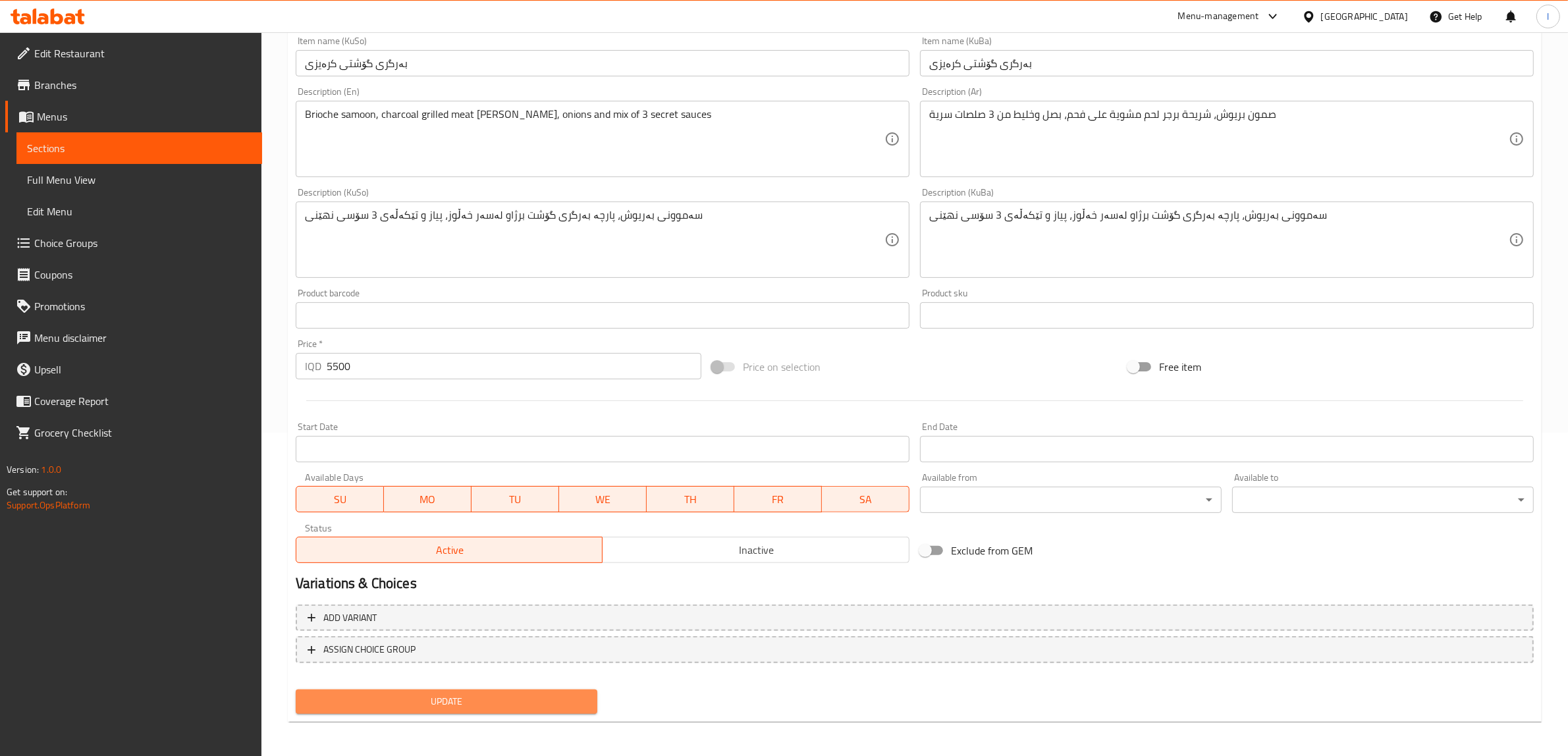
click at [521, 696] on span "Update" at bounding box center [446, 702] width 280 height 16
click at [62, 167] on link "Full Menu View" at bounding box center [139, 180] width 246 height 31
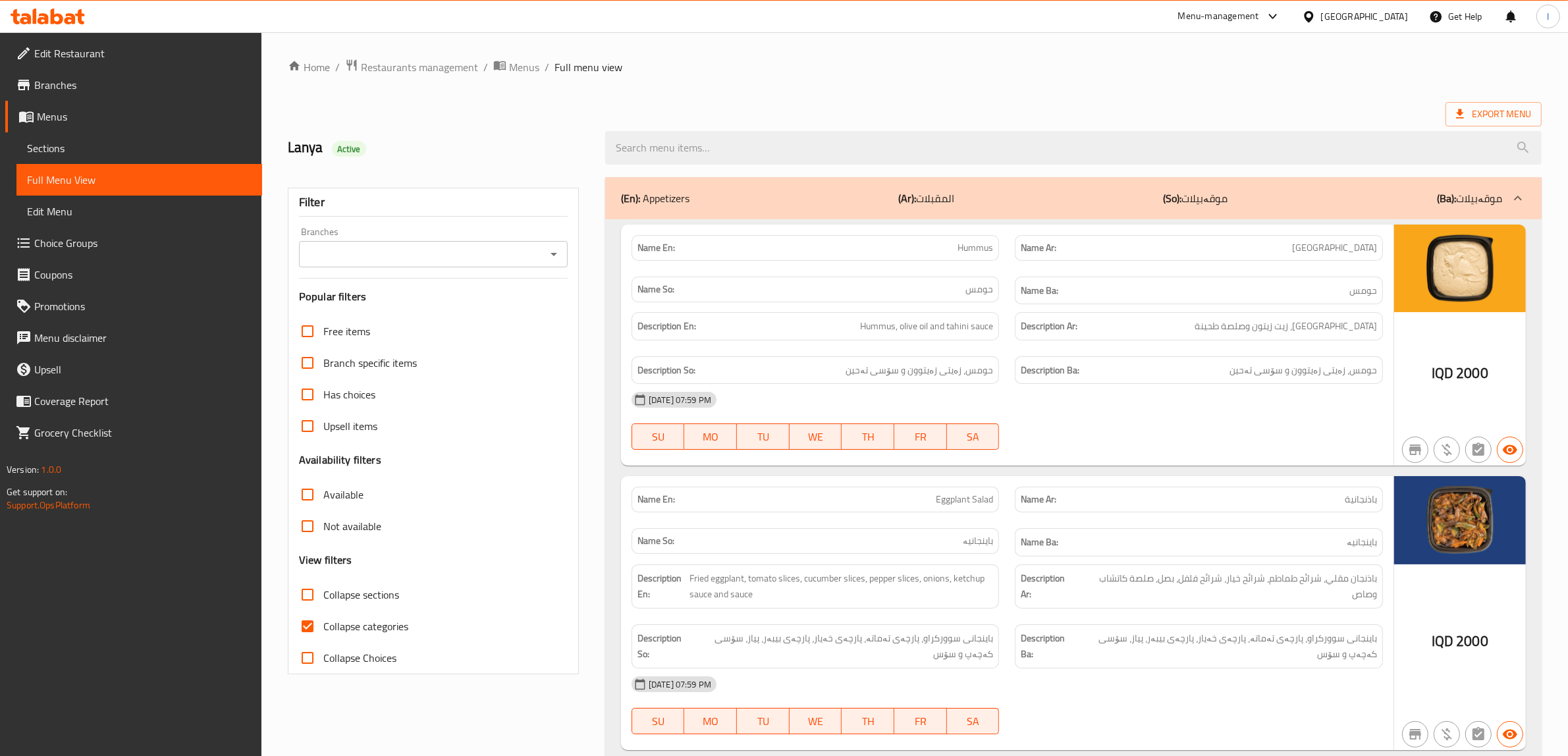
click at [60, 150] on span "Sections" at bounding box center [138, 148] width 225 height 16
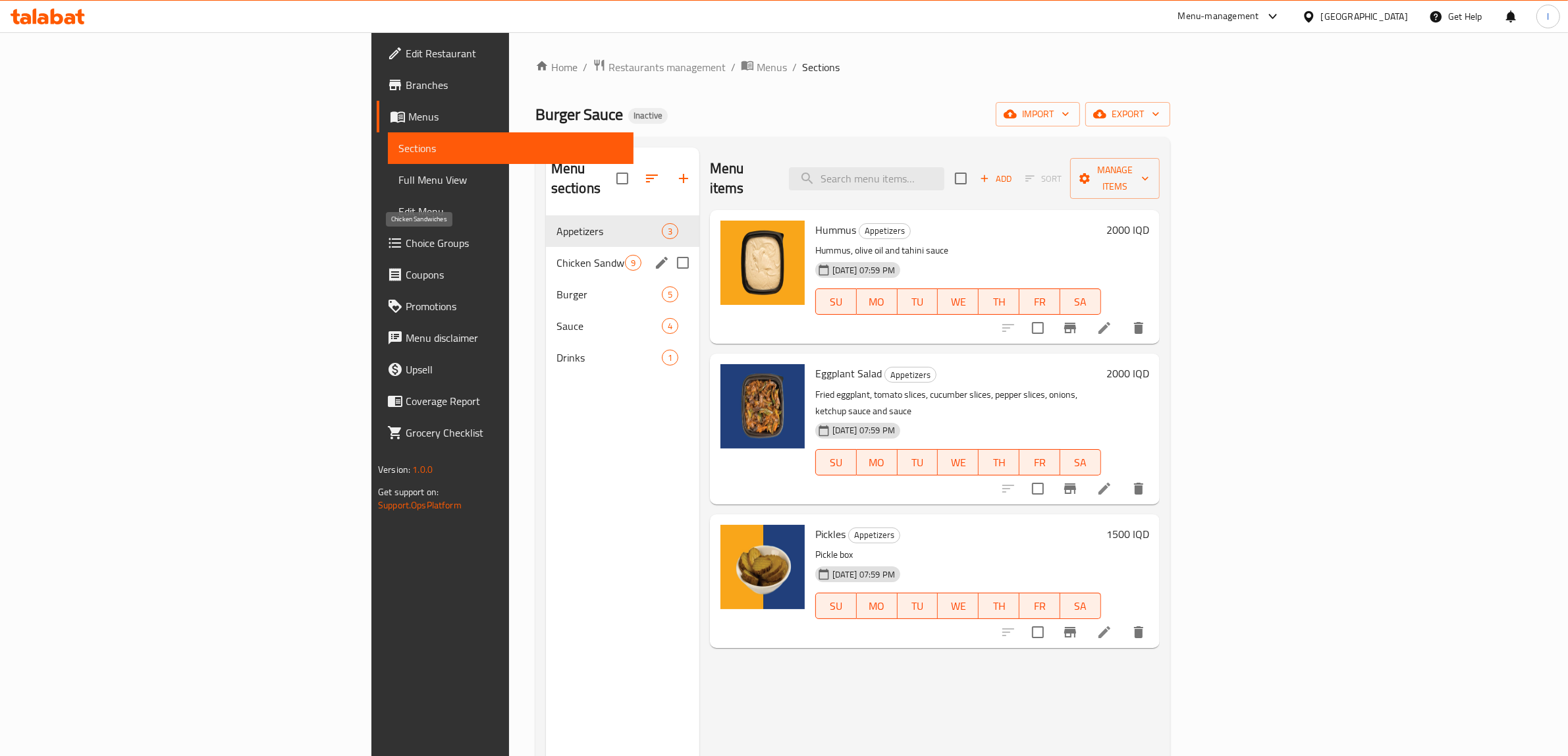
click at [546, 247] on div "Chicken Sandwiches 9" at bounding box center [622, 262] width 153 height 31
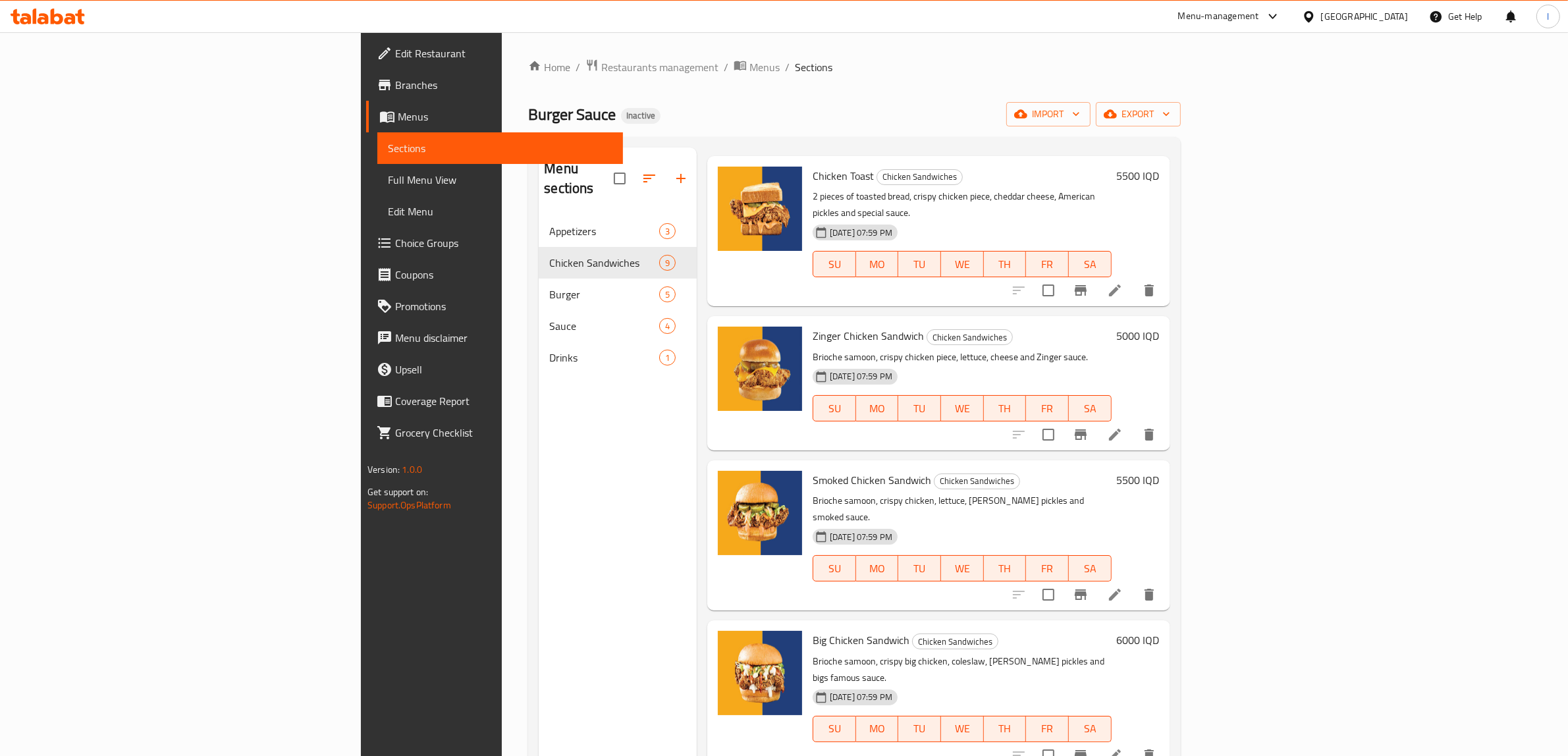
scroll to position [82, 0]
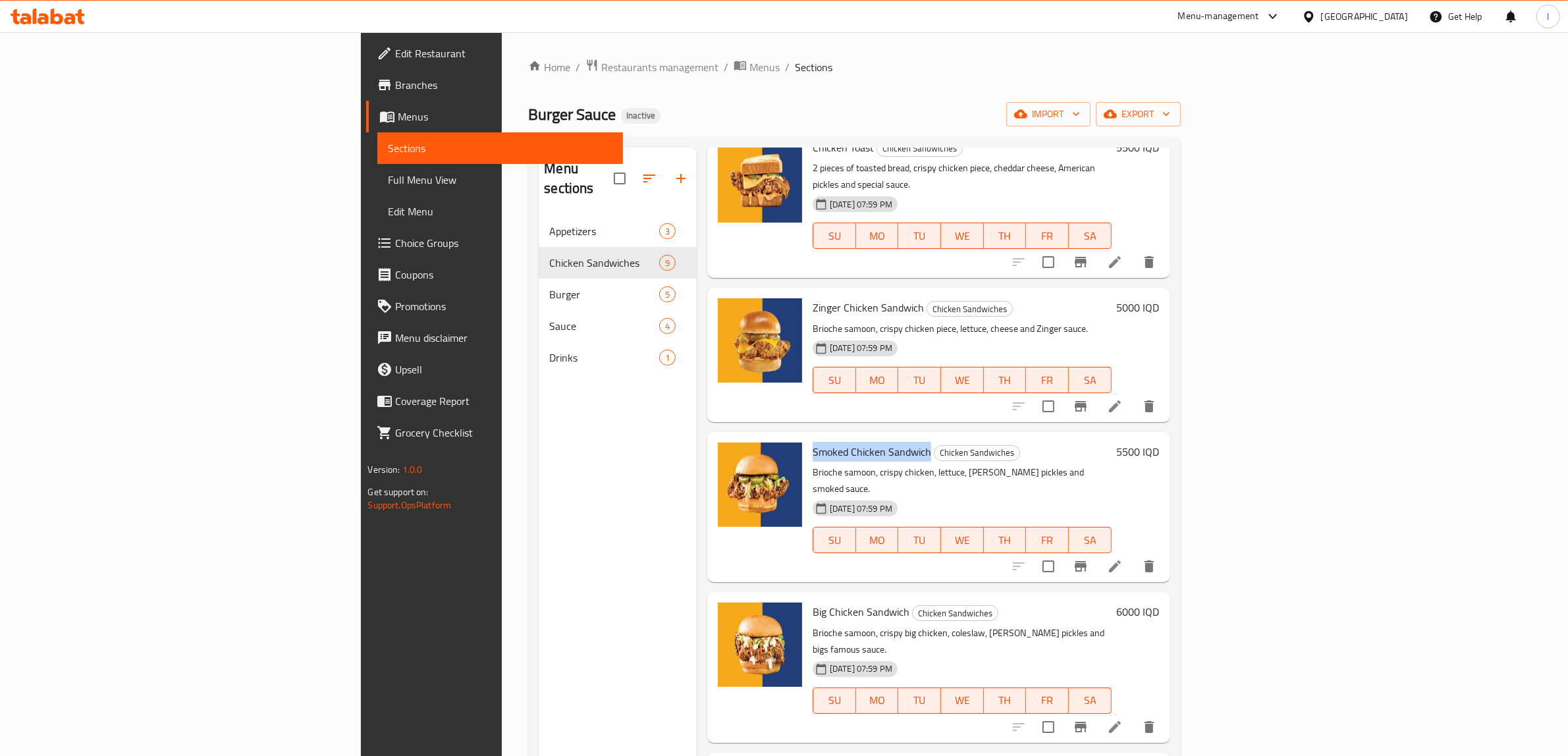
drag, startPoint x: 721, startPoint y: 409, endPoint x: 837, endPoint y: 419, distance: 116.4
click at [837, 437] on div "Smoked Chicken Sandwich Chicken Sandwiches Brioche samoon, crispy chicken, lett…" at bounding box center [962, 507] width 310 height 139
copy span "Smoked Chicken Sandwich"
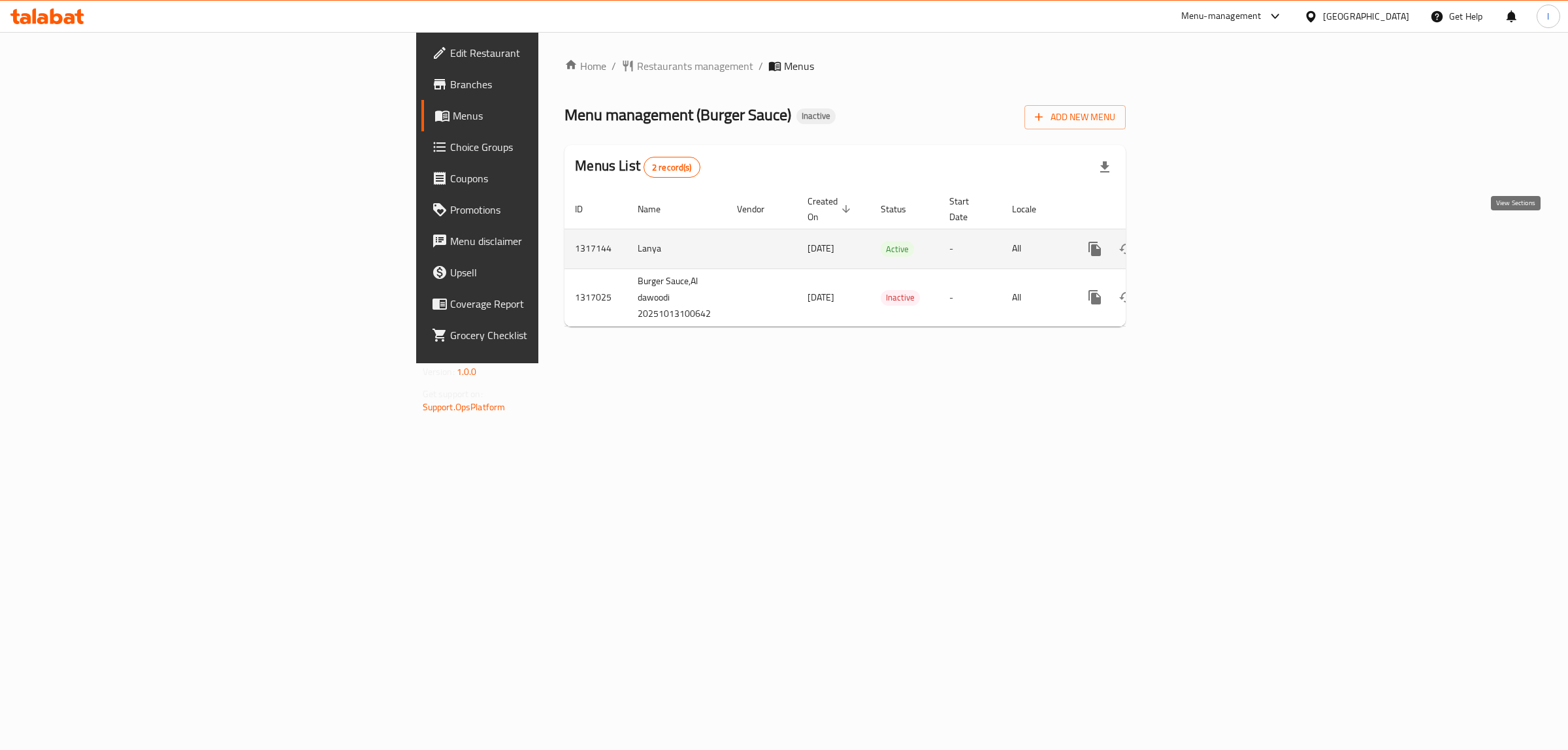
click at [1197, 241] on icon "enhanced table" at bounding box center [1188, 248] width 15 height 15
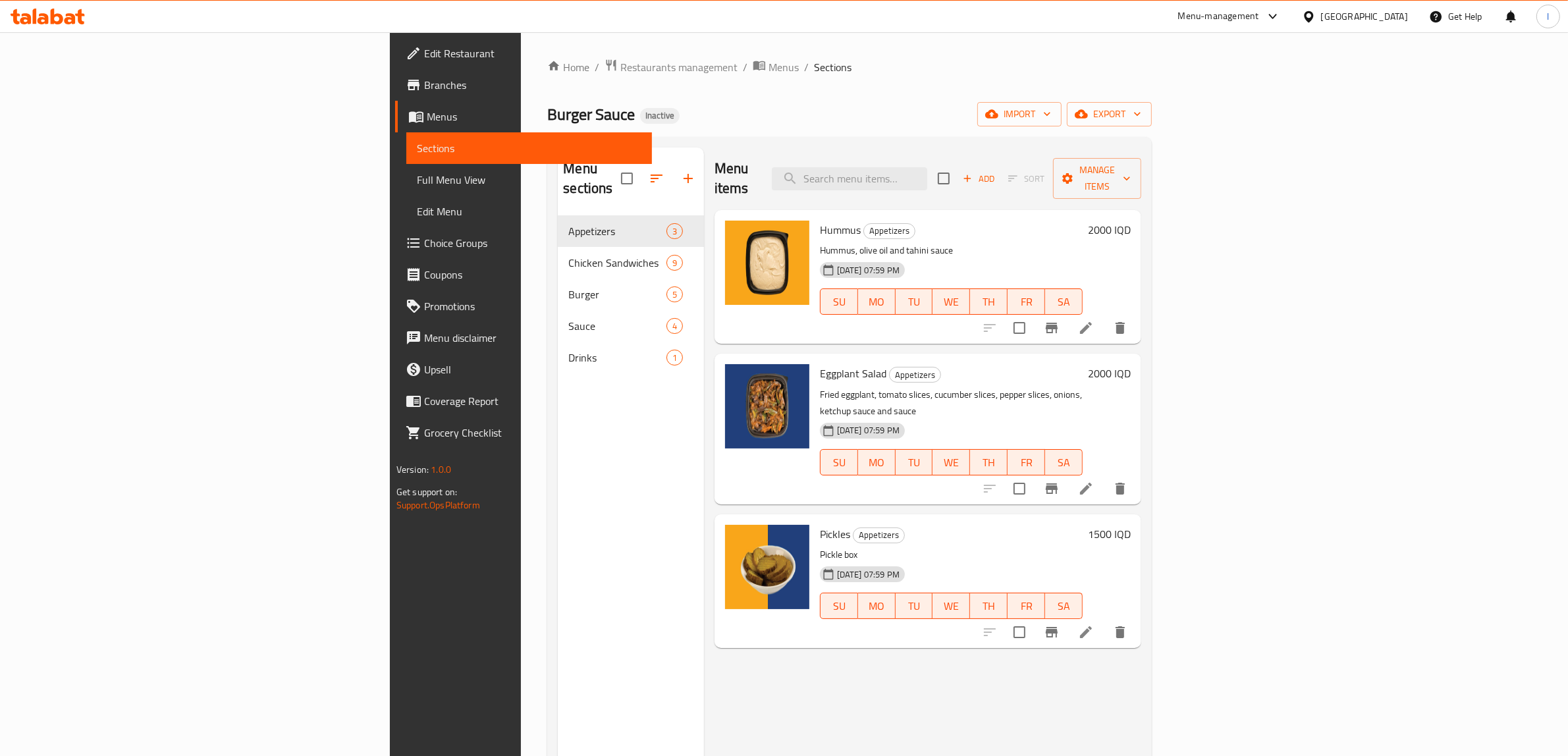
click at [417, 184] on span "Full Menu View" at bounding box center [529, 180] width 225 height 16
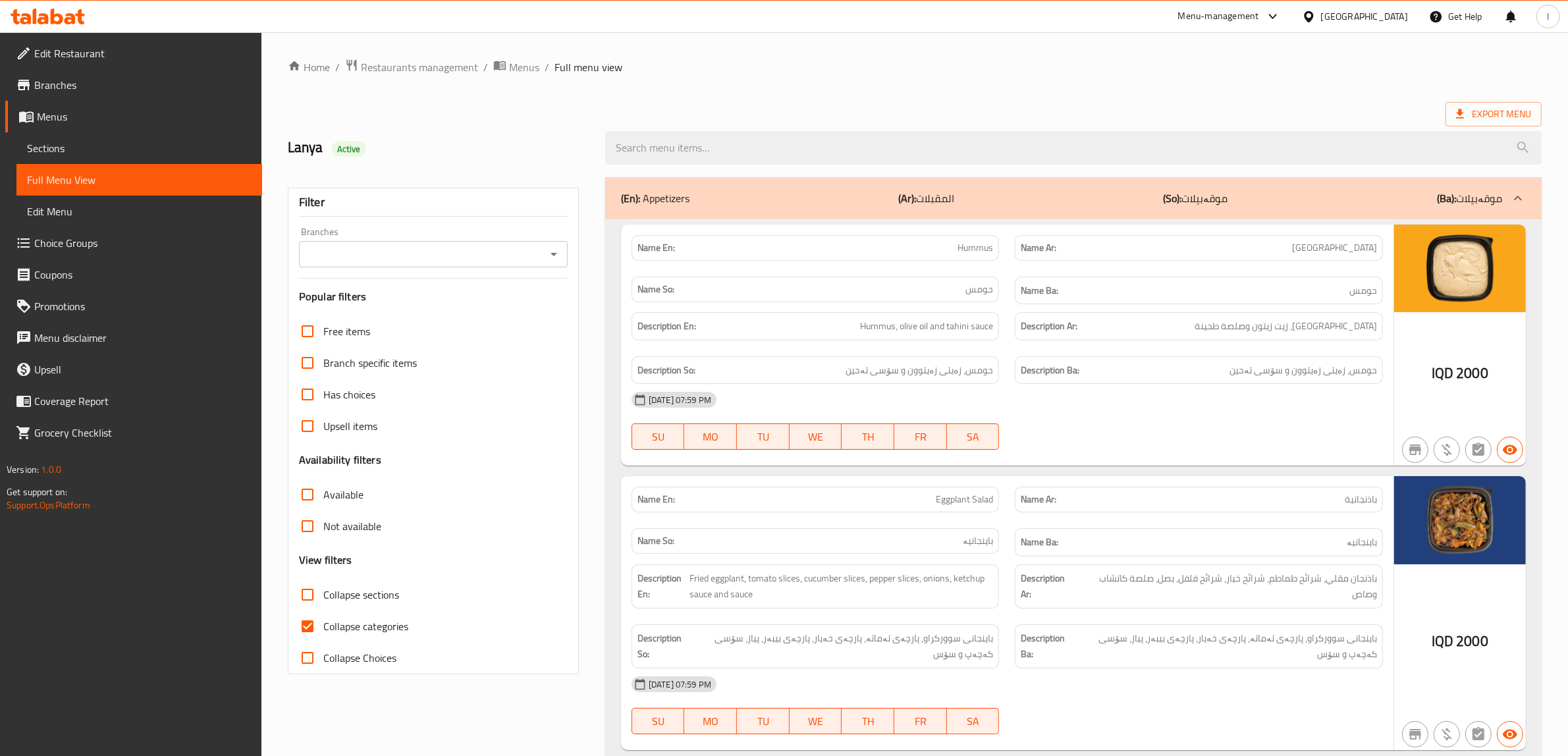
click at [544, 250] on button "Open" at bounding box center [554, 254] width 18 height 18
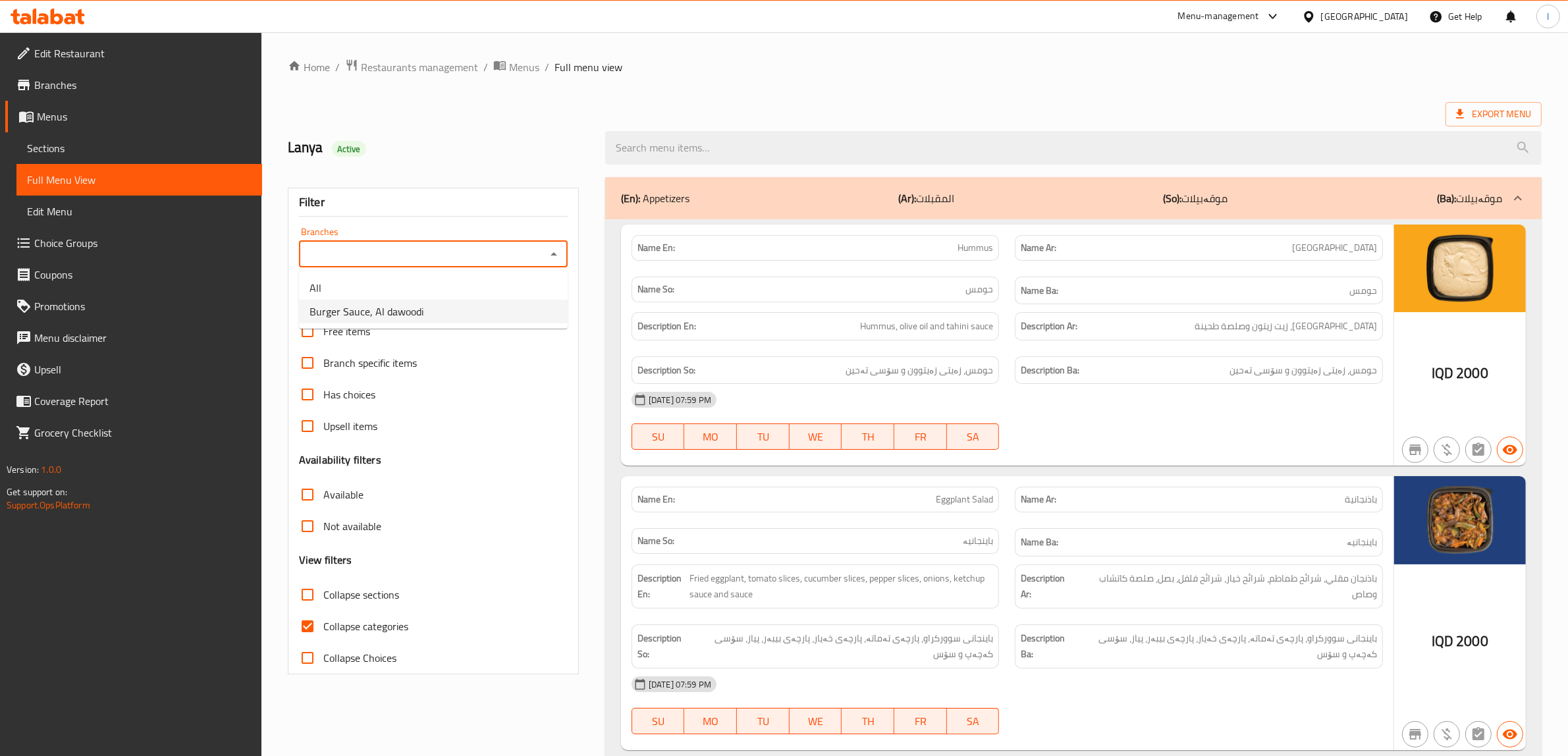
click at [460, 313] on li "Burger Sauce, Al dawoodi" at bounding box center [433, 312] width 269 height 24
type input "Burger Sauce, Al dawoodi"
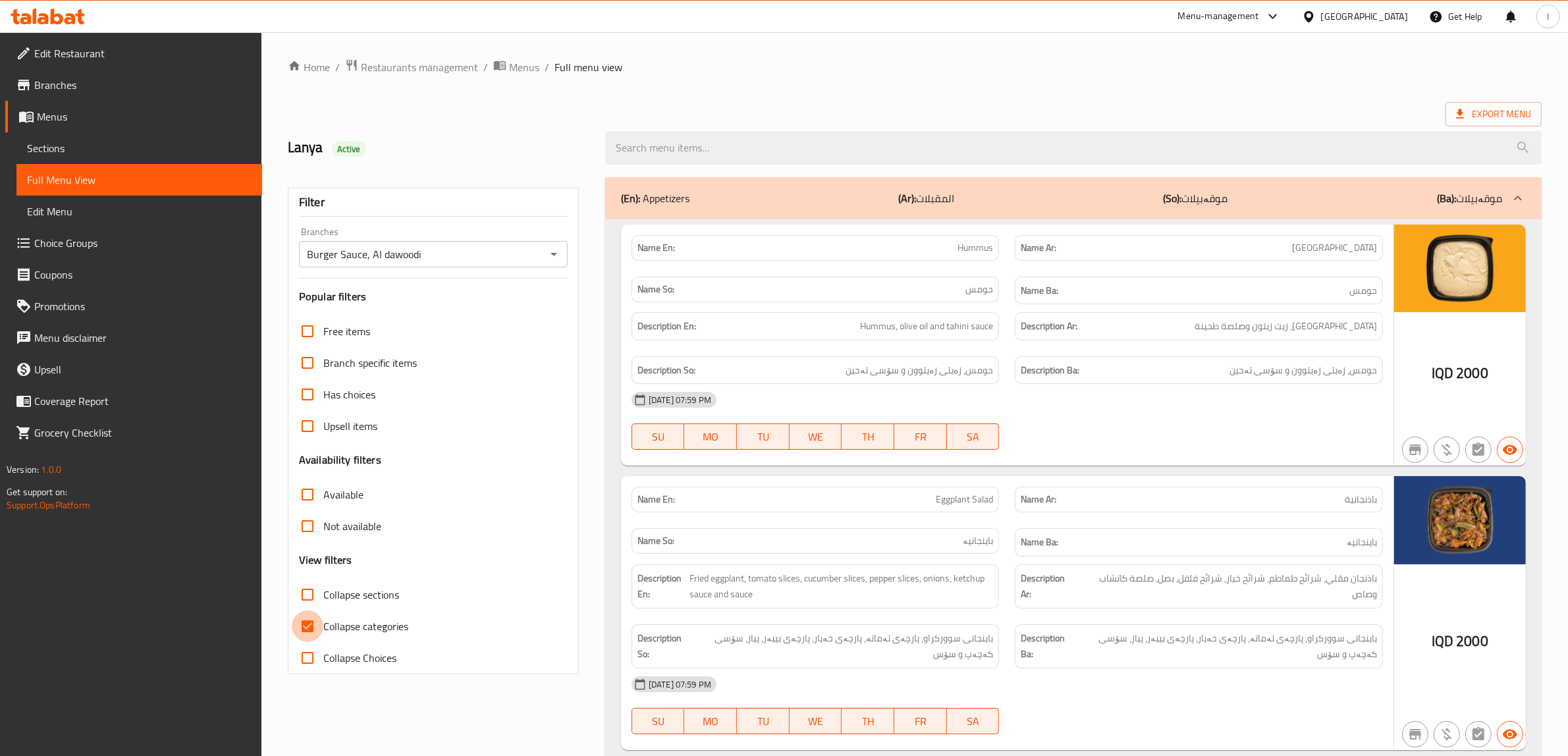
click at [315, 624] on input "Collapse categories" at bounding box center [307, 626] width 31 height 31
checkbox input "false"
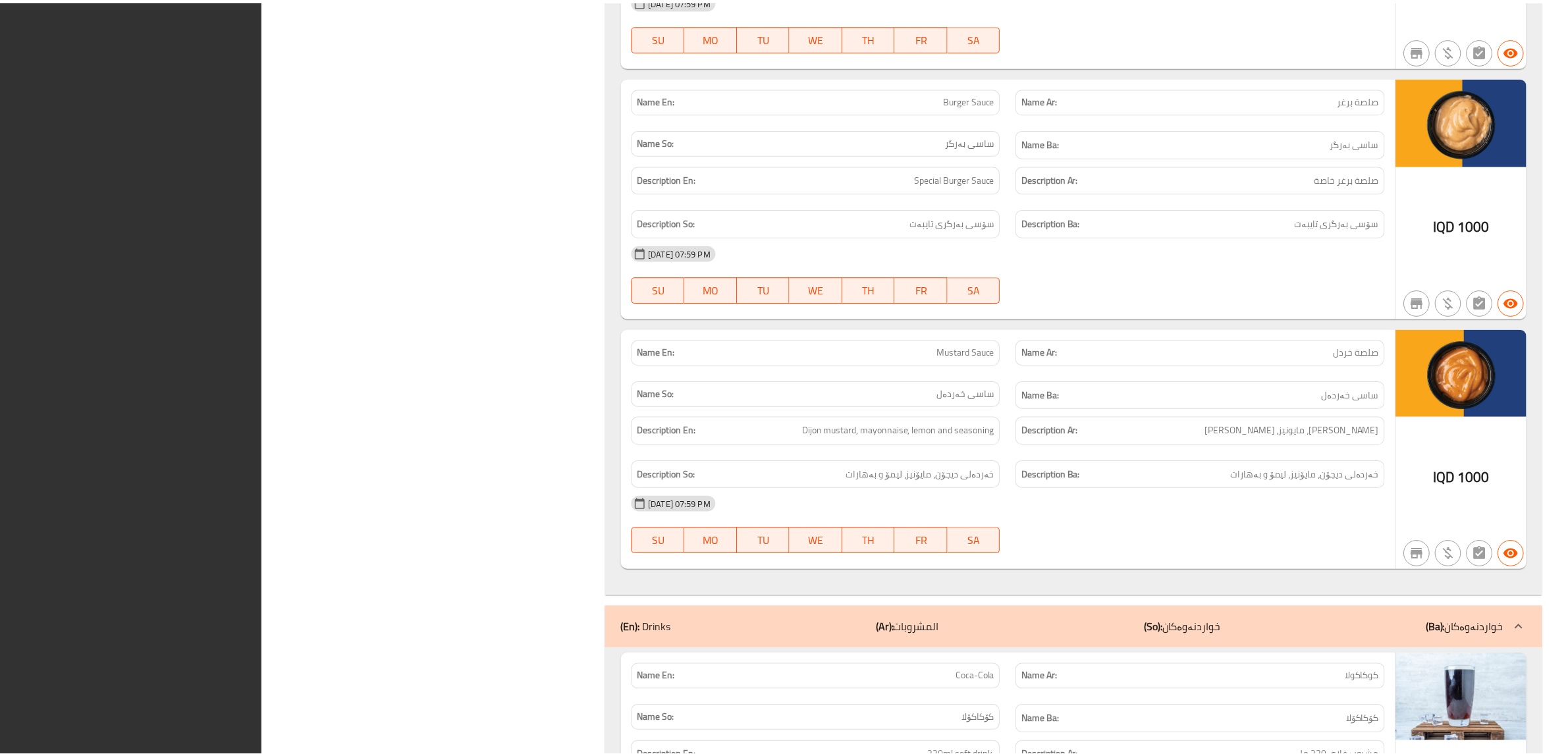
scroll to position [5727, 0]
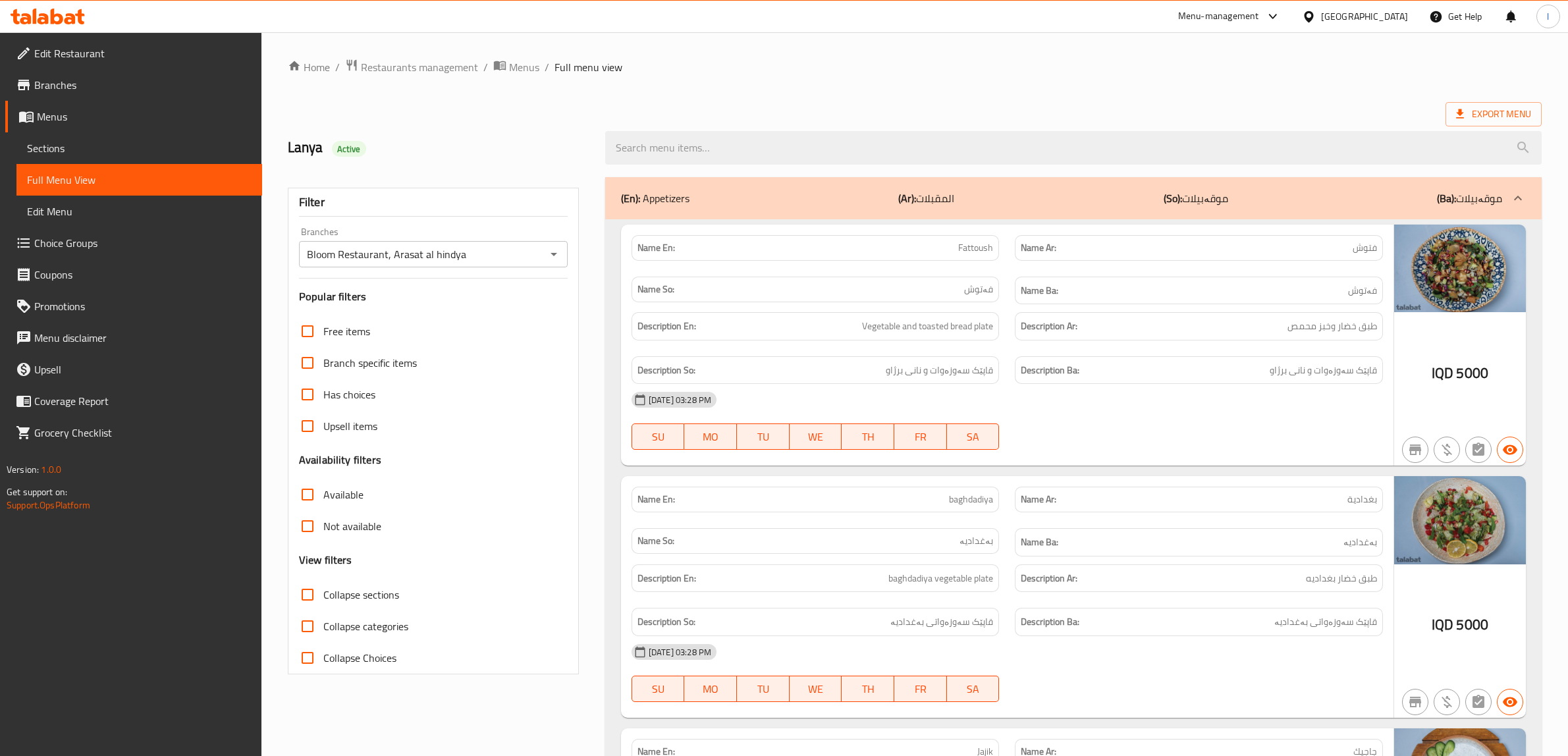
scroll to position [5734, 0]
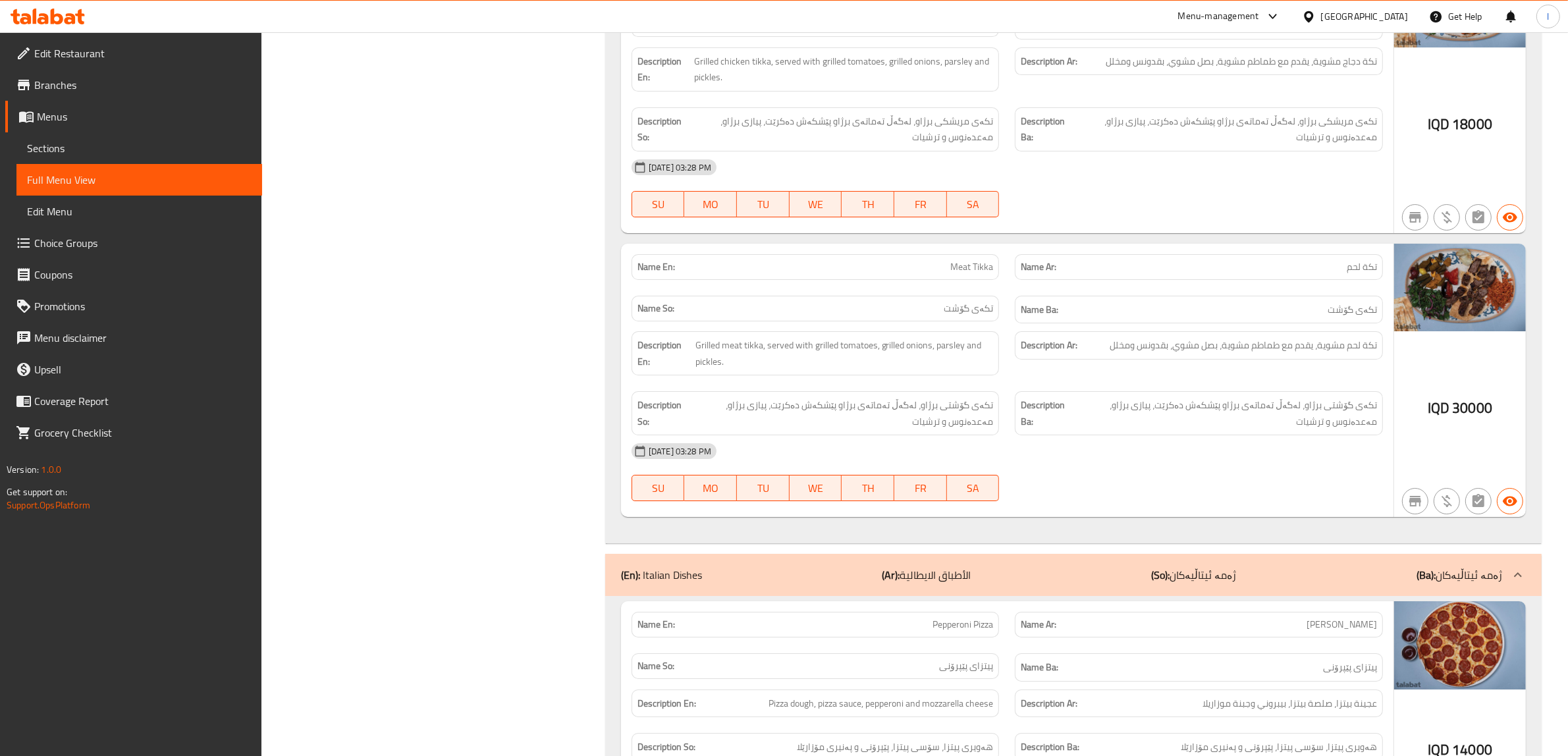
click at [60, 20] on icon at bounding box center [57, 16] width 13 height 16
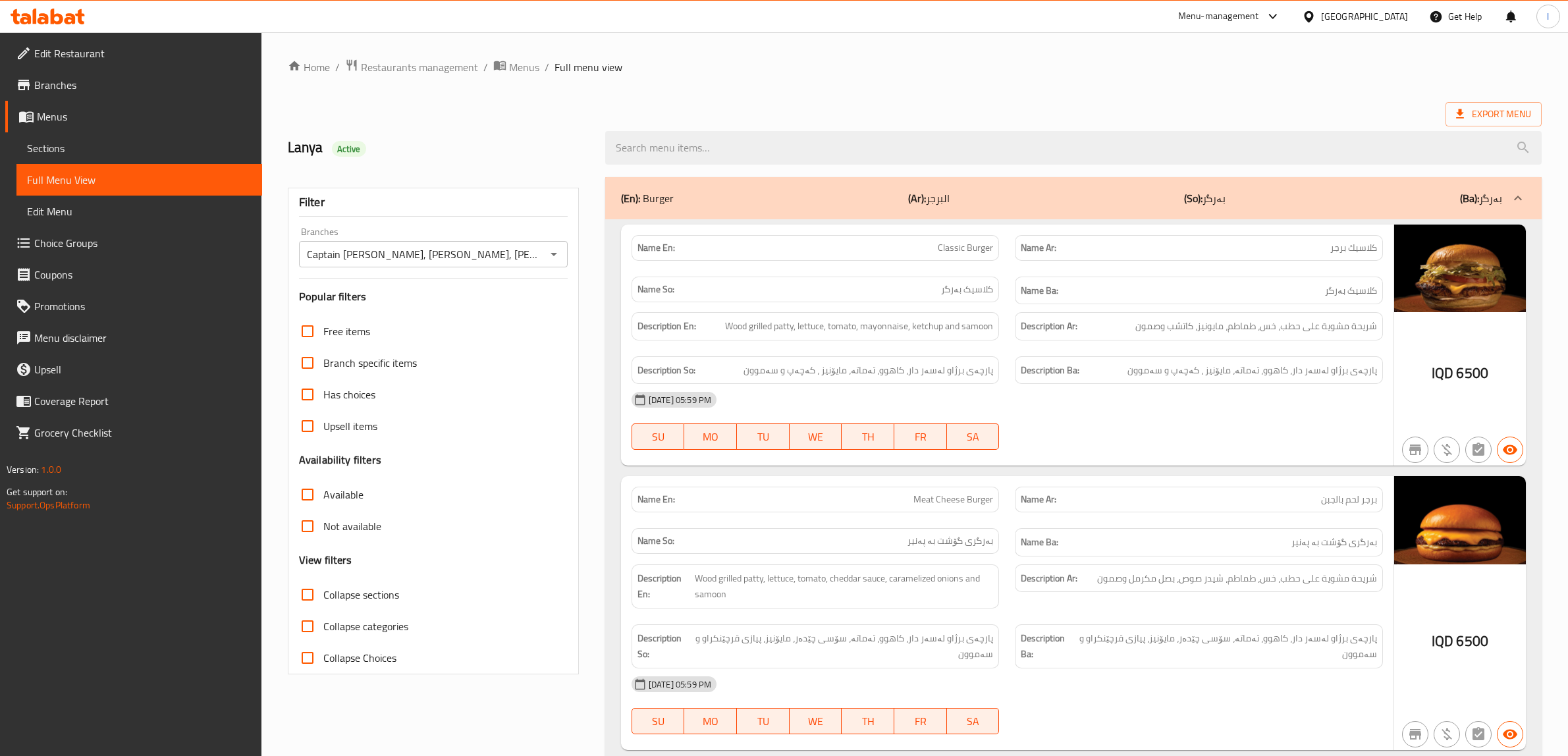
scroll to position [2773, 0]
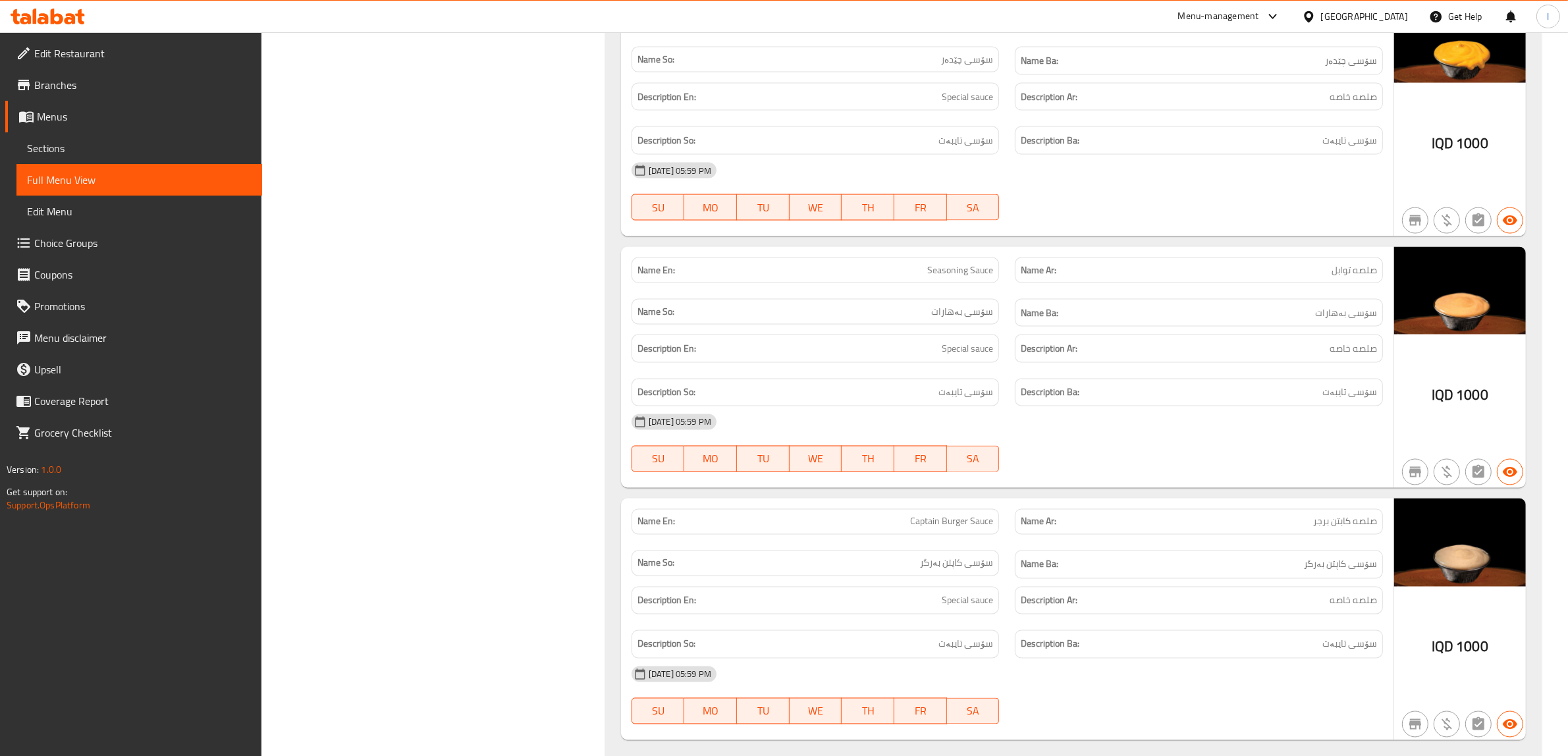
click at [31, 17] on icon at bounding box center [47, 16] width 74 height 16
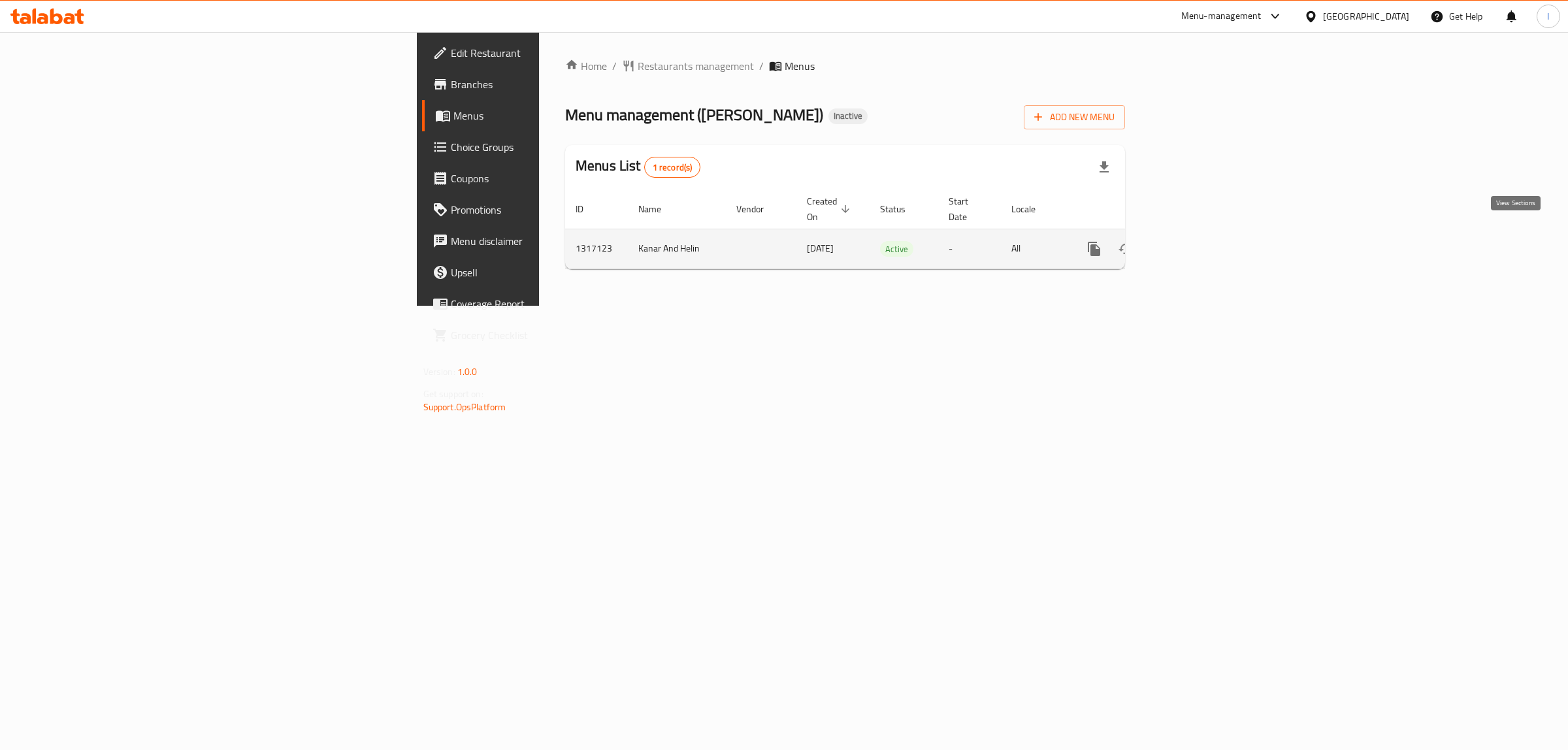
click at [1203, 237] on link "enhanced table" at bounding box center [1188, 249] width 31 height 31
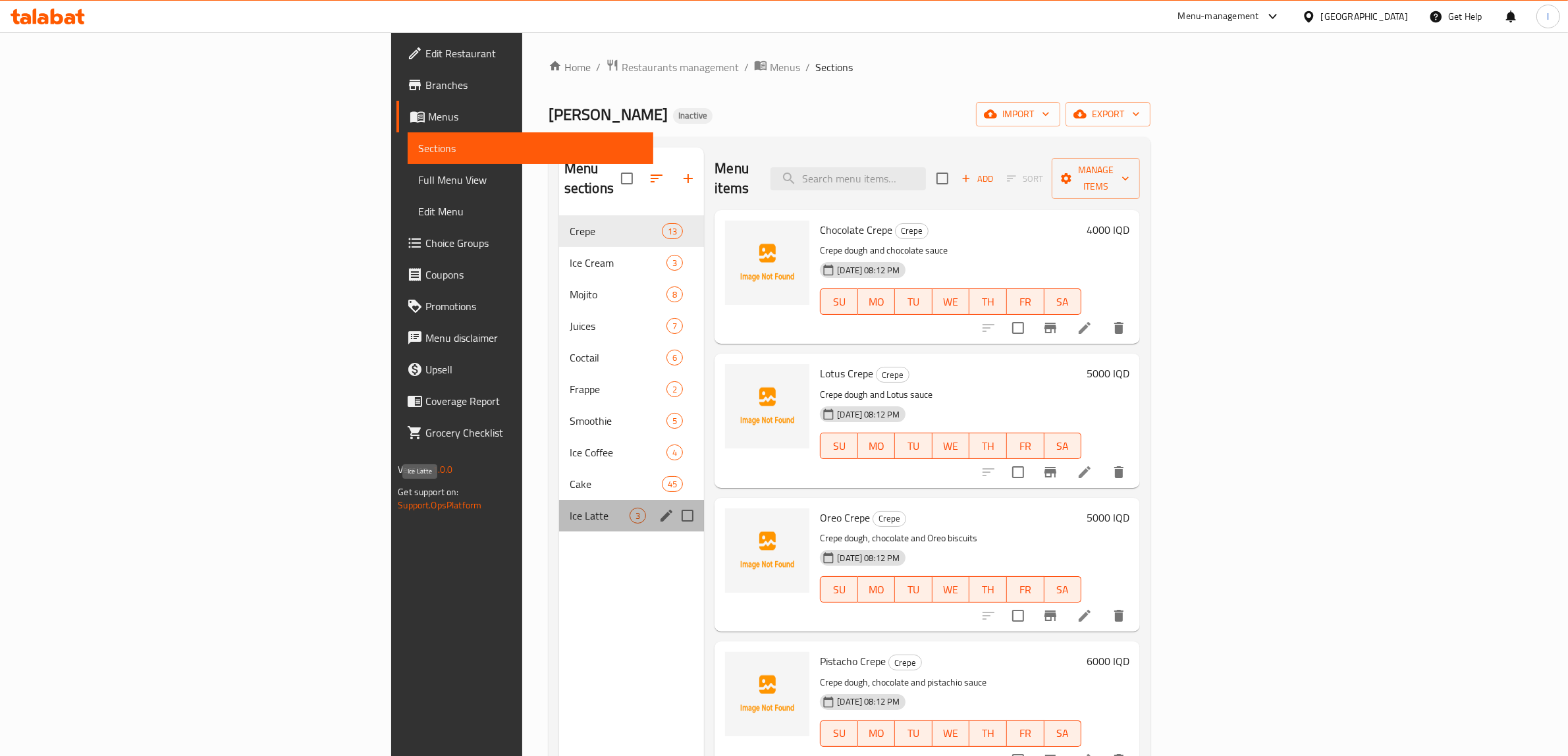
click at [570, 508] on span "Ice Latte" at bounding box center [599, 515] width 60 height 16
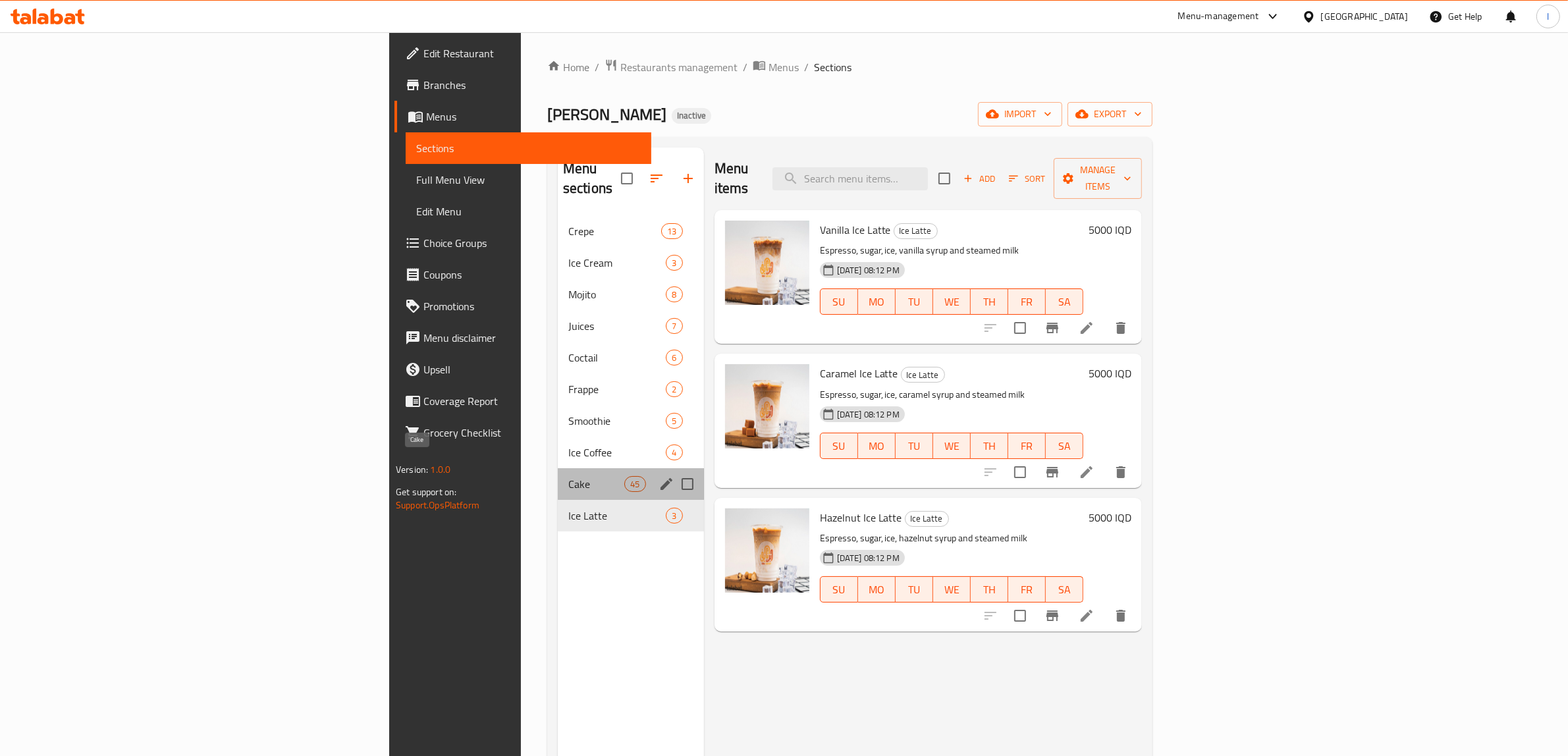
click at [568, 477] on span "Cake" at bounding box center [596, 484] width 56 height 16
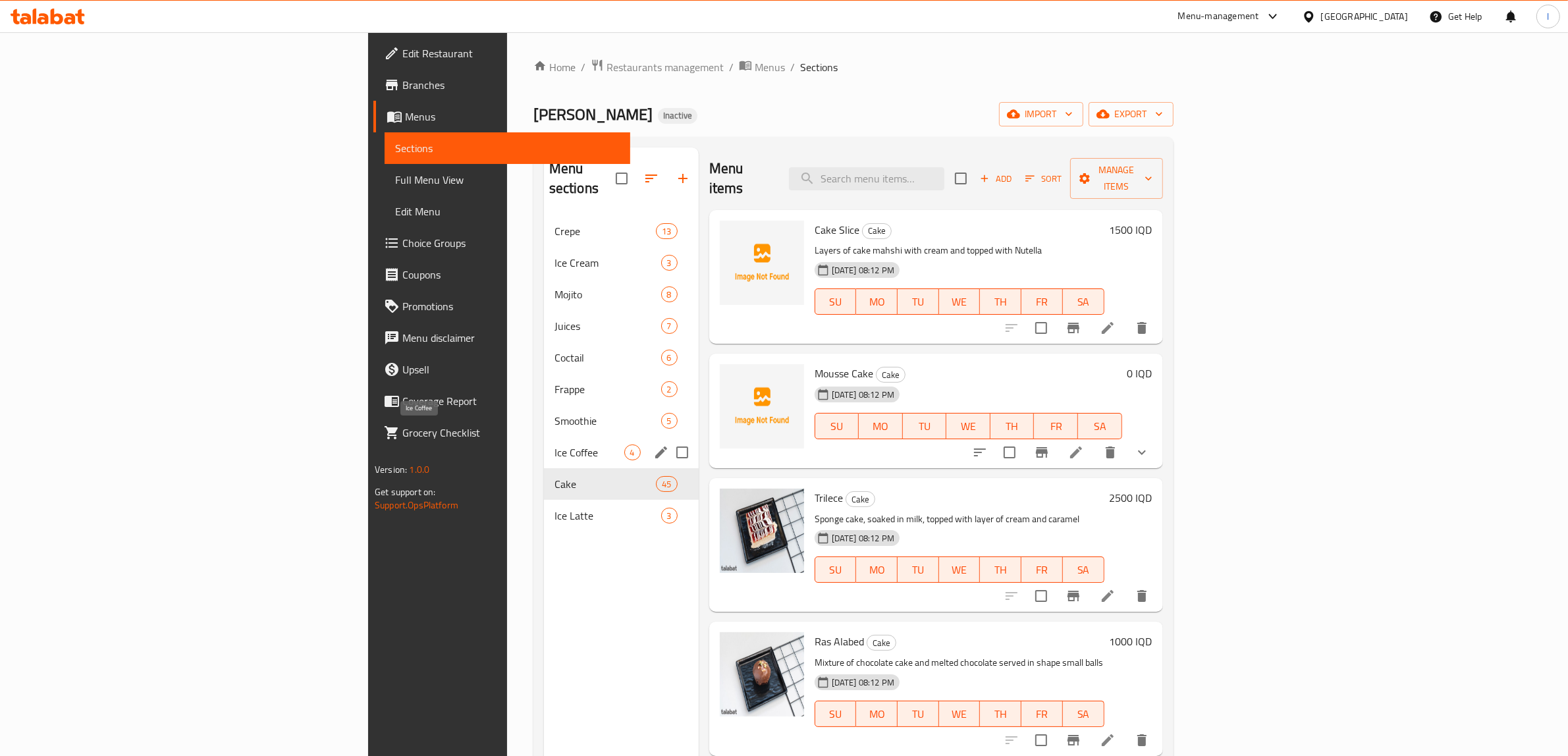
click at [554, 444] on span "Ice Coffee" at bounding box center [589, 452] width 70 height 16
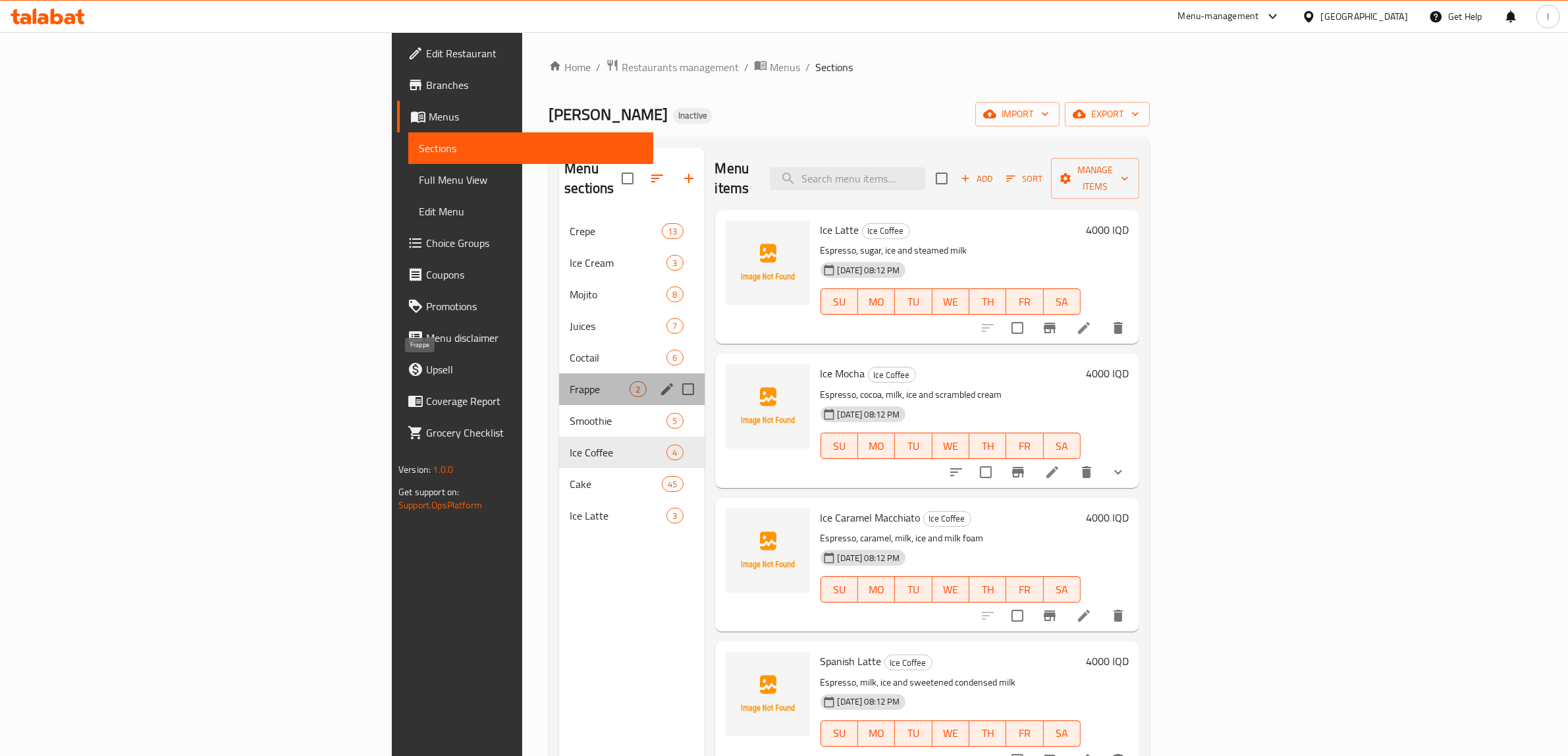
click at [570, 381] on span "Frappe" at bounding box center [599, 389] width 60 height 16
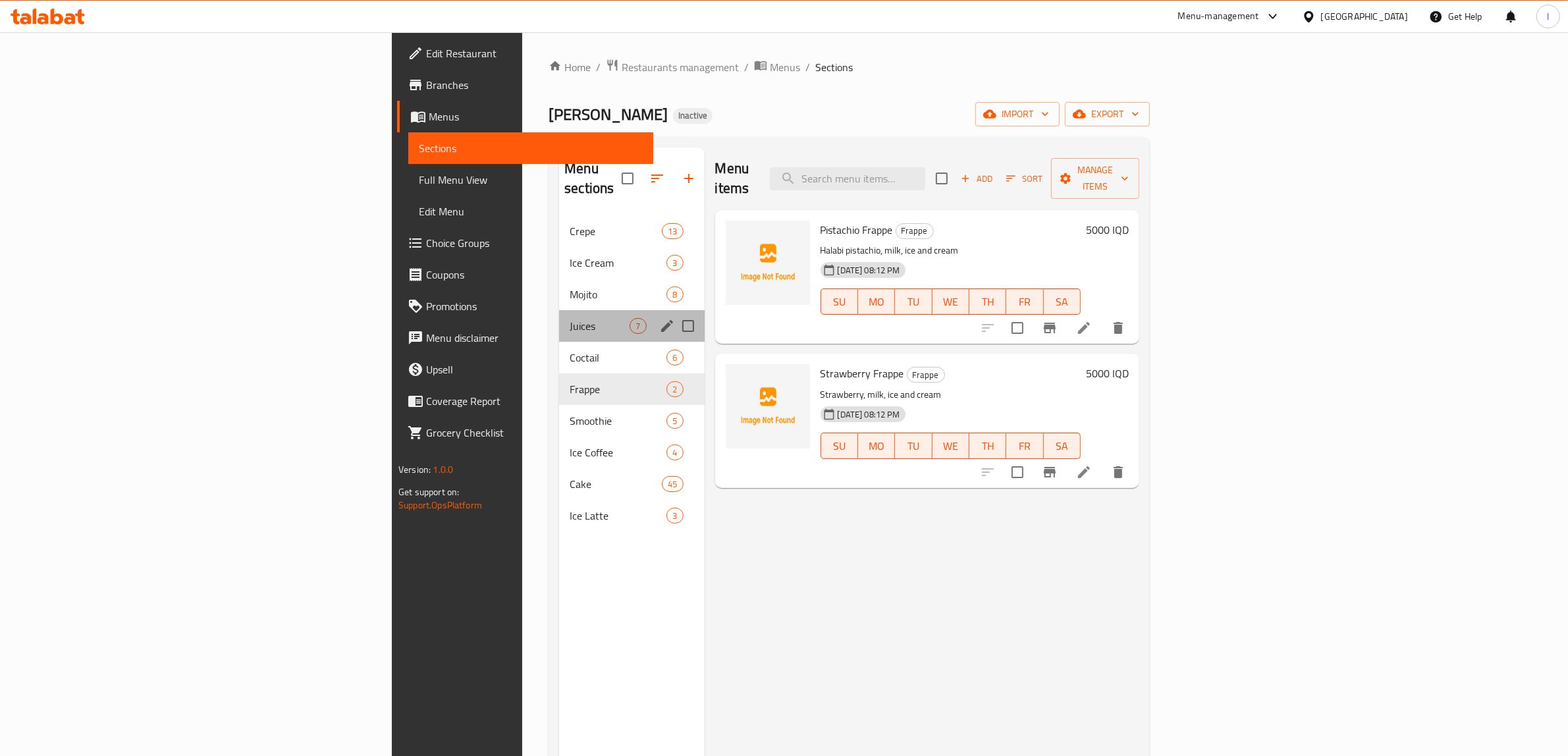
click at [559, 310] on div "Juices 7" at bounding box center [631, 325] width 145 height 31
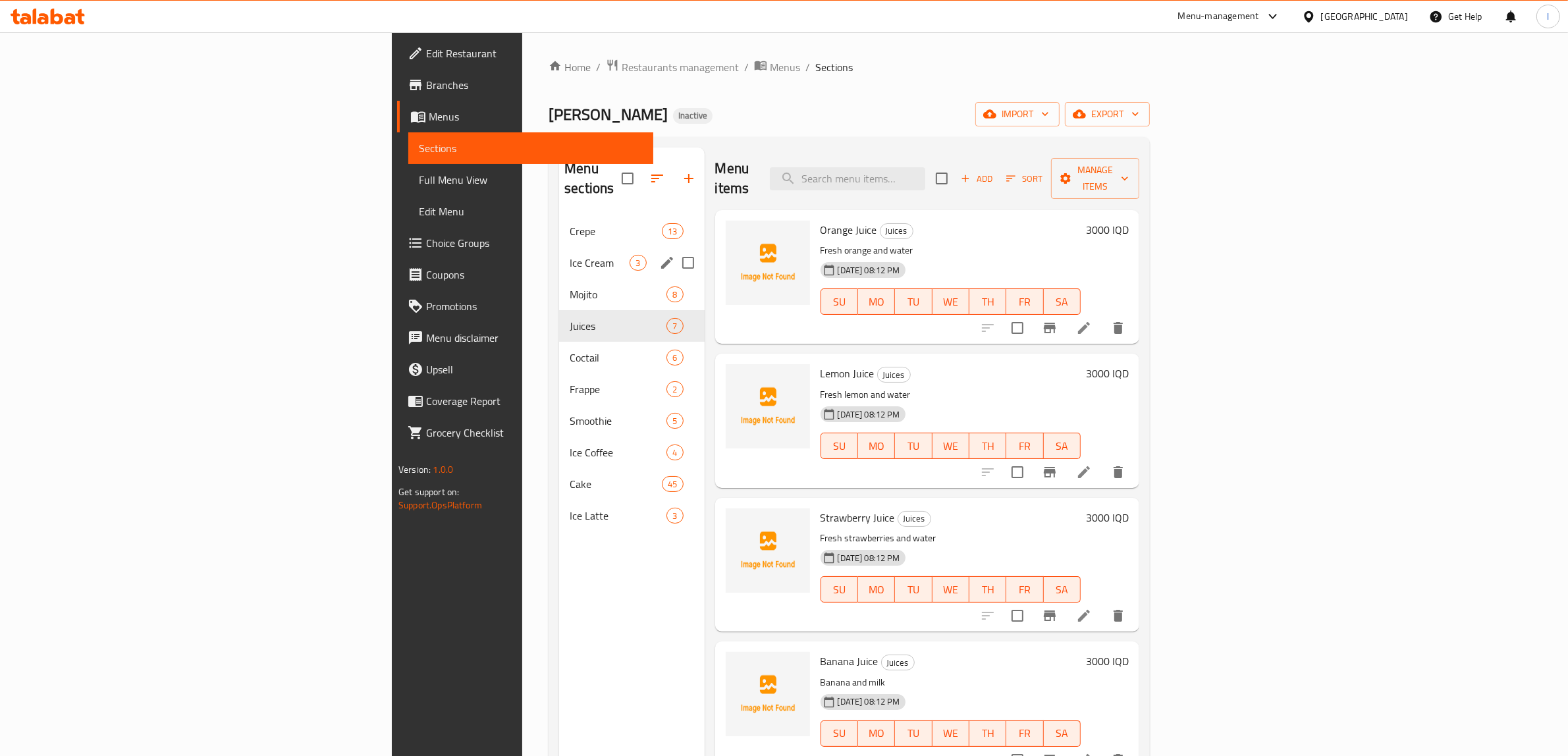
click at [559, 254] on div "Ice Cream 3" at bounding box center [631, 262] width 145 height 31
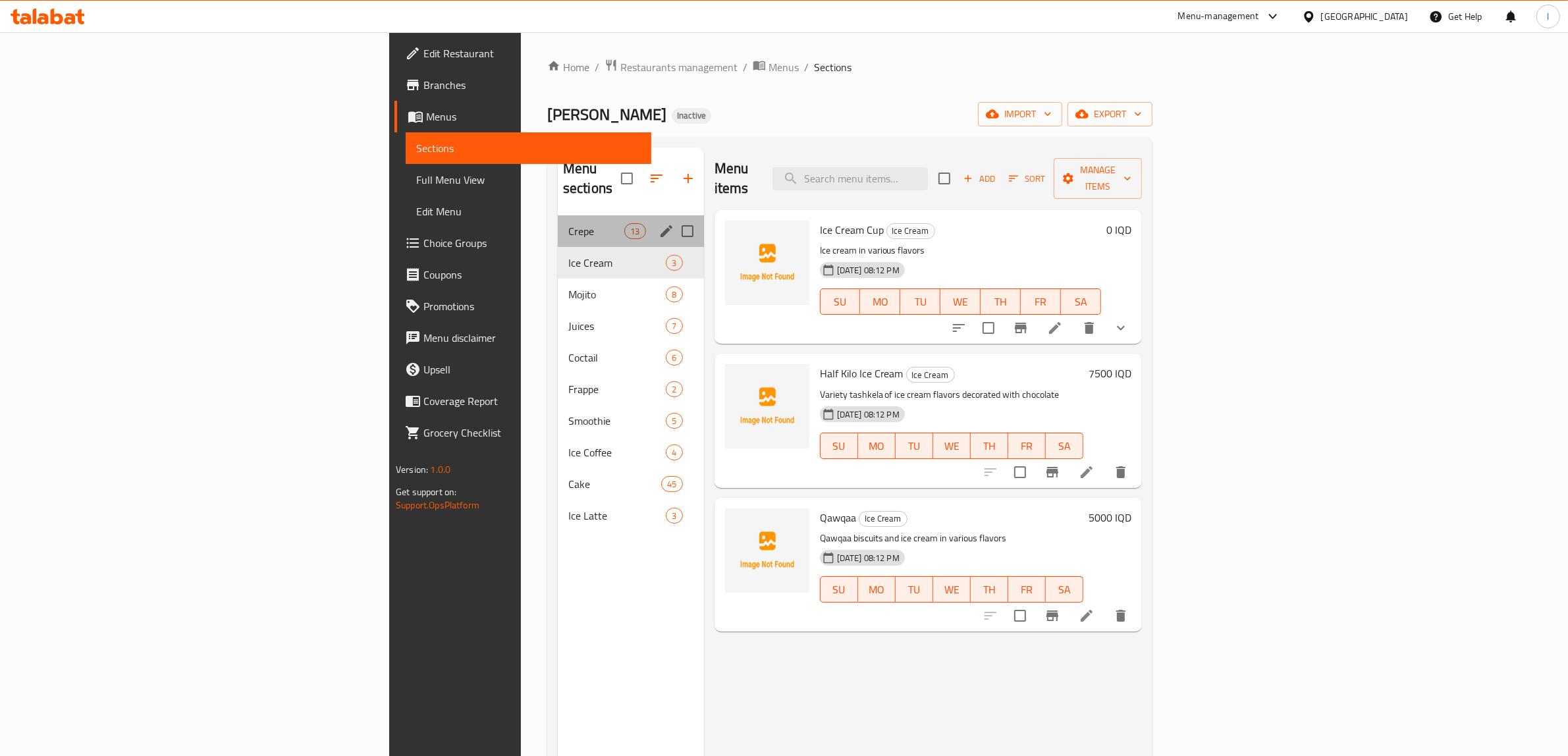
click at [558, 222] on div "Crepe 13" at bounding box center [631, 231] width 147 height 31
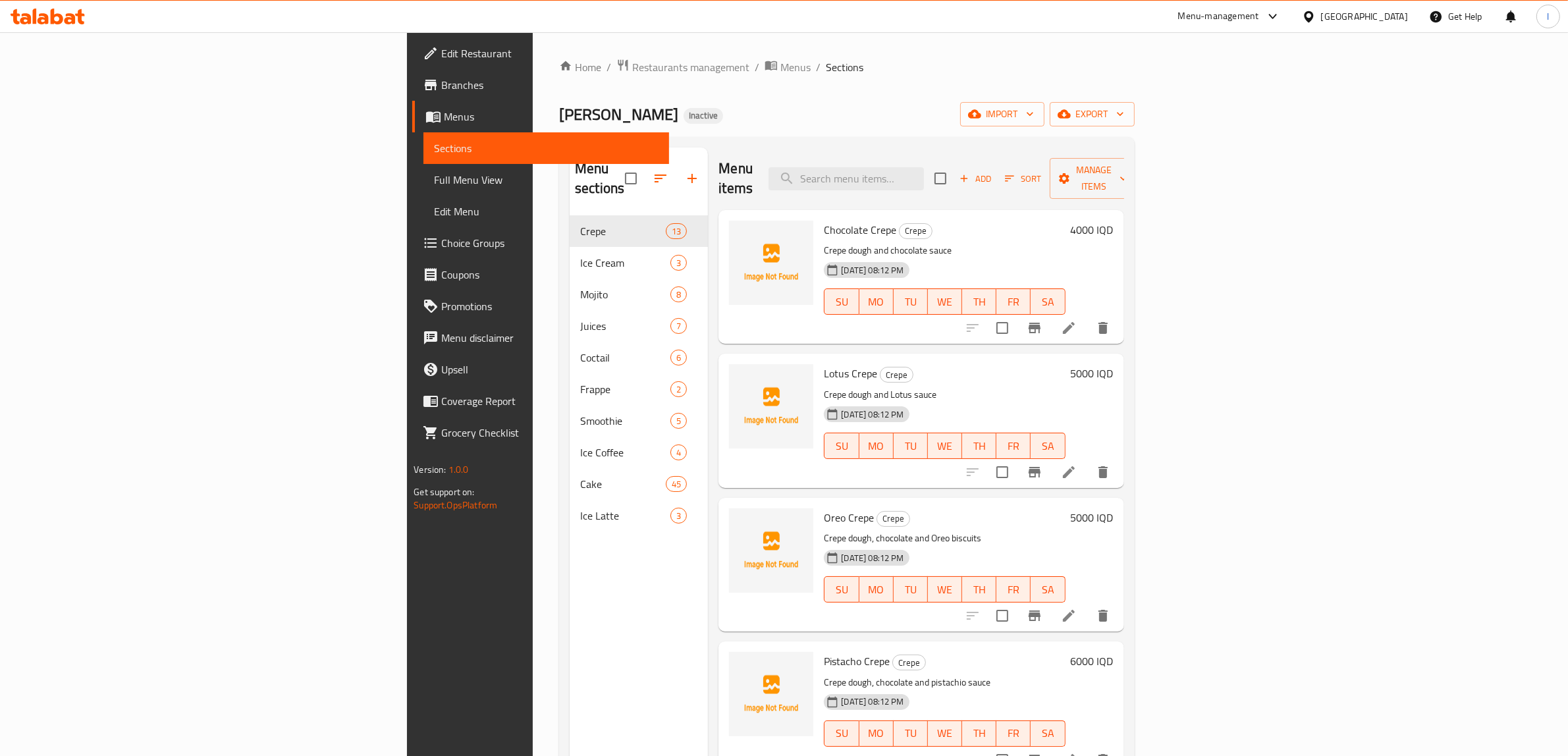
click at [412, 126] on link "Menus" at bounding box center [541, 116] width 257 height 31
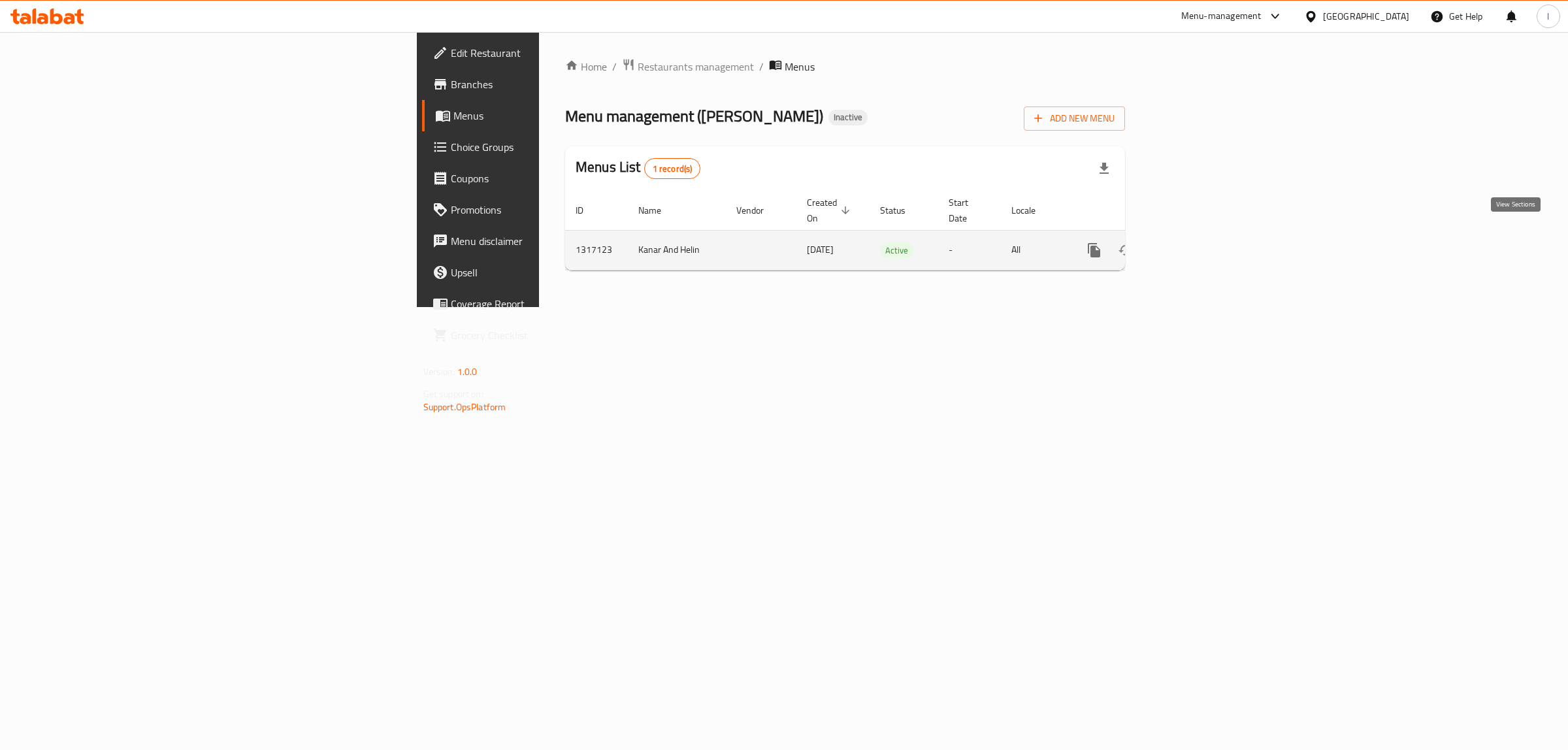
click at [1194, 245] on icon "enhanced table" at bounding box center [1188, 250] width 12 height 12
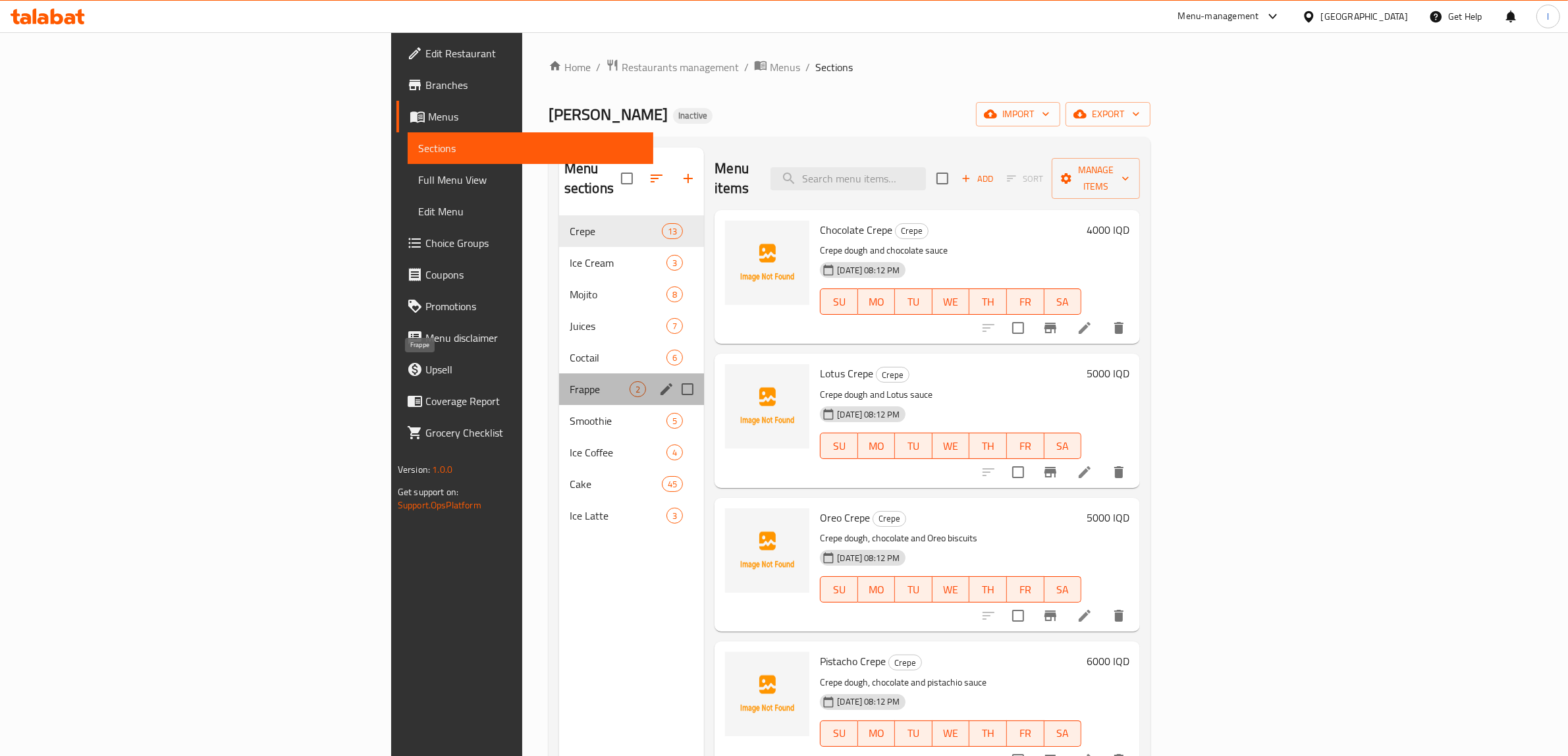
click at [570, 381] on span "Frappe" at bounding box center [599, 389] width 60 height 16
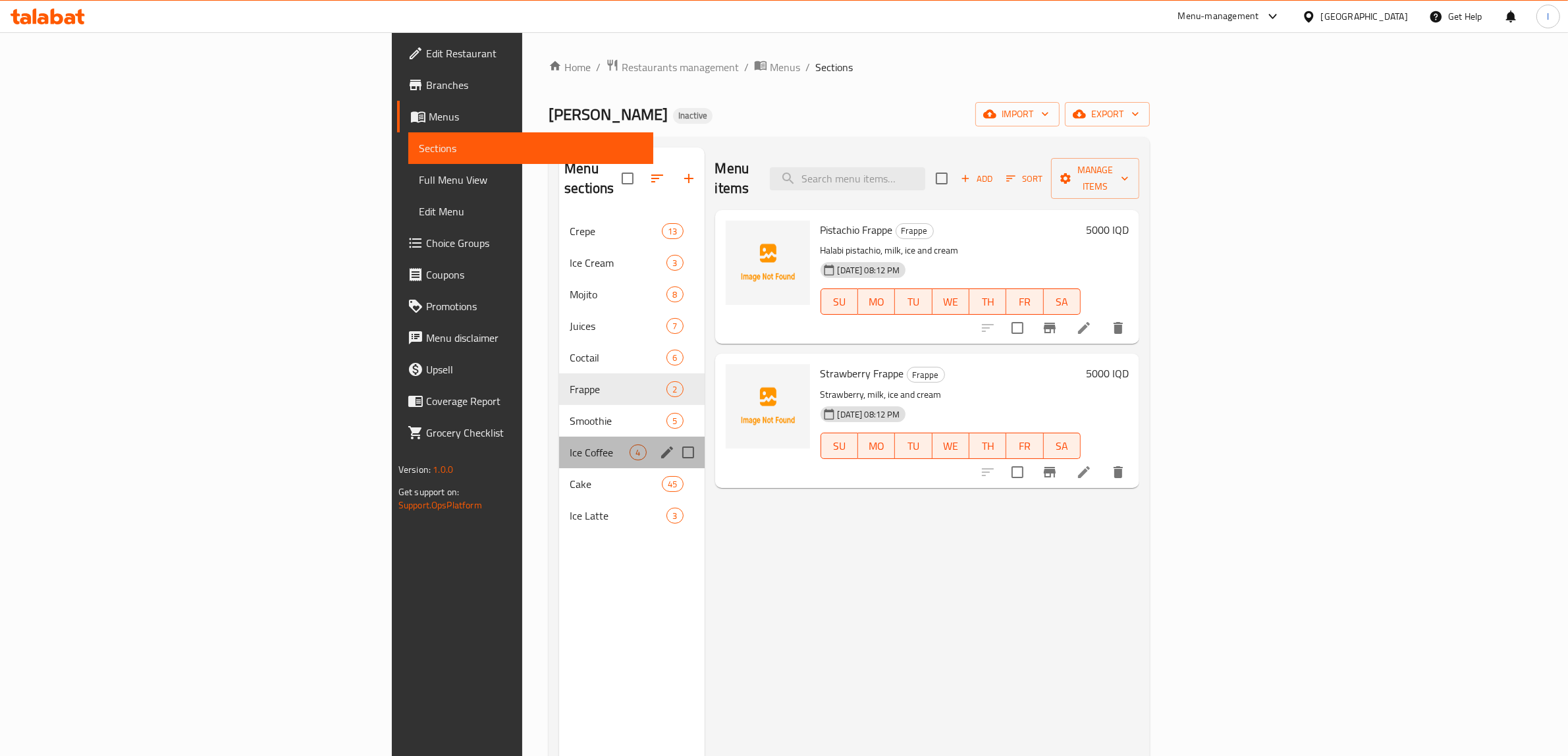
click at [559, 436] on div "Ice Coffee 4" at bounding box center [631, 452] width 145 height 31
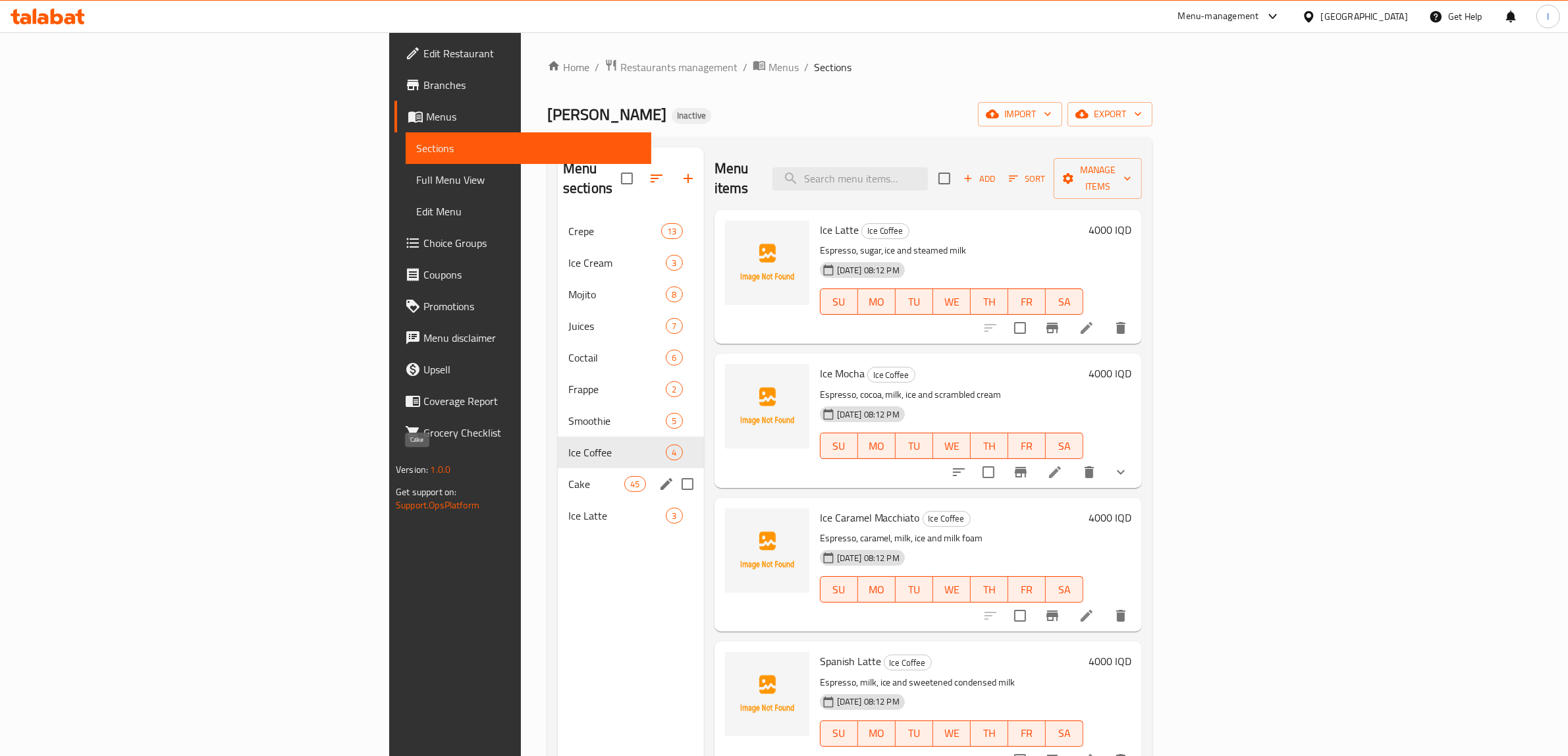
click at [568, 477] on span "Cake" at bounding box center [596, 484] width 56 height 16
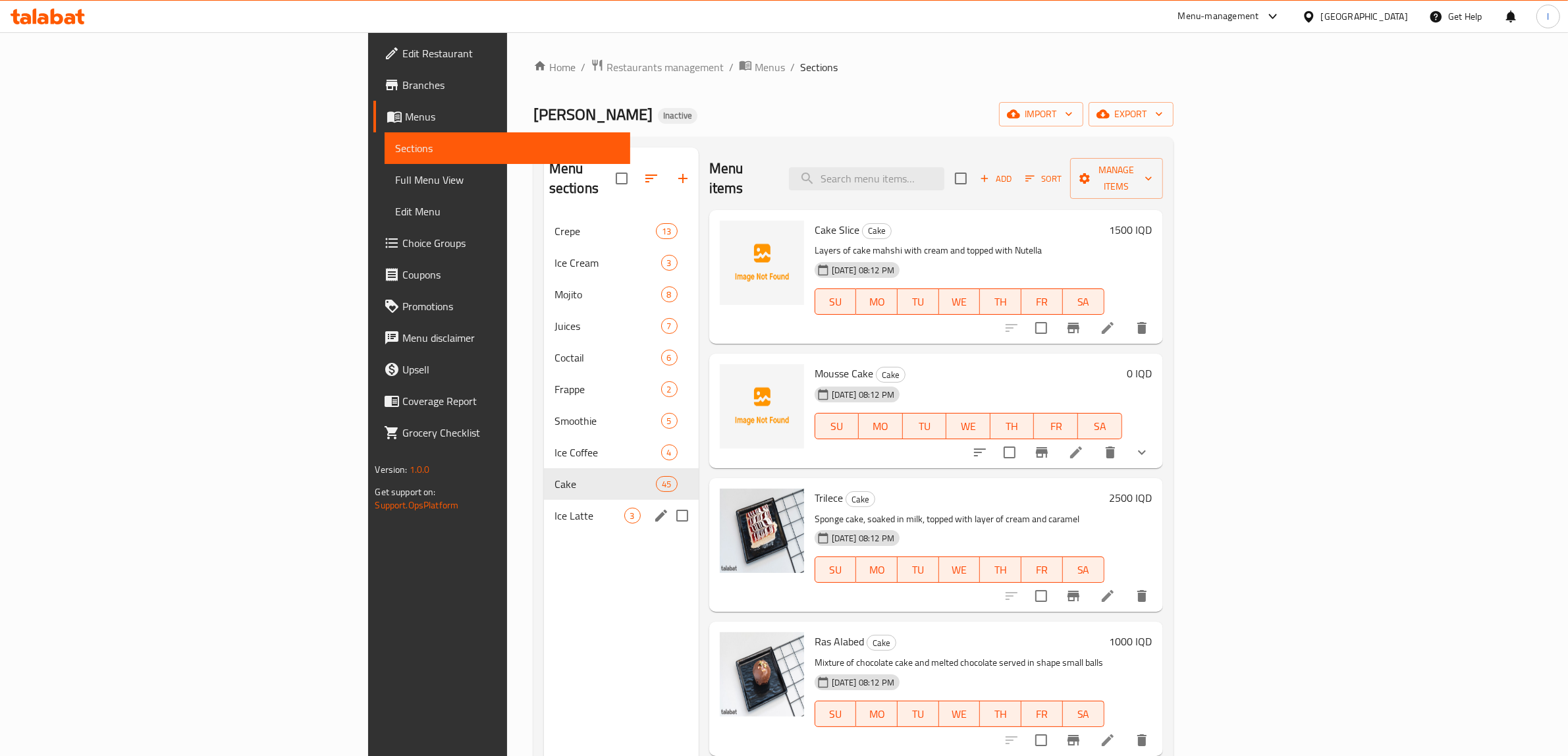
click at [544, 499] on div "Ice Latte 3" at bounding box center [621, 515] width 155 height 31
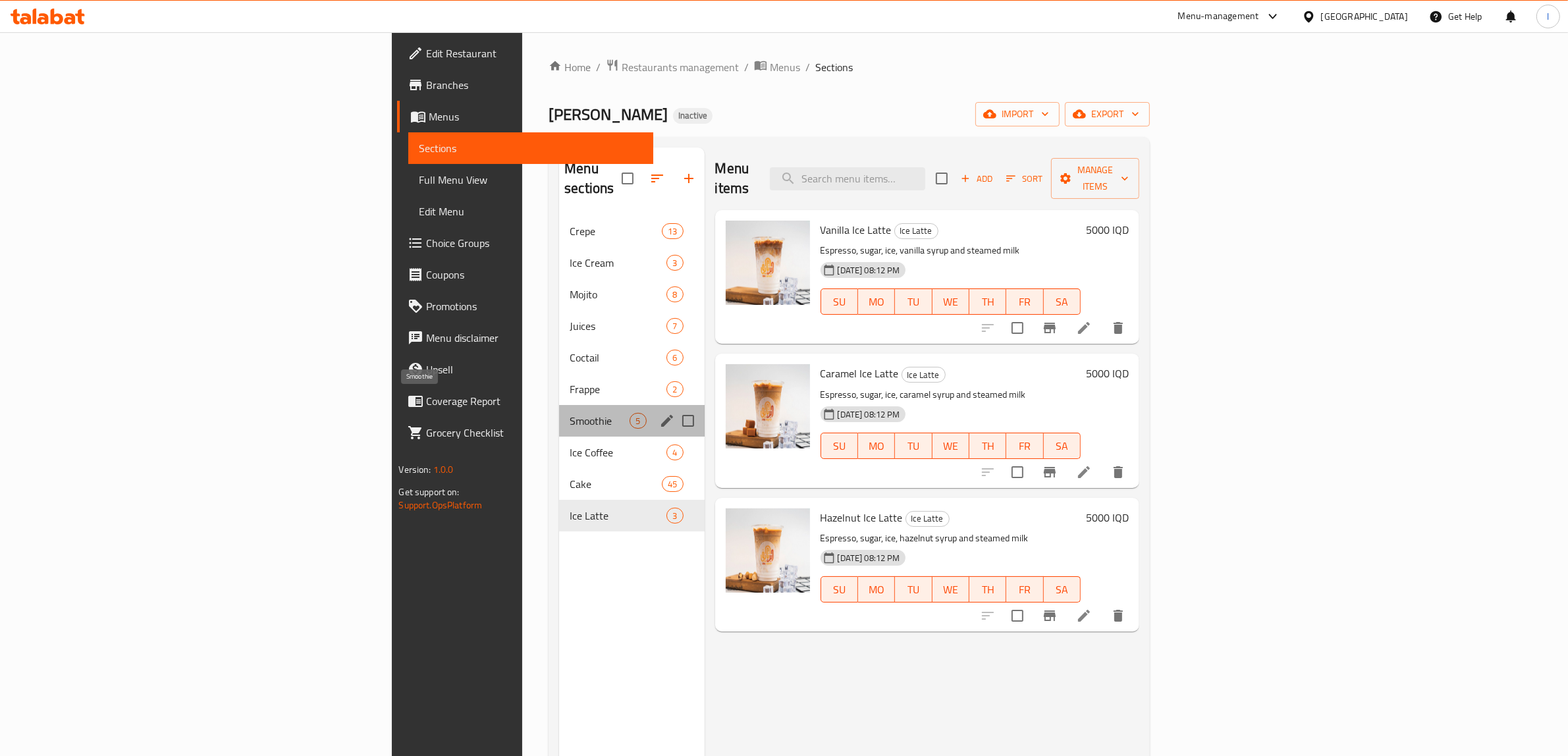
click at [570, 413] on span "Smoothie" at bounding box center [599, 421] width 60 height 16
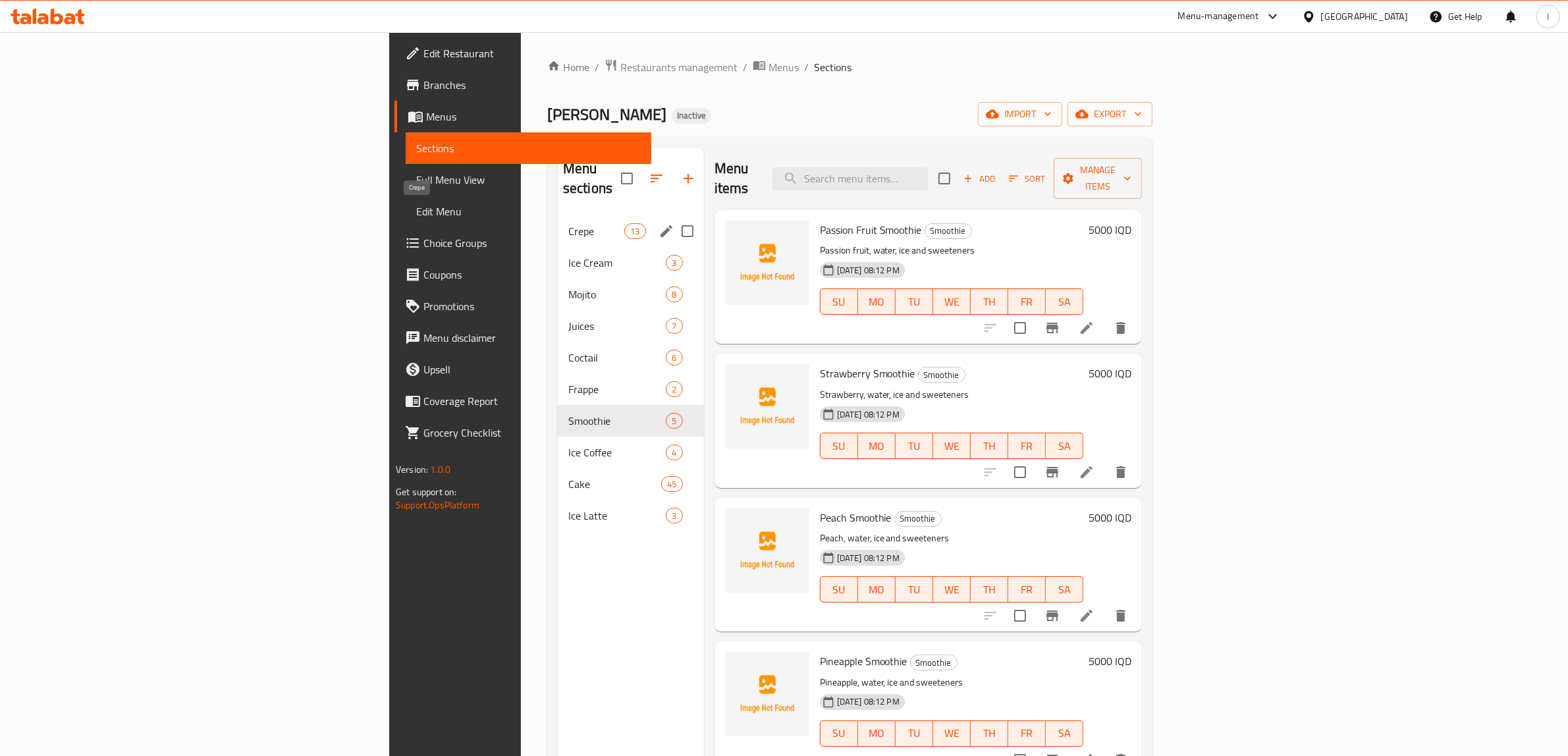
click at [568, 224] on span "Crepe" at bounding box center [596, 231] width 56 height 16
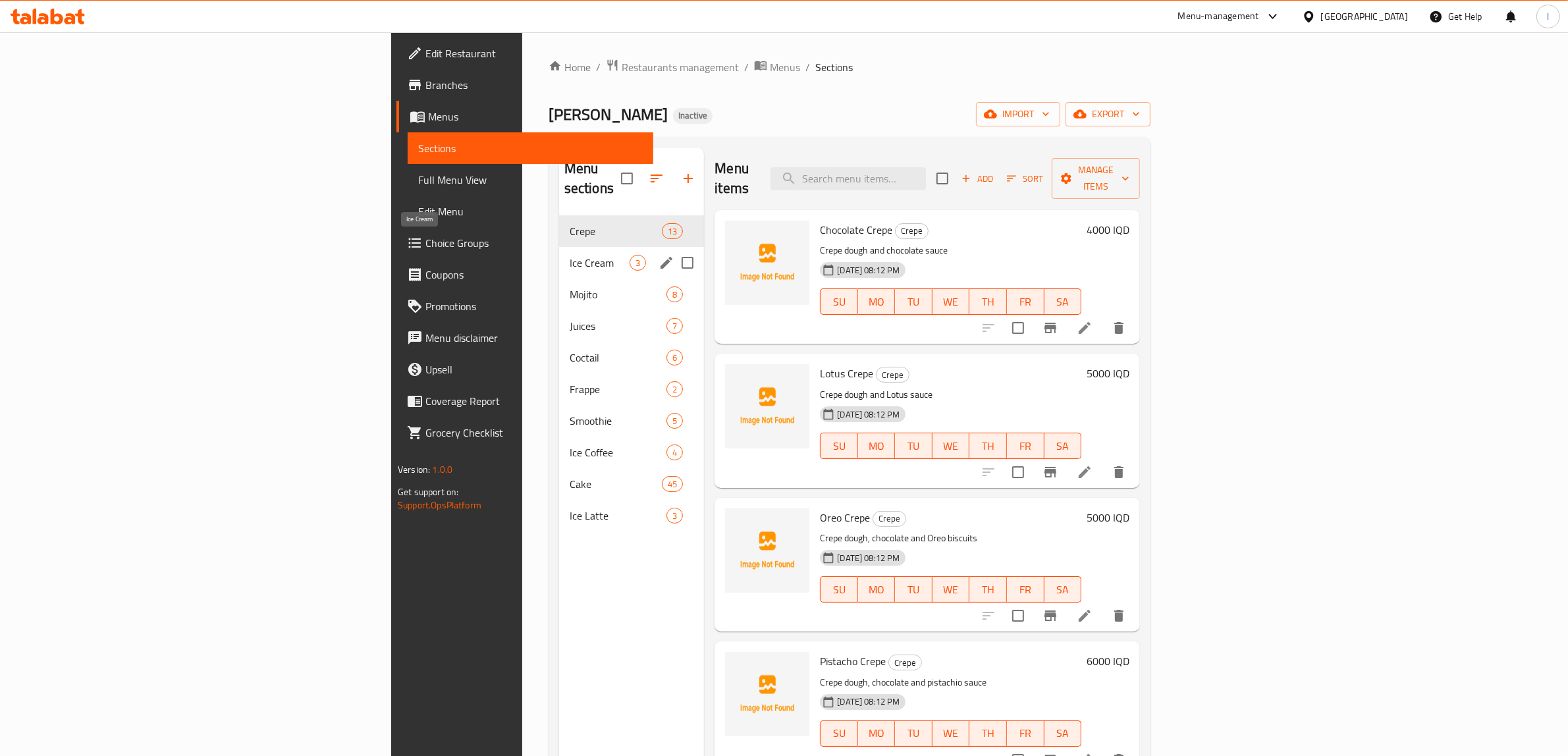
click at [570, 255] on span "Ice Cream" at bounding box center [599, 262] width 60 height 16
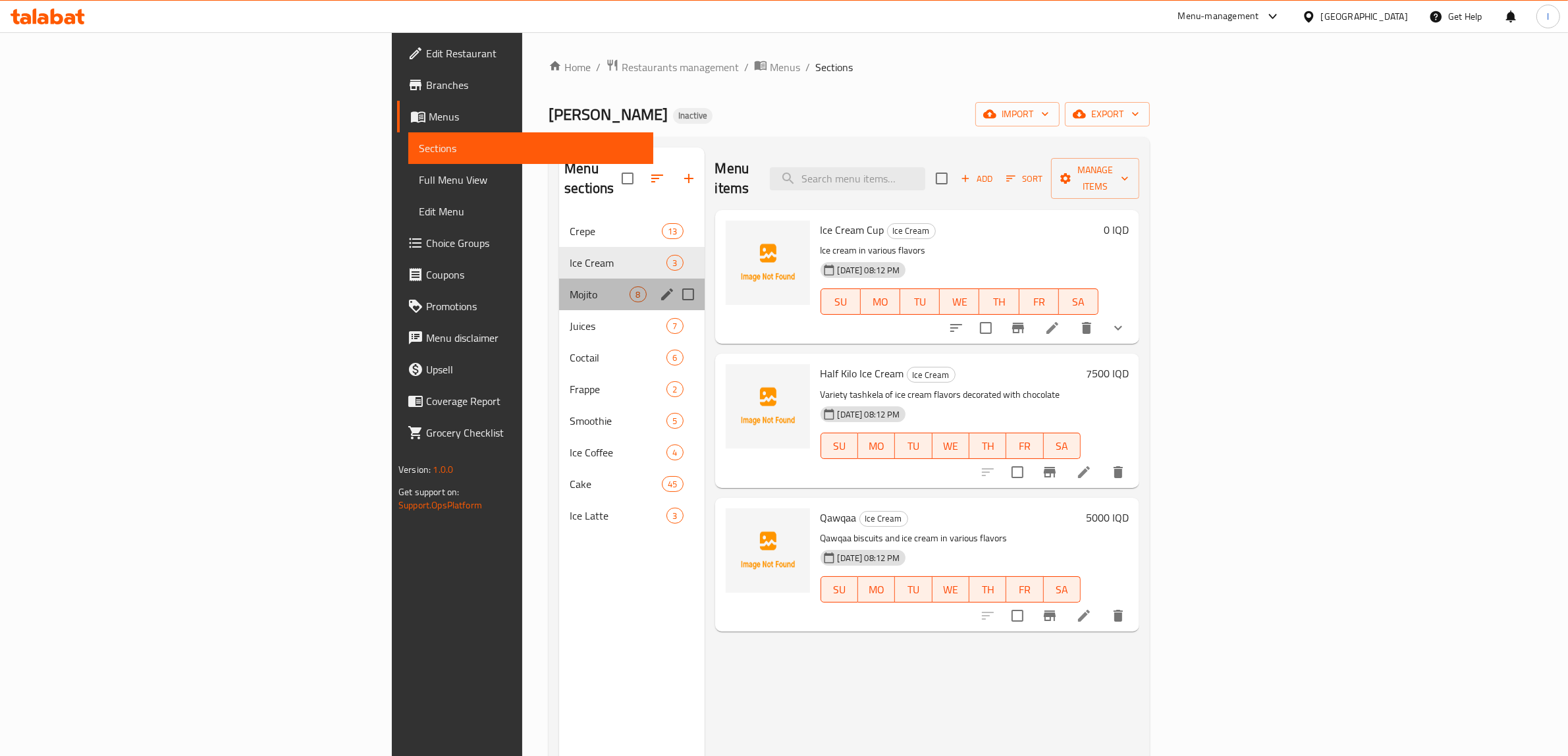
drag, startPoint x: 430, startPoint y: 285, endPoint x: 441, endPoint y: 422, distance: 137.4
click at [559, 285] on div "Mojito 8" at bounding box center [631, 294] width 145 height 31
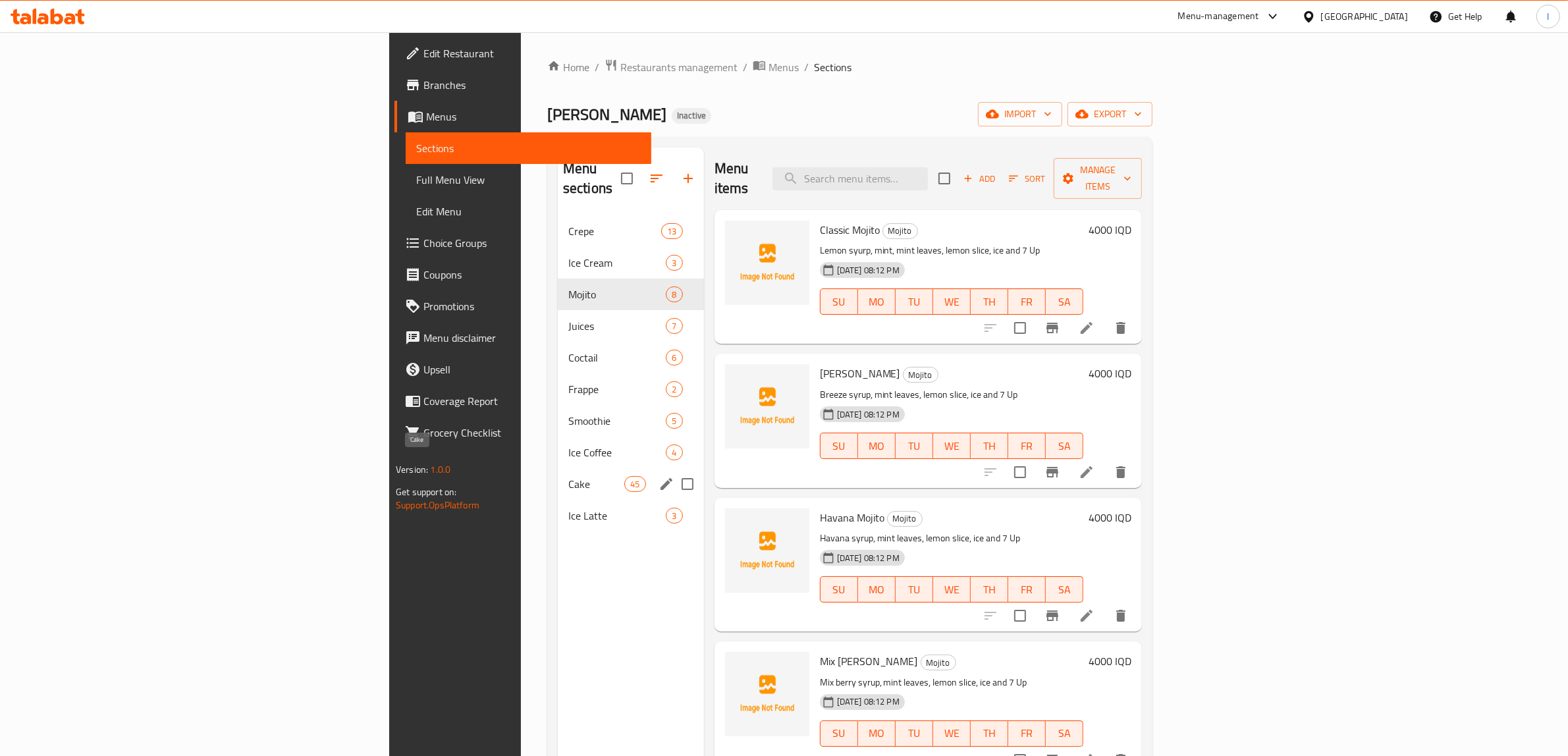
click at [568, 477] on span "Cake" at bounding box center [596, 484] width 56 height 16
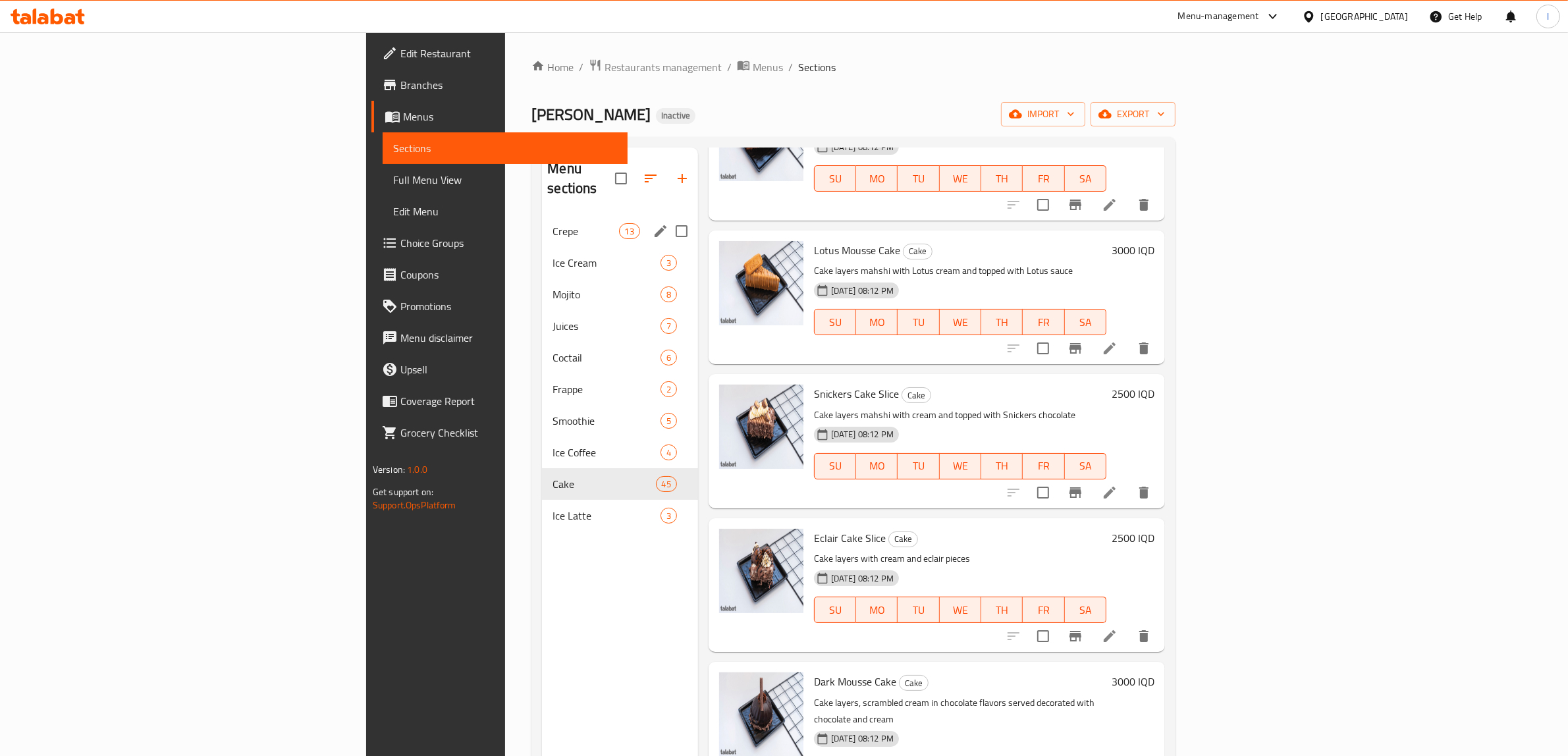
click at [542, 215] on div "Crepe 13" at bounding box center [620, 231] width 156 height 31
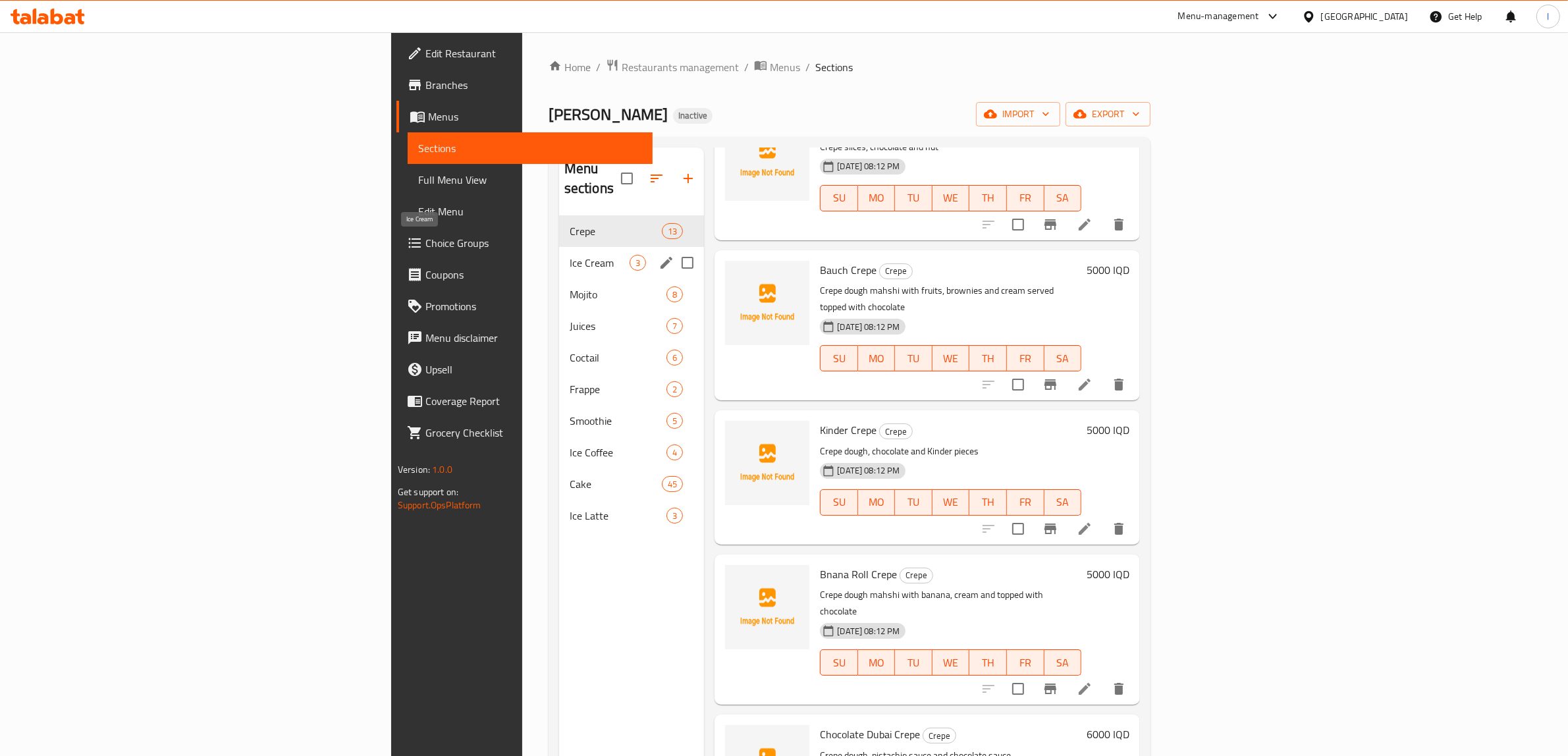
click at [570, 255] on span "Ice Cream" at bounding box center [599, 262] width 60 height 16
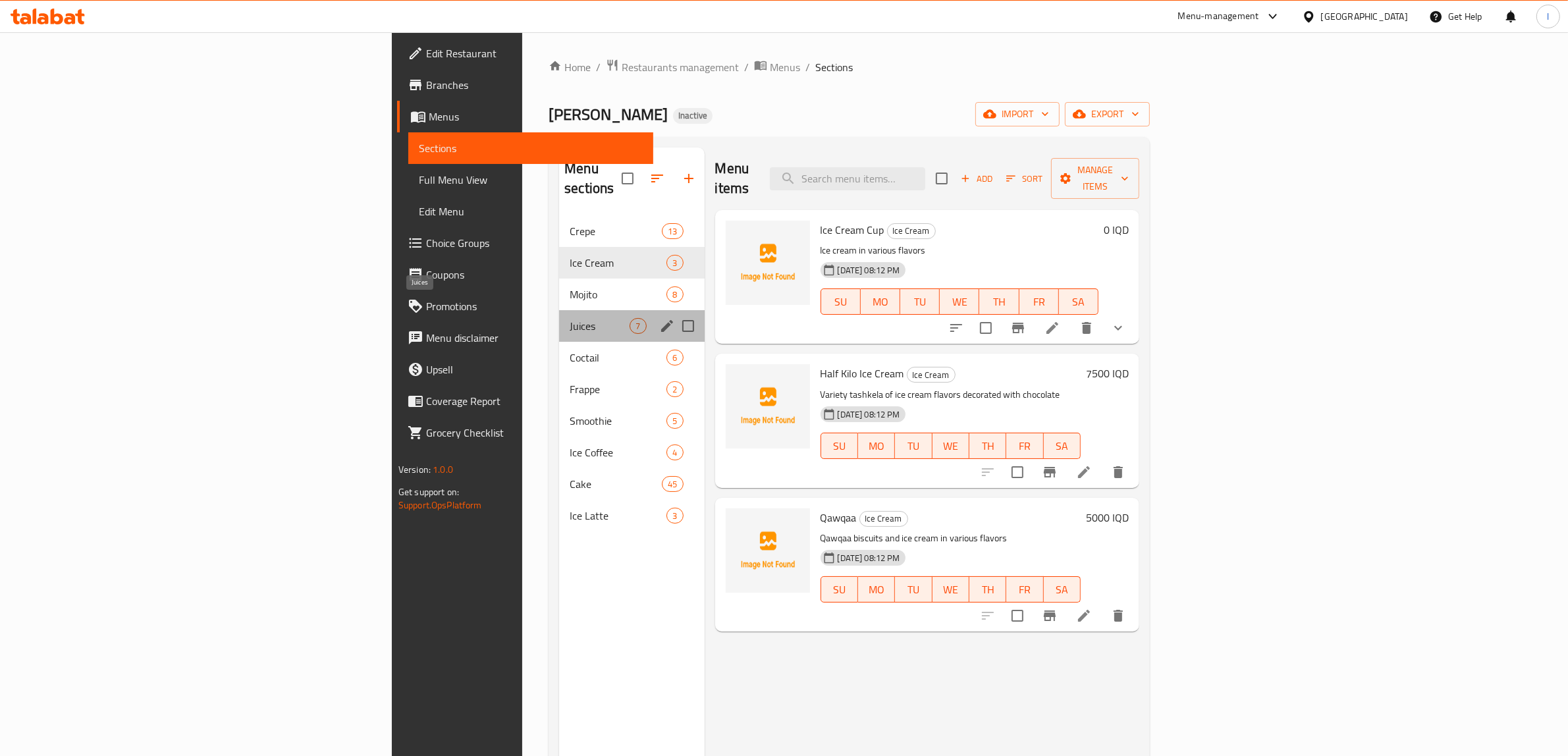
click at [570, 318] on span "Juices" at bounding box center [599, 325] width 60 height 16
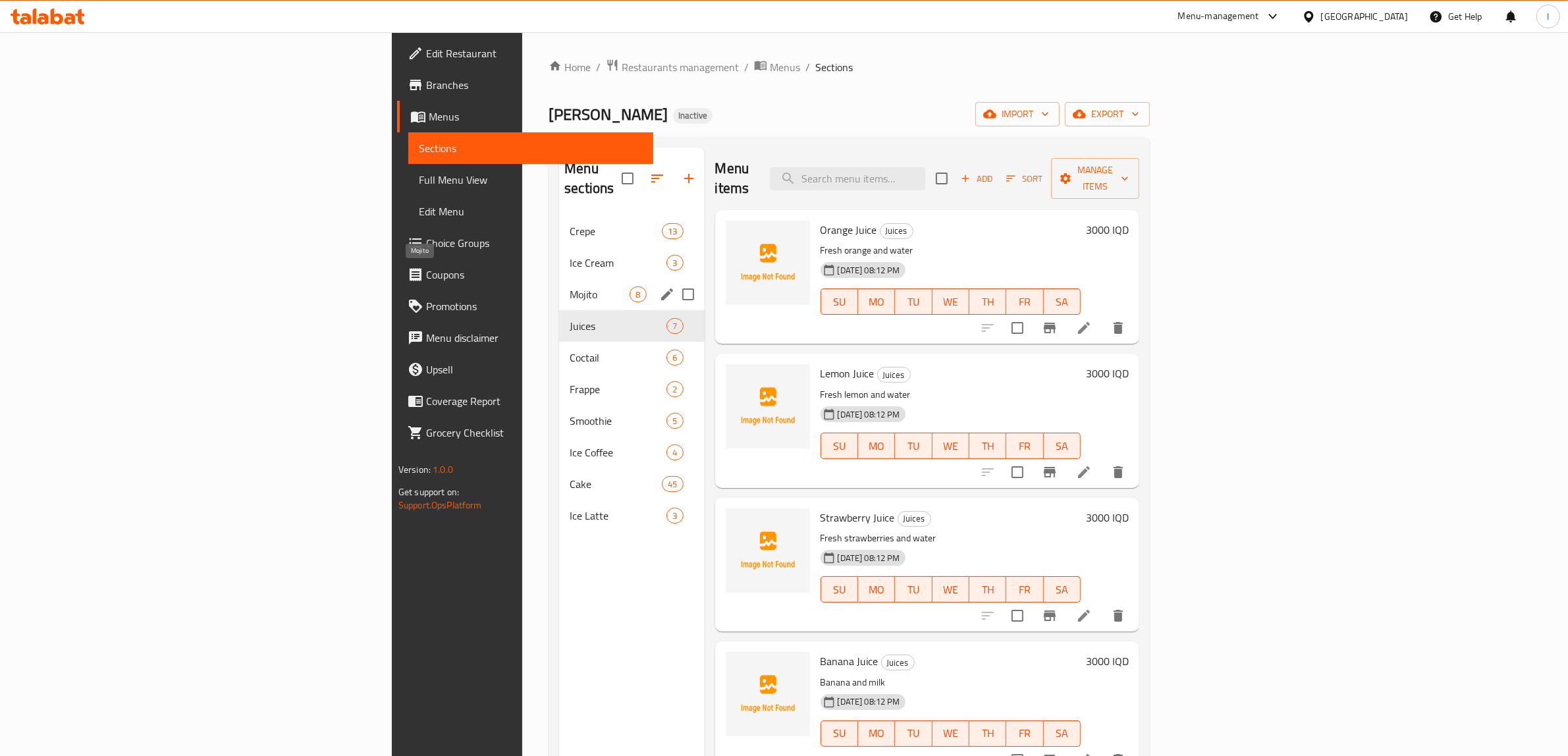
click at [570, 287] on span "Mojito" at bounding box center [599, 294] width 60 height 16
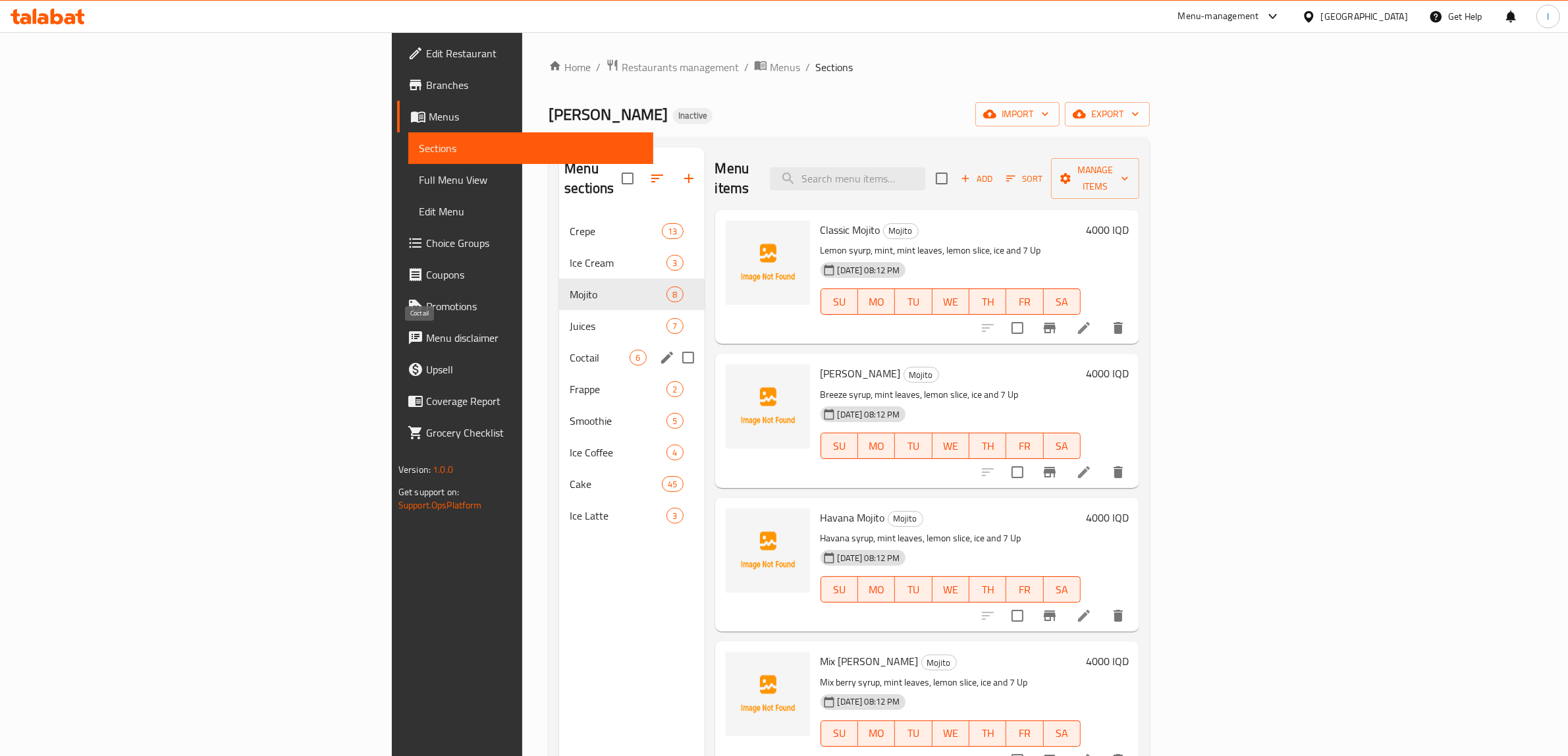
click at [570, 350] on span "Coctail" at bounding box center [599, 357] width 60 height 16
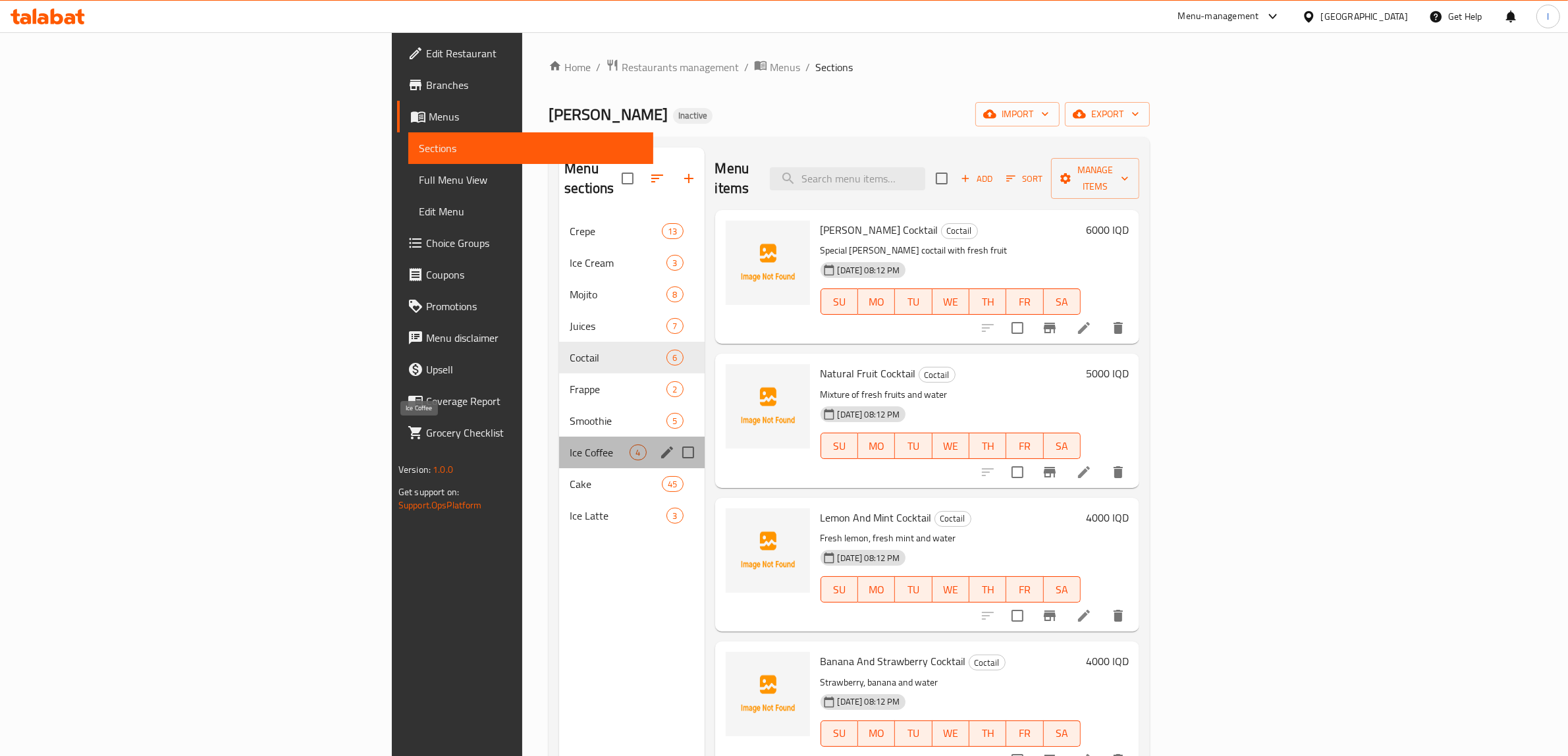
drag, startPoint x: 420, startPoint y: 439, endPoint x: 413, endPoint y: 449, distance: 12.2
click at [570, 444] on span "Ice Coffee" at bounding box center [599, 452] width 60 height 16
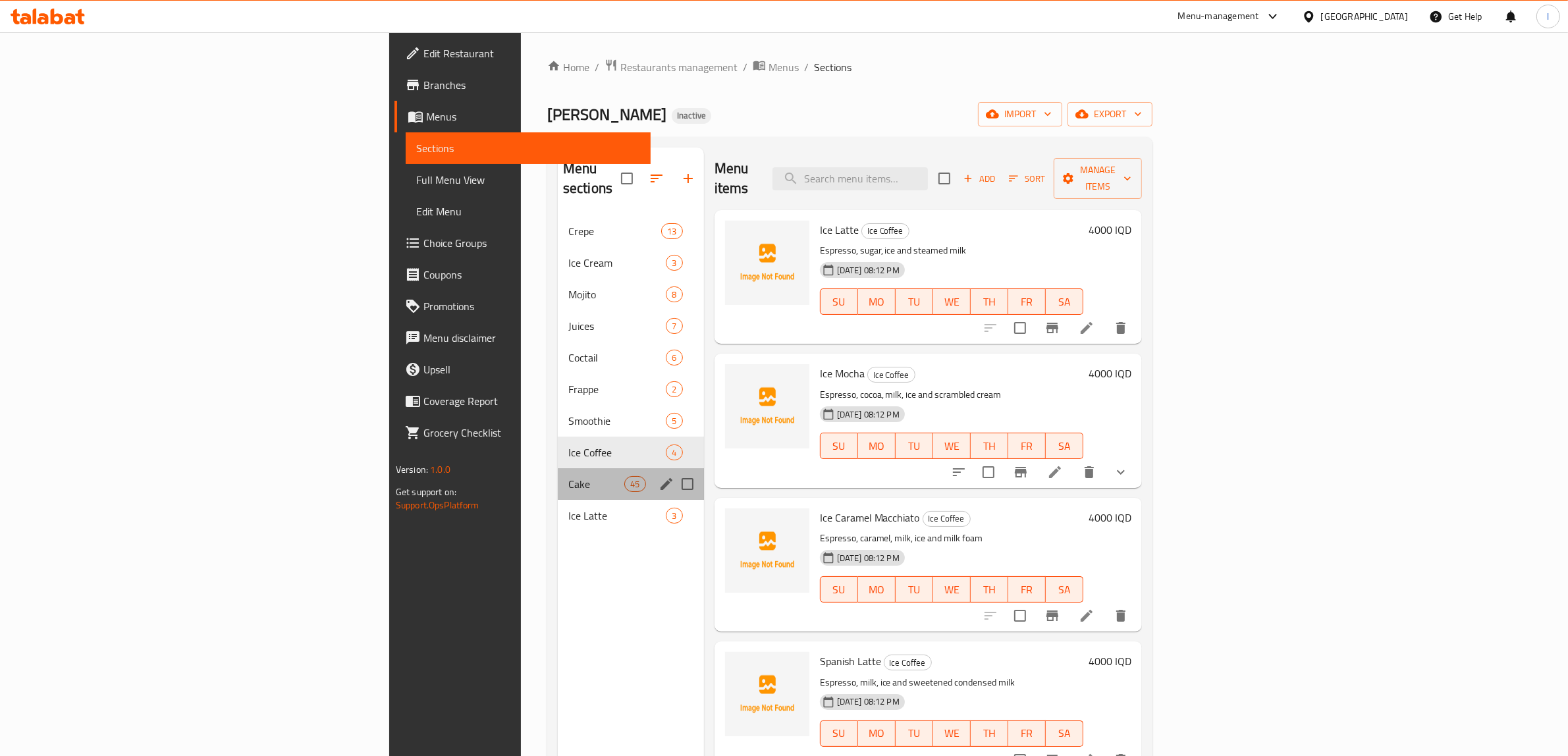
click at [558, 478] on div "Cake 45" at bounding box center [631, 484] width 147 height 31
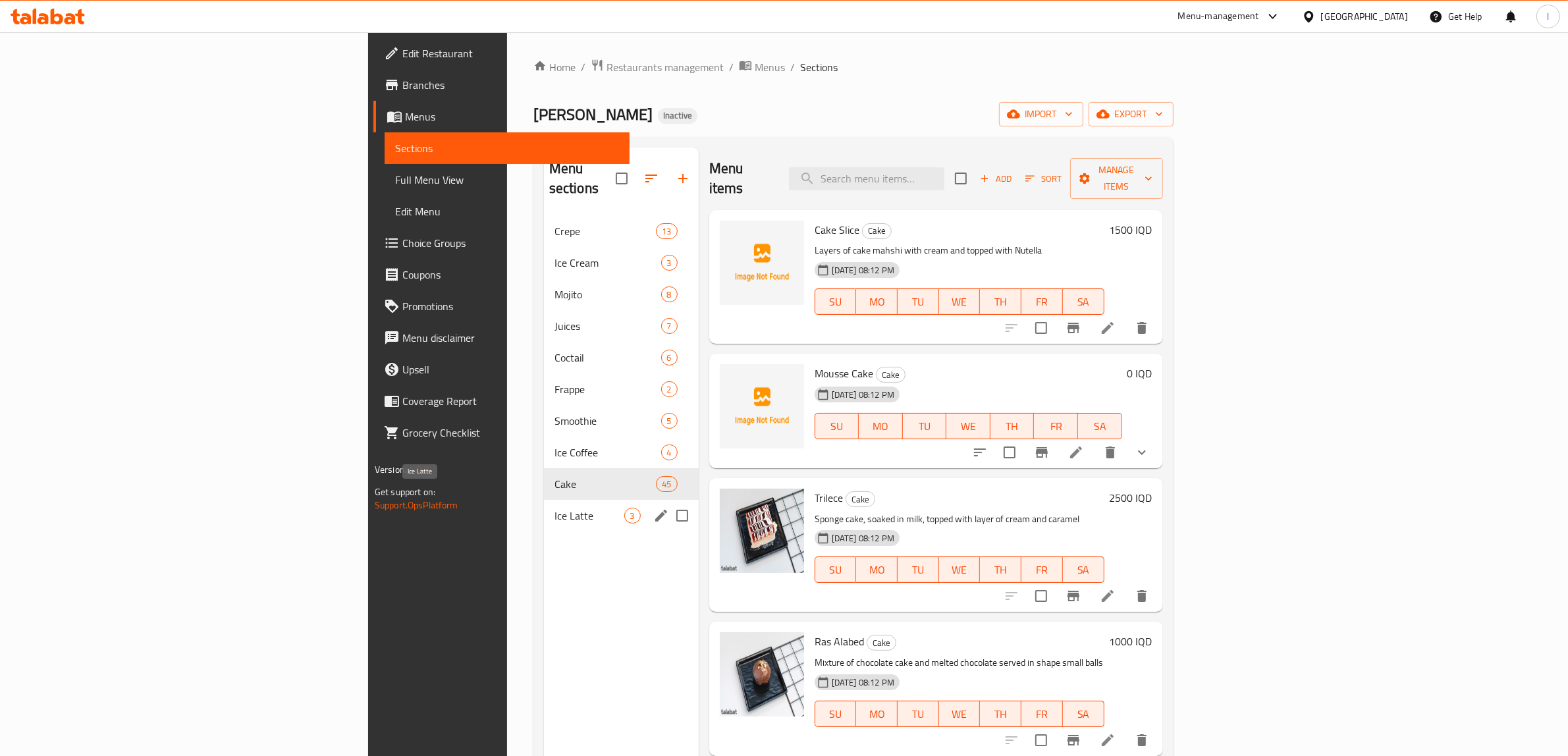
click at [554, 508] on span "Ice Latte" at bounding box center [589, 515] width 70 height 16
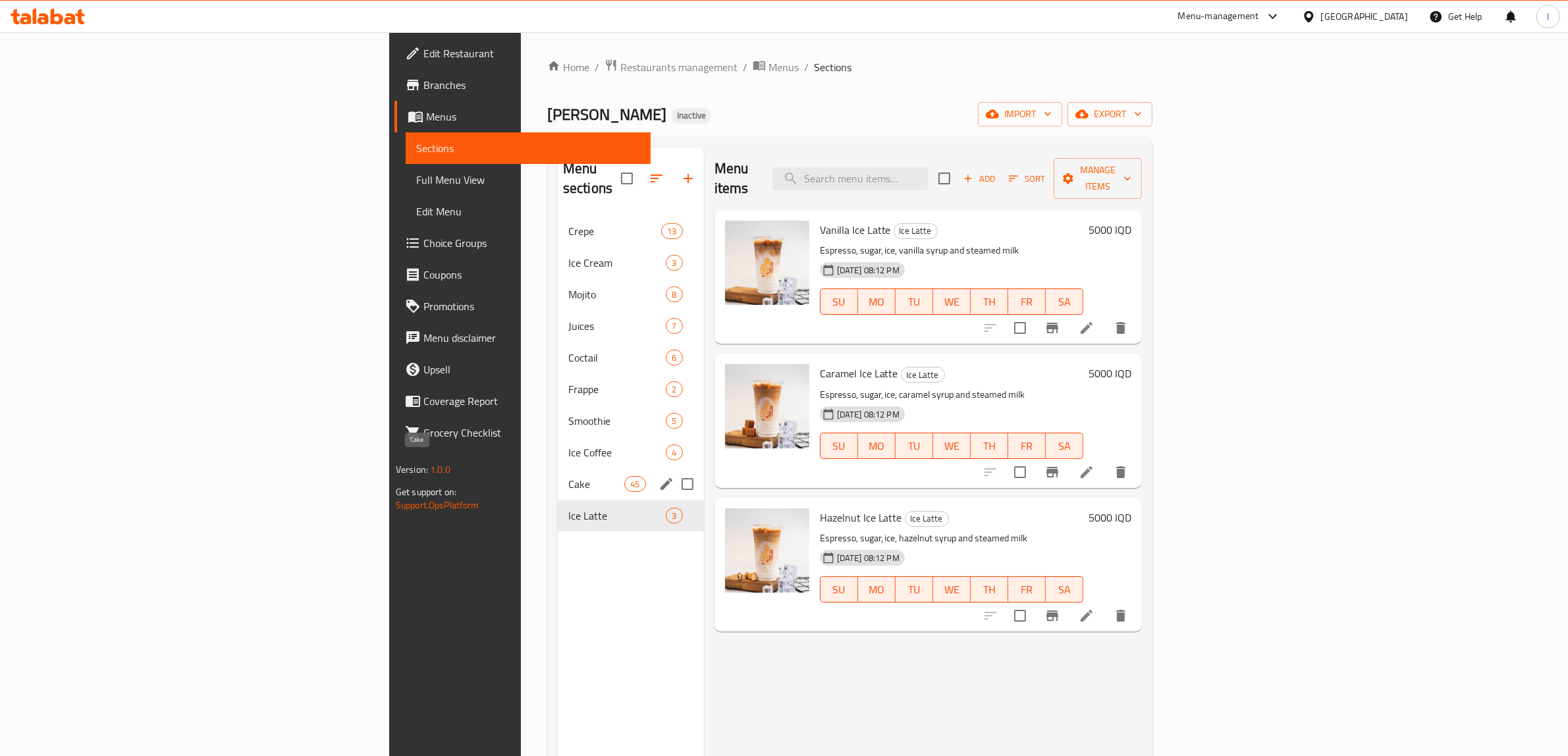
click at [568, 477] on span "Cake" at bounding box center [596, 484] width 56 height 16
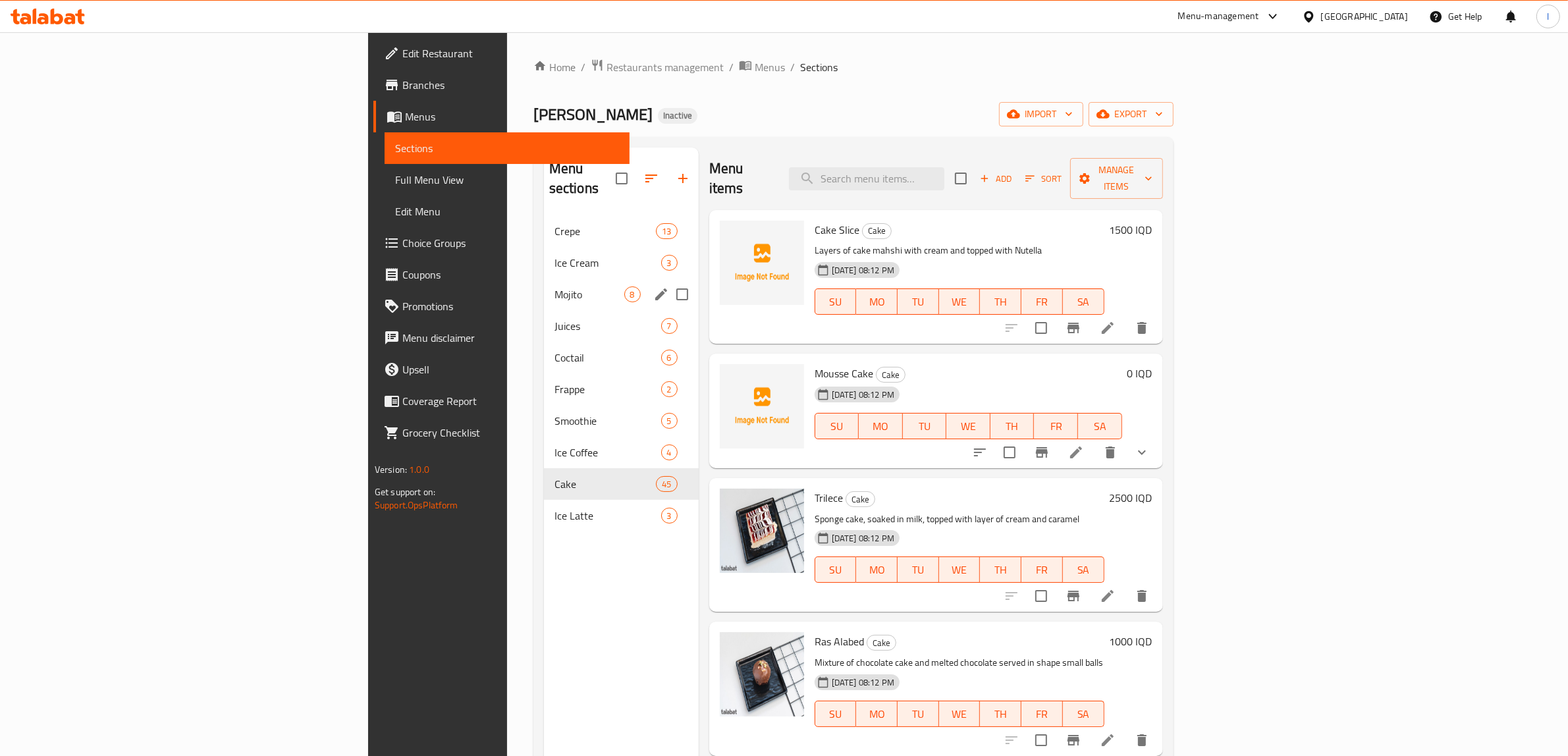
click at [544, 285] on div "Mojito 8" at bounding box center [621, 294] width 155 height 31
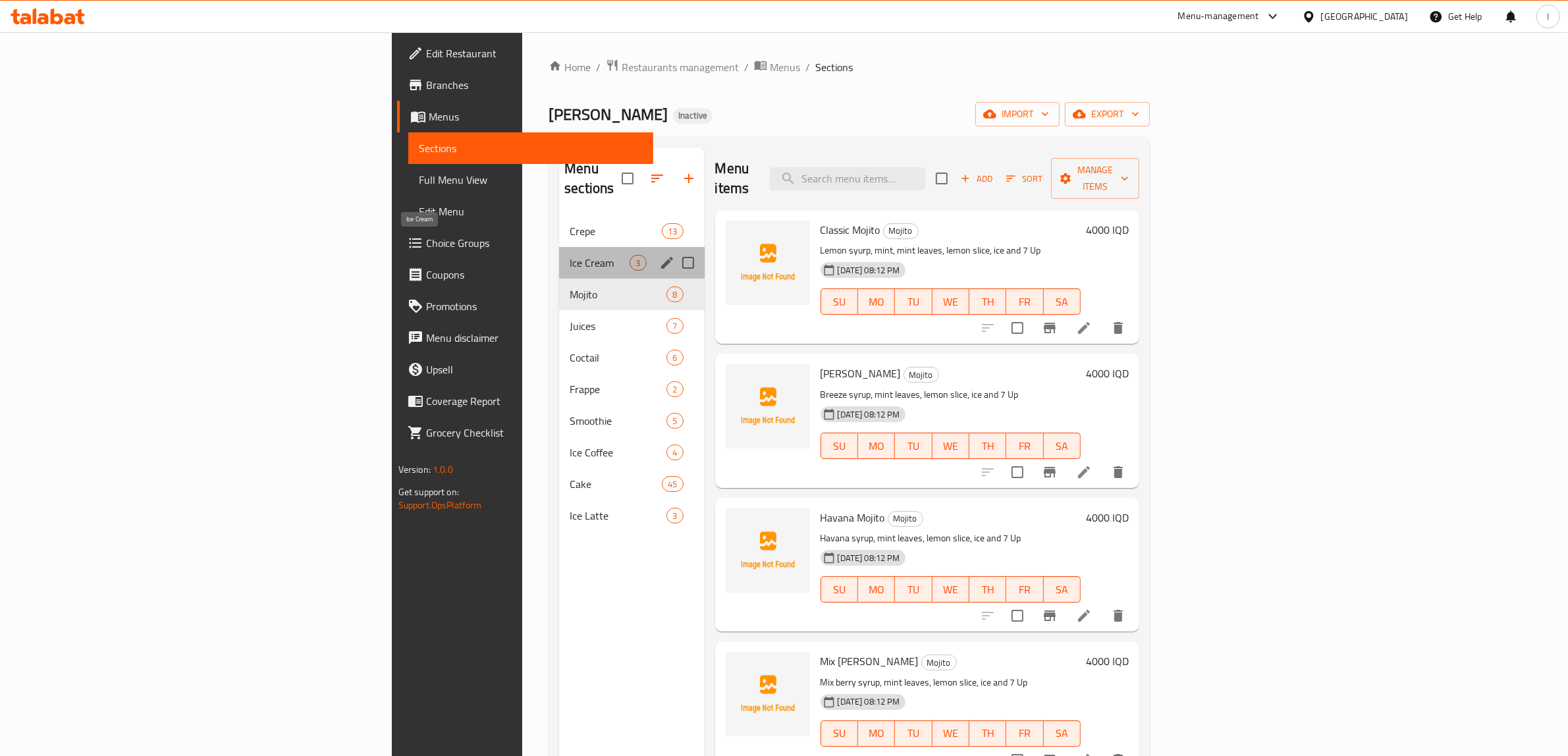
click at [570, 255] on span "Ice Cream" at bounding box center [599, 262] width 60 height 16
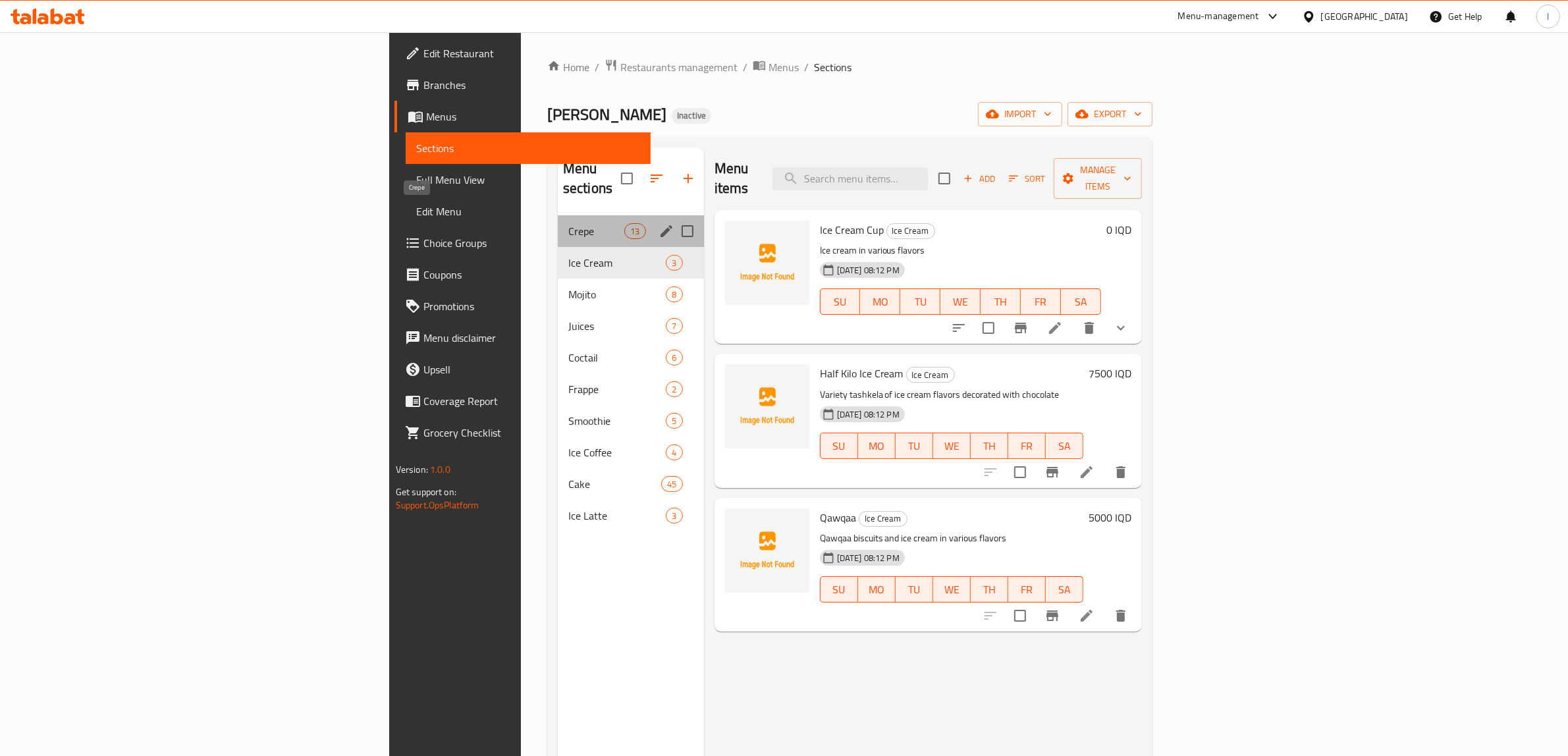
click at [568, 224] on span "Crepe" at bounding box center [596, 231] width 56 height 16
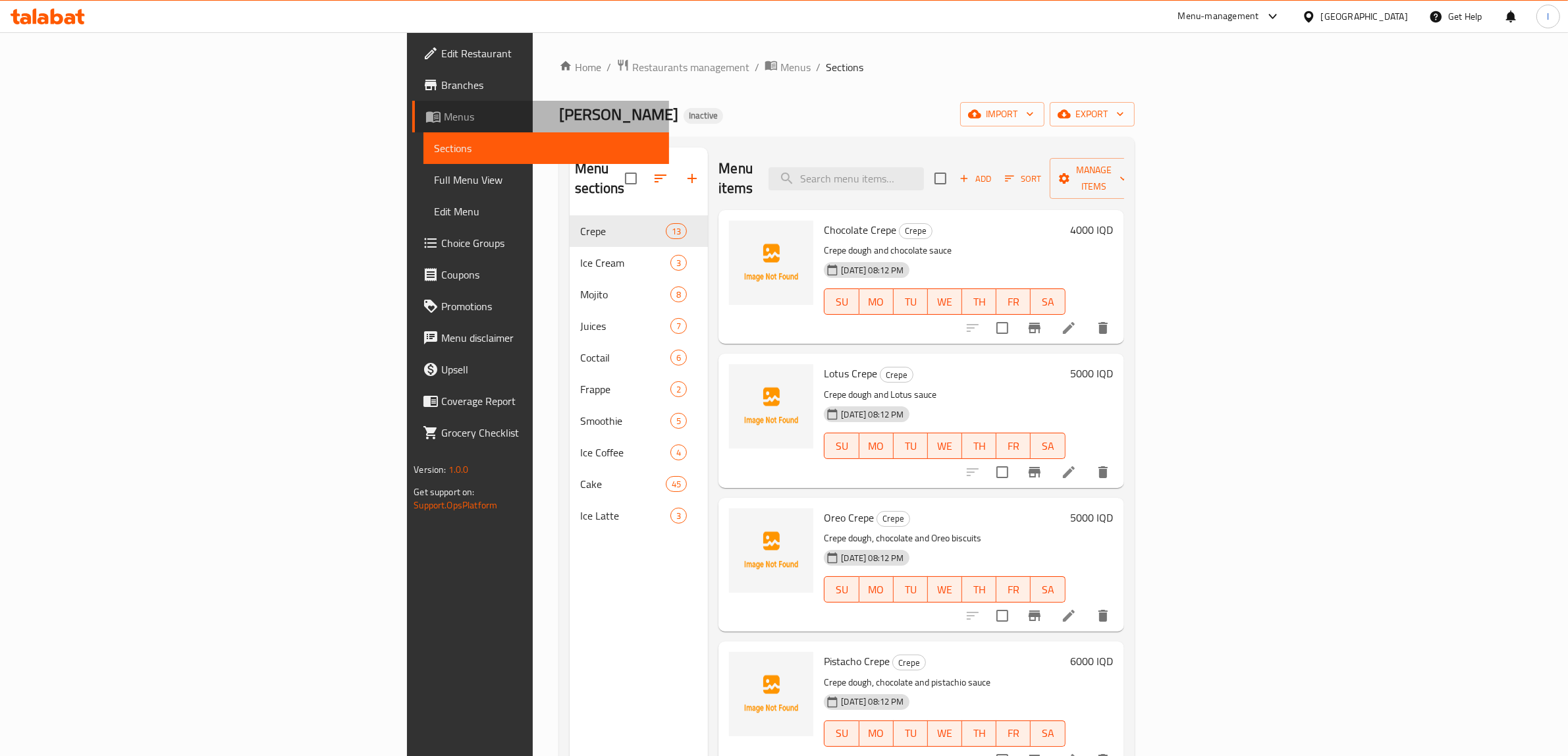
click at [444, 116] on span "Menus" at bounding box center [551, 116] width 214 height 16
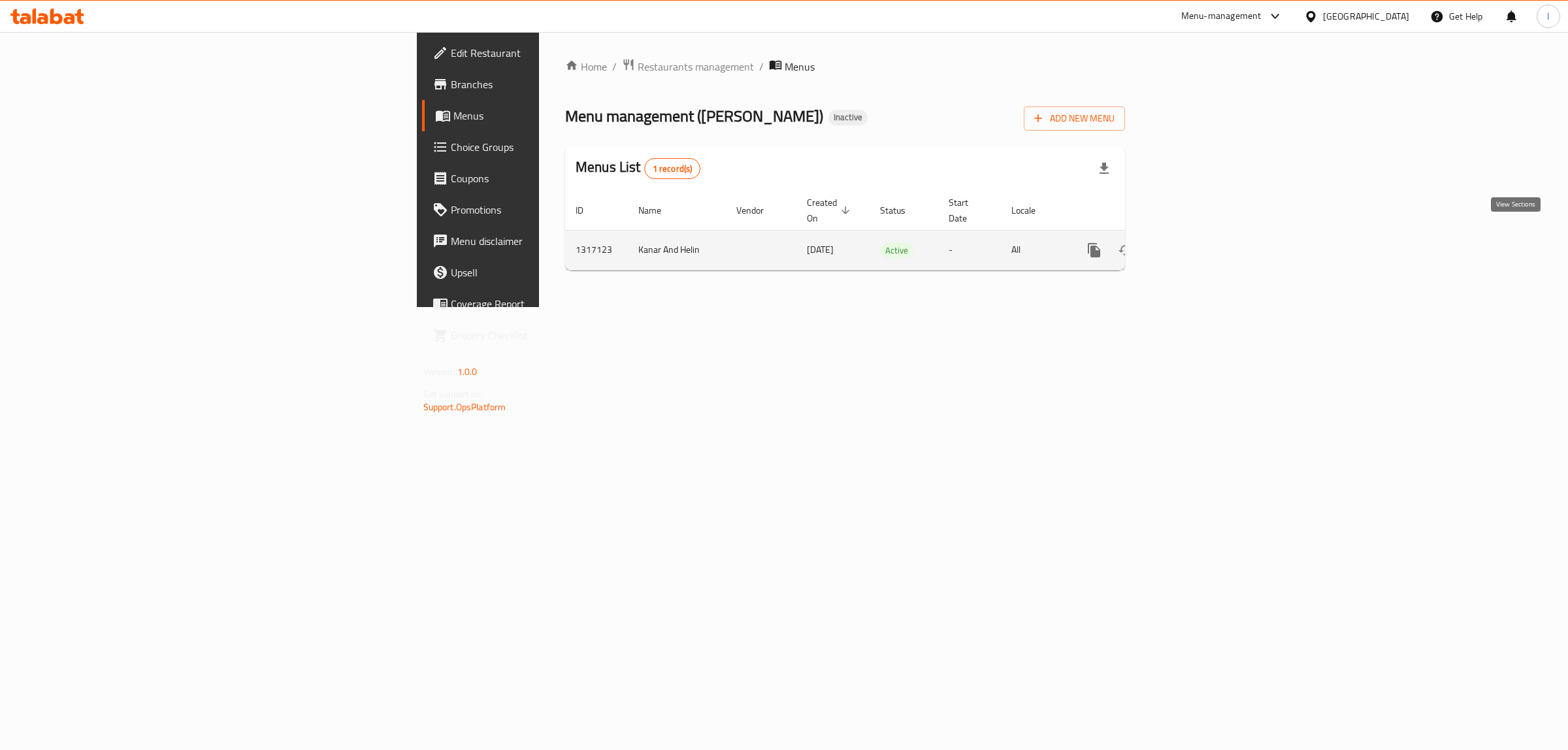
click at [1196, 243] on icon "enhanced table" at bounding box center [1188, 250] width 15 height 15
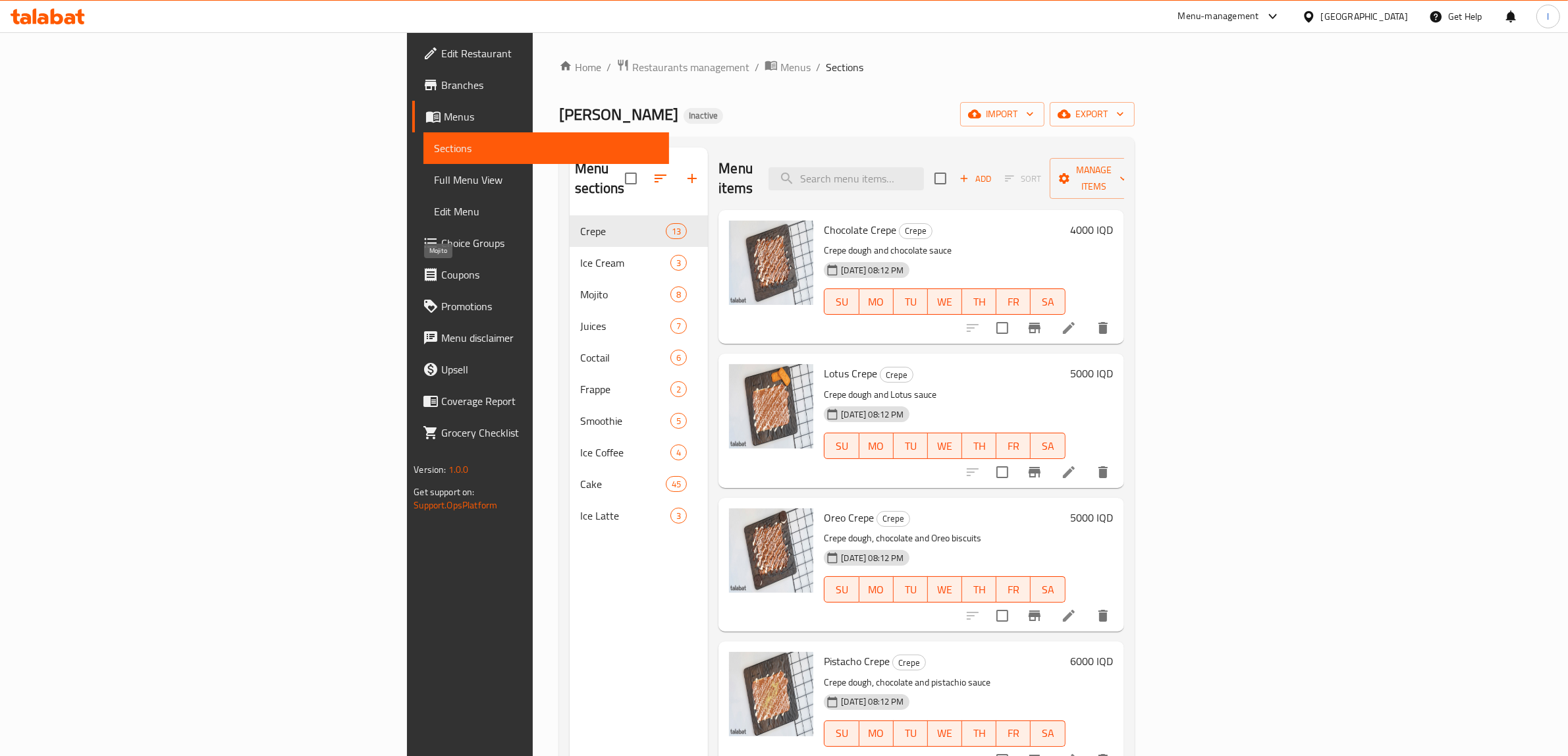
click at [580, 287] on span "Mojito" at bounding box center [625, 294] width 90 height 16
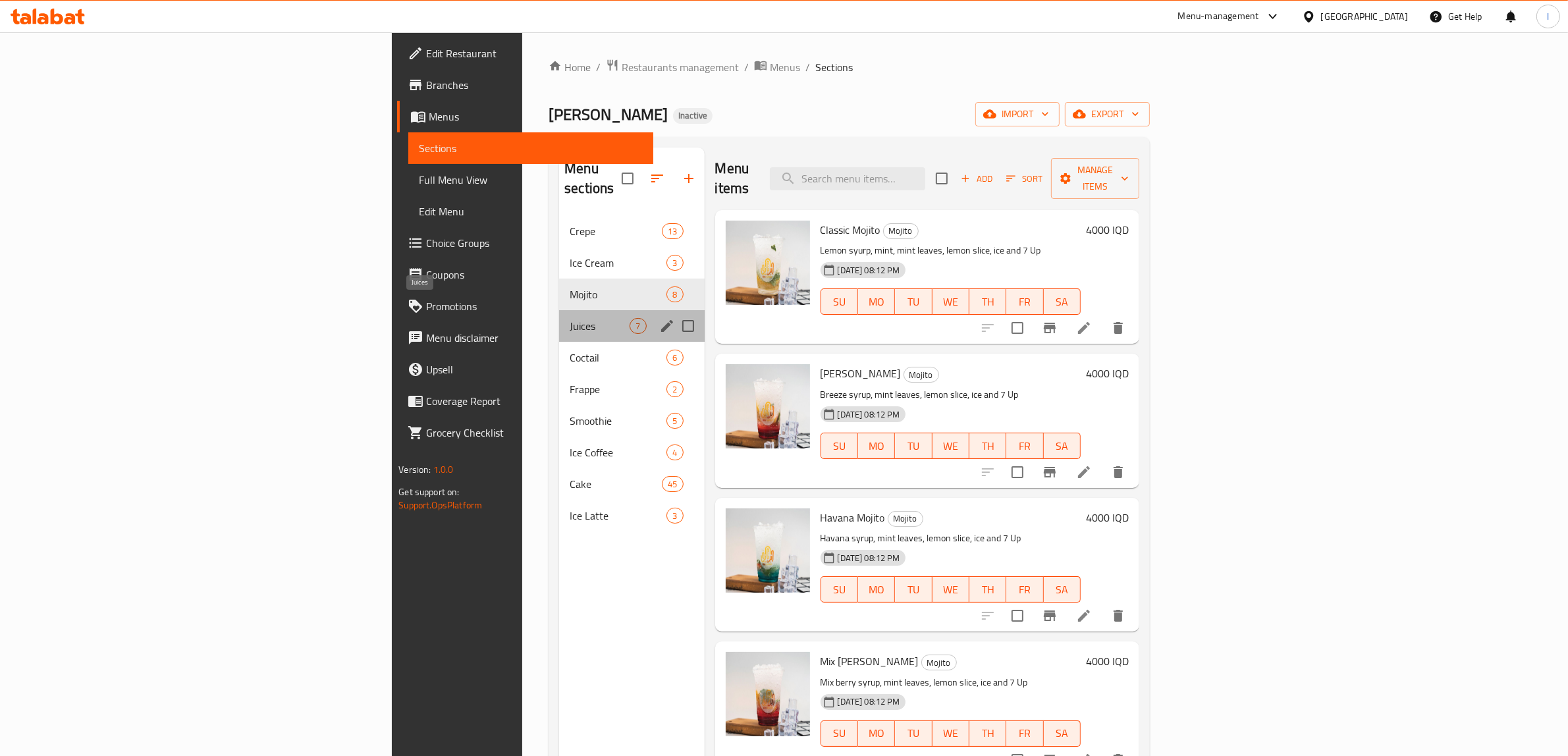
click at [570, 318] on span "Juices" at bounding box center [599, 325] width 60 height 16
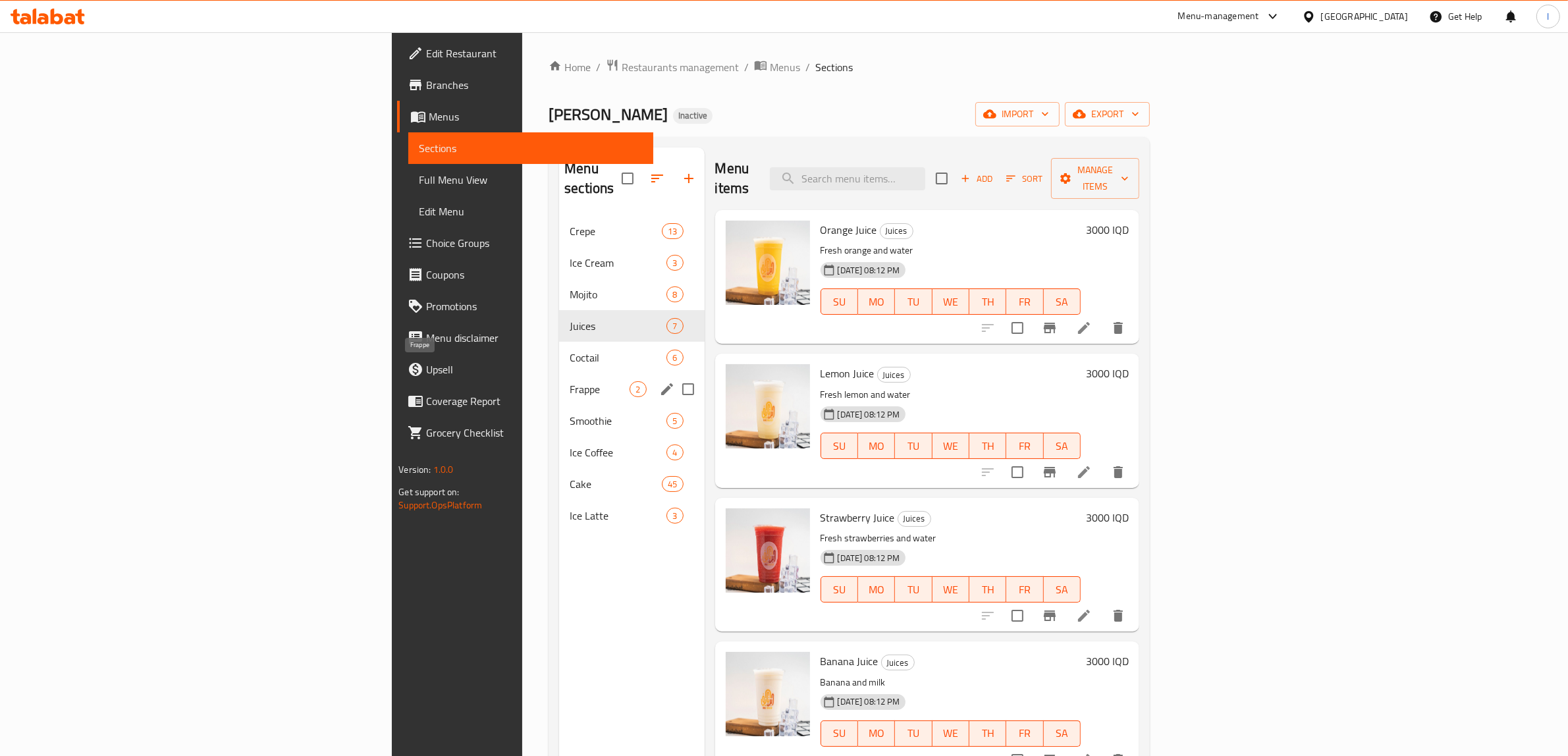
click at [570, 381] on span "Frappe" at bounding box center [599, 389] width 60 height 16
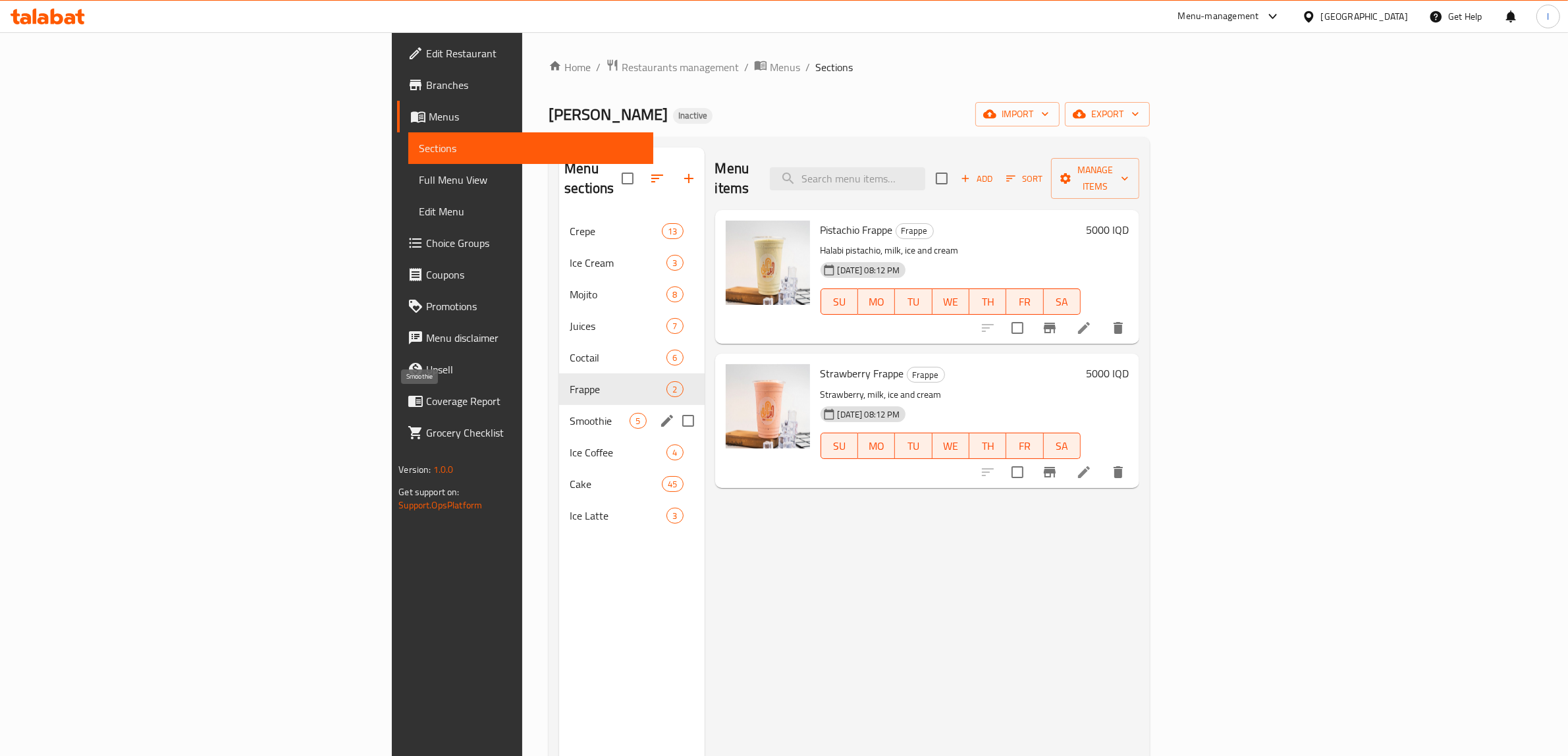
click at [570, 413] on span "Smoothie" at bounding box center [599, 421] width 60 height 16
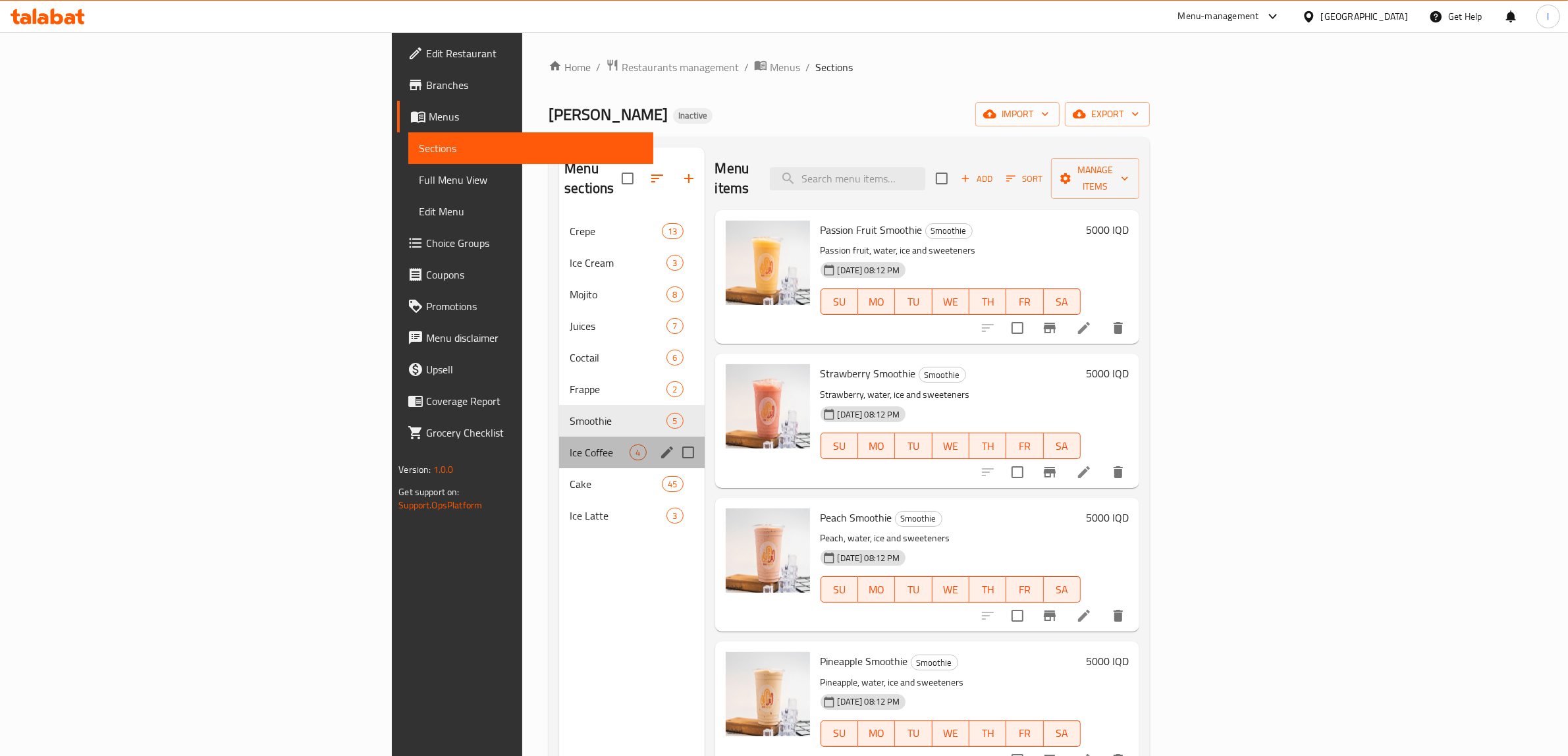
click at [559, 443] on div "Ice Coffee 4" at bounding box center [631, 452] width 145 height 31
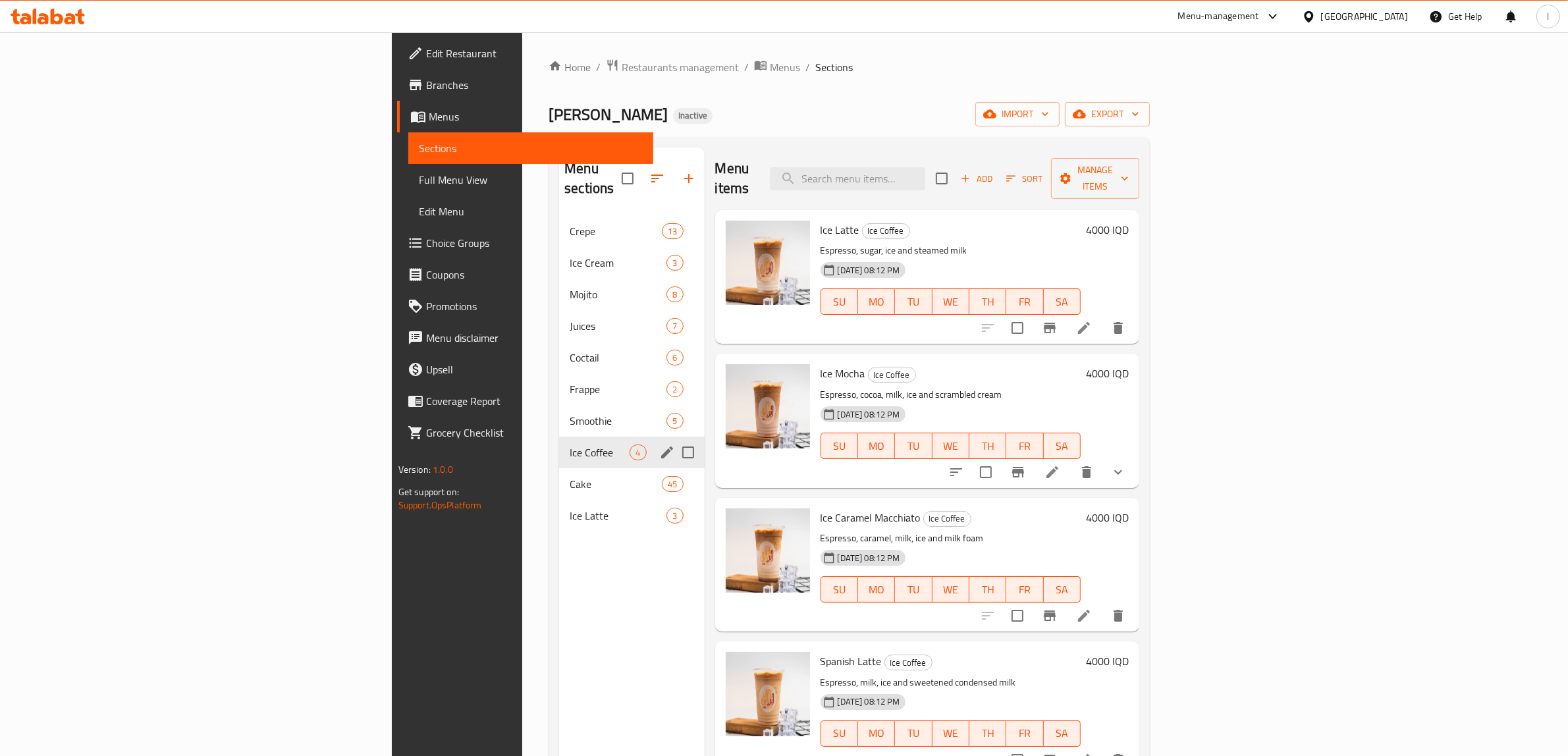
click at [559, 436] on div "Ice Coffee 4" at bounding box center [631, 452] width 145 height 31
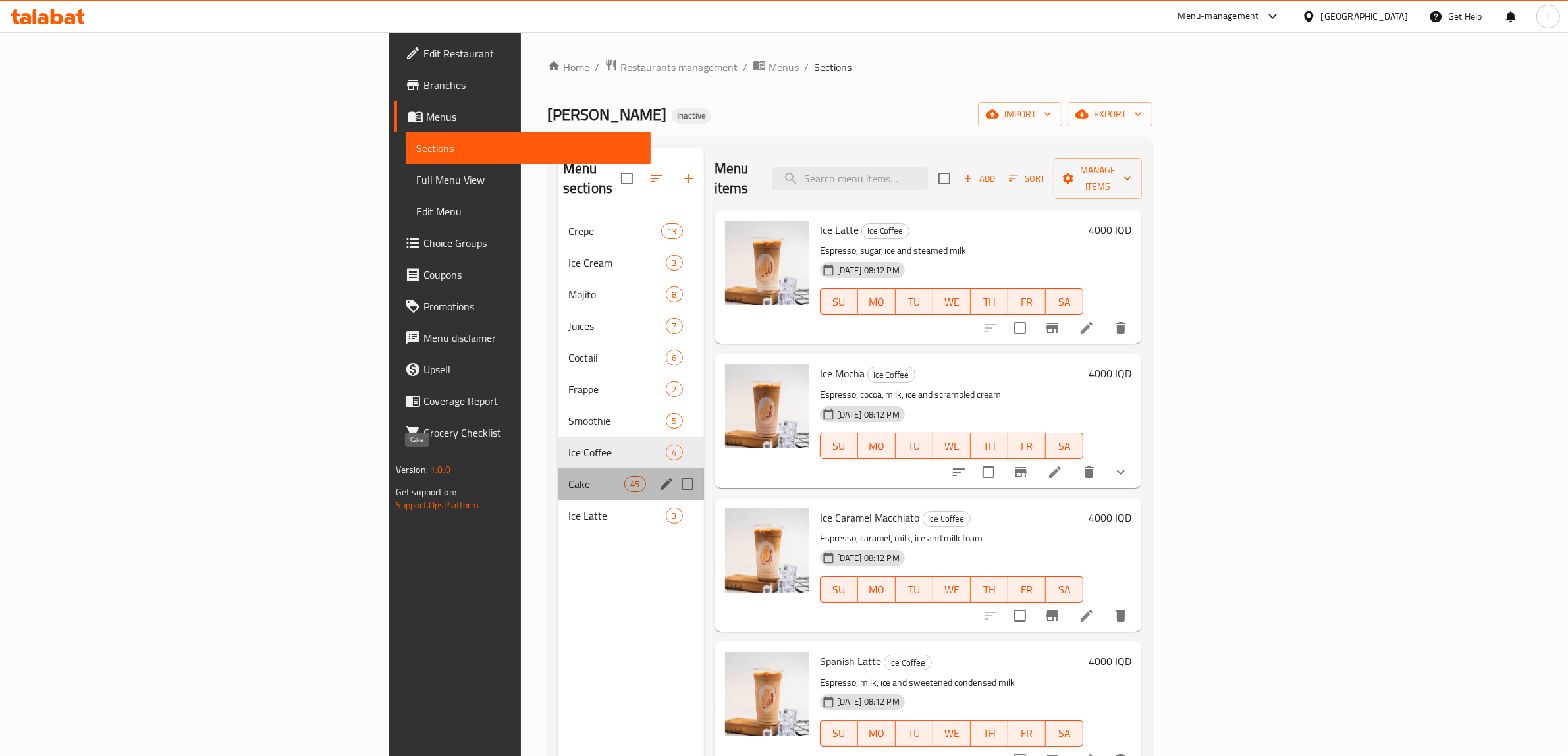
click at [568, 477] on span "Cake" at bounding box center [596, 484] width 56 height 16
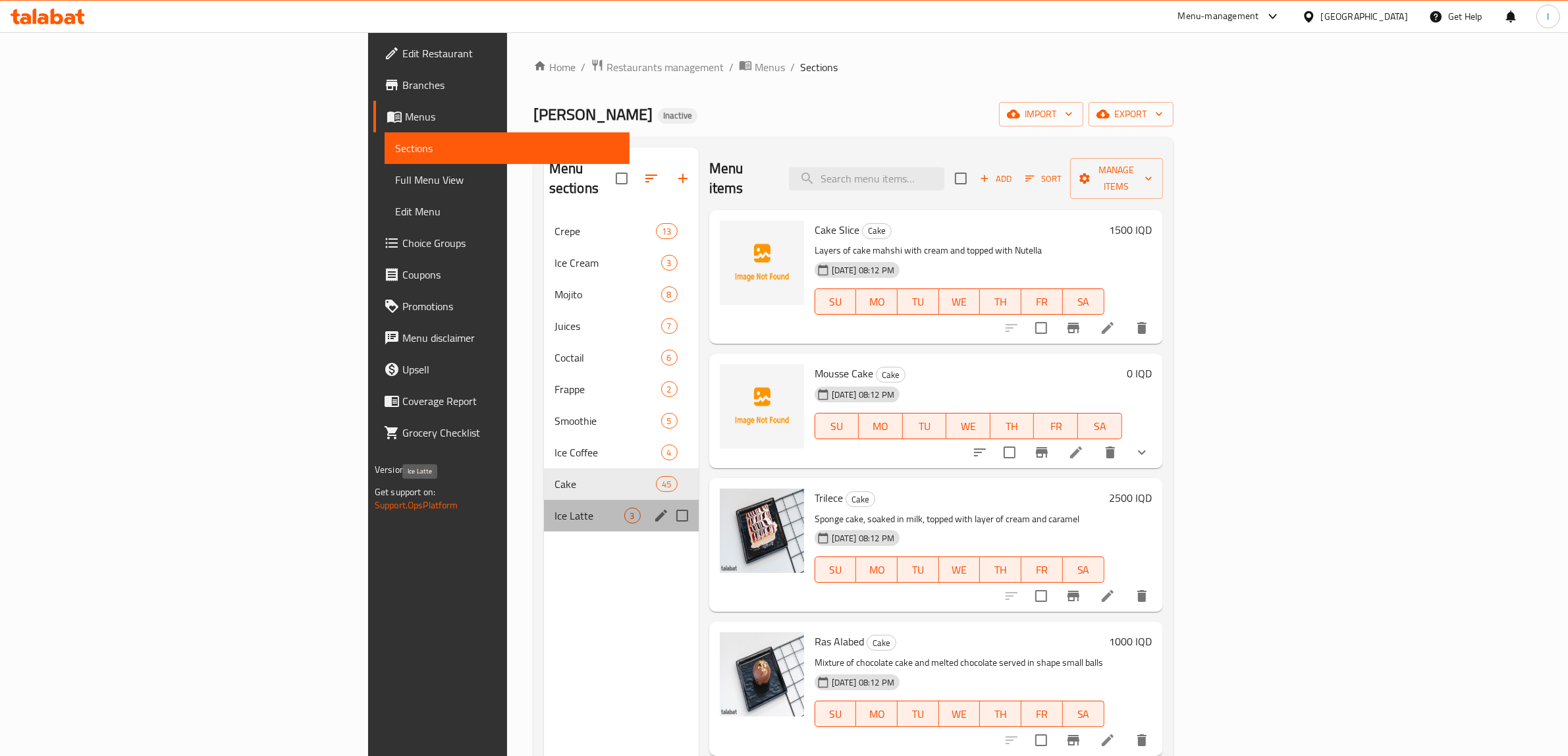
click at [554, 508] on span "Ice Latte" at bounding box center [589, 515] width 70 height 16
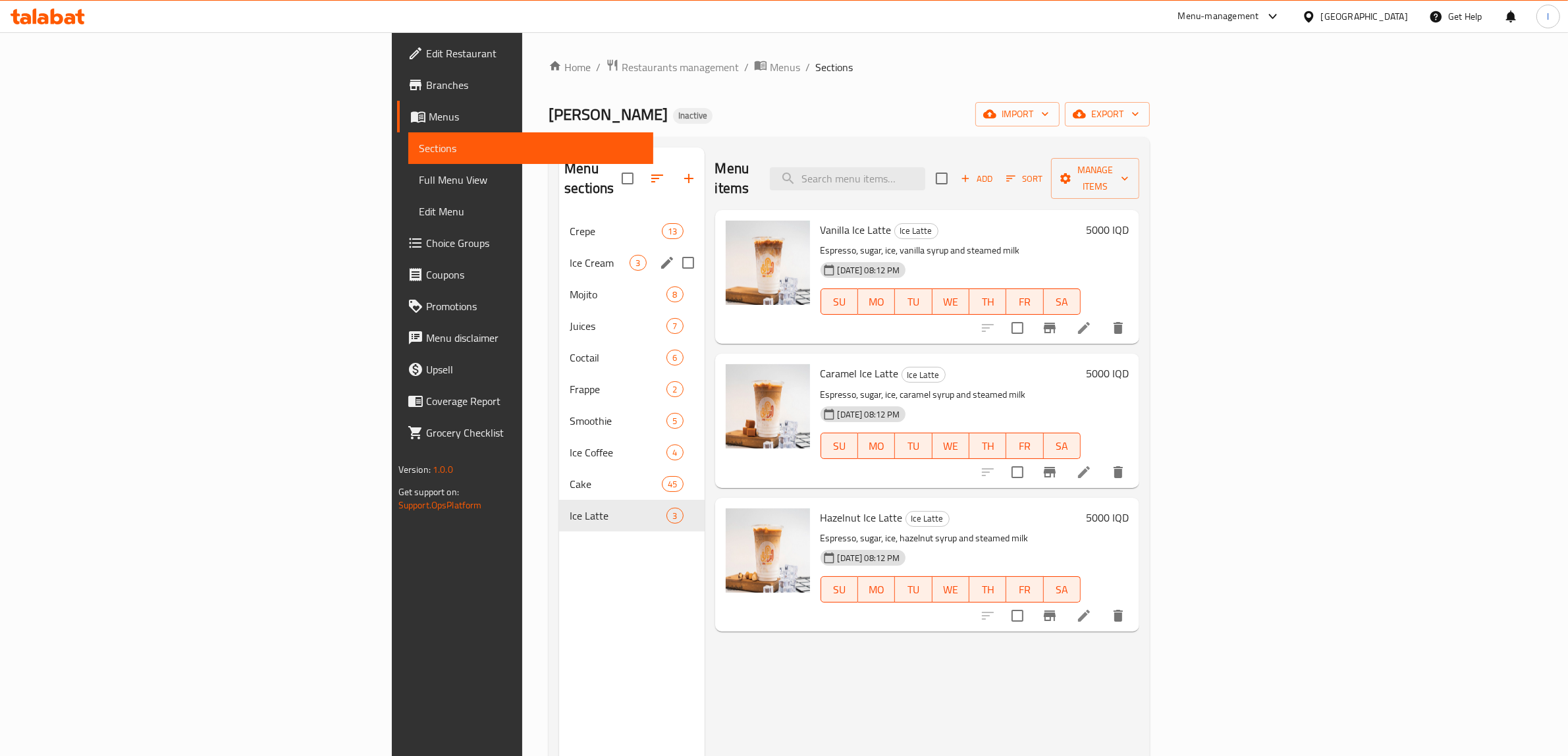
click at [559, 247] on div "Ice Cream 3" at bounding box center [631, 262] width 145 height 31
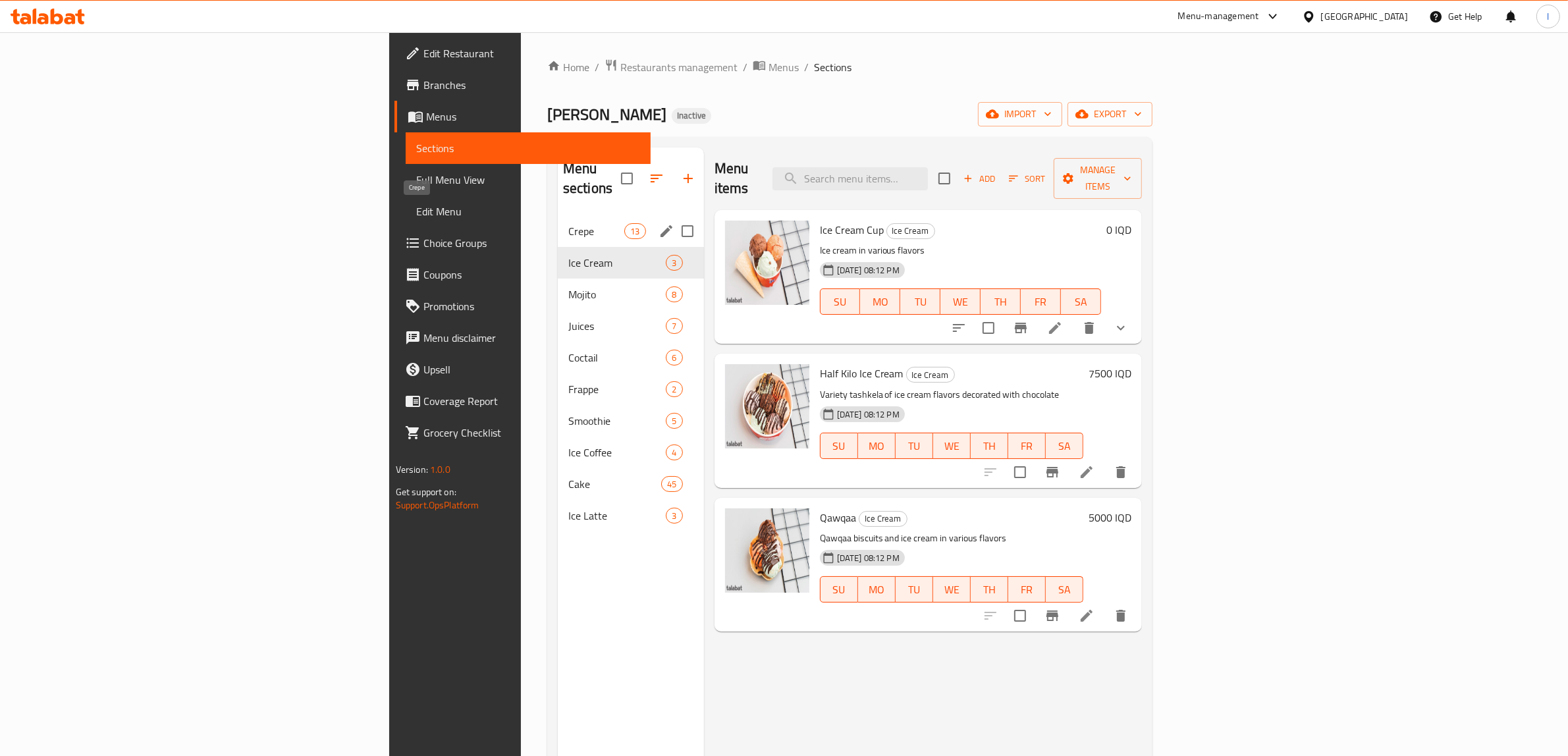
click at [568, 224] on span "Crepe" at bounding box center [596, 231] width 56 height 16
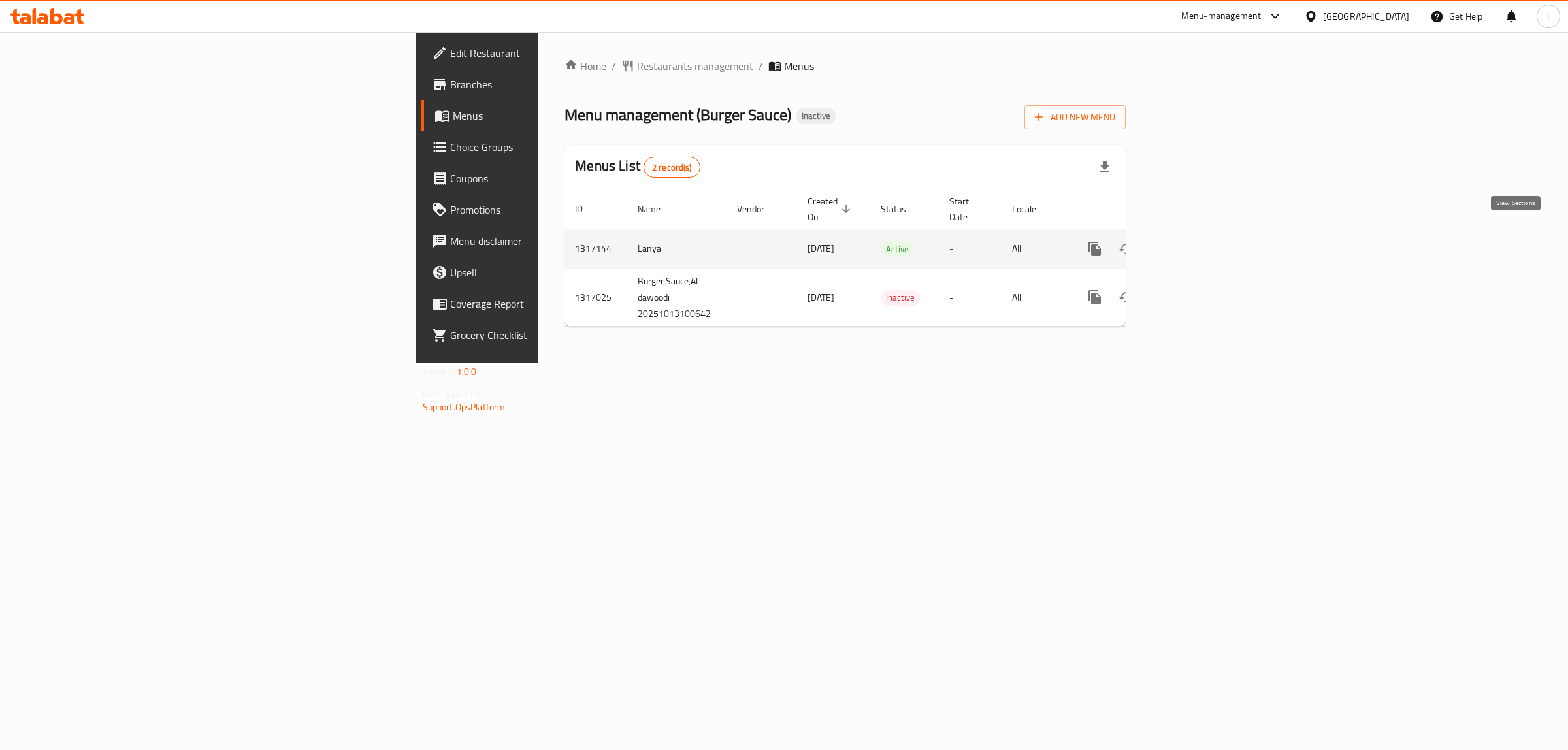
click at [1197, 242] on icon "enhanced table" at bounding box center [1188, 248] width 15 height 15
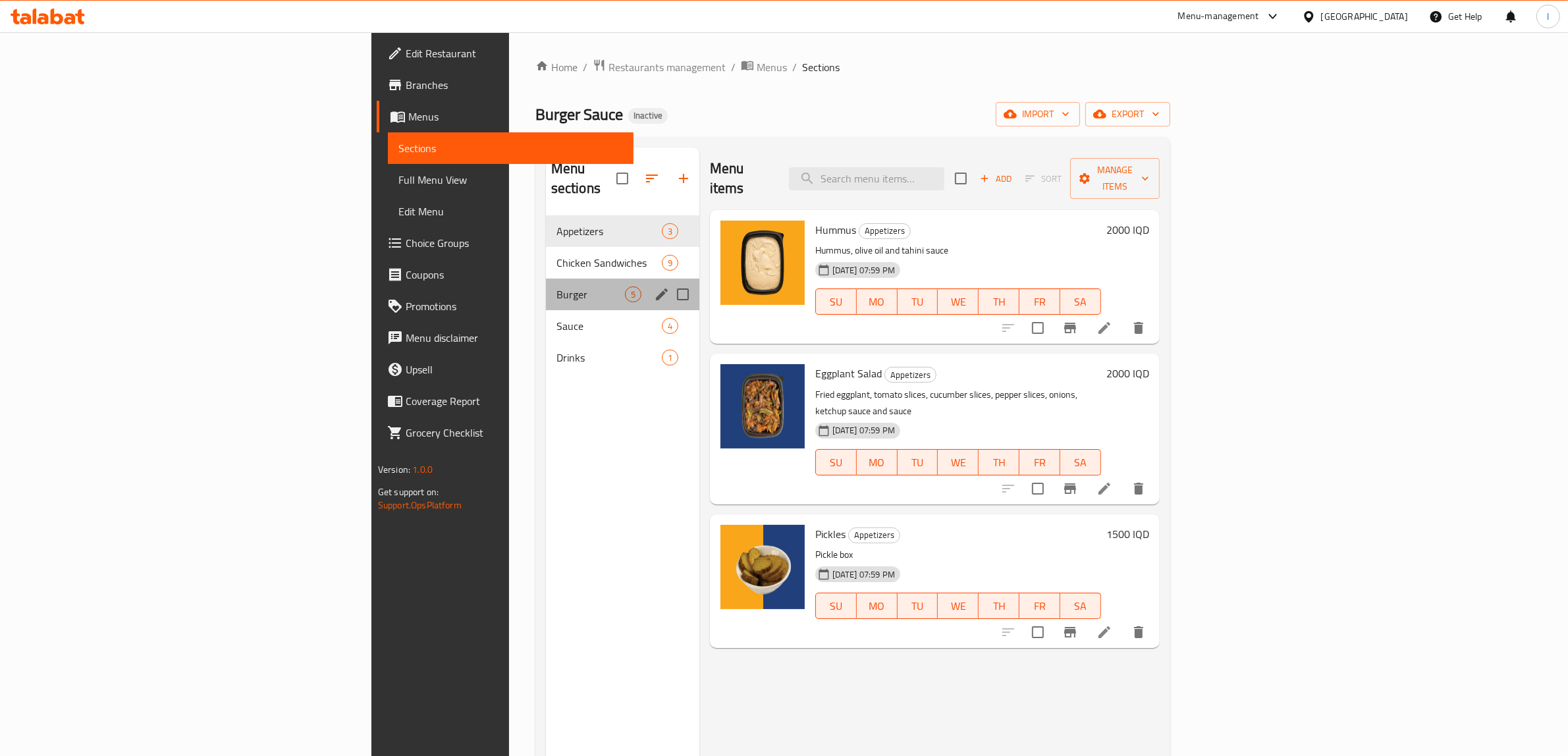
click at [546, 284] on div "Burger 5" at bounding box center [622, 294] width 153 height 31
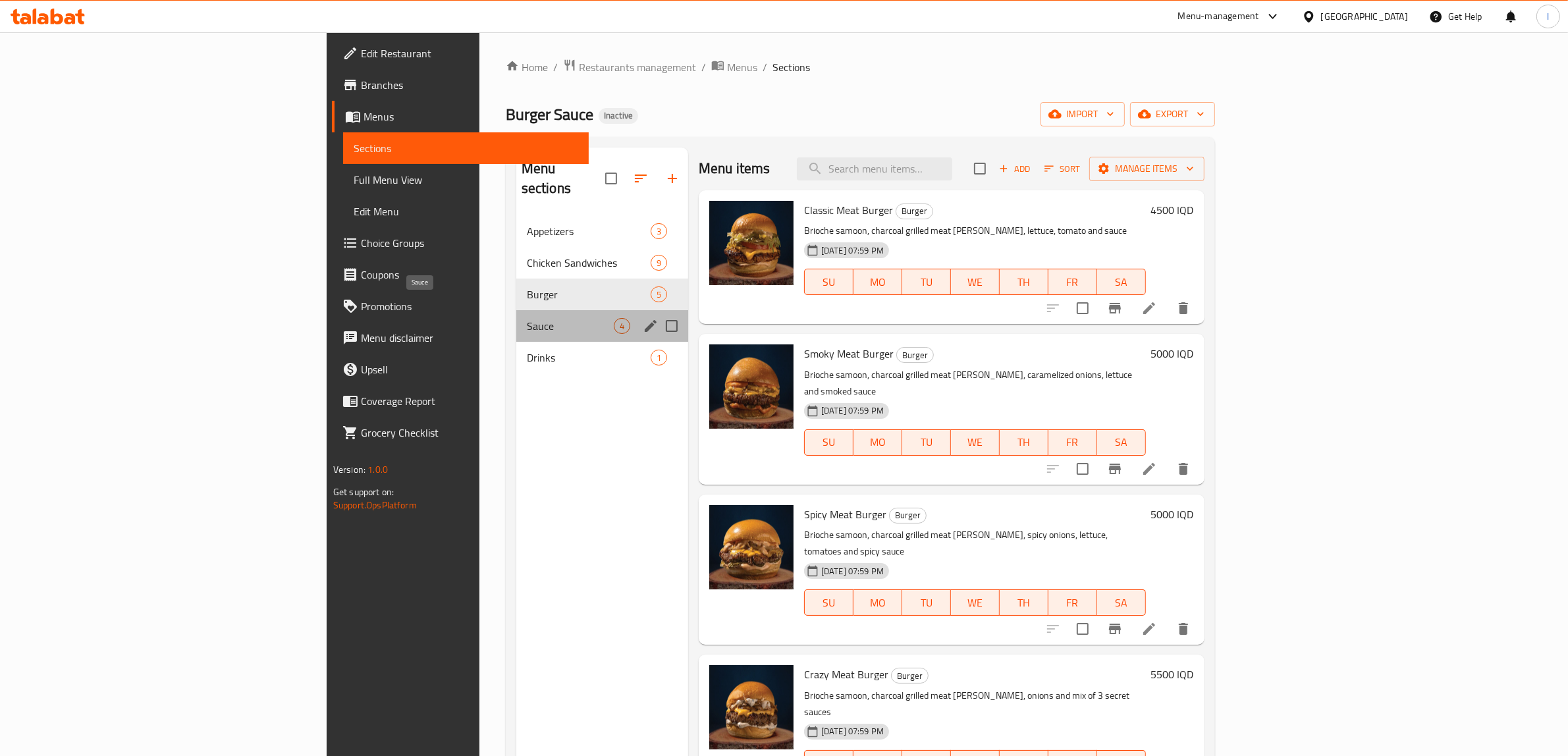
click at [527, 318] on span "Sauce" at bounding box center [570, 325] width 87 height 16
